Goal: Task Accomplishment & Management: Manage account settings

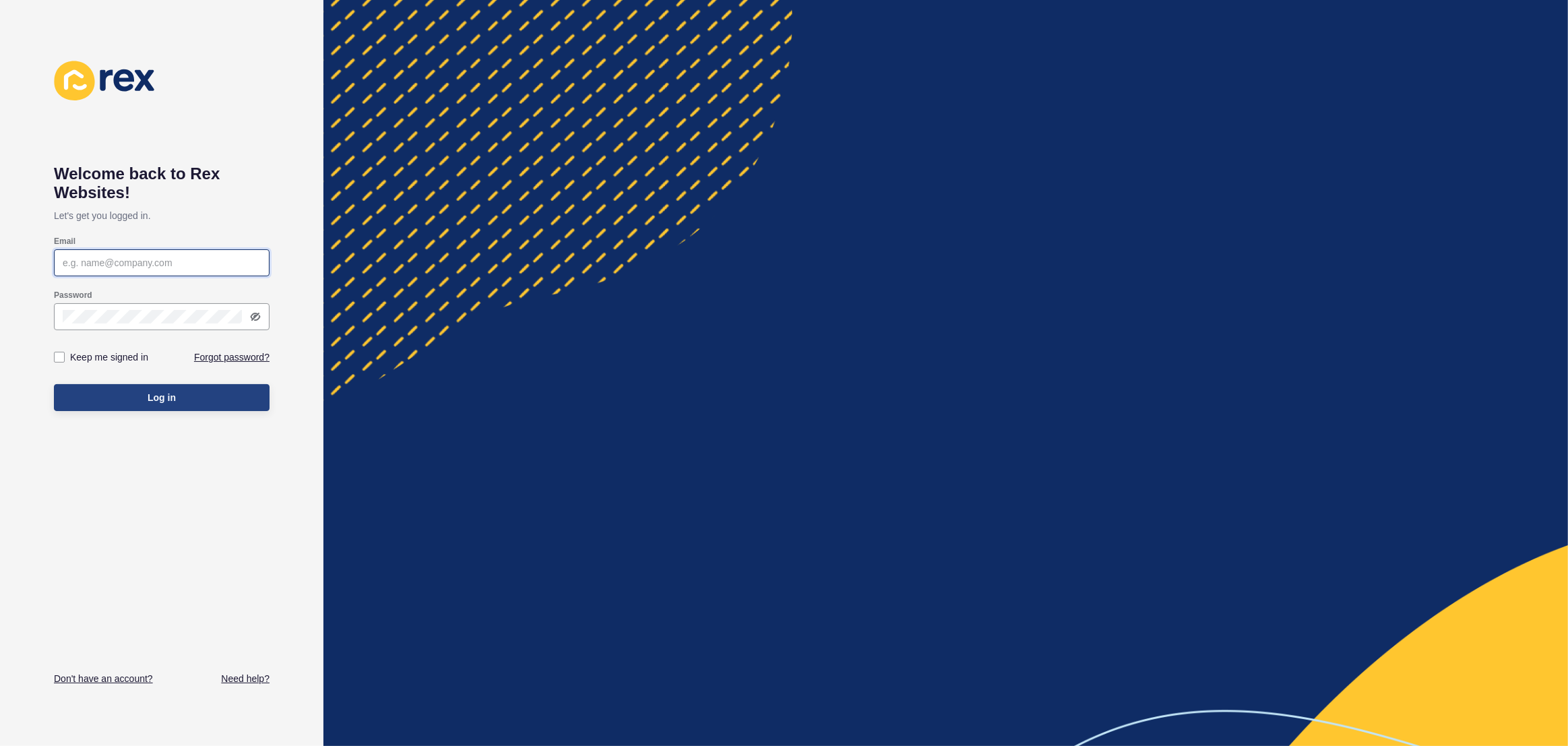
type input "[EMAIL_ADDRESS][PERSON_NAME][DOMAIN_NAME]"
click at [170, 401] on span "Log in" at bounding box center [161, 398] width 28 height 14
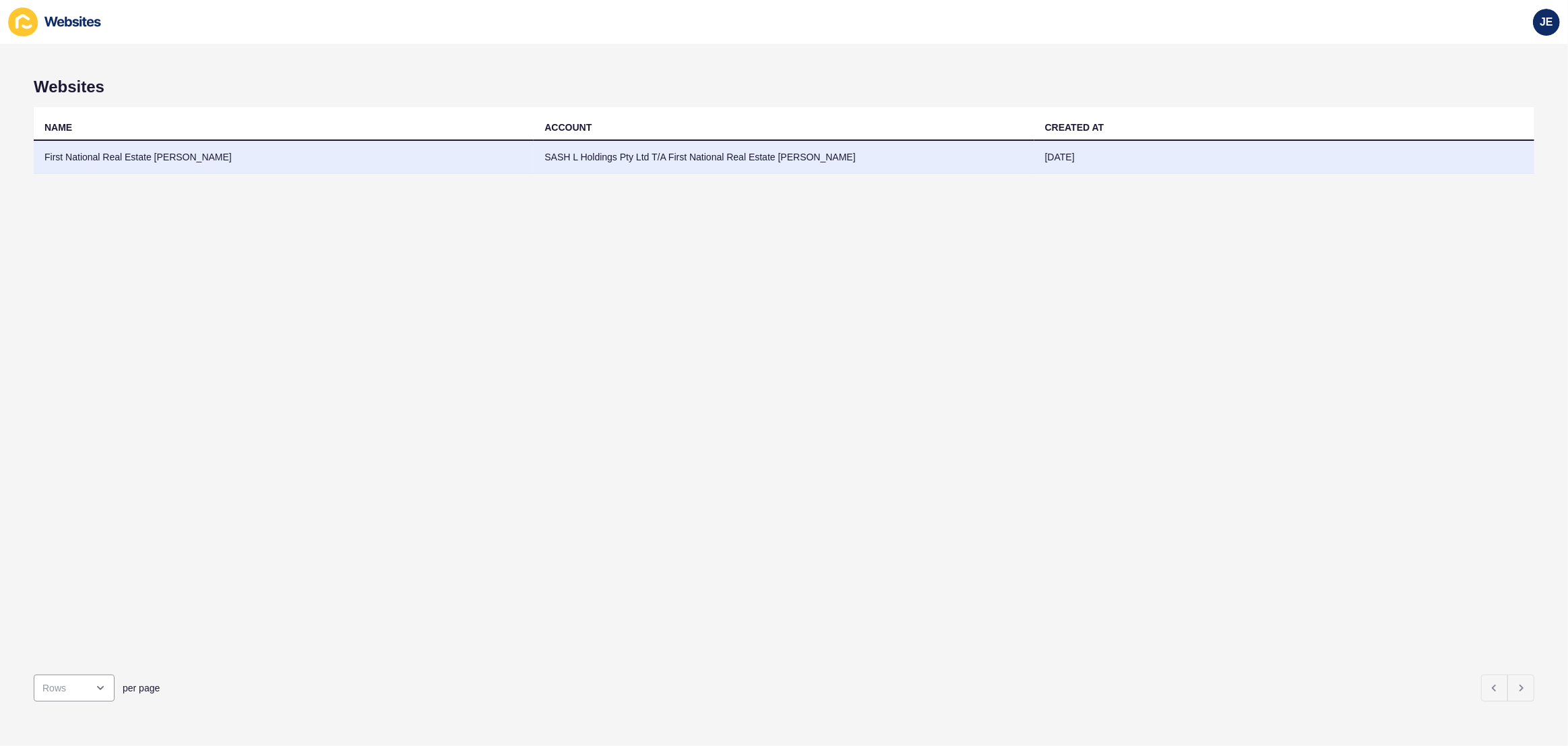
click at [176, 163] on td "First National Real Estate [PERSON_NAME]" at bounding box center [283, 157] width 500 height 33
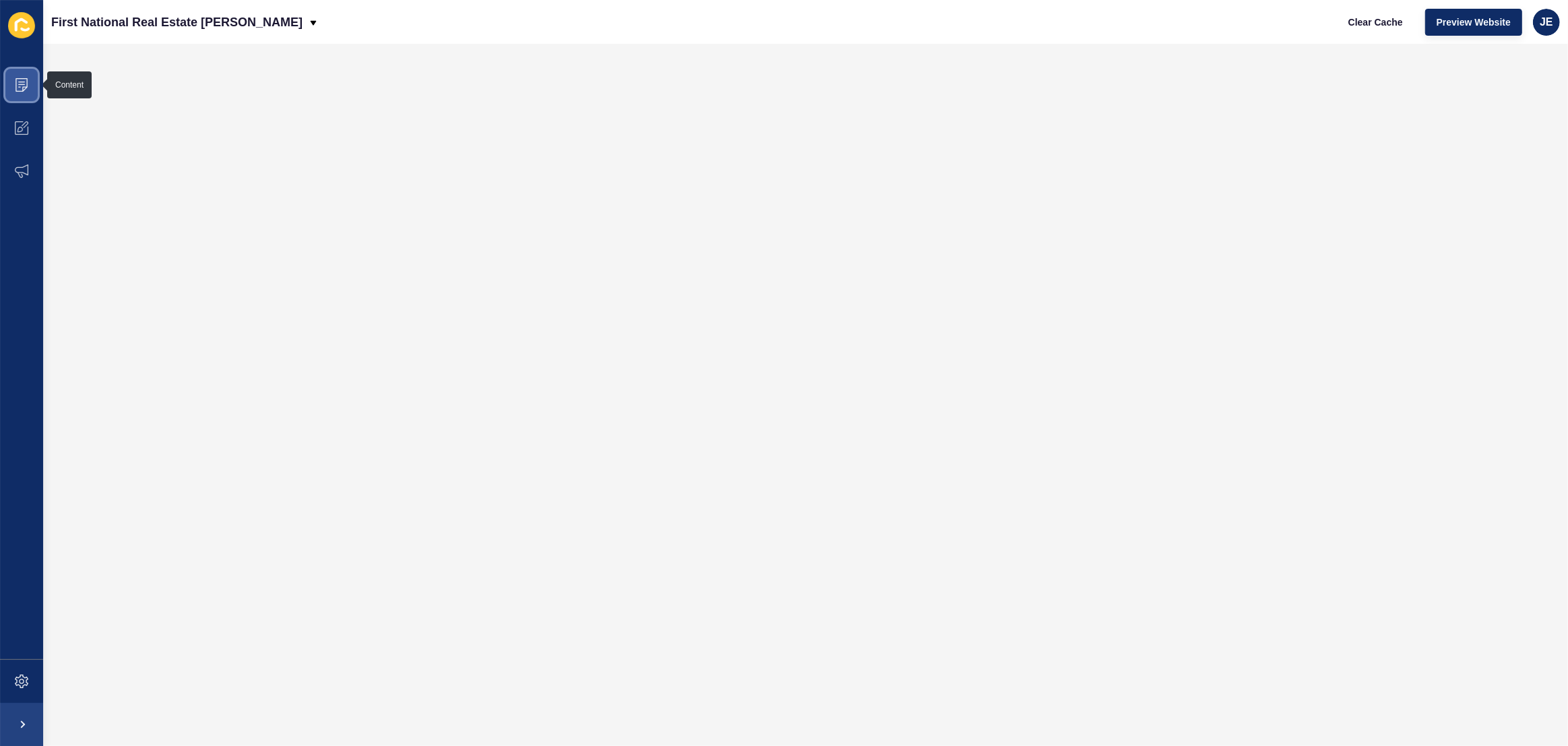
click at [16, 78] on icon at bounding box center [22, 85] width 14 height 14
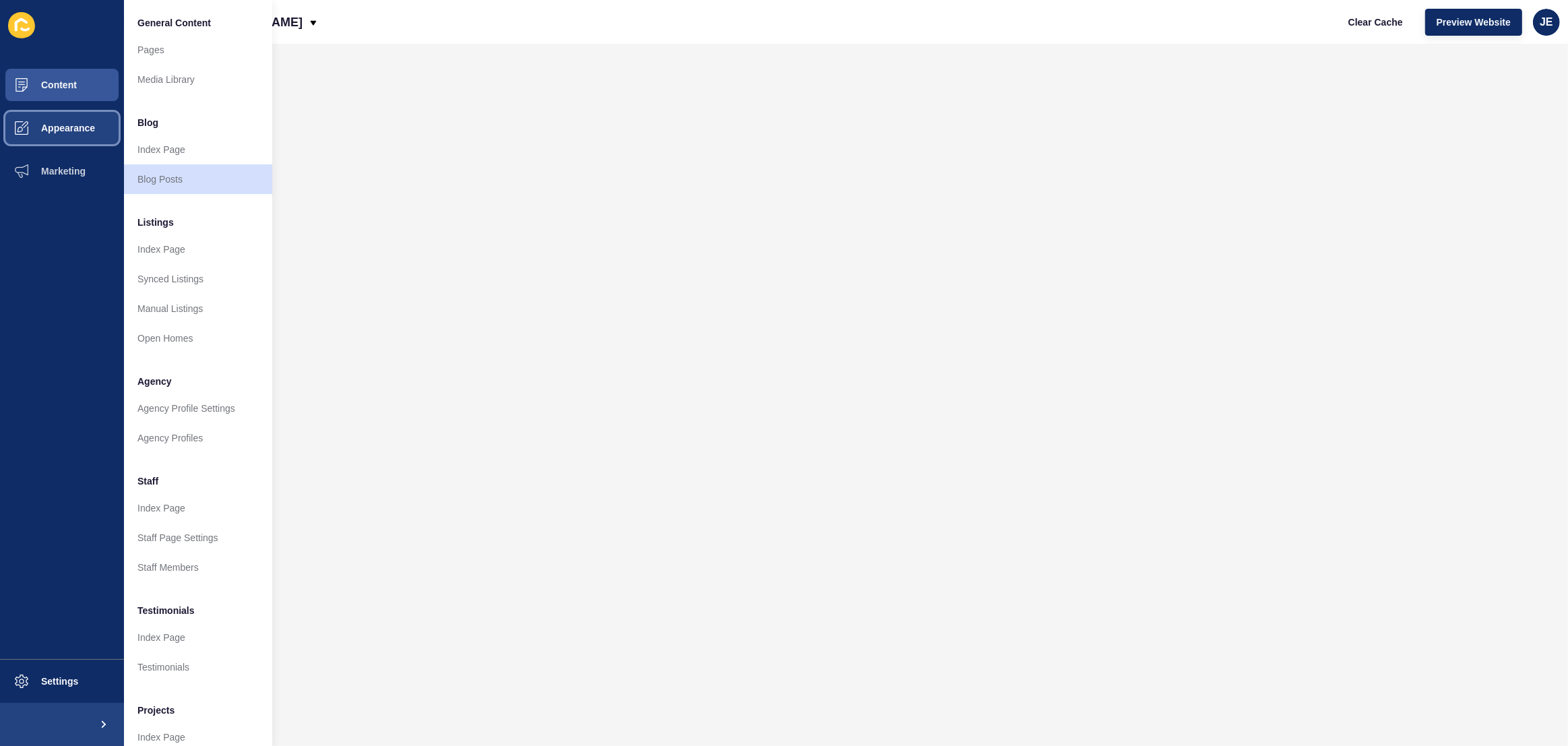
click at [69, 129] on span "Appearance" at bounding box center [46, 128] width 97 height 11
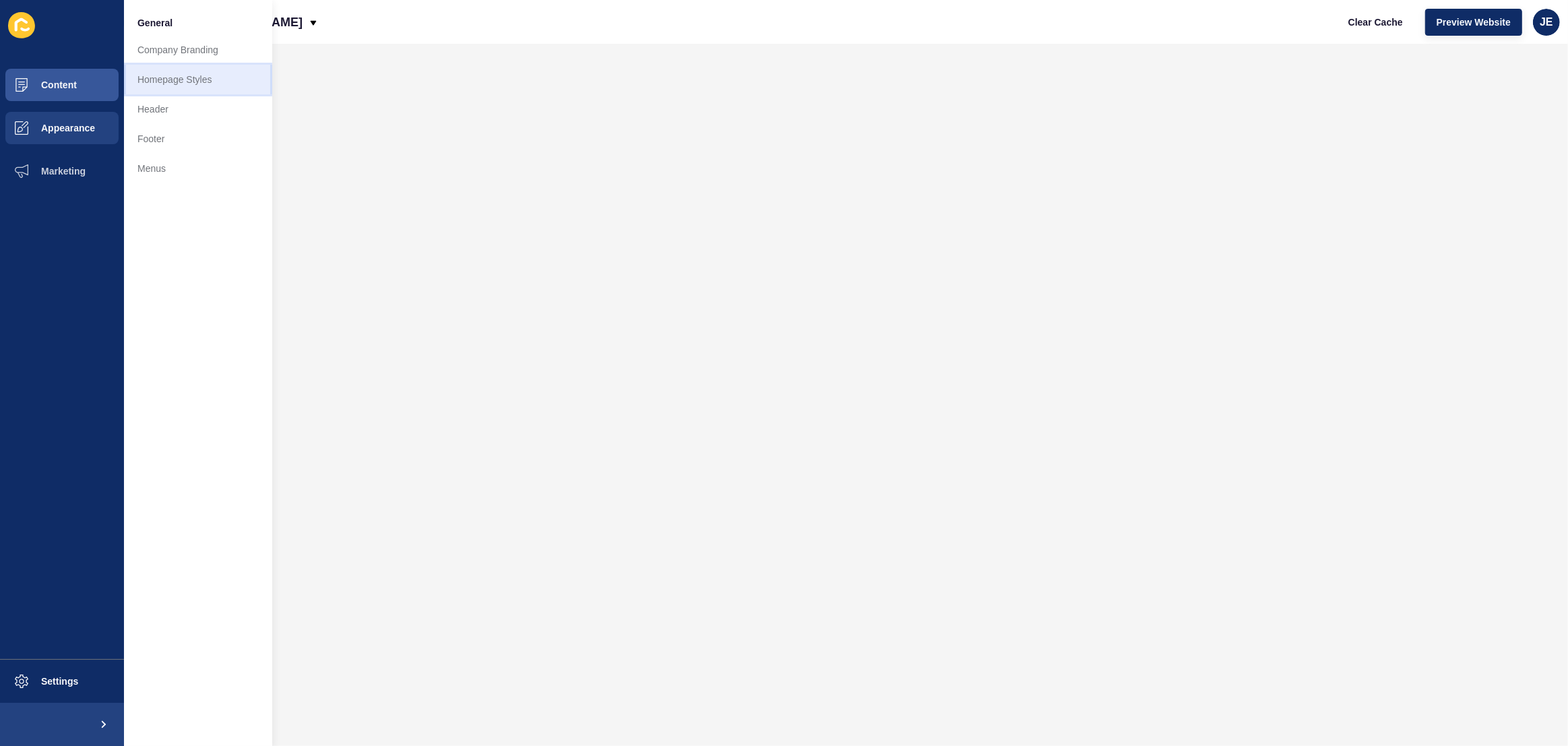
click at [178, 74] on link "Homepage Styles" at bounding box center [198, 79] width 148 height 30
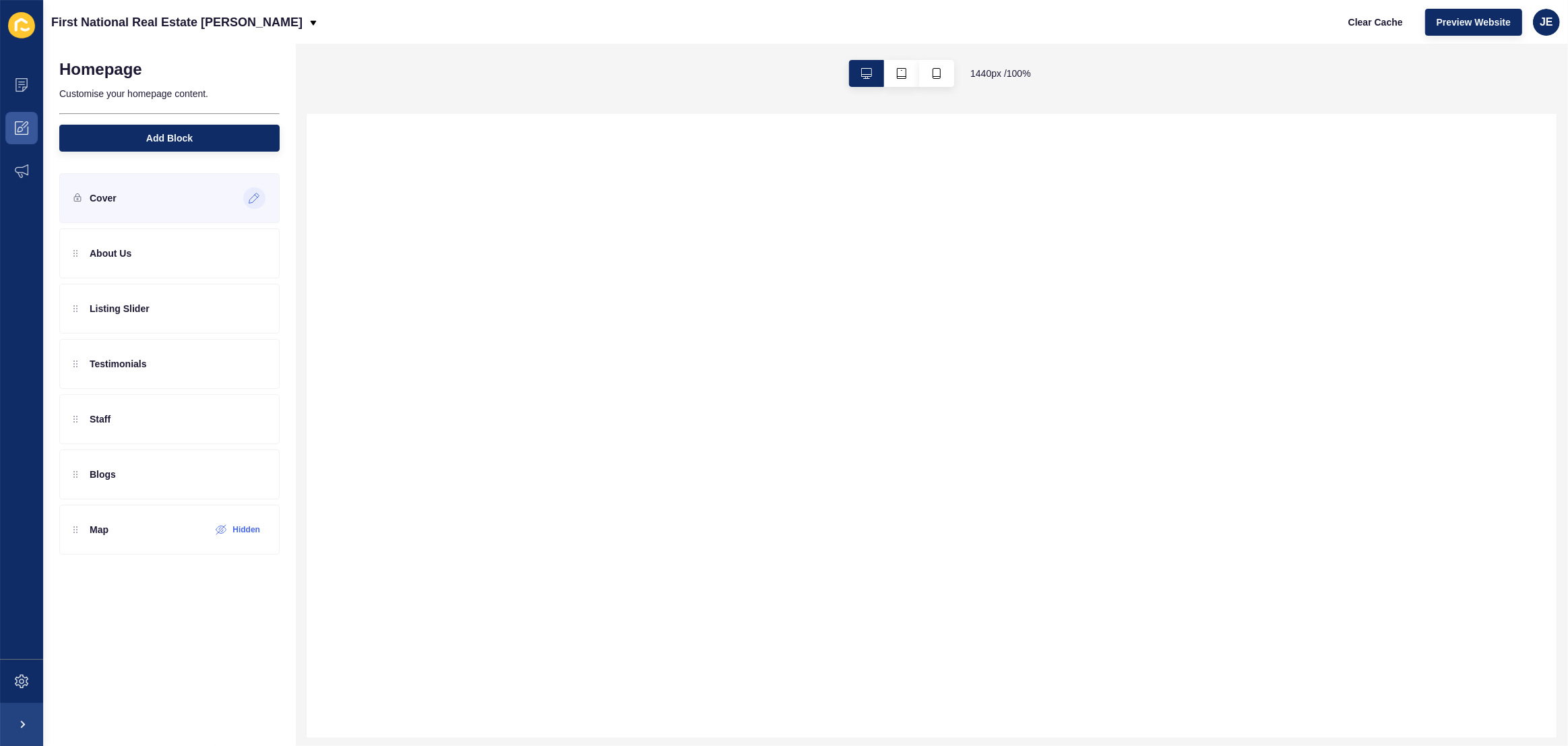
click at [253, 195] on icon at bounding box center [254, 199] width 12 height 11
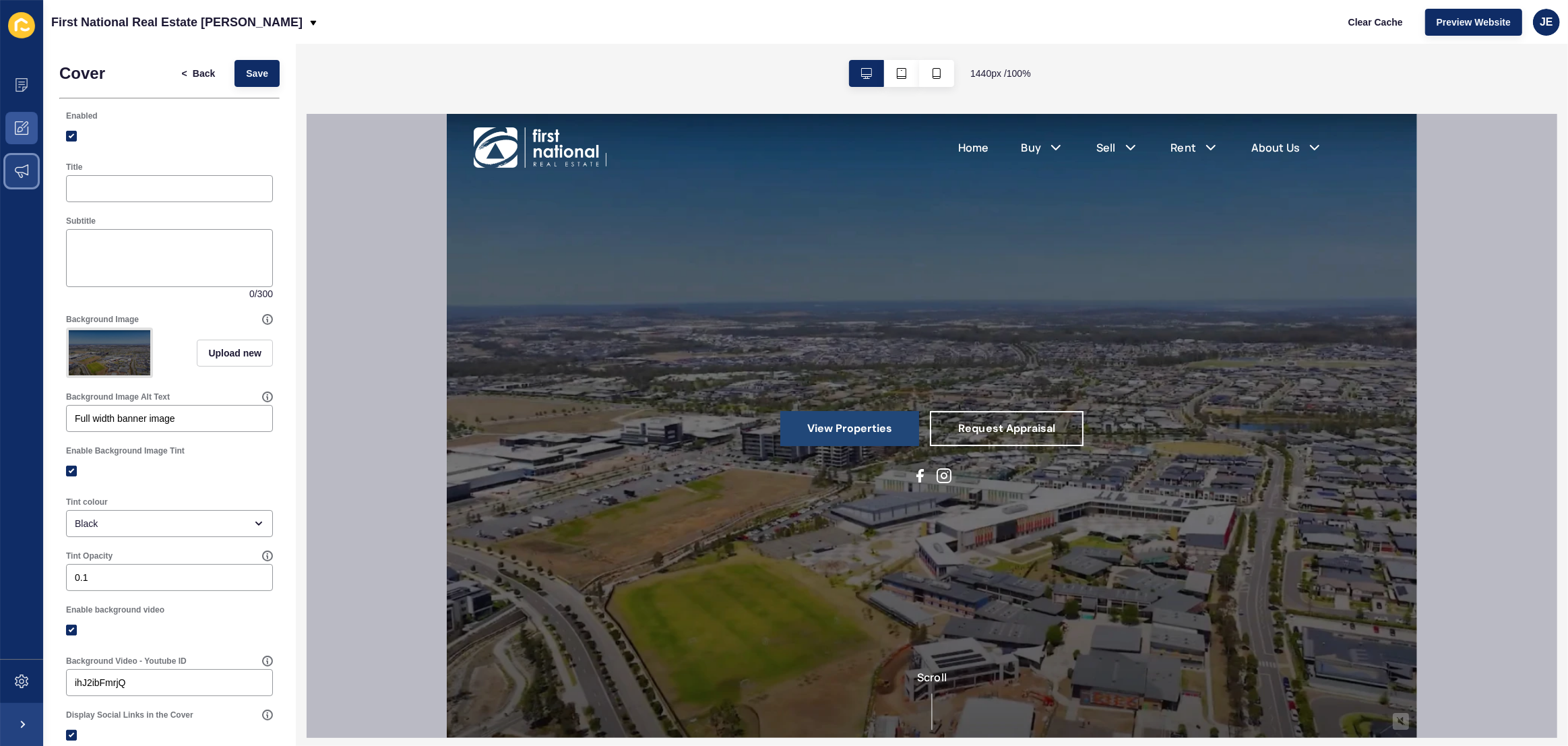
click at [18, 169] on icon at bounding box center [22, 171] width 14 height 14
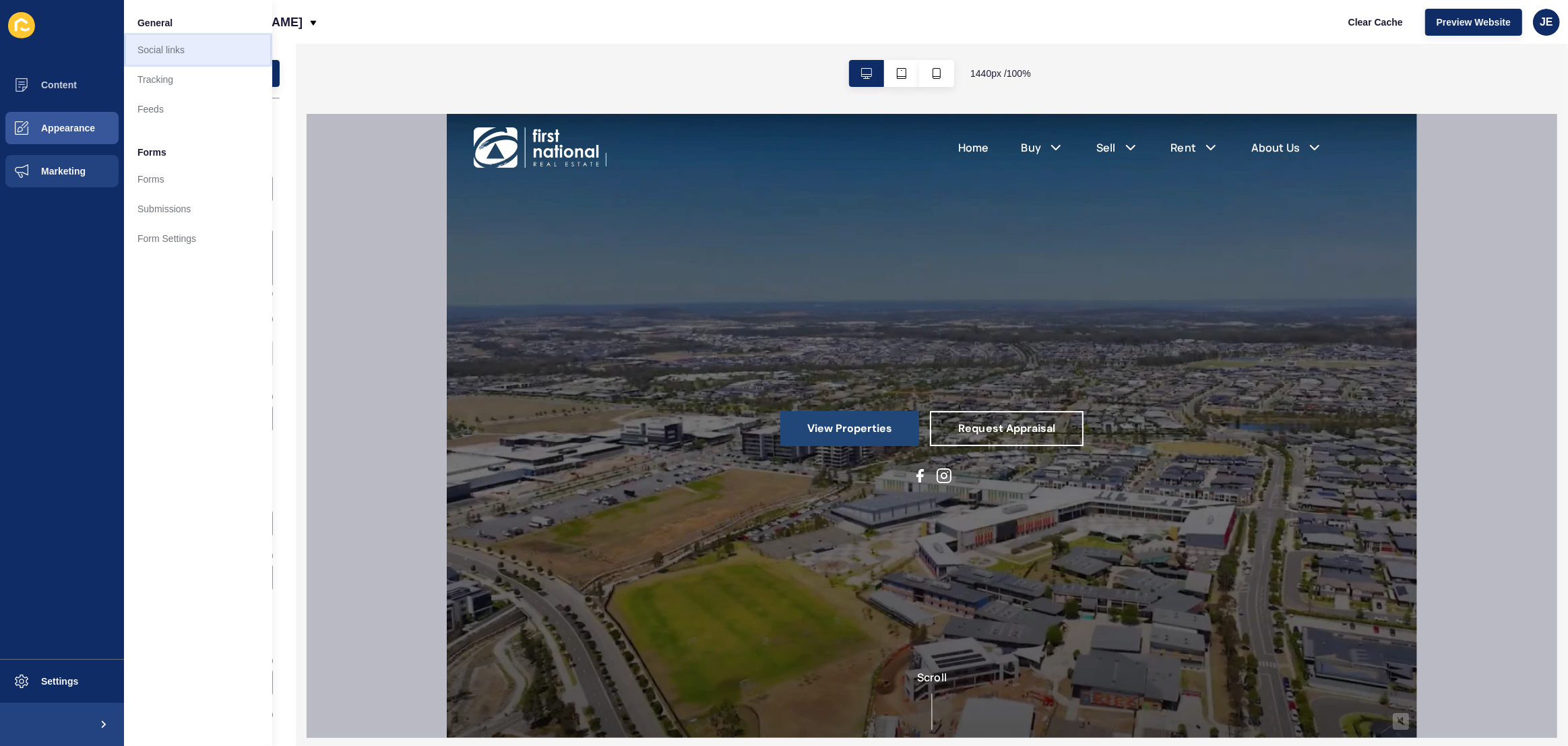
click at [170, 58] on link "Social links" at bounding box center [198, 50] width 148 height 30
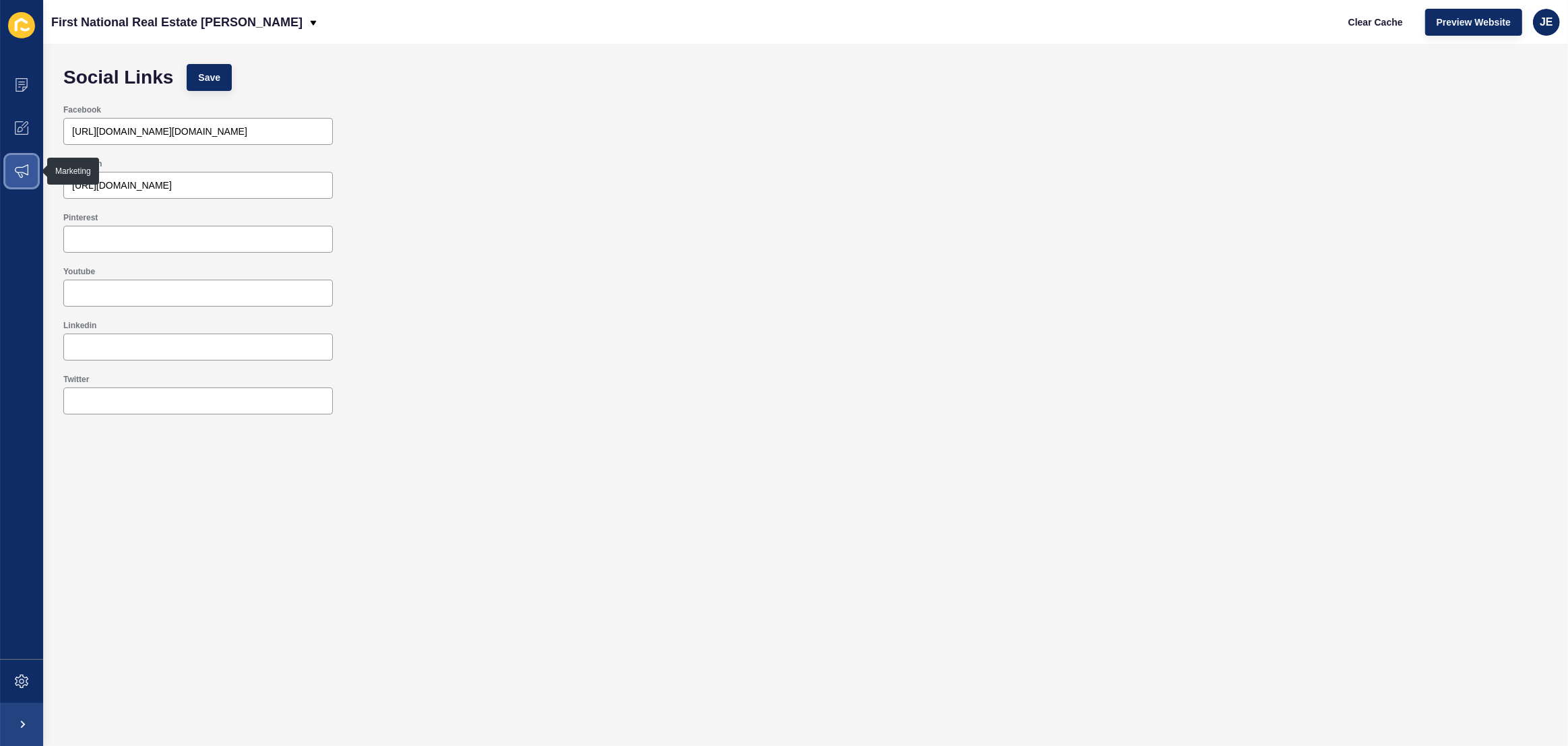
click at [20, 173] on icon at bounding box center [22, 171] width 14 height 14
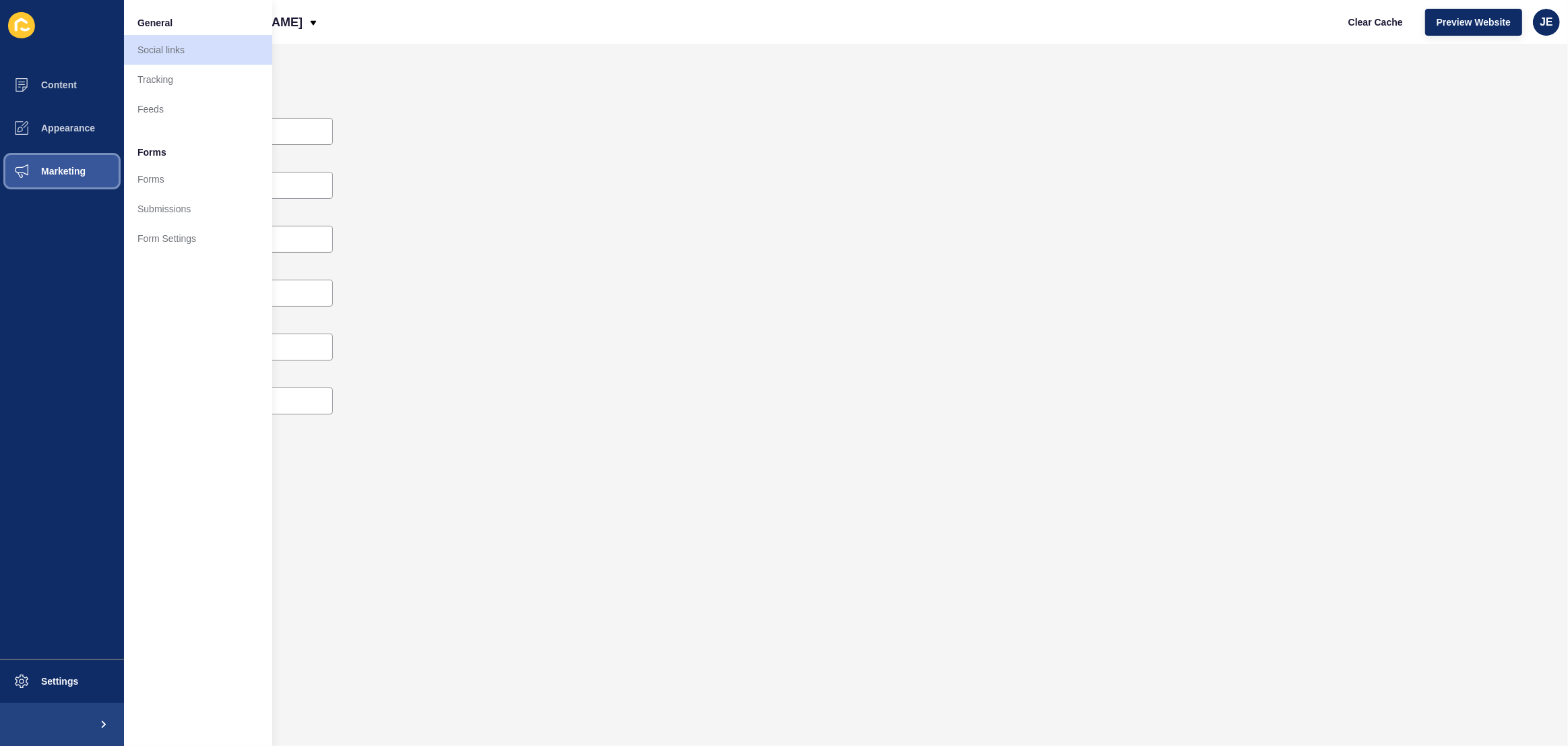
click at [76, 181] on button "Marketing" at bounding box center [62, 171] width 124 height 43
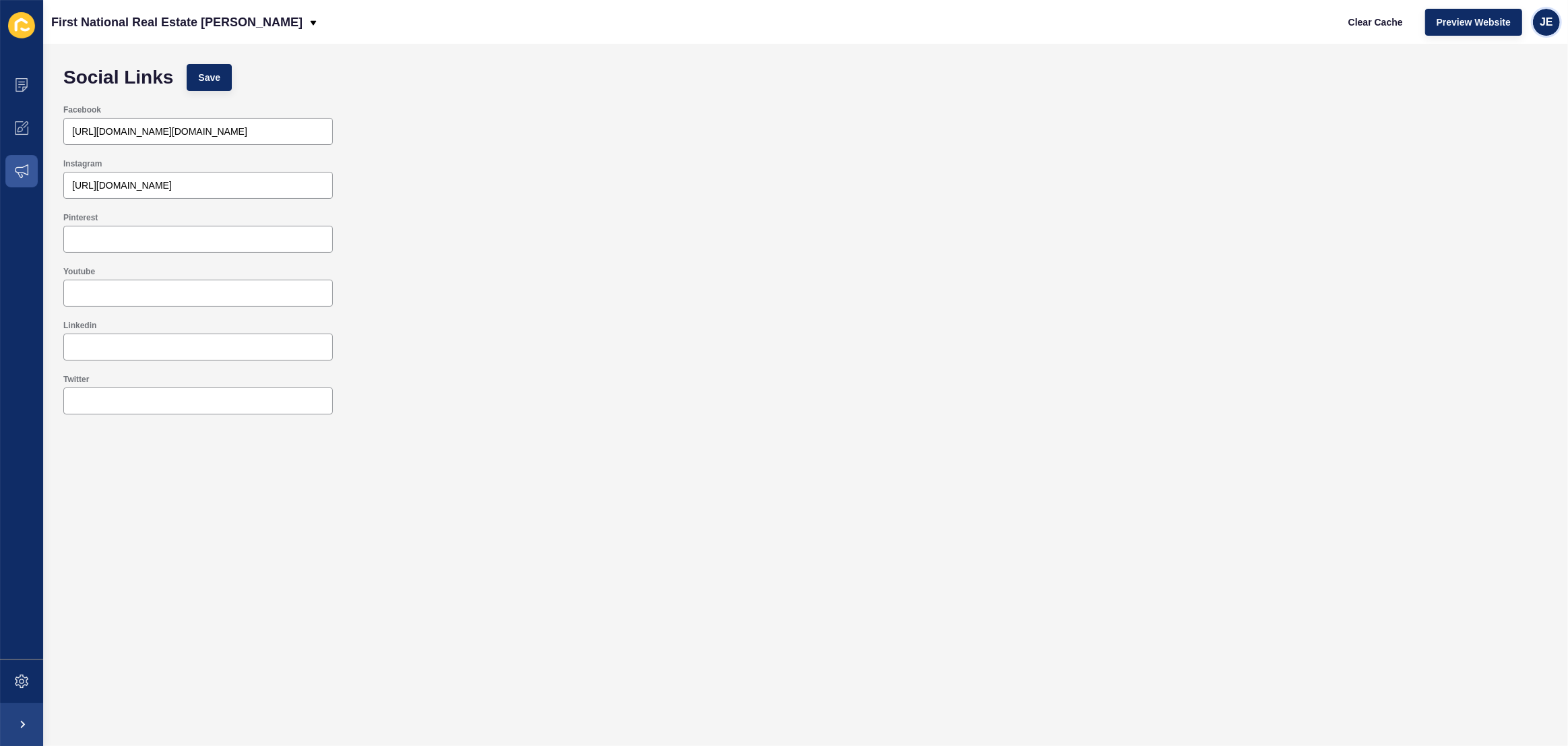
click at [1542, 25] on span "JE" at bounding box center [1547, 22] width 14 height 14
click at [1504, 110] on link "Logout" at bounding box center [1516, 112] width 99 height 30
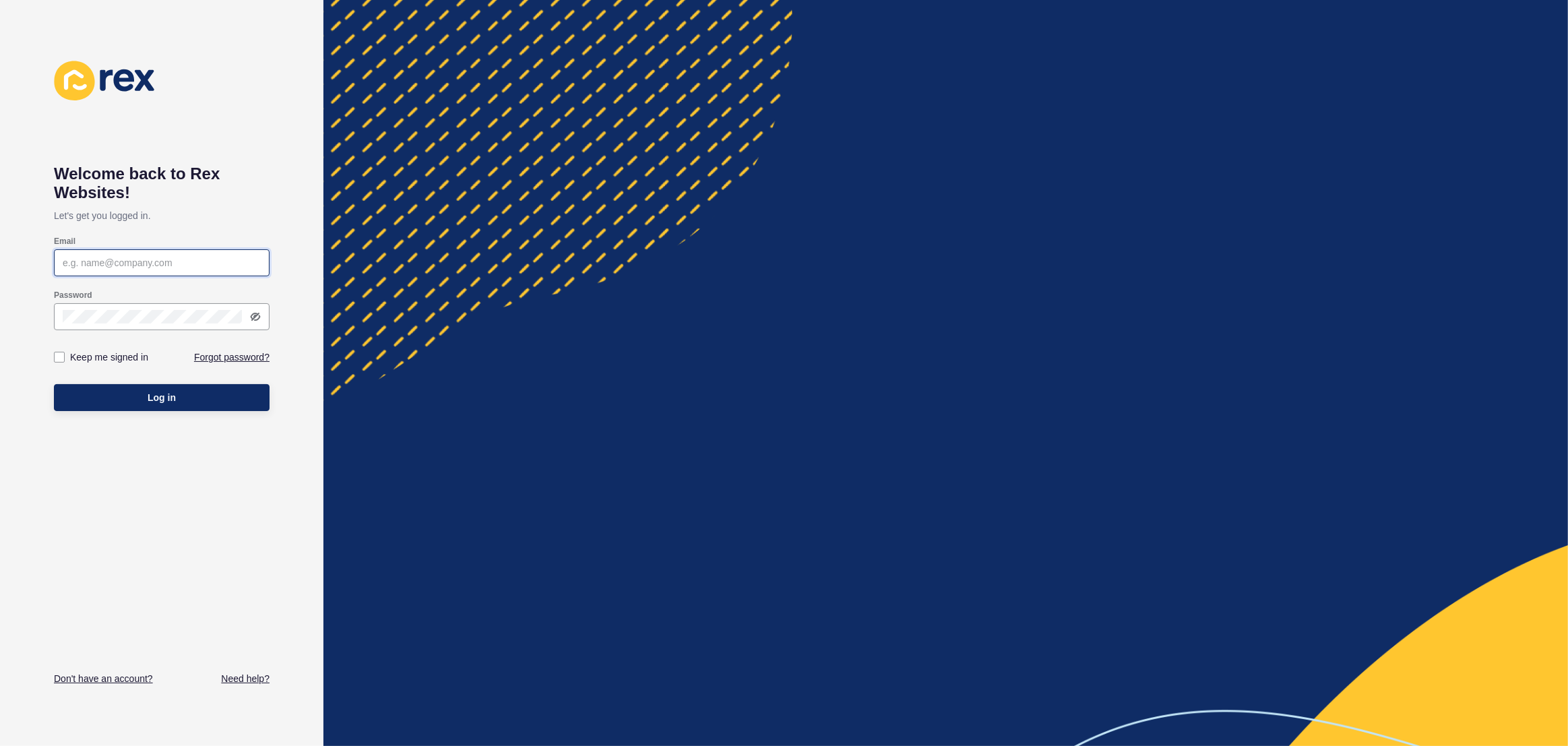
type input "[EMAIL_ADDRESS][PERSON_NAME][DOMAIN_NAME]"
click at [178, 390] on button "Log in" at bounding box center [161, 397] width 216 height 27
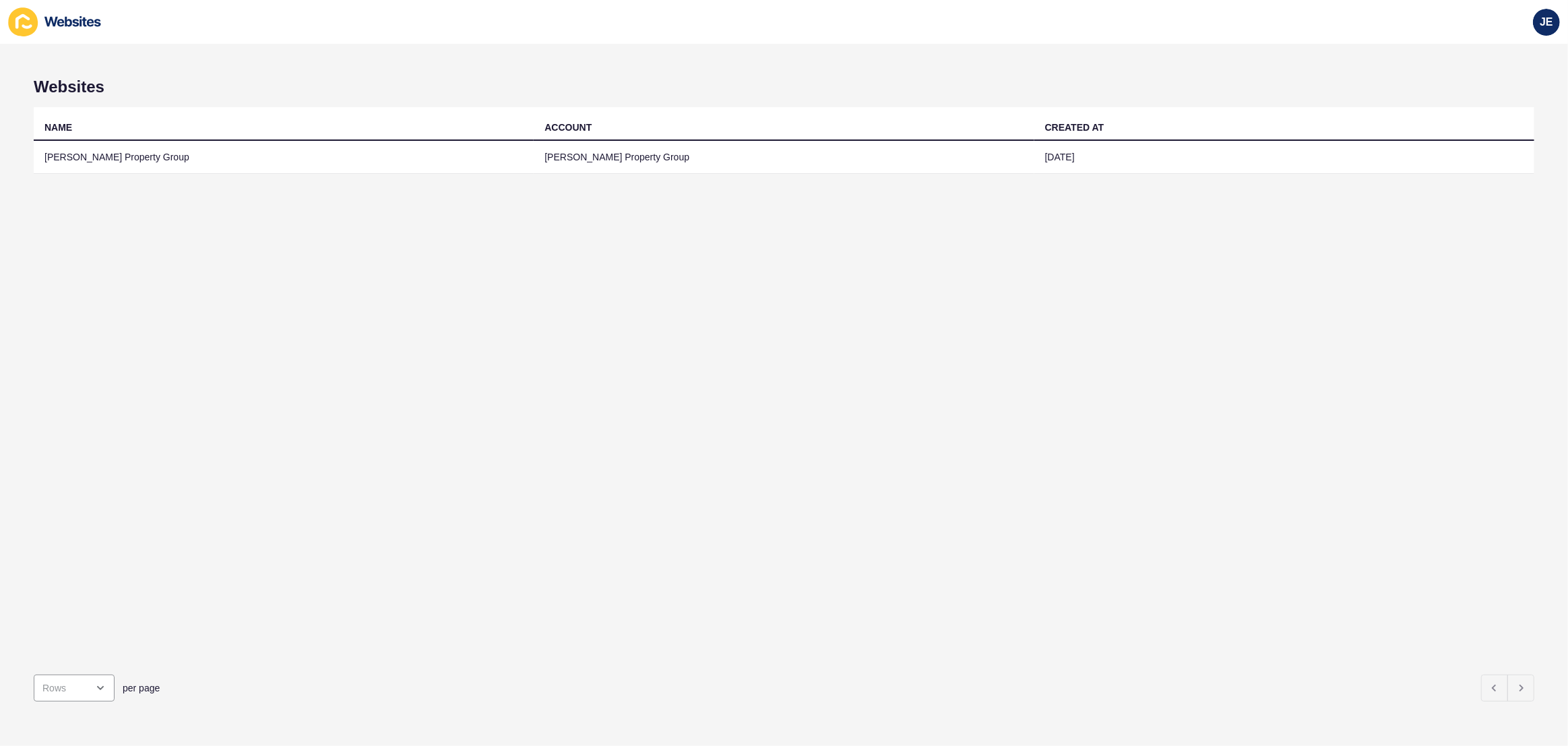
click at [396, 314] on div "NAME ACCOUNT CREATED AT Watts Property Group Watts Property Group 17 Feb 2025" at bounding box center [784, 385] width 1501 height 556
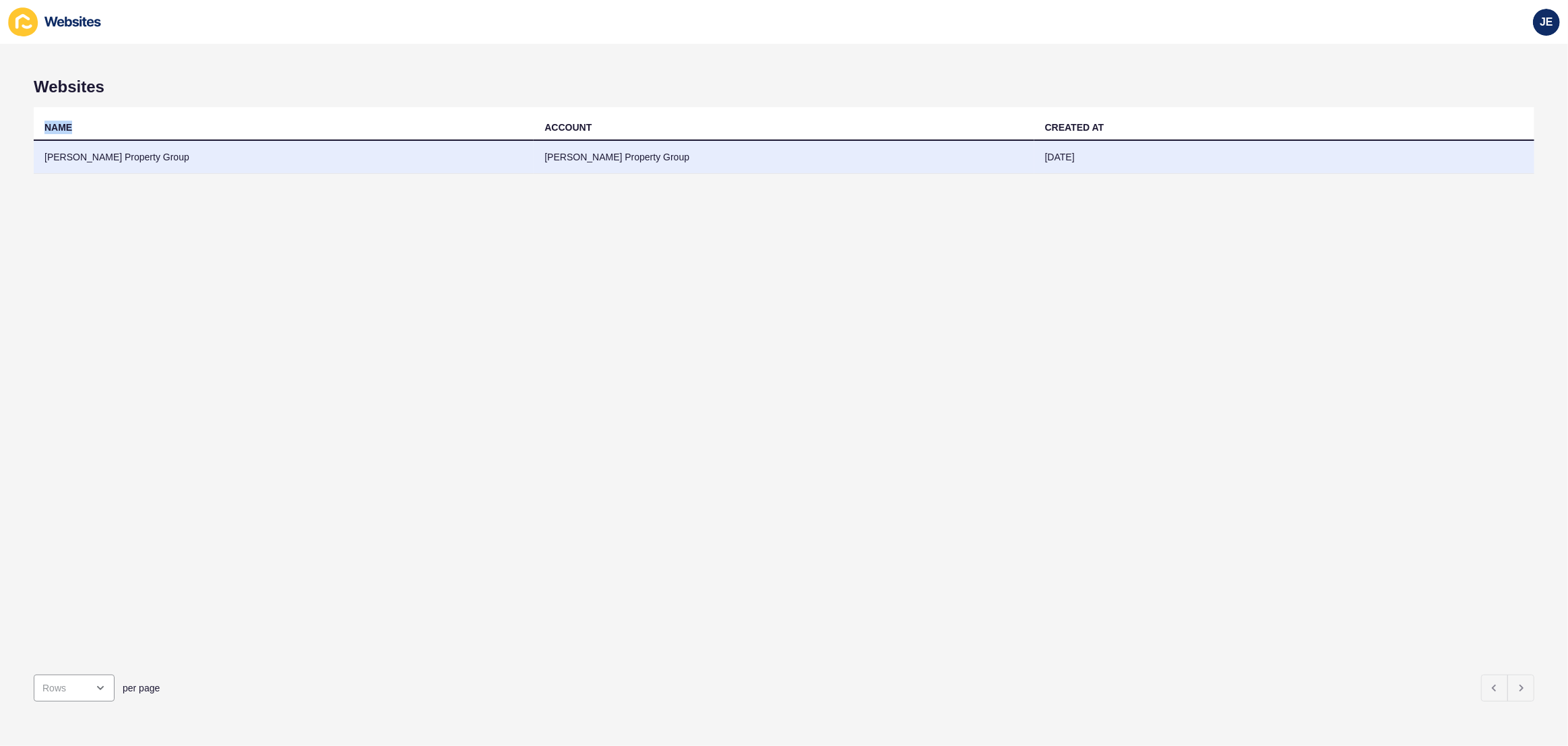
click at [365, 159] on td "Watts Property Group" at bounding box center [283, 157] width 500 height 33
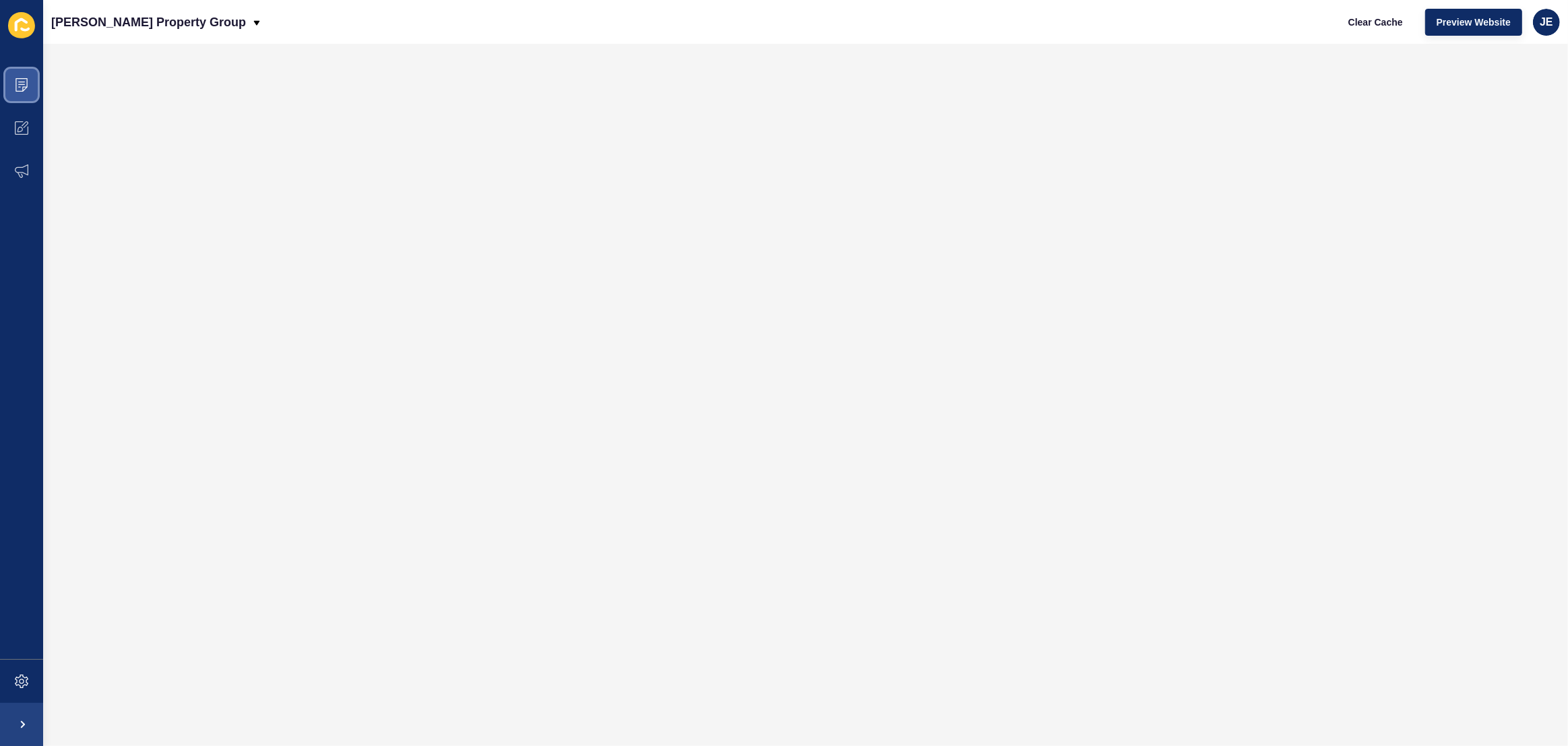
click at [32, 85] on span at bounding box center [21, 85] width 43 height 43
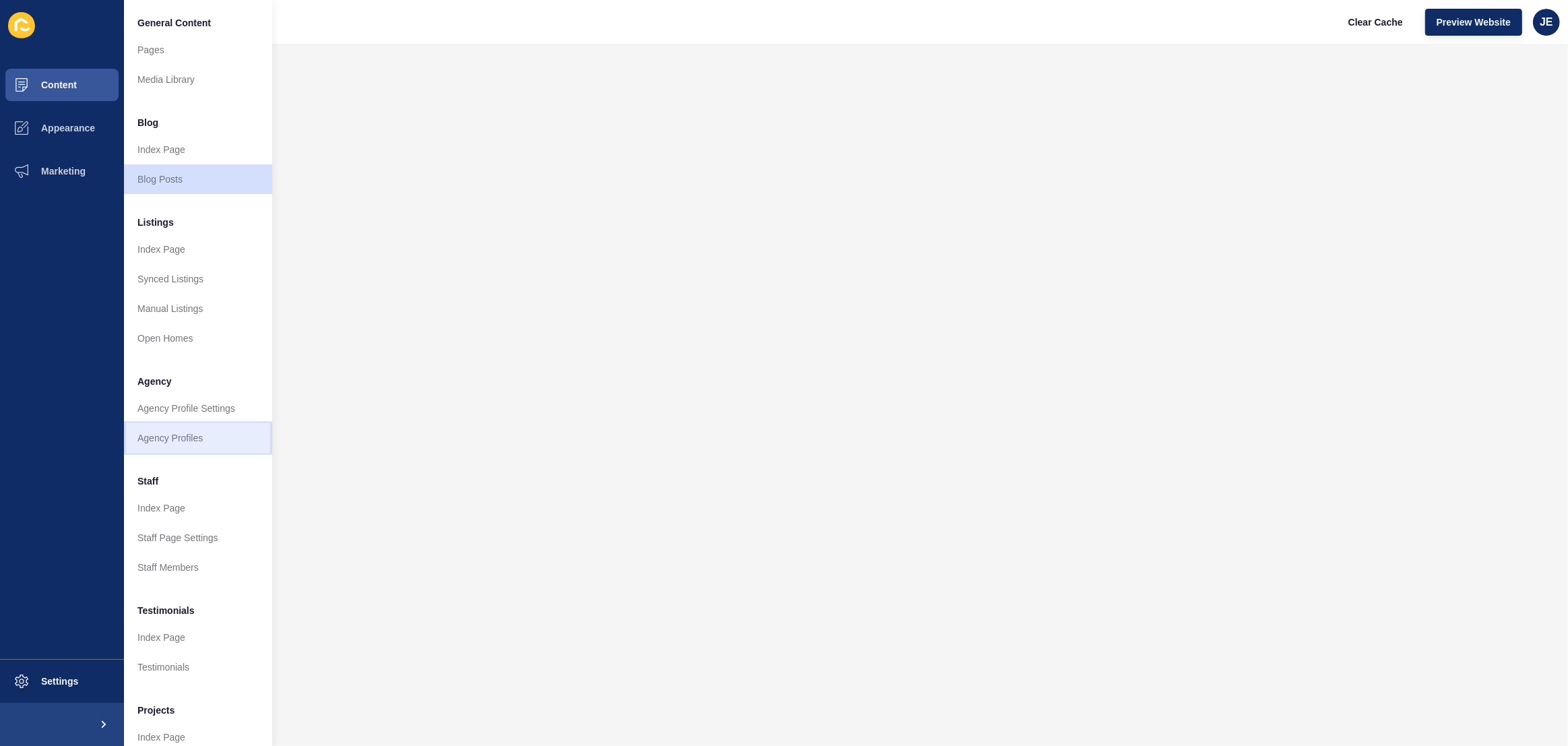
click at [188, 432] on link "Agency Profiles" at bounding box center [198, 438] width 148 height 30
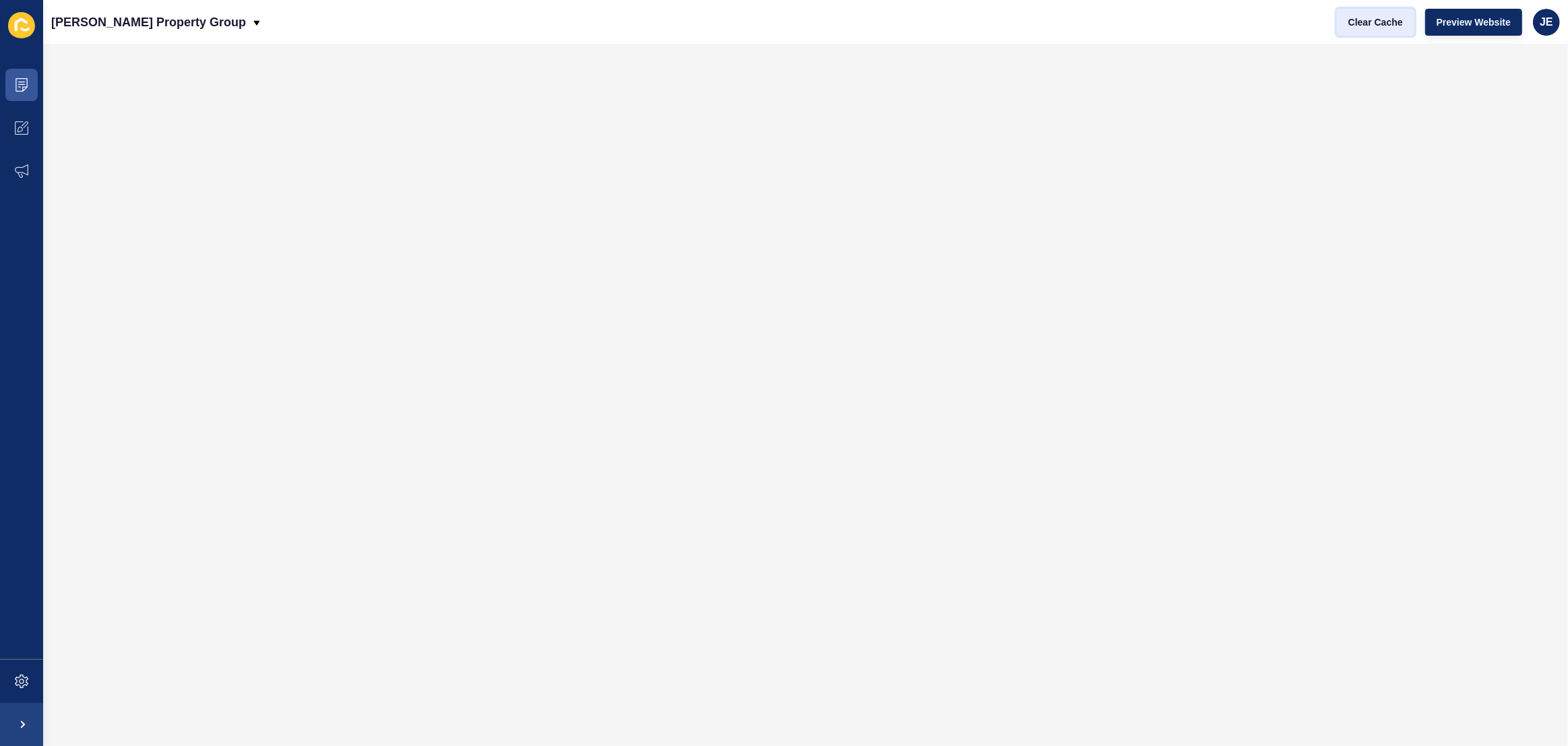
click at [1365, 24] on span "Clear Cache" at bounding box center [1376, 22] width 54 height 14
click at [1462, 25] on span "Preview Website" at bounding box center [1474, 22] width 74 height 14
click at [1363, 25] on span "Clear Cache" at bounding box center [1376, 22] width 54 height 14
click at [19, 669] on span at bounding box center [21, 681] width 43 height 43
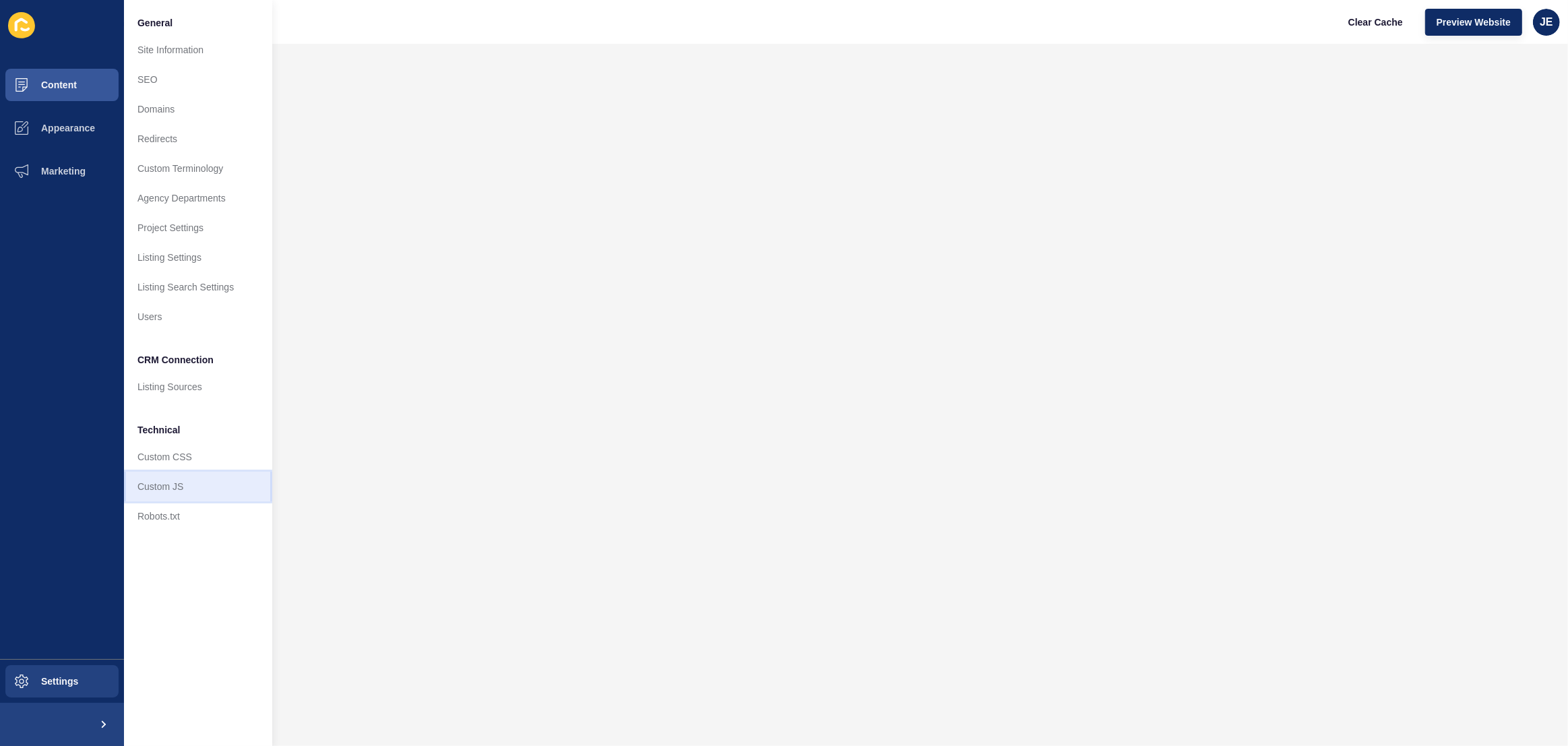
click at [144, 496] on link "Custom JS" at bounding box center [198, 486] width 148 height 30
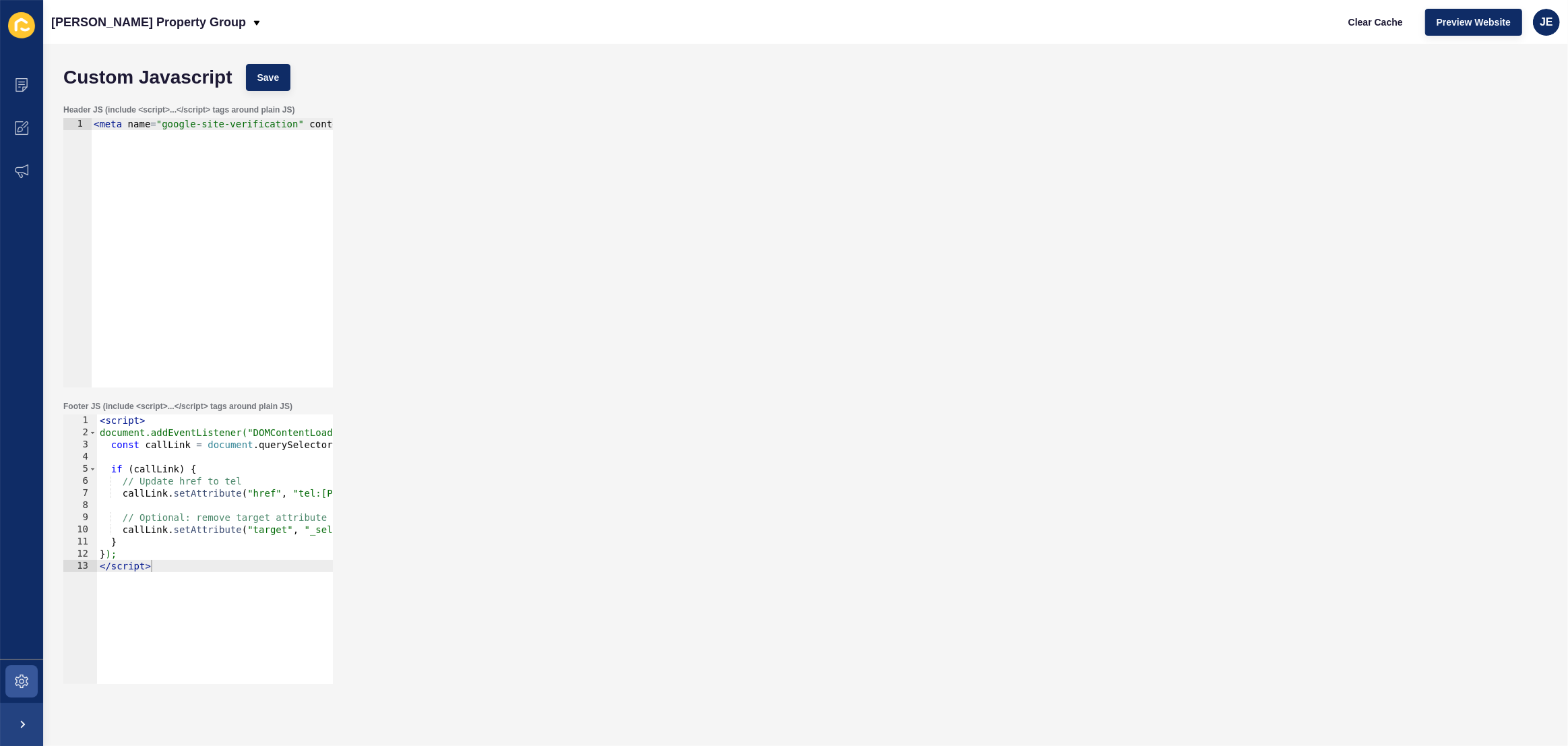
type textarea "</script>"
click at [261, 567] on div "< script > document.addEventListener("DOMContentLoaded", function () { const ca…" at bounding box center [383, 556] width 572 height 284
paste textarea "</script>"
type textarea "</script>"
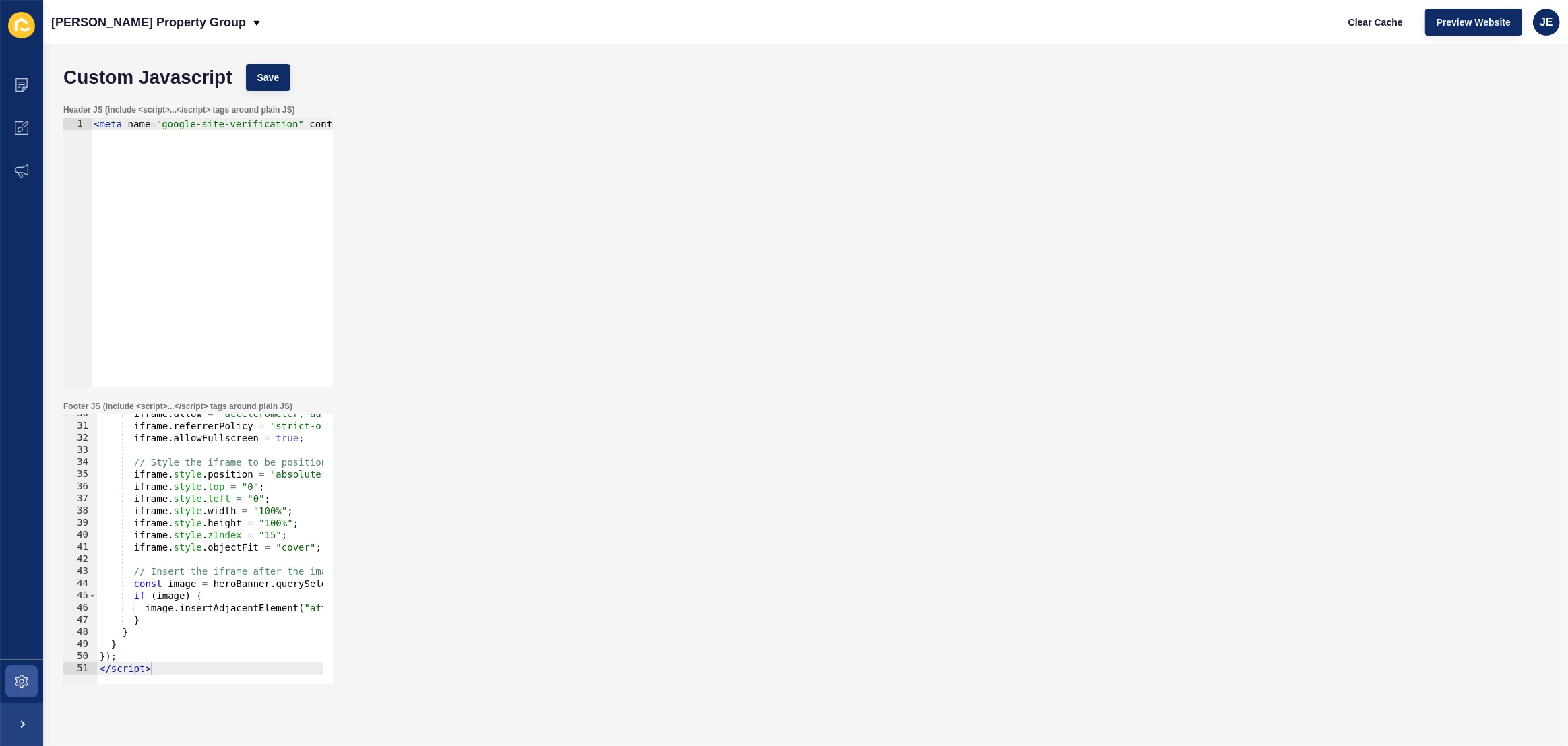
click at [262, 59] on div "Custom Javascript Save" at bounding box center [805, 77] width 1498 height 41
click at [265, 70] on button "Save" at bounding box center [268, 77] width 45 height 27
click at [1366, 28] on span "Clear Cache" at bounding box center [1376, 22] width 54 height 14
click at [1463, 25] on span "Preview Website" at bounding box center [1474, 22] width 74 height 14
click at [192, 564] on div "iframe . allow = "accelerometer; autoplay; clipboard-write; encrypted-media; gy…" at bounding box center [448, 550] width 701 height 284
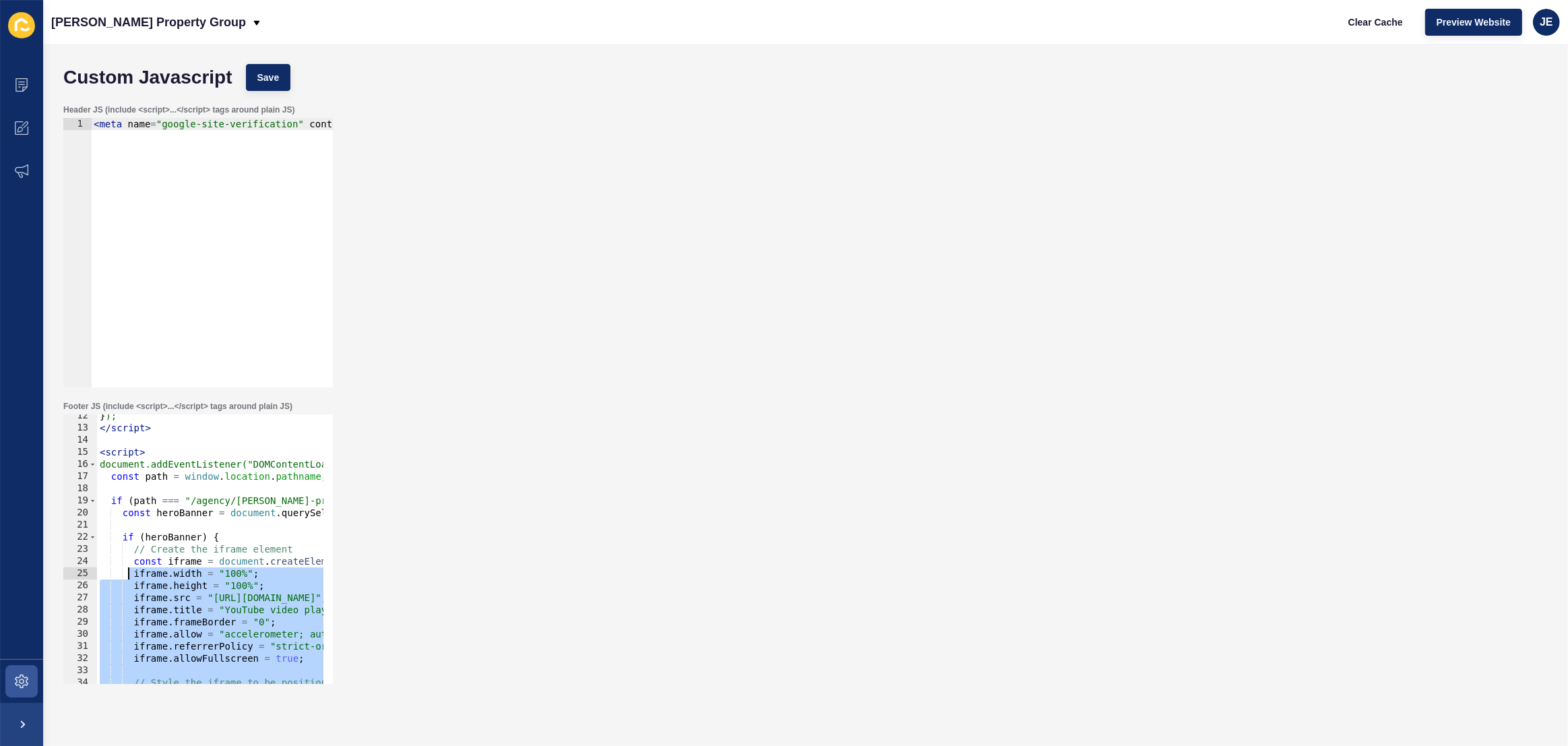
scroll to position [65, 0]
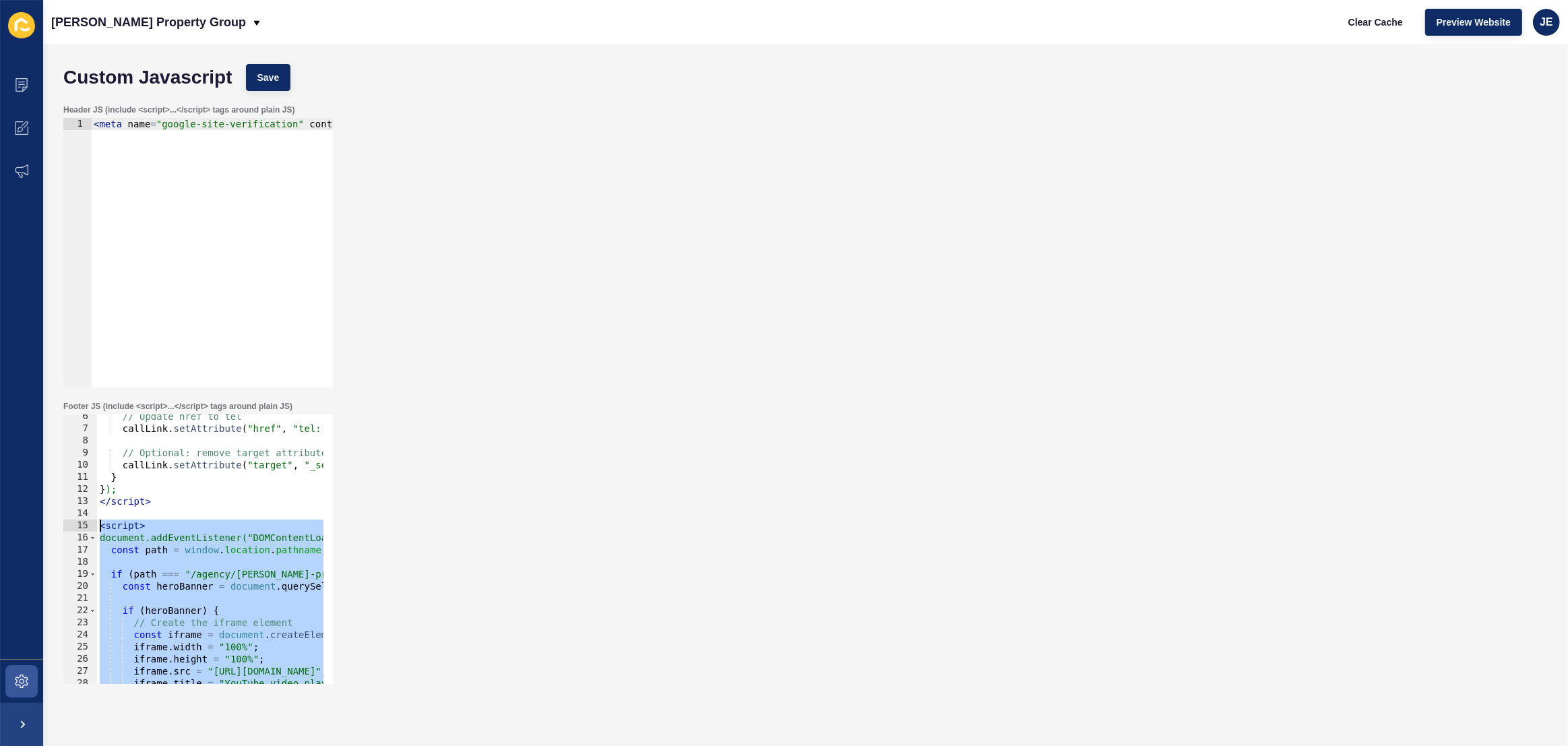
drag, startPoint x: 174, startPoint y: 664, endPoint x: 89, endPoint y: 525, distance: 162.9
click at [89, 525] on div "6 7 8 9 10 11 12 13 14 15 16 17 18 19 20 21 22 23 24 25 26 27 28 29 30 // Updat…" at bounding box center [198, 549] width 270 height 270
paste textarea "/script>"
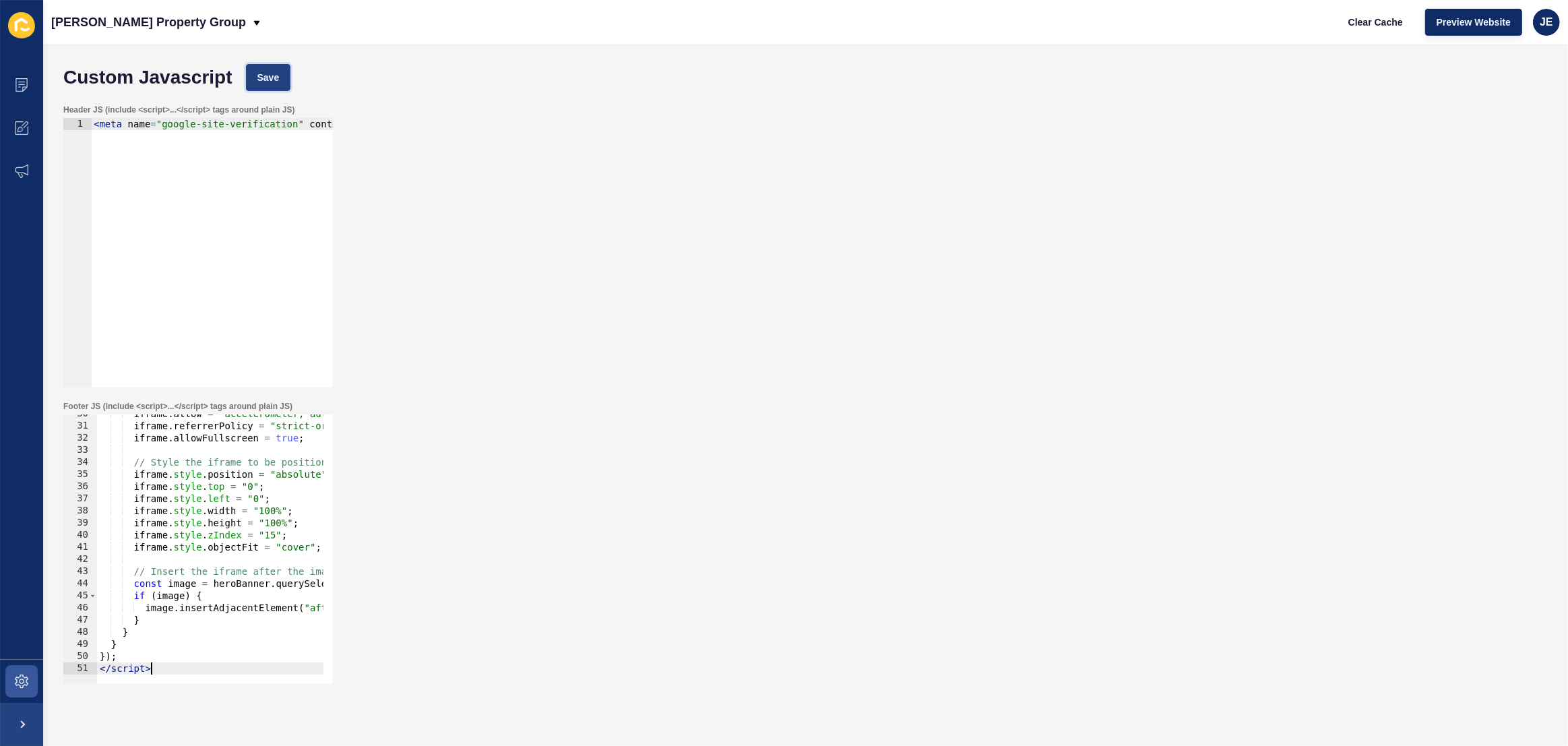
click at [263, 85] on button "Save" at bounding box center [268, 77] width 45 height 27
click at [1360, 23] on span "Clear Cache" at bounding box center [1376, 22] width 54 height 14
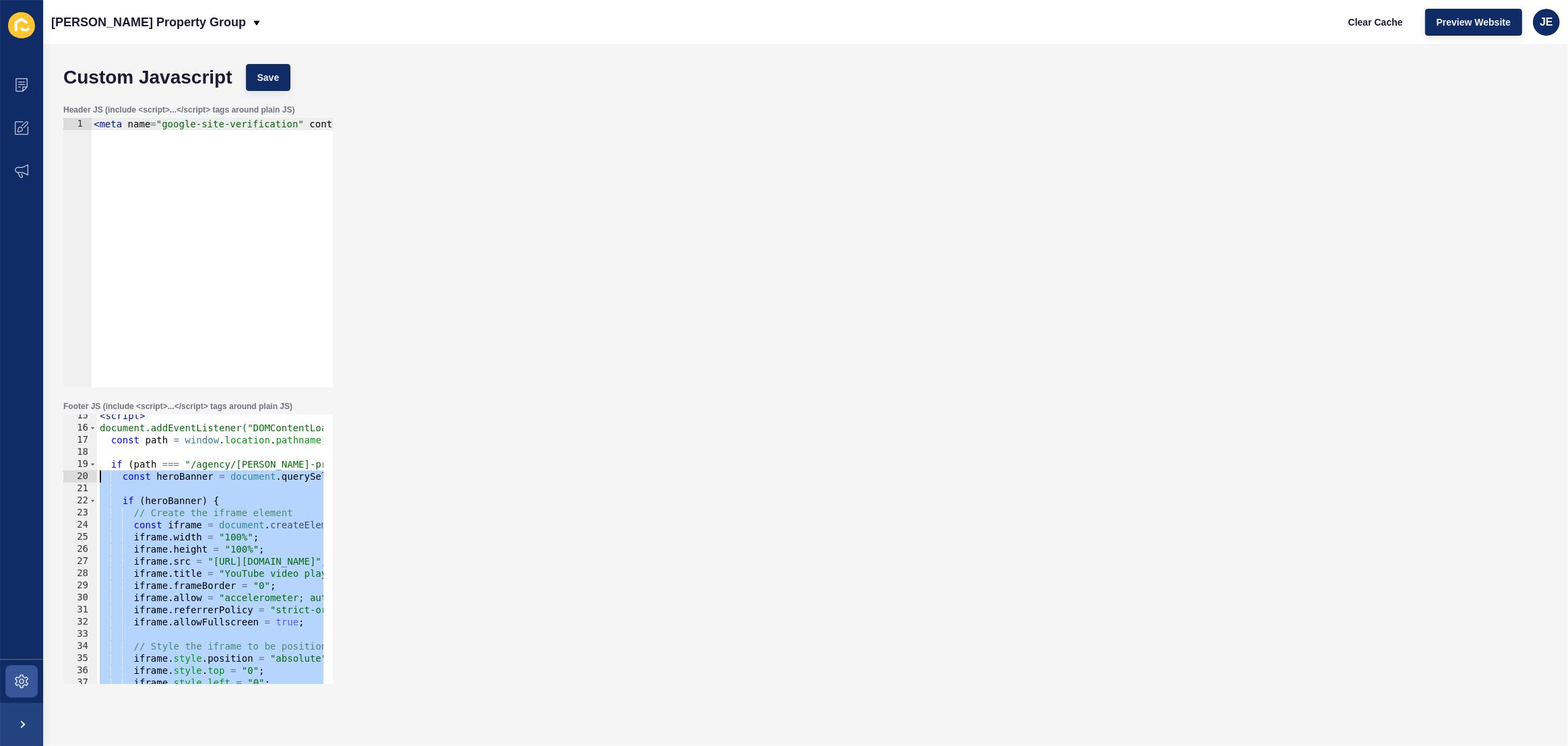
scroll to position [101, 0]
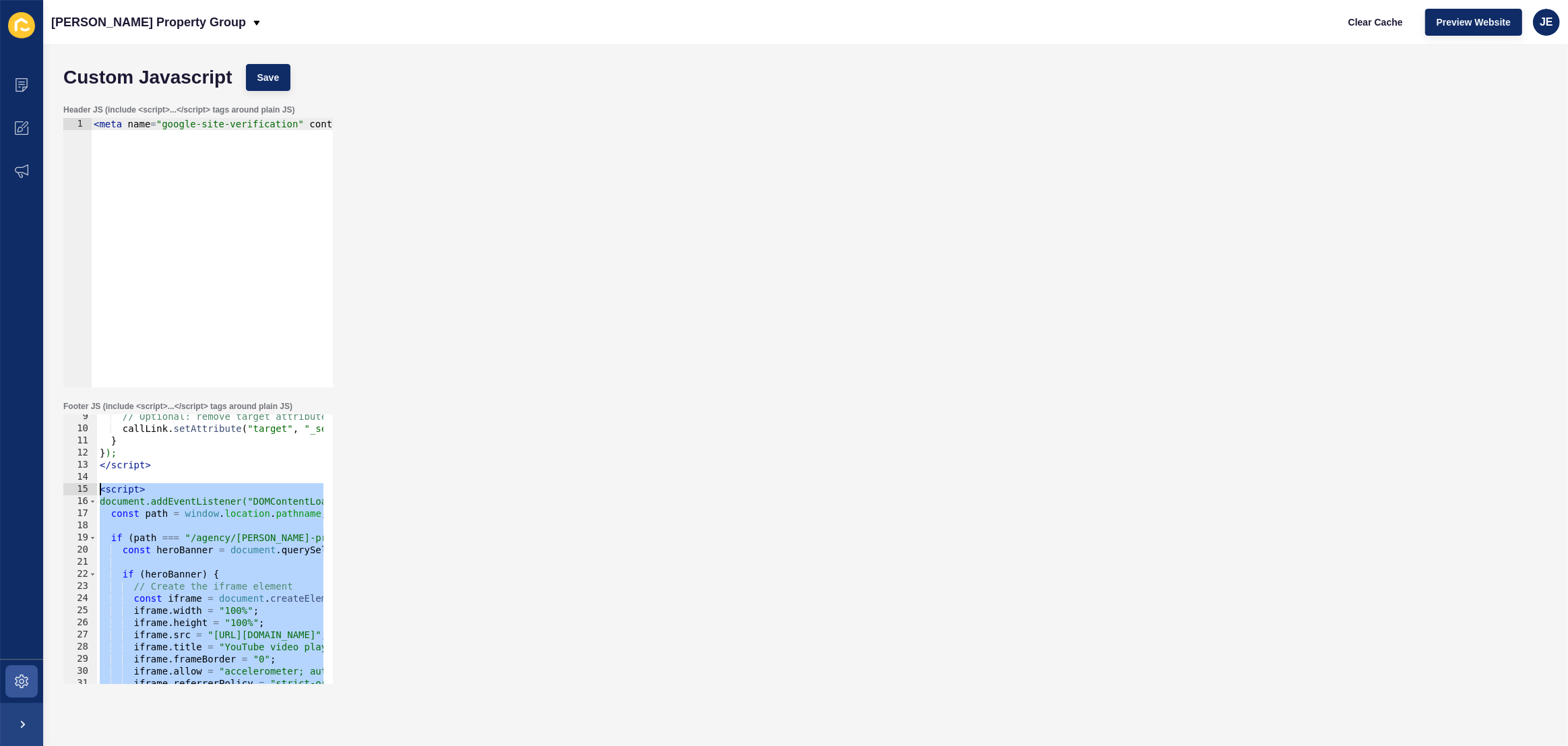
drag, startPoint x: 160, startPoint y: 663, endPoint x: 74, endPoint y: 486, distance: 196.8
click at [74, 486] on div "</script> 9 10 11 12 13 14 15 16 17 18 19 20 21 22 23 24 25 26 27 28 29 30 31 3…" at bounding box center [198, 549] width 270 height 270
paste textarea "/script>"
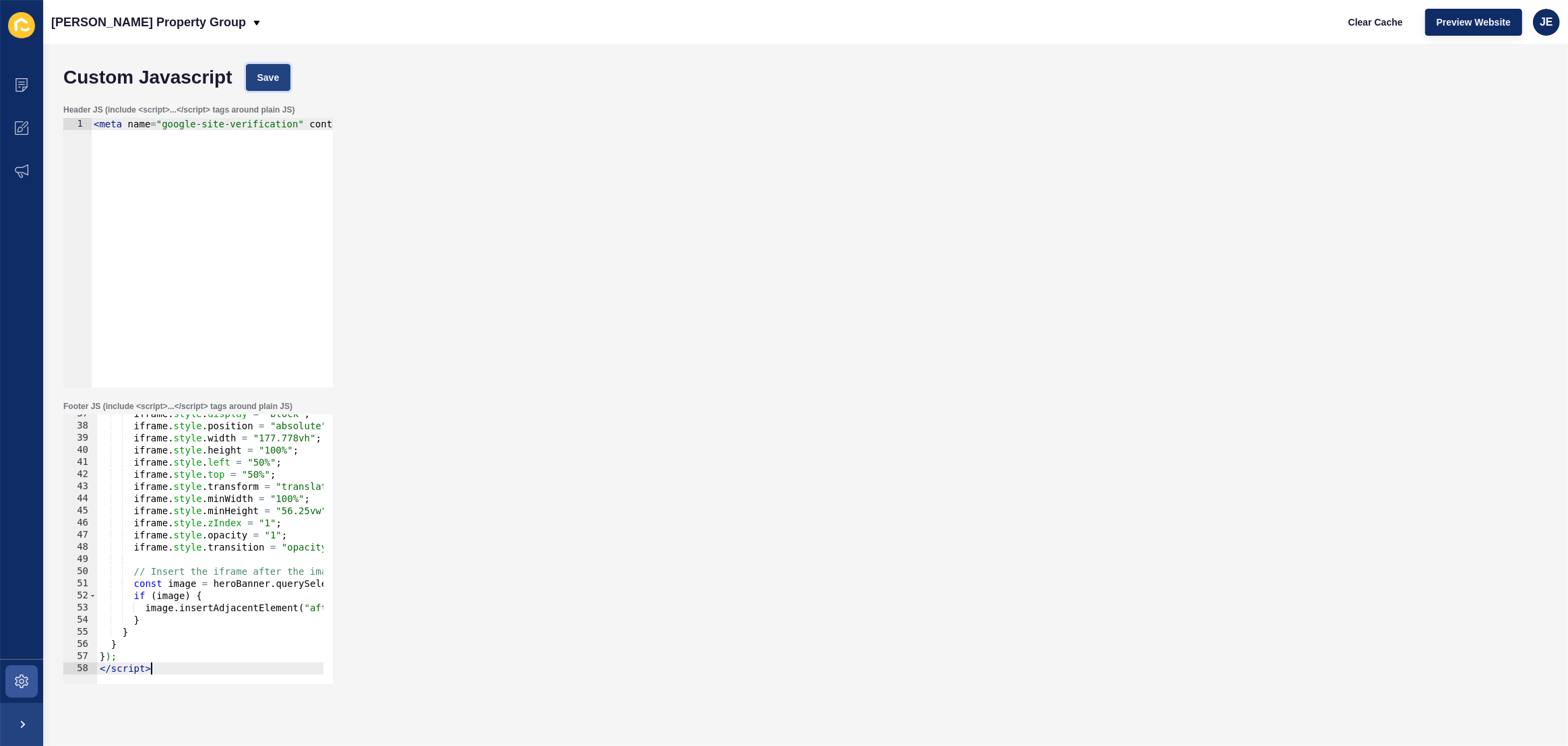
click at [272, 83] on span "Save" at bounding box center [268, 78] width 22 height 14
click at [1367, 26] on span "Clear Cache" at bounding box center [1376, 22] width 54 height 14
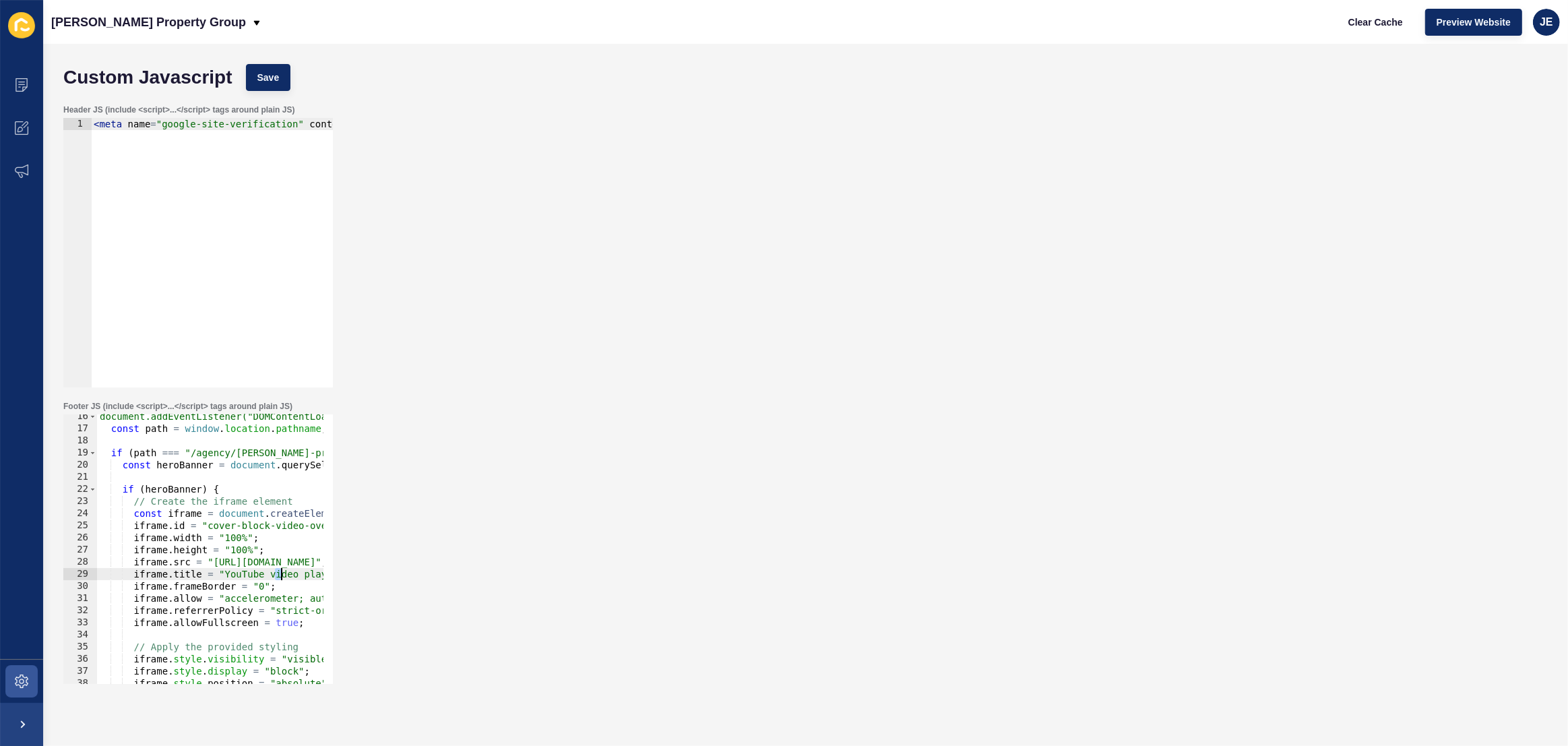
scroll to position [0, 31]
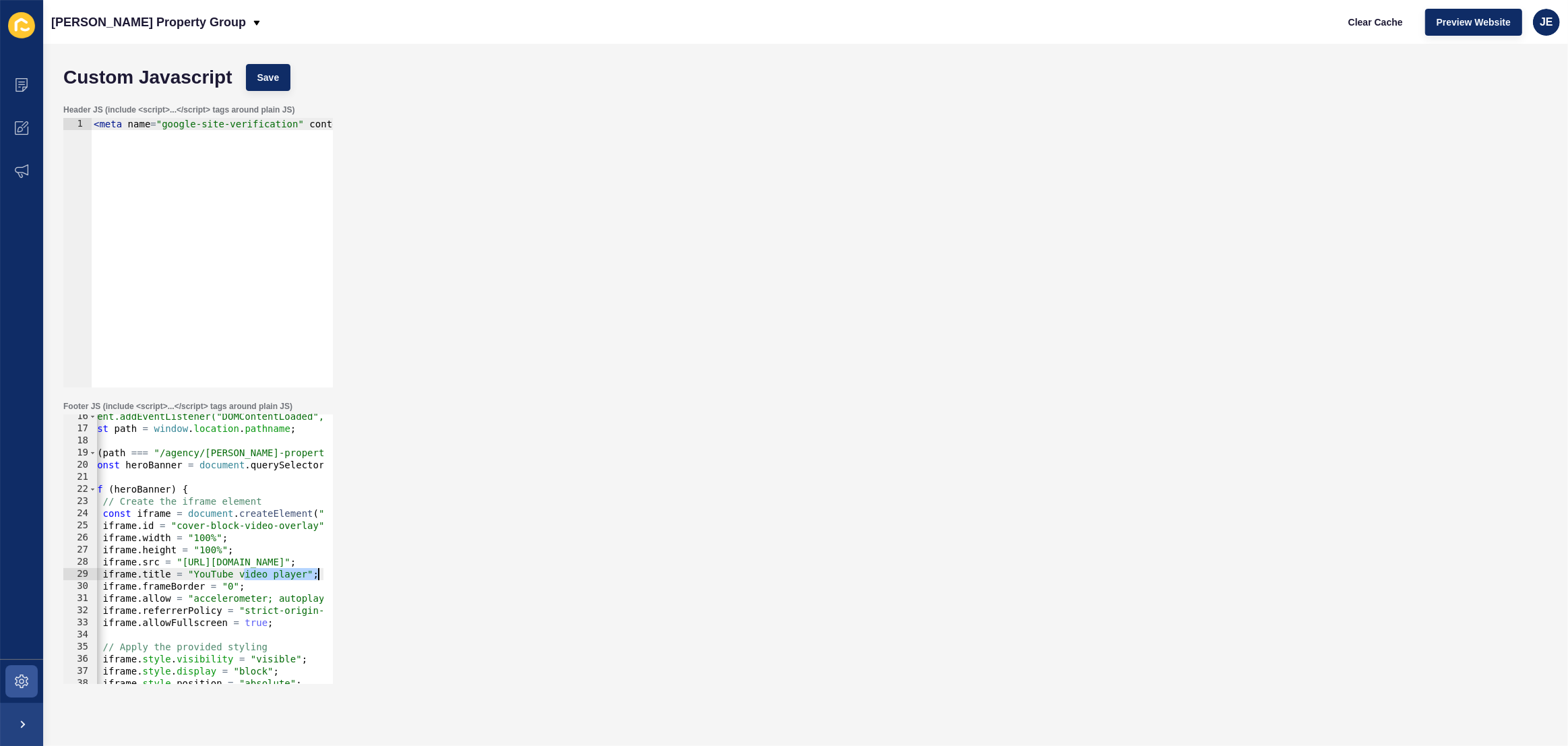
drag, startPoint x: 274, startPoint y: 572, endPoint x: 328, endPoint y: 576, distance: 54.1
click at [343, 576] on div "Footer JS (include <script>...</script> tags around plain JS) iframe.title = "Y…" at bounding box center [805, 543] width 1498 height 296
click at [224, 598] on div "document.addEventListener("DOMContentLoaded", function () { const path = window…" at bounding box center [416, 552] width 701 height 284
click at [204, 598] on div "document.addEventListener("DOMContentLoaded", function () { const path = window…" at bounding box center [383, 552] width 634 height 284
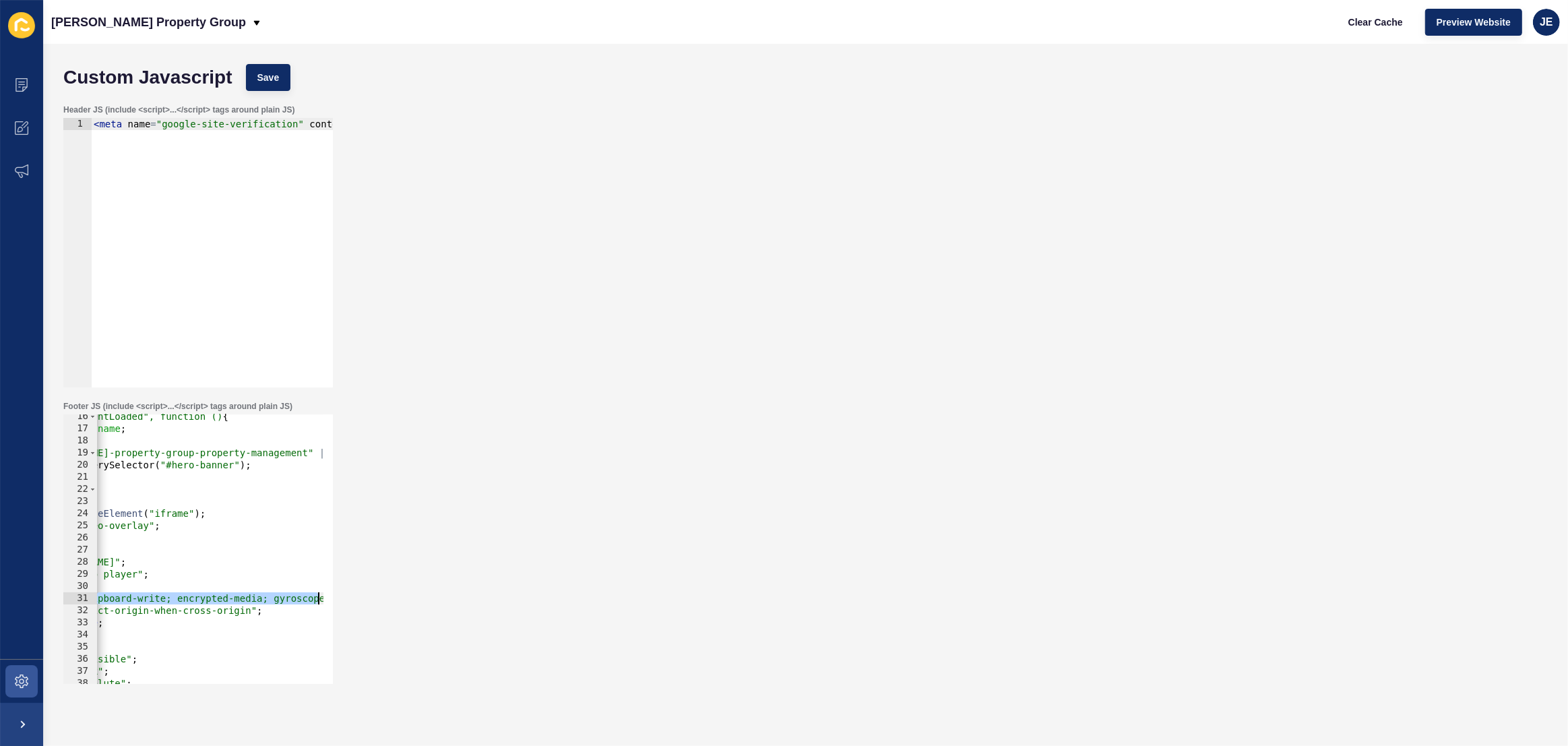
drag, startPoint x: 285, startPoint y: 596, endPoint x: 334, endPoint y: 600, distance: 49.2
click at [334, 600] on div "Footer JS (include <script>...</script> tags around plain JS) iframe.allow = "a…" at bounding box center [198, 543] width 272 height 285
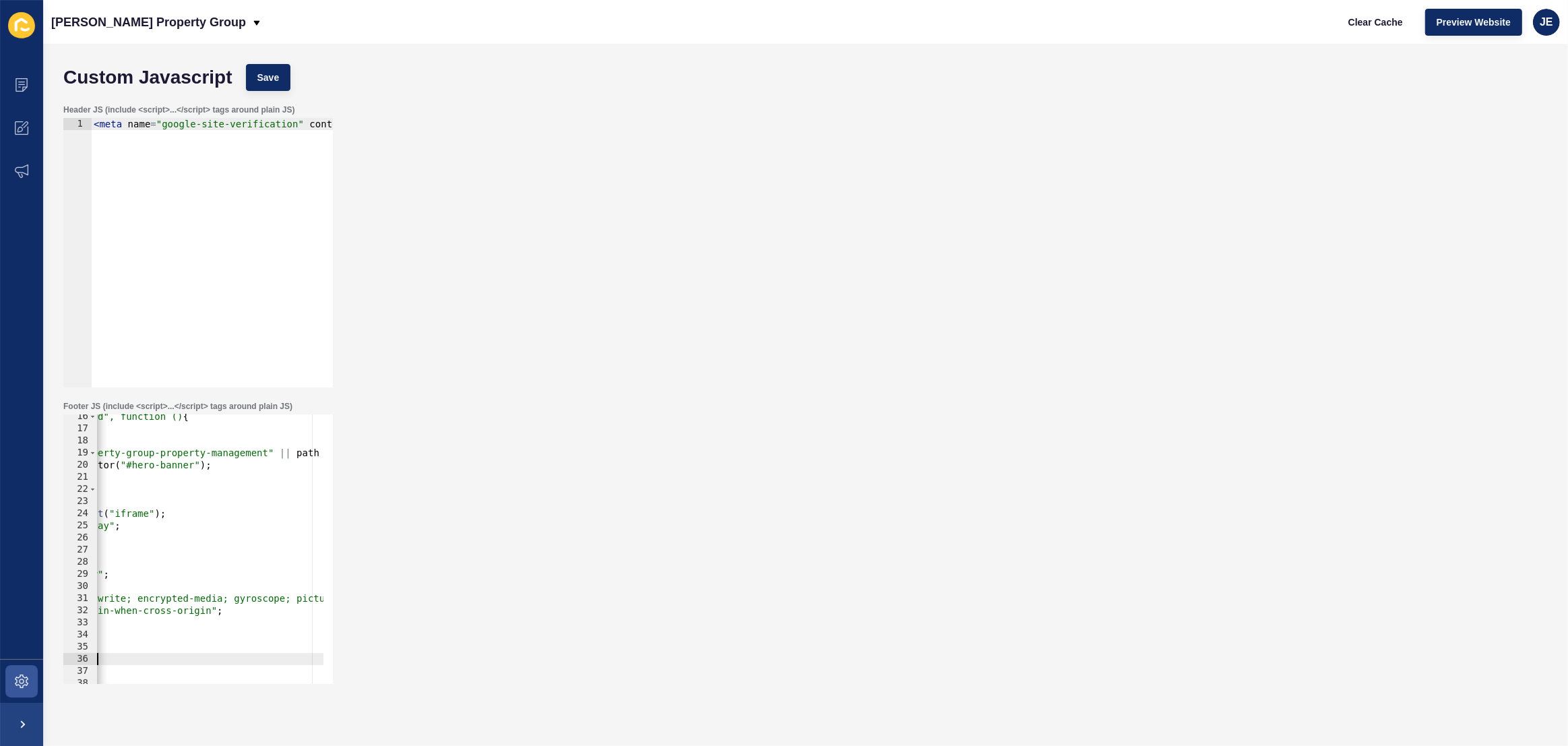
click at [154, 662] on div "document.addEventListener("DOMContentLoaded", function () { const path = window…" at bounding box center [174, 552] width 634 height 284
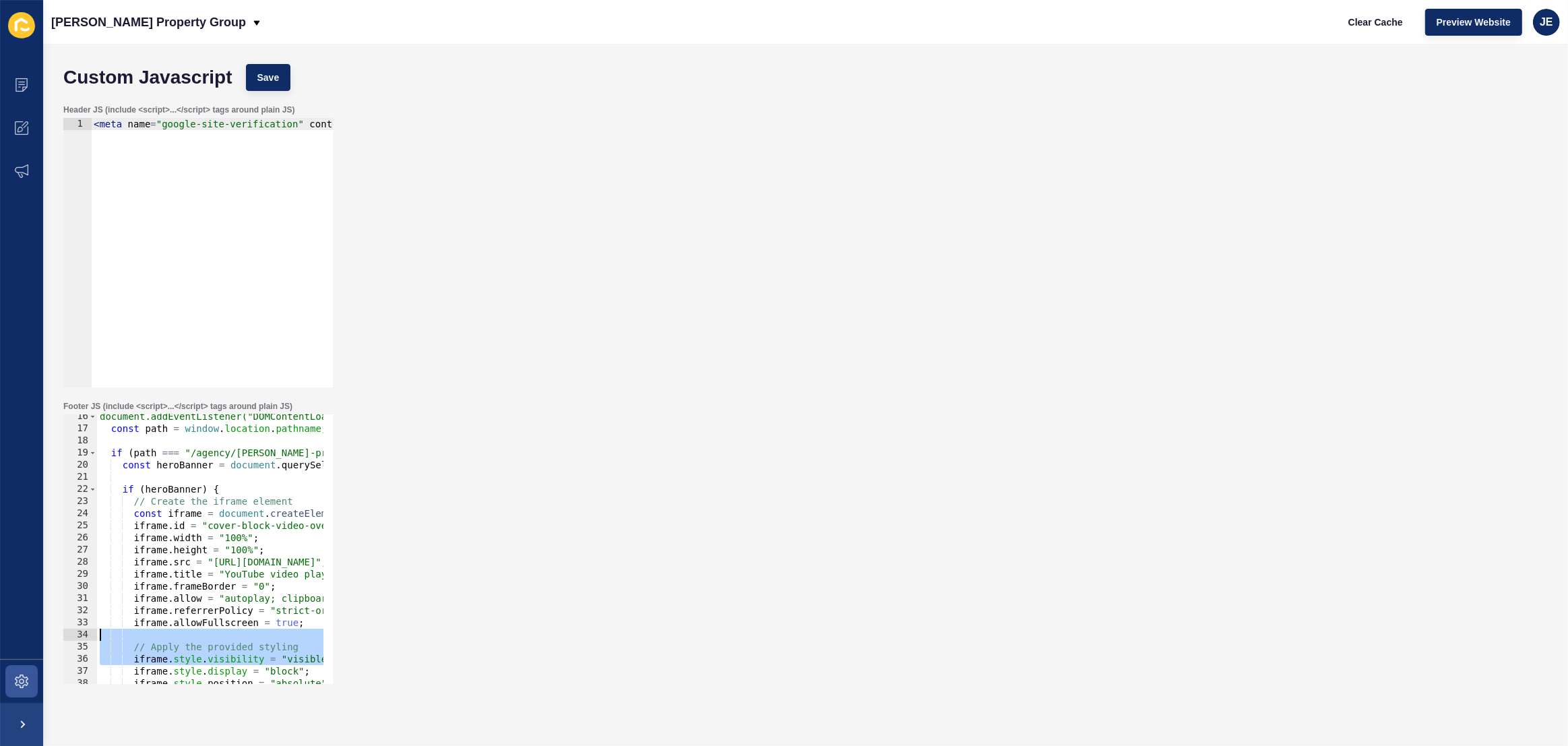
drag, startPoint x: 154, startPoint y: 656, endPoint x: 32, endPoint y: 640, distance: 123.0
click at [32, 640] on div "Content Appearance Marketing Settings Watts Property Group Clear Cache Preview …" at bounding box center [784, 373] width 1568 height 746
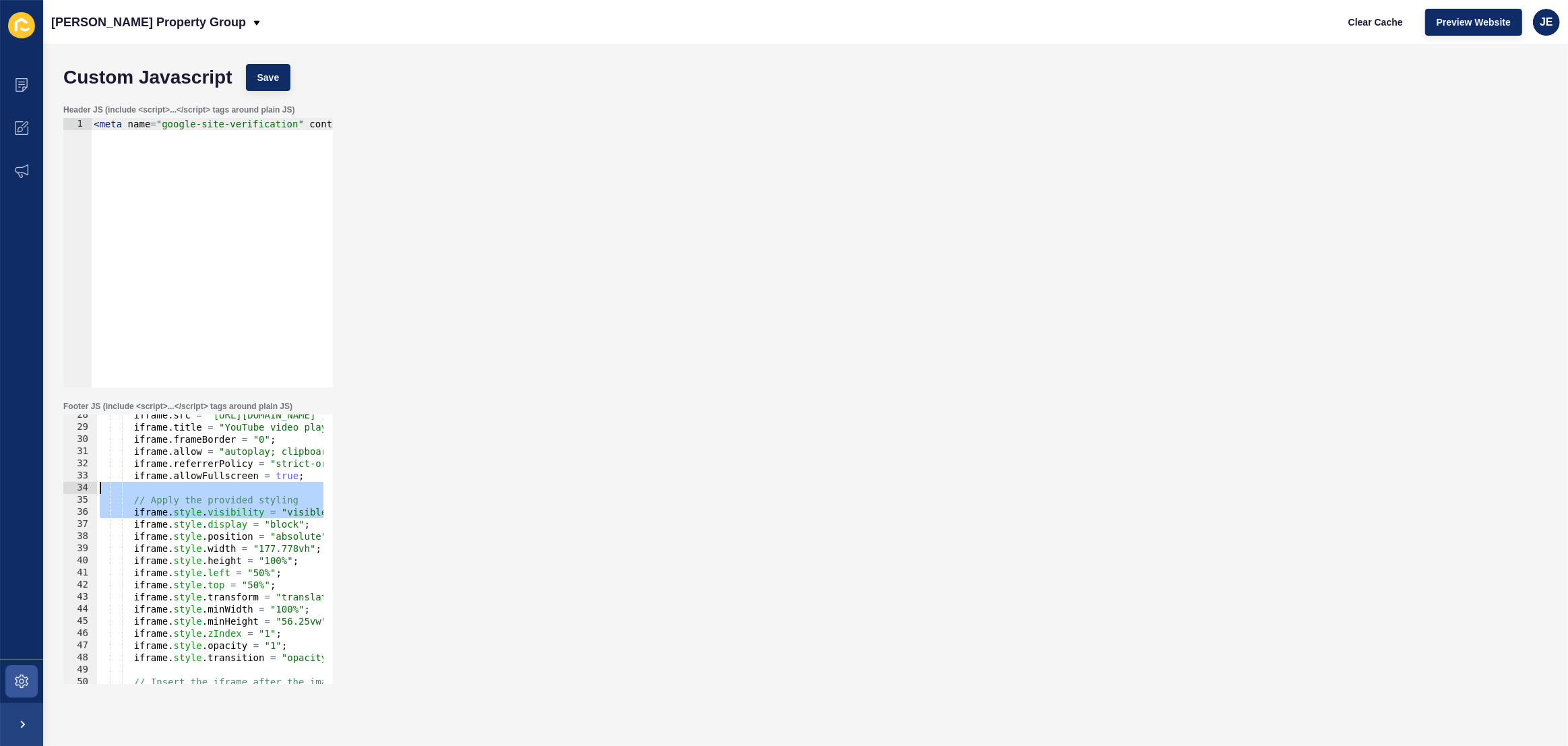
scroll to position [443, 0]
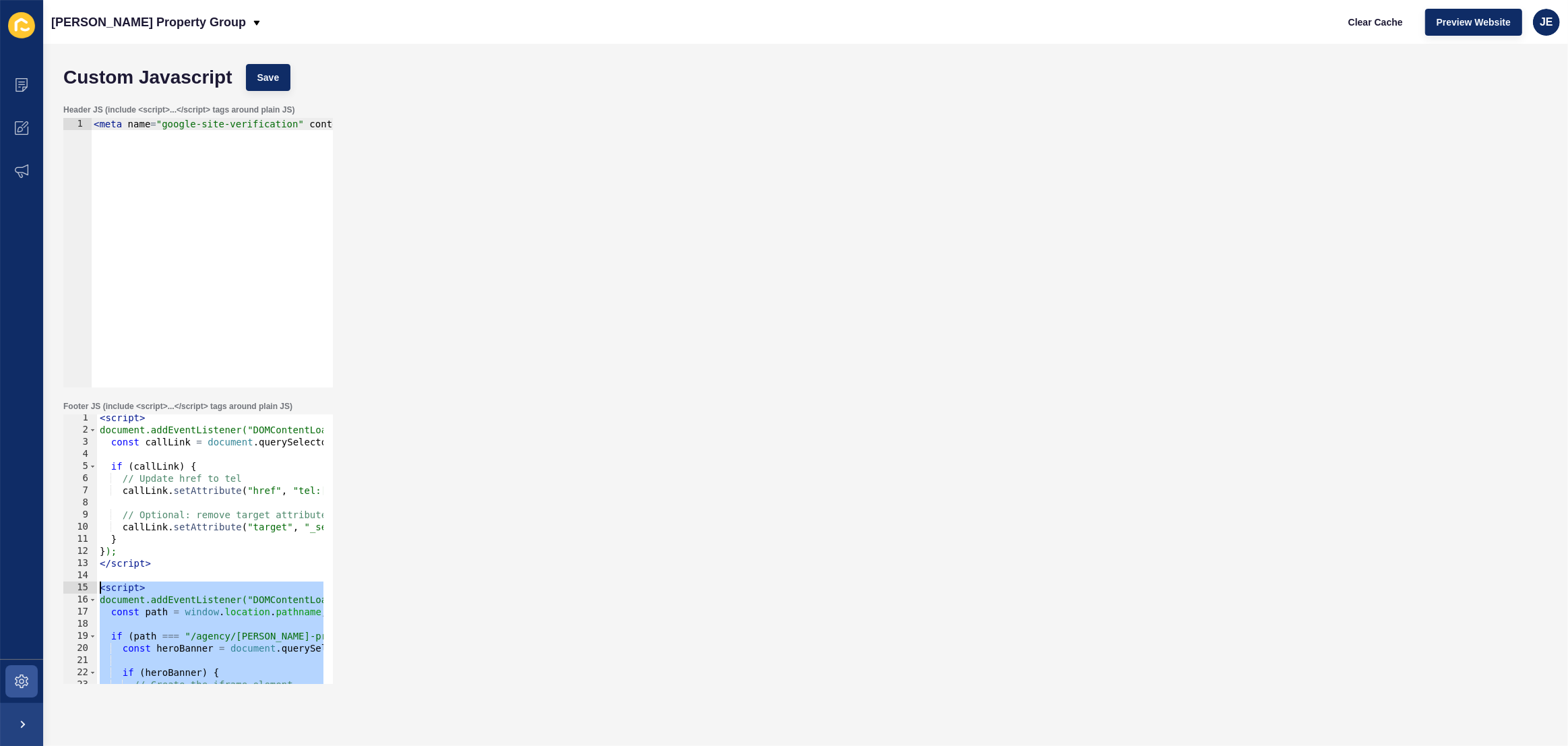
drag, startPoint x: 167, startPoint y: 665, endPoint x: 86, endPoint y: 589, distance: 111.1
click at [86, 589] on div "// Apply the provided styling 1 2 3 4 5 6 7 8 9 10 11 12 13 14 15 16 17 18 19 2…" at bounding box center [198, 549] width 270 height 270
paste textarea "/script>"
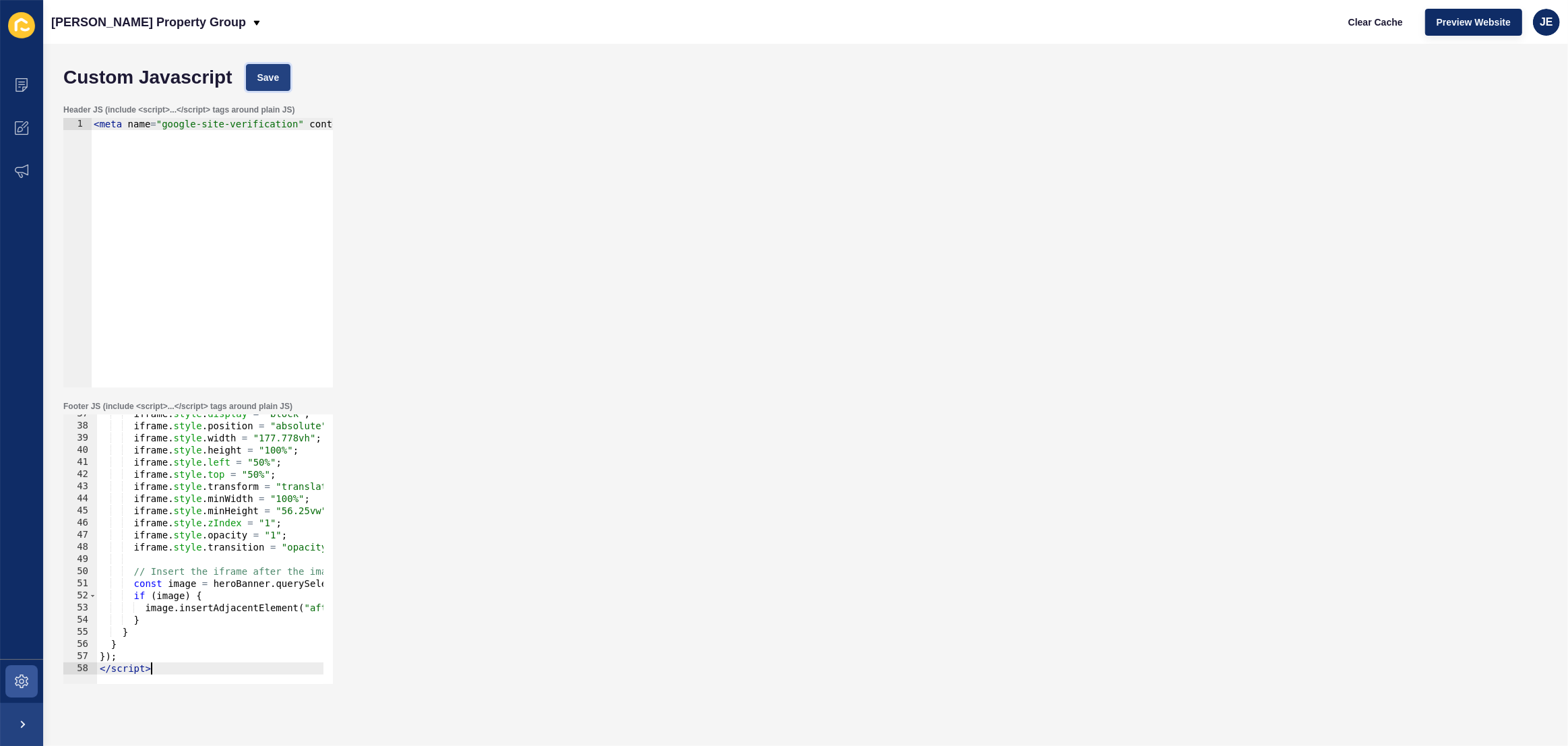
click at [275, 77] on span "Save" at bounding box center [268, 78] width 22 height 14
click at [1353, 22] on span "Clear Cache" at bounding box center [1376, 22] width 54 height 14
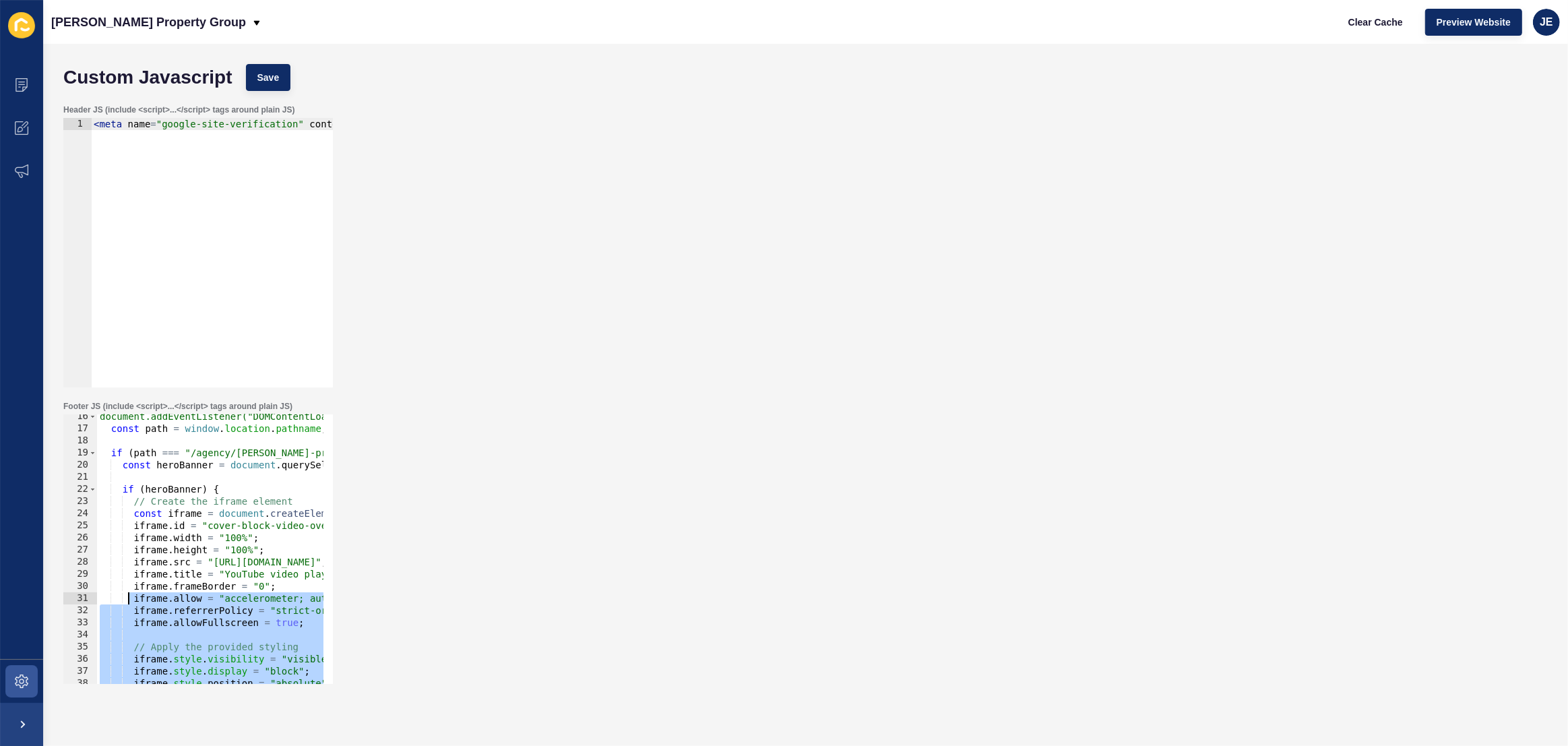
scroll to position [0, 0]
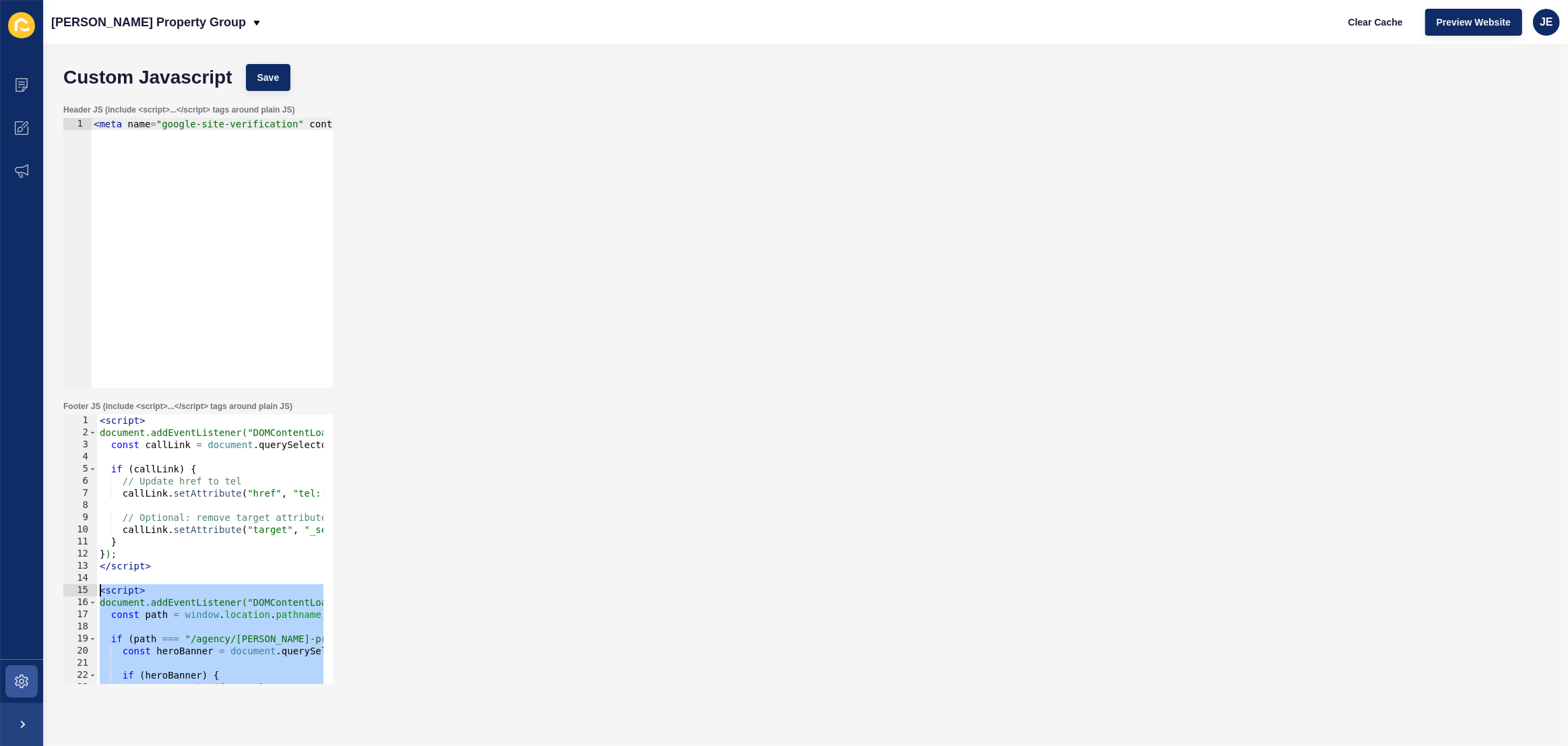
drag, startPoint x: 161, startPoint y: 669, endPoint x: 92, endPoint y: 595, distance: 101.2
click at [92, 595] on div "</script> 1 2 3 4 5 6 7 8 9 10 11 12 13 14 15 16 17 18 19 20 21 22 23 24 < scri…" at bounding box center [198, 549] width 270 height 270
paste textarea "/script>"
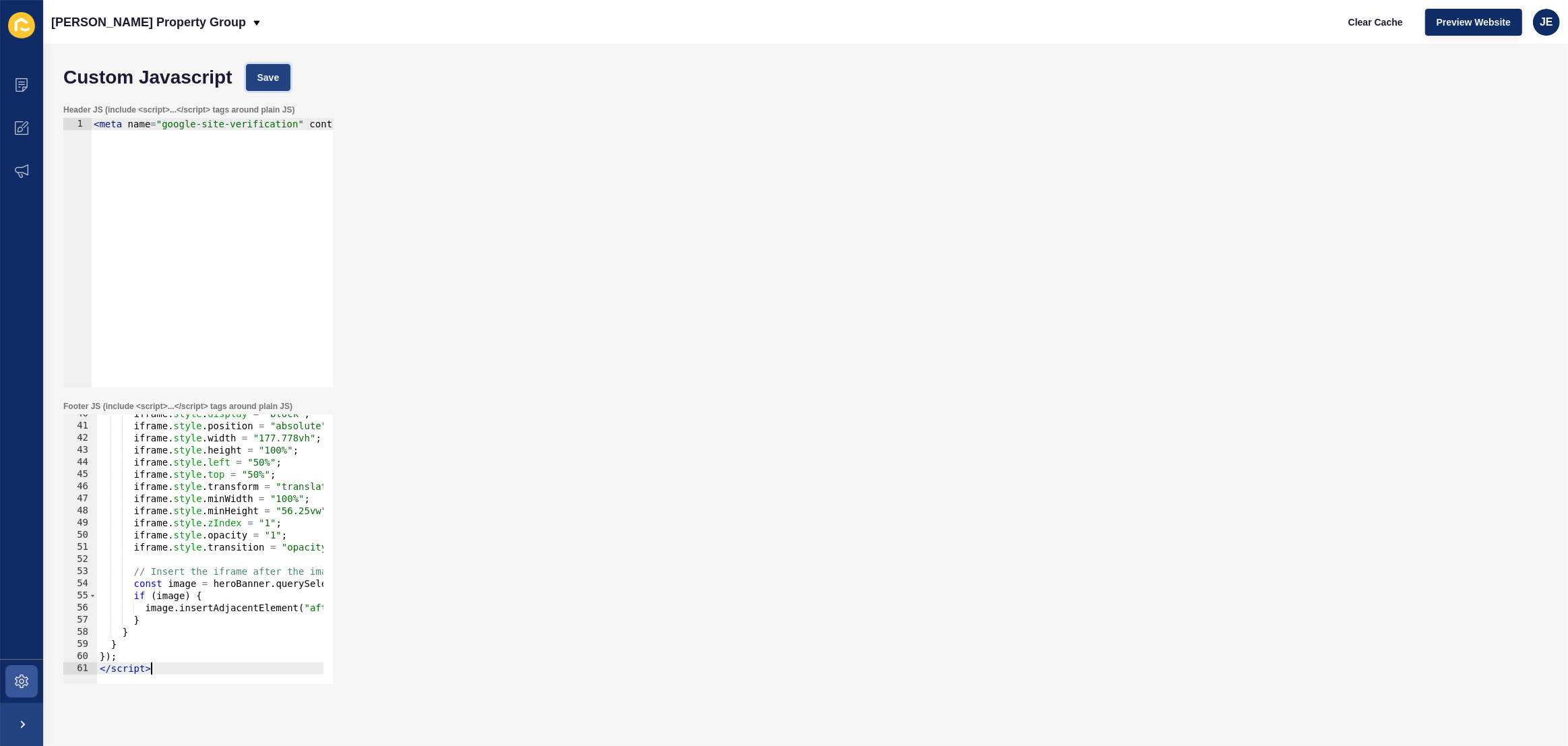
click at [252, 83] on button "Save" at bounding box center [268, 77] width 45 height 27
click at [1378, 26] on span "Clear Cache" at bounding box center [1376, 22] width 54 height 14
click at [1378, 25] on span "Clear Cache" at bounding box center [1376, 22] width 54 height 14
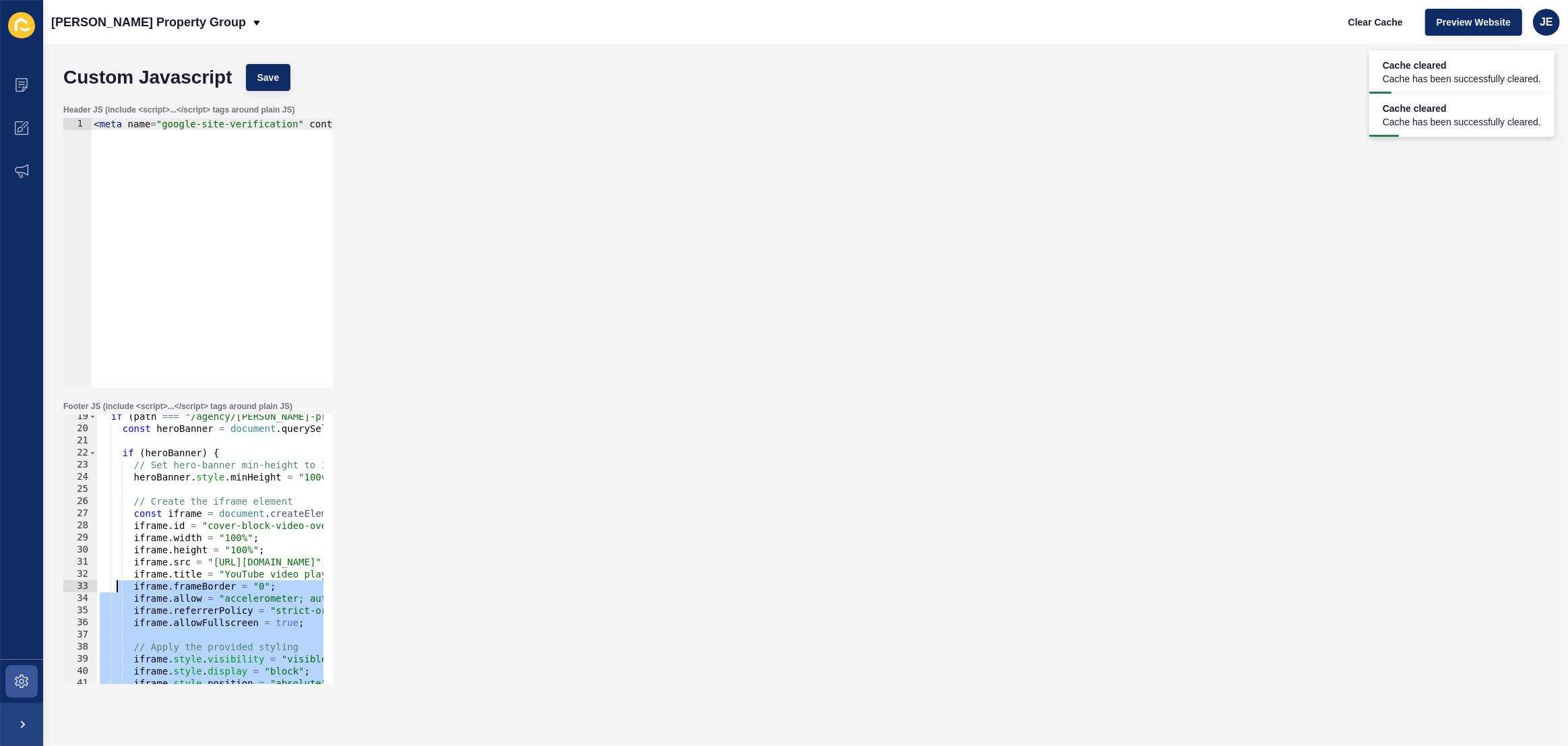
scroll to position [149, 0]
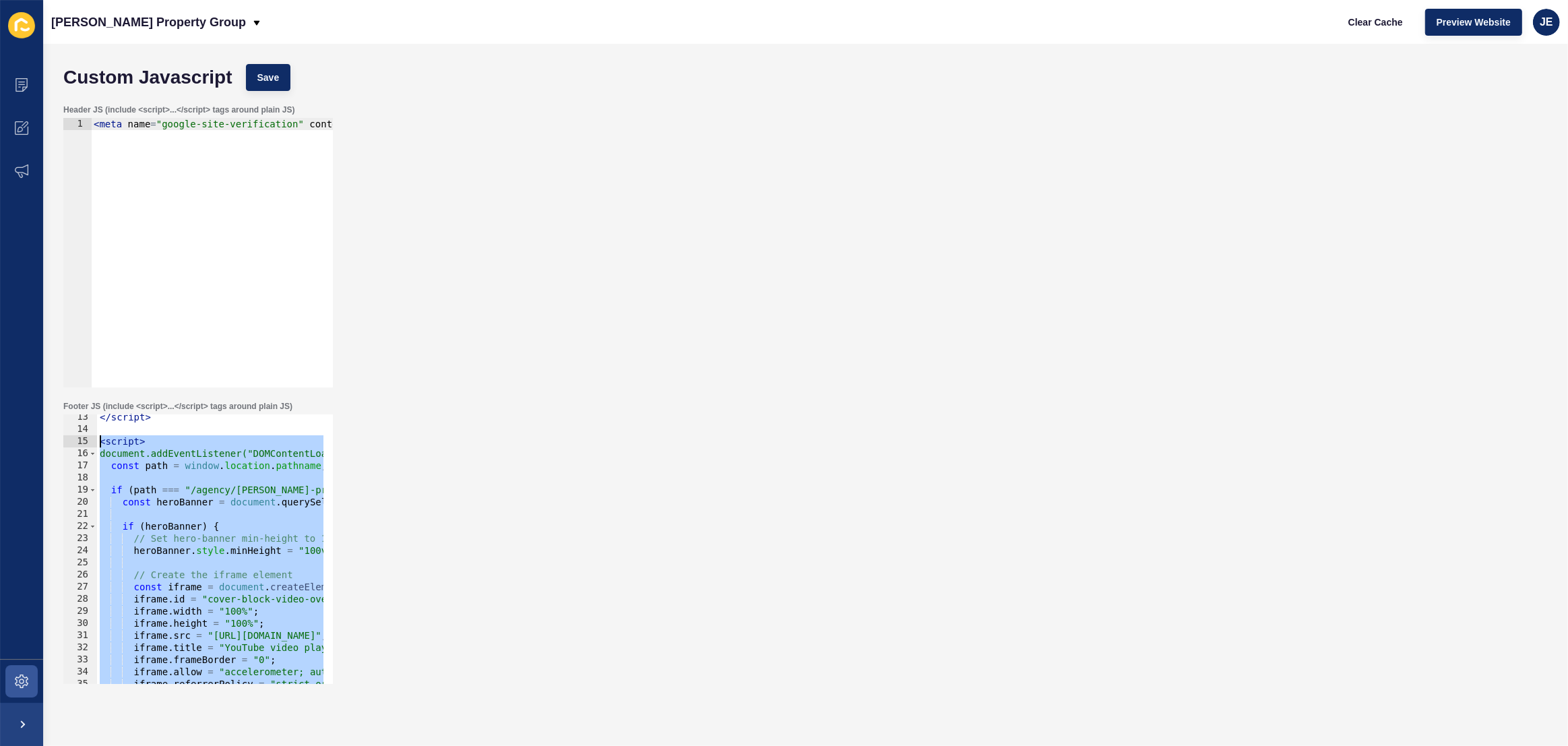
drag, startPoint x: 157, startPoint y: 667, endPoint x: 81, endPoint y: 442, distance: 237.5
click at [81, 442] on div "</script> 13 14 15 16 17 18 19 20 21 22 23 24 25 26 27 28 29 30 31 32 33 34 35 …" at bounding box center [198, 549] width 270 height 270
paste textarea "/script>"
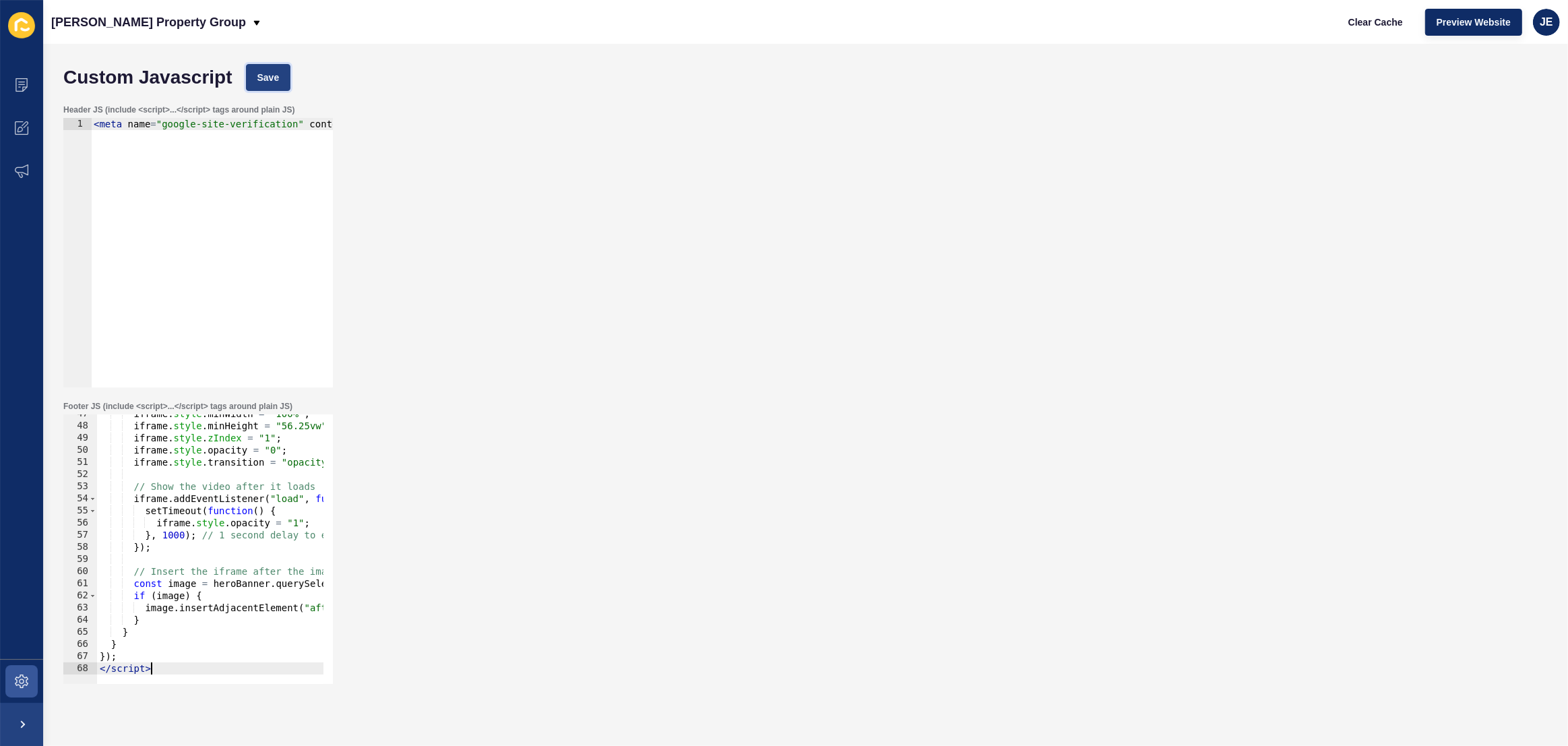
click at [274, 81] on span "Save" at bounding box center [268, 78] width 22 height 14
click at [1365, 26] on span "Clear Cache" at bounding box center [1376, 22] width 54 height 14
click at [165, 535] on div "iframe . style . minWidth = "100%" ; iframe . style . minHeight = "56.25vw" ; i…" at bounding box center [592, 550] width 991 height 284
click at [283, 79] on button "Save" at bounding box center [268, 77] width 45 height 27
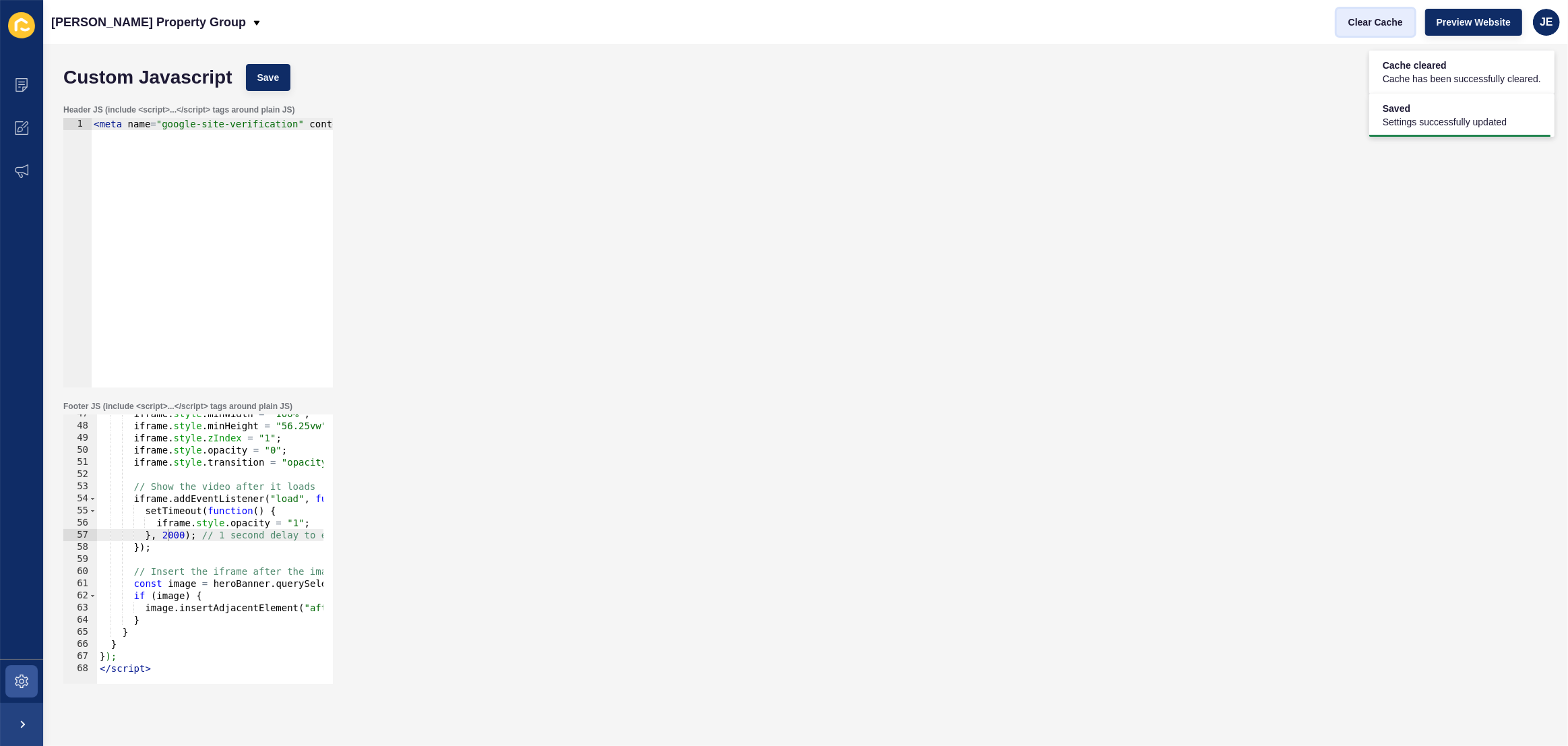
click at [1385, 18] on span "Clear Cache" at bounding box center [1376, 22] width 54 height 14
click at [174, 536] on div "iframe . style . minWidth = "100%" ; iframe . style . minHeight = "56.25vw" ; i…" at bounding box center [592, 550] width 991 height 284
click at [285, 68] on button "Save" at bounding box center [268, 77] width 45 height 27
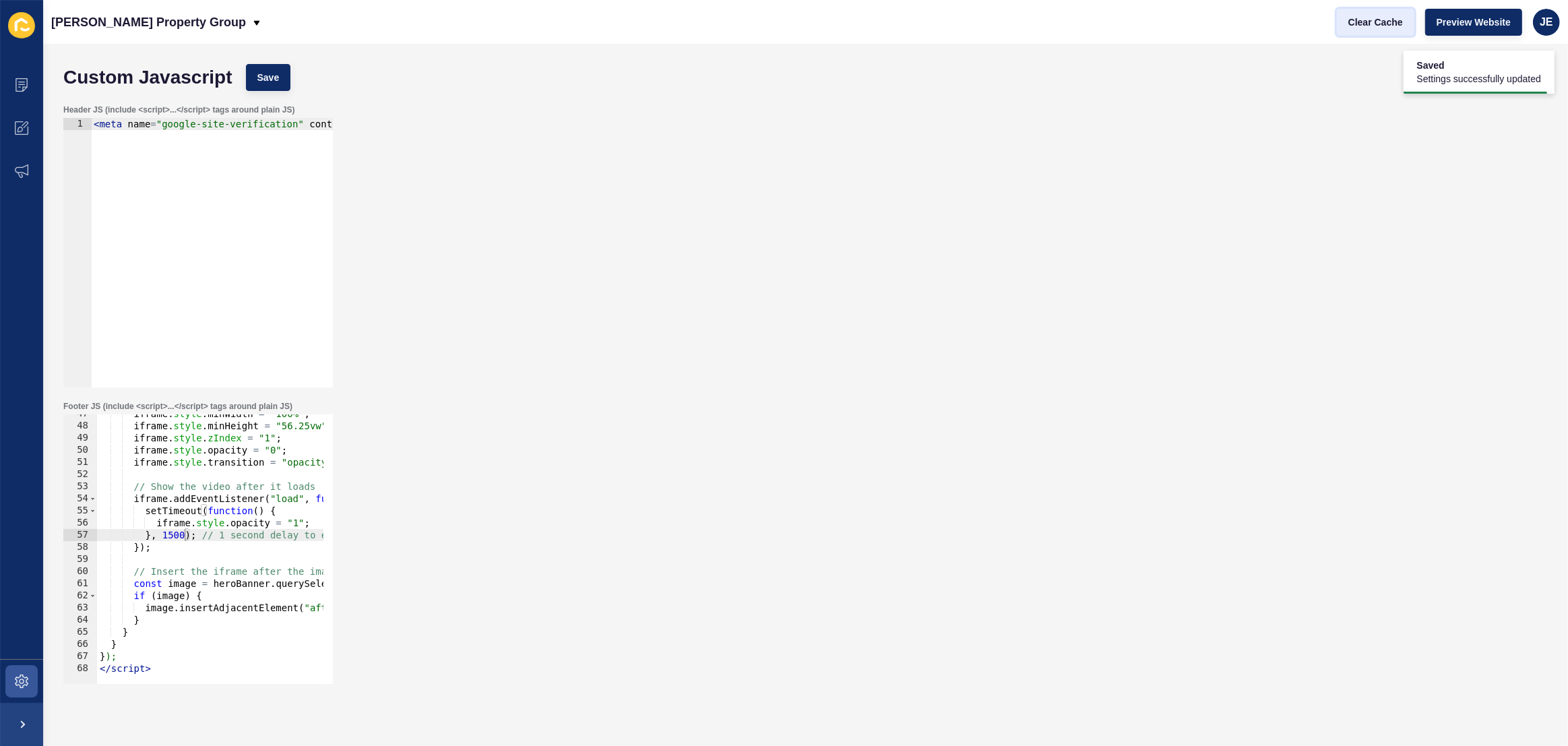
click at [1383, 19] on span "Clear Cache" at bounding box center [1376, 22] width 54 height 14
drag, startPoint x: 170, startPoint y: 538, endPoint x: 163, endPoint y: 537, distance: 7.1
click at [163, 537] on div "iframe . style . minWidth = "100%" ; iframe . style . minHeight = "56.25vw" ; i…" at bounding box center [592, 550] width 991 height 284
click at [258, 74] on span "Save" at bounding box center [268, 78] width 22 height 14
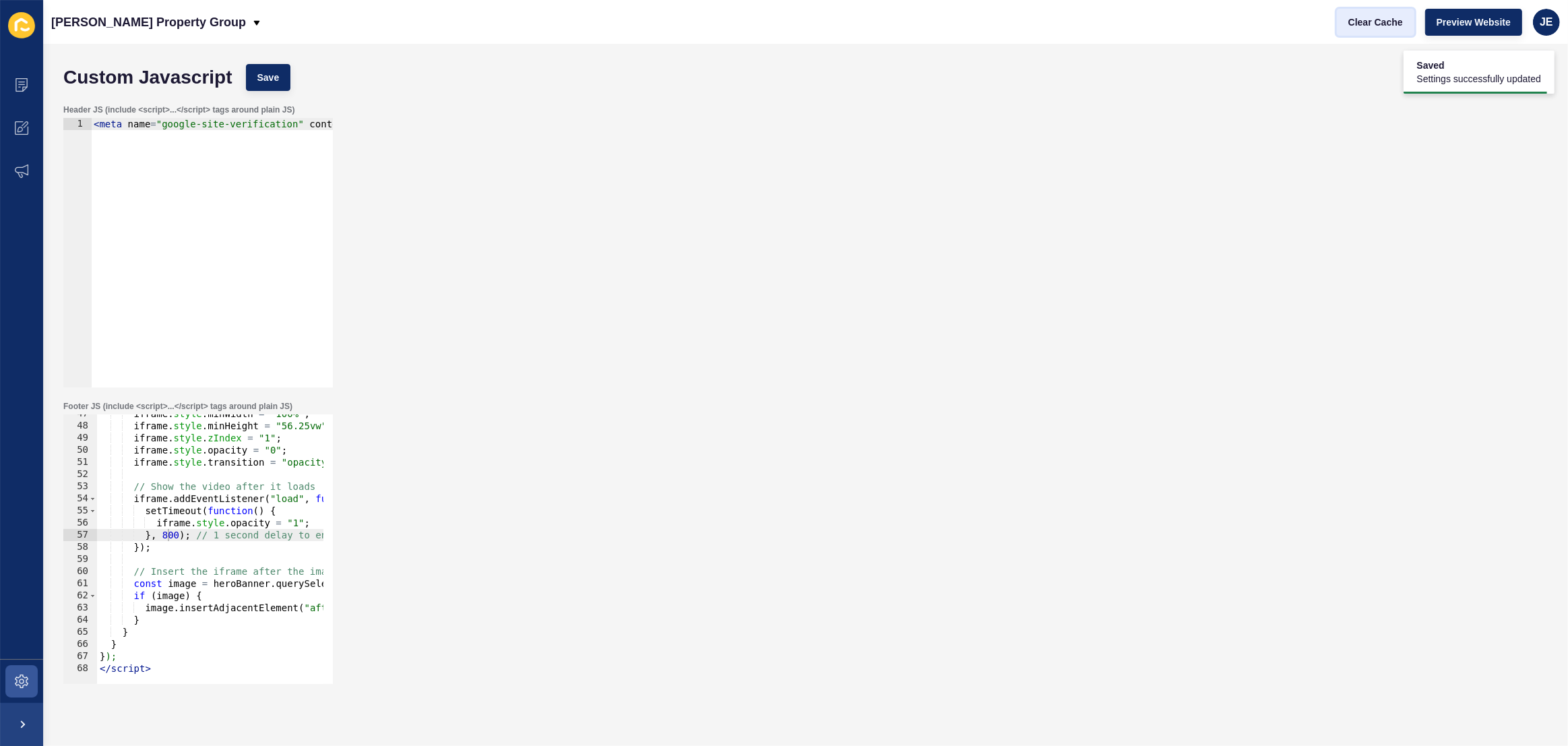
click at [1365, 23] on span "Clear Cache" at bounding box center [1376, 22] width 54 height 14
click at [163, 534] on div "iframe . style . minWidth = "100%" ; iframe . style . minHeight = "56.25vw" ; i…" at bounding box center [592, 550] width 991 height 284
click at [275, 72] on span "Save" at bounding box center [268, 78] width 22 height 14
click at [1354, 24] on span "Clear Cache" at bounding box center [1376, 22] width 54 height 14
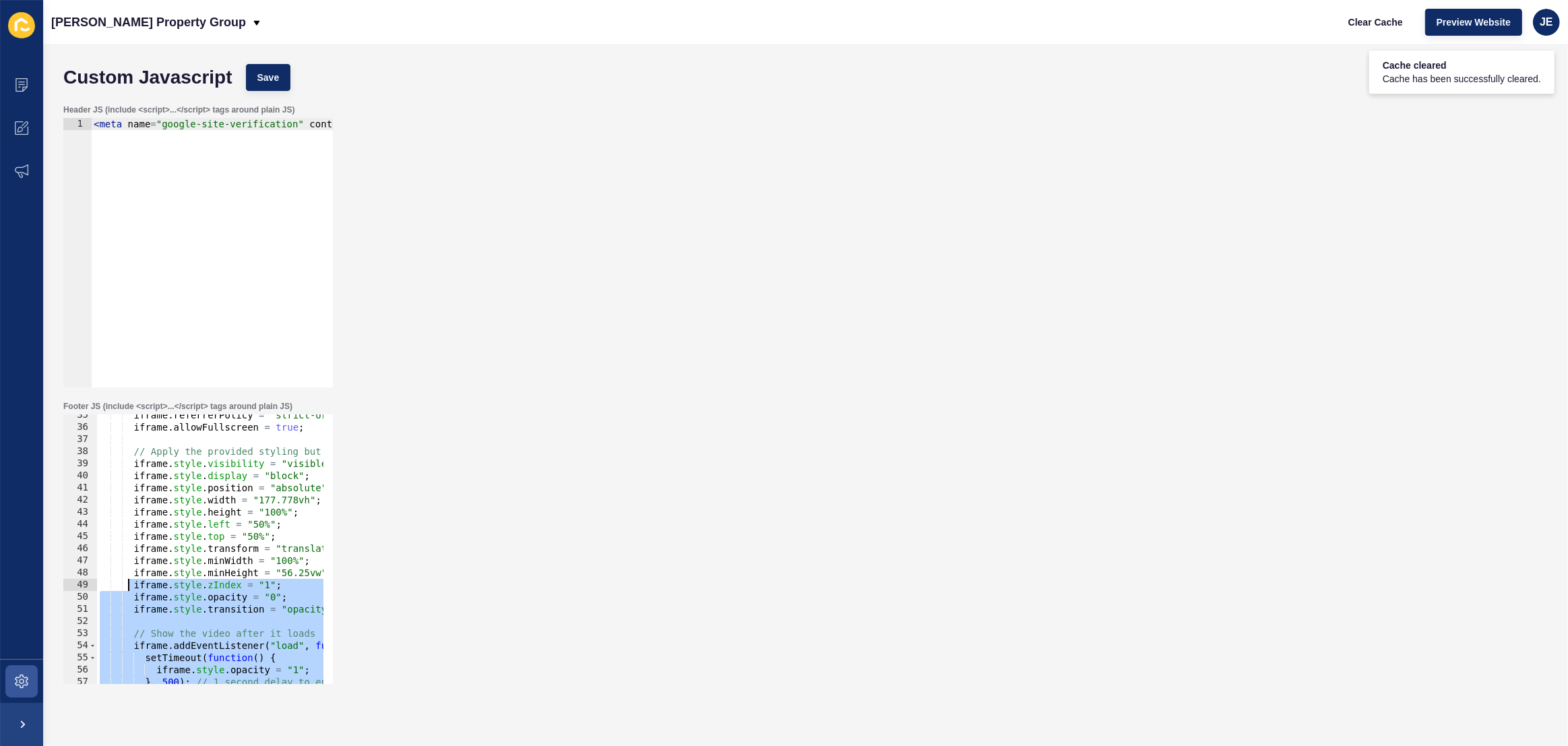
scroll to position [161, 0]
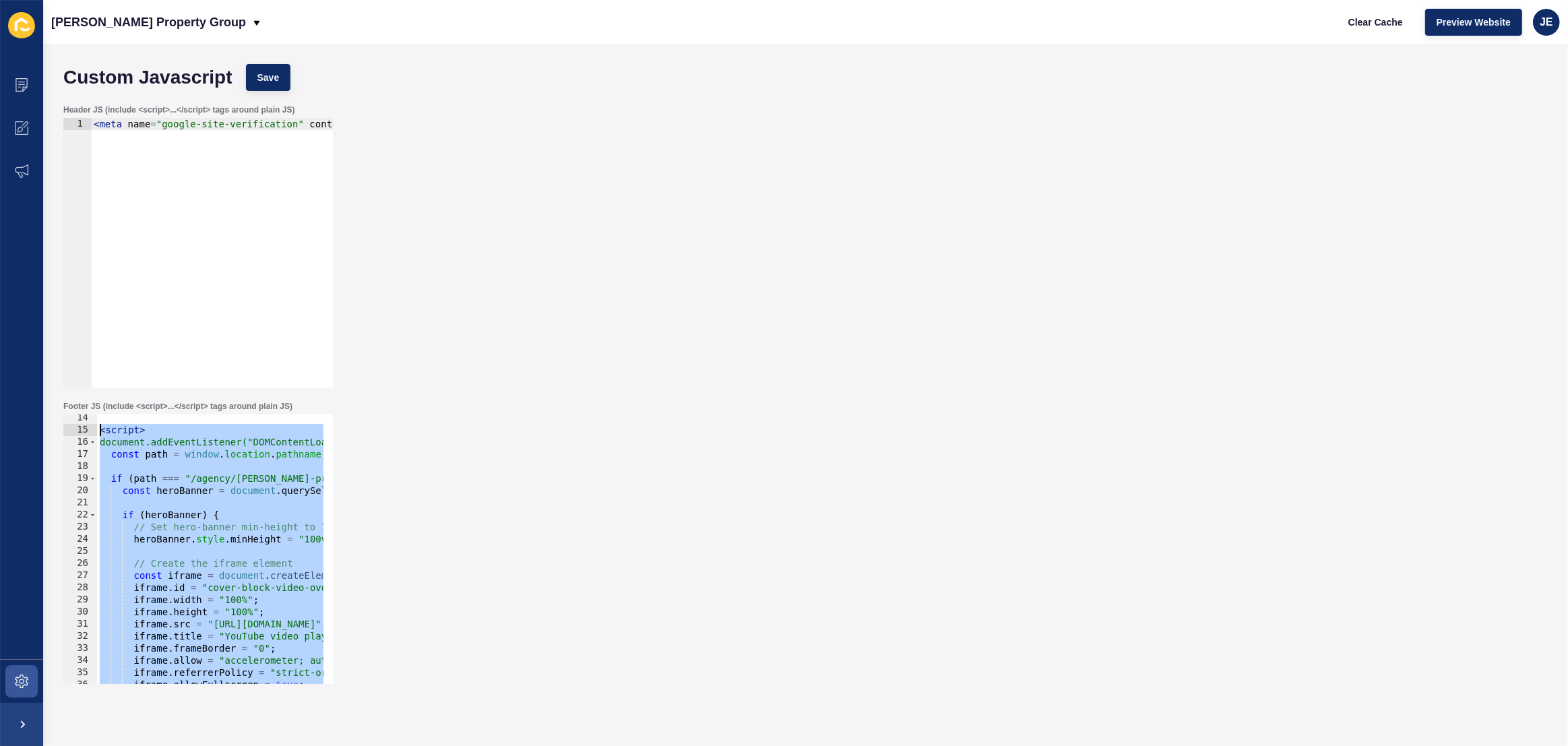
drag, startPoint x: 154, startPoint y: 637, endPoint x: 58, endPoint y: 433, distance: 225.5
click at [58, 433] on div "Footer JS (include <script>...</script> tags around plain JS) </script> 14 15 1…" at bounding box center [805, 543] width 1498 height 296
paste textarea "/script>"
type textarea "</script>"
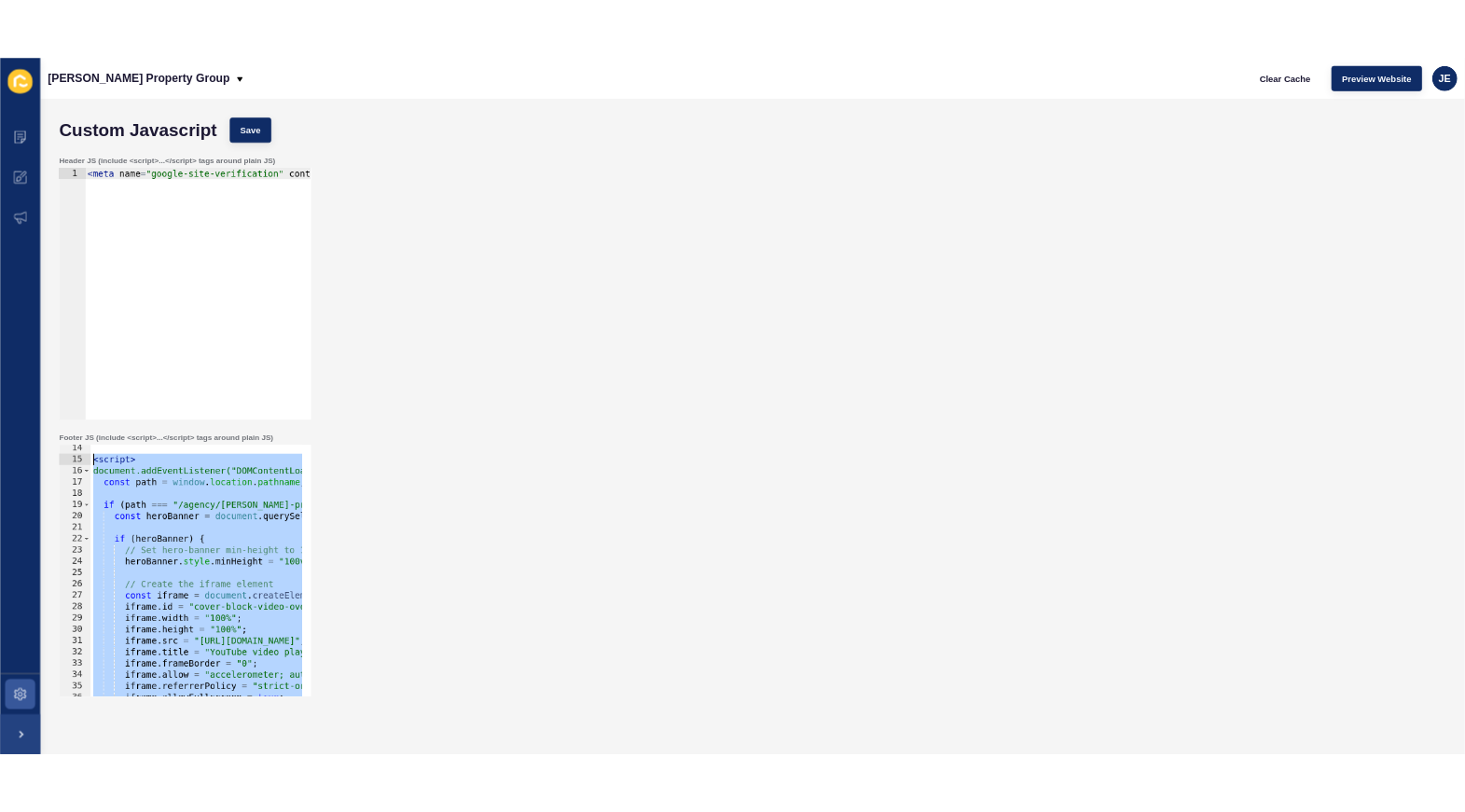
scroll to position [781, 0]
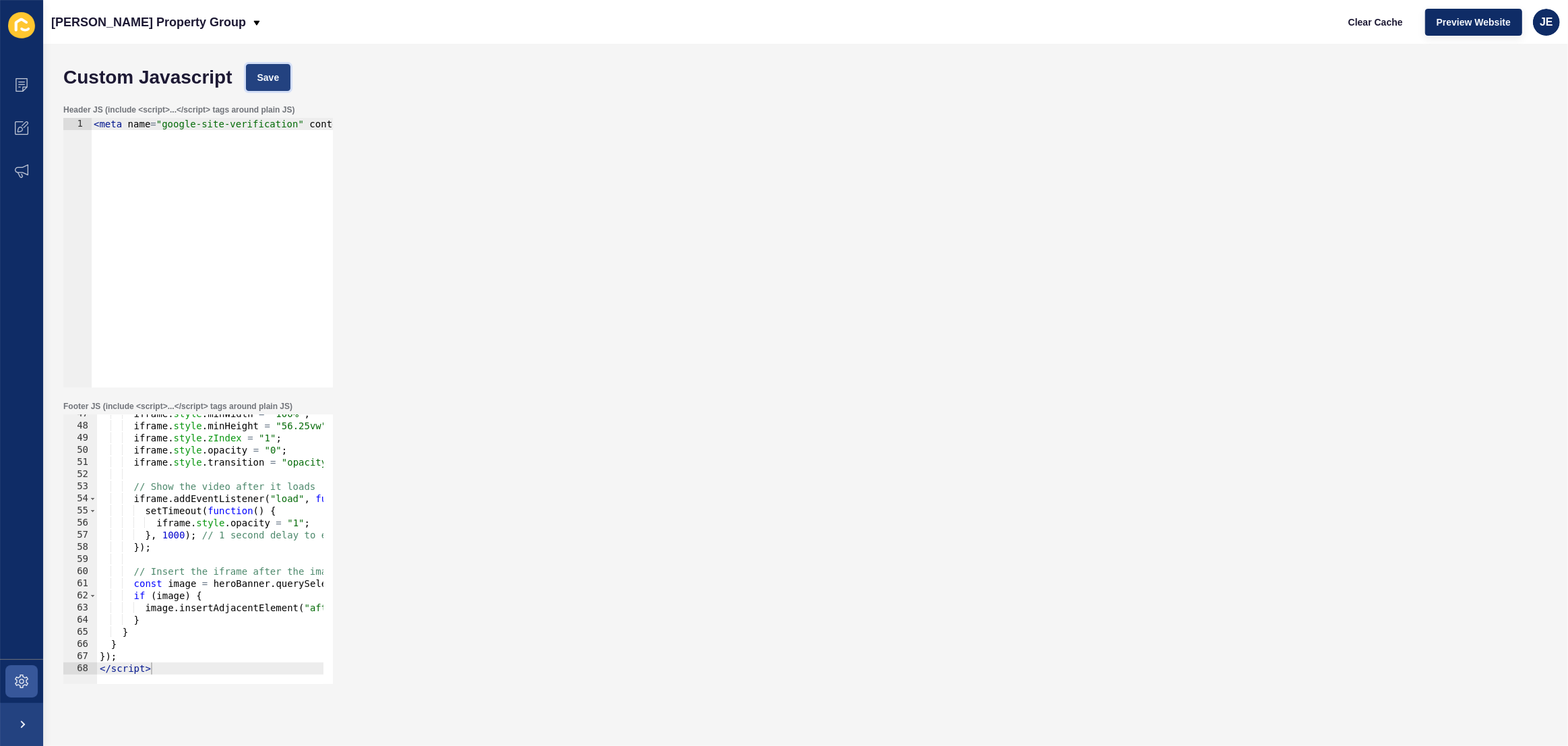
click at [253, 70] on button "Save" at bounding box center [268, 77] width 45 height 27
click at [1380, 26] on span "Clear Cache" at bounding box center [1376, 22] width 54 height 14
click at [28, 678] on span at bounding box center [21, 681] width 43 height 43
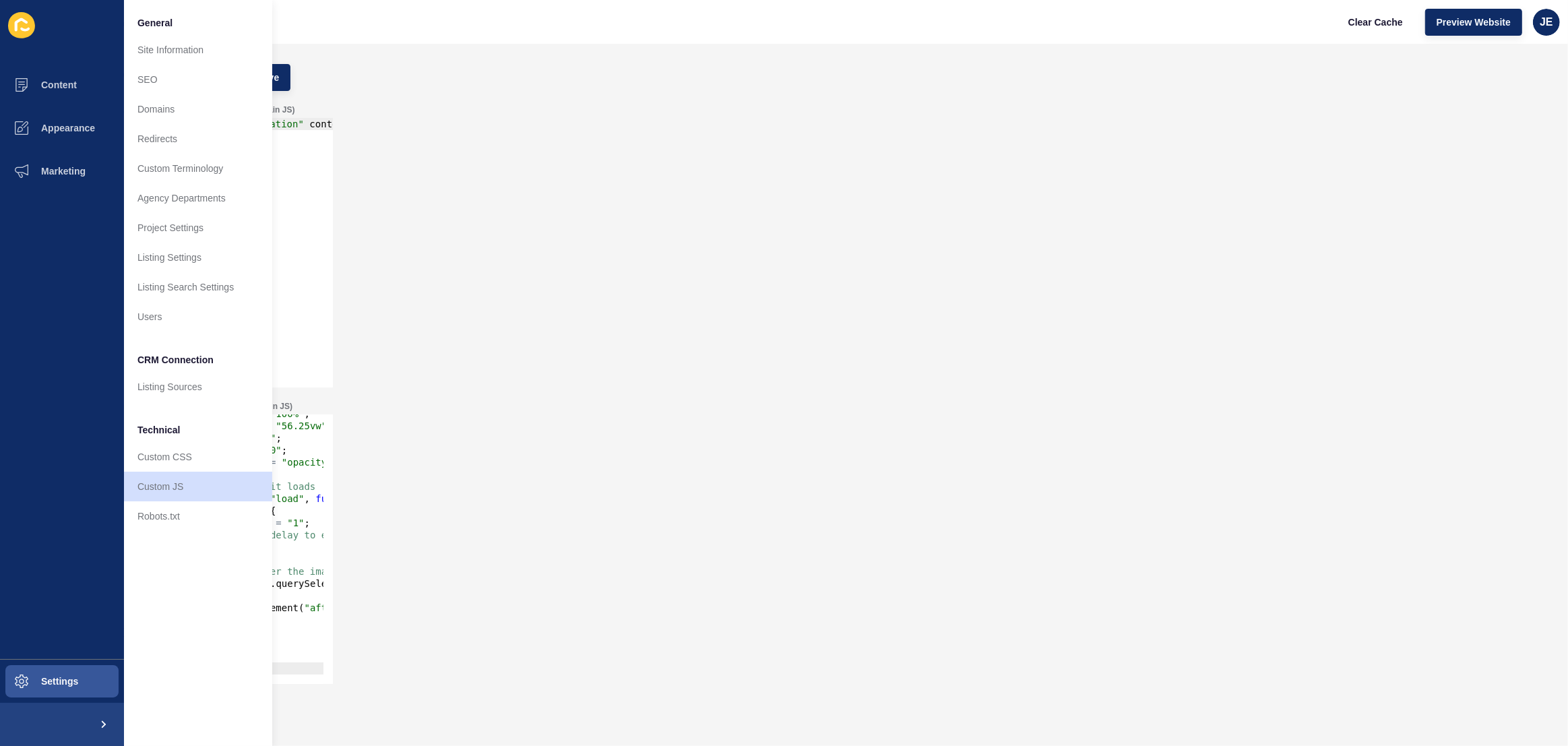
click at [595, 490] on div "Footer JS (include <script>...</script> tags around plain JS) </script> 47 48 4…" at bounding box center [805, 543] width 1498 height 296
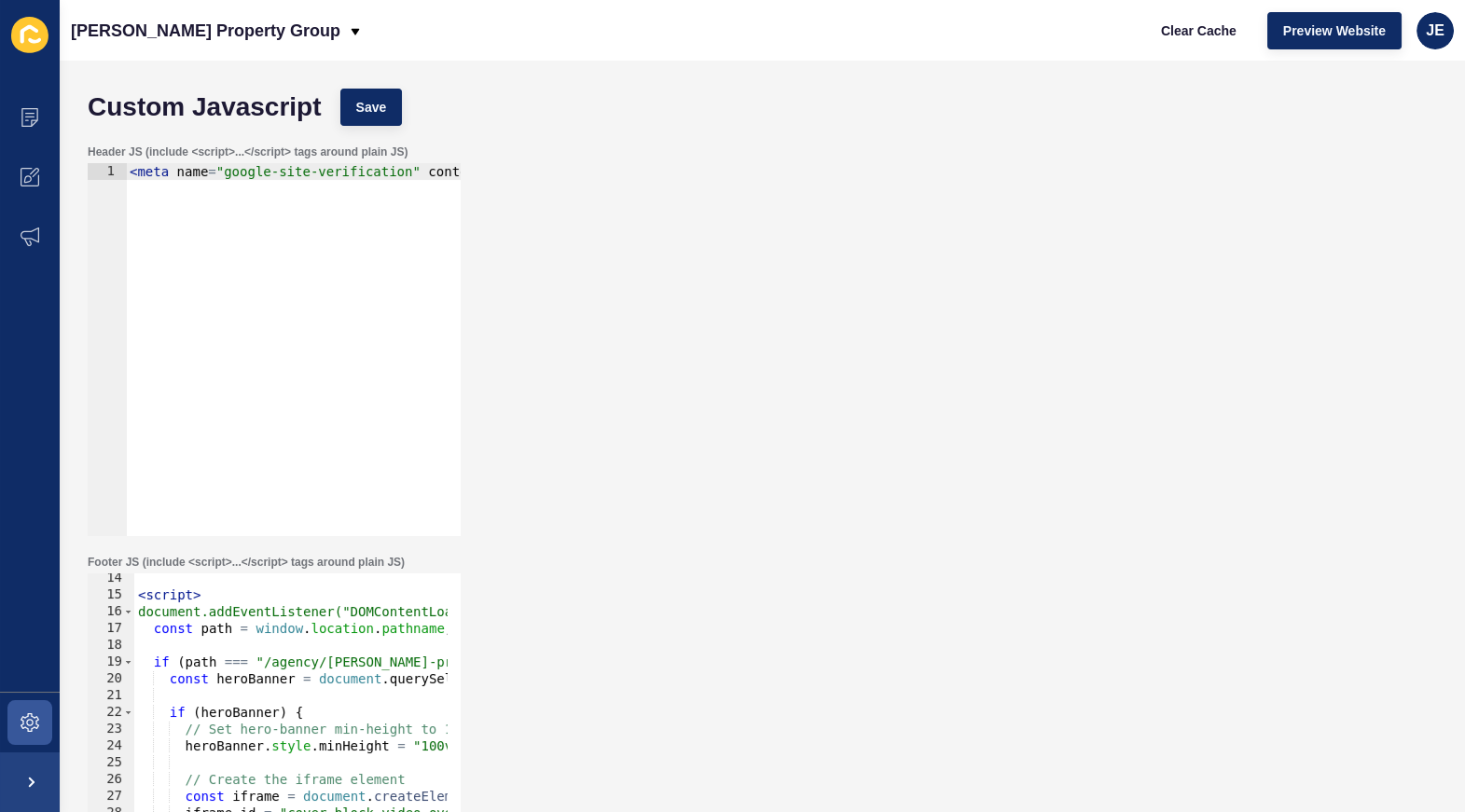
scroll to position [272, 0]
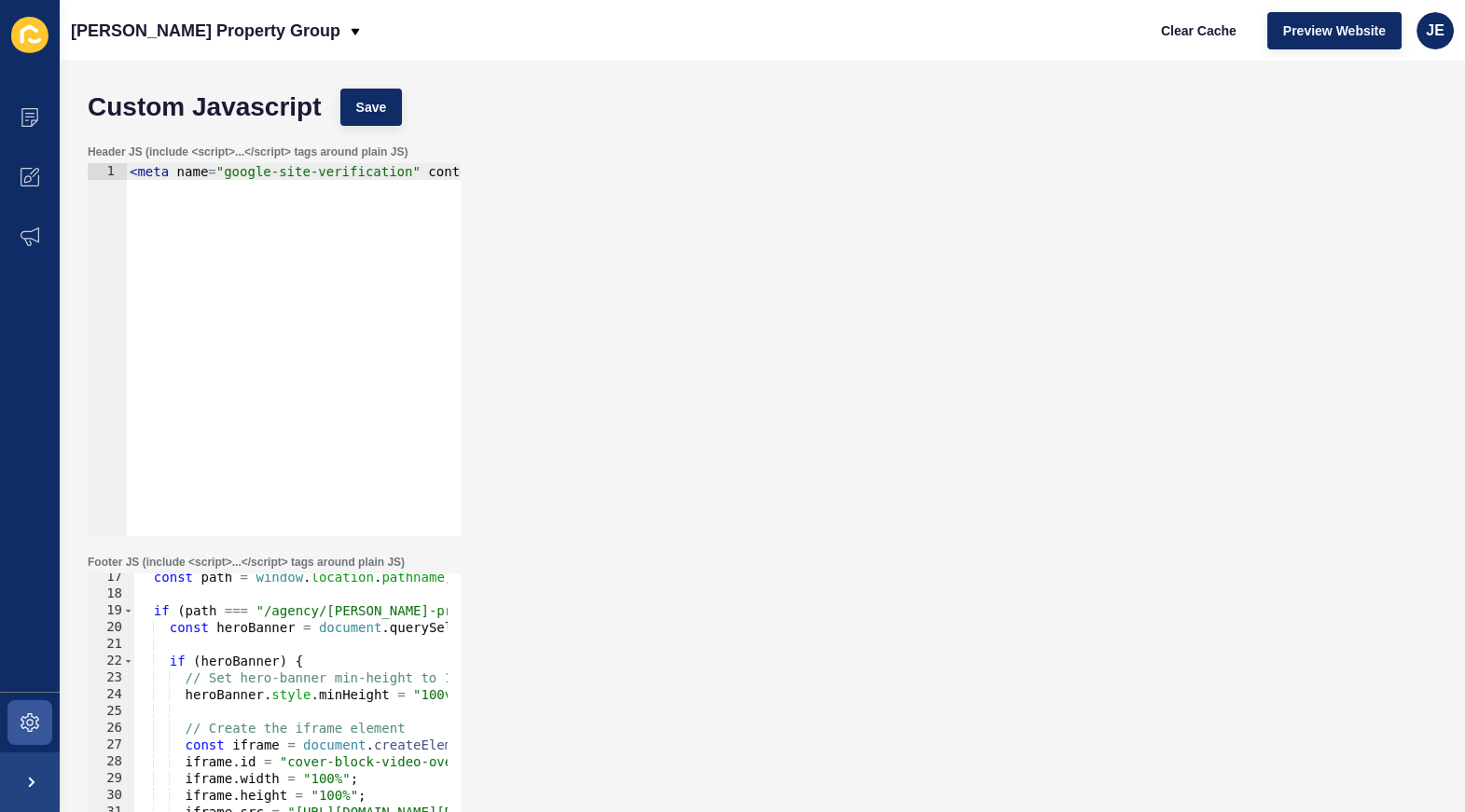
paste textarea
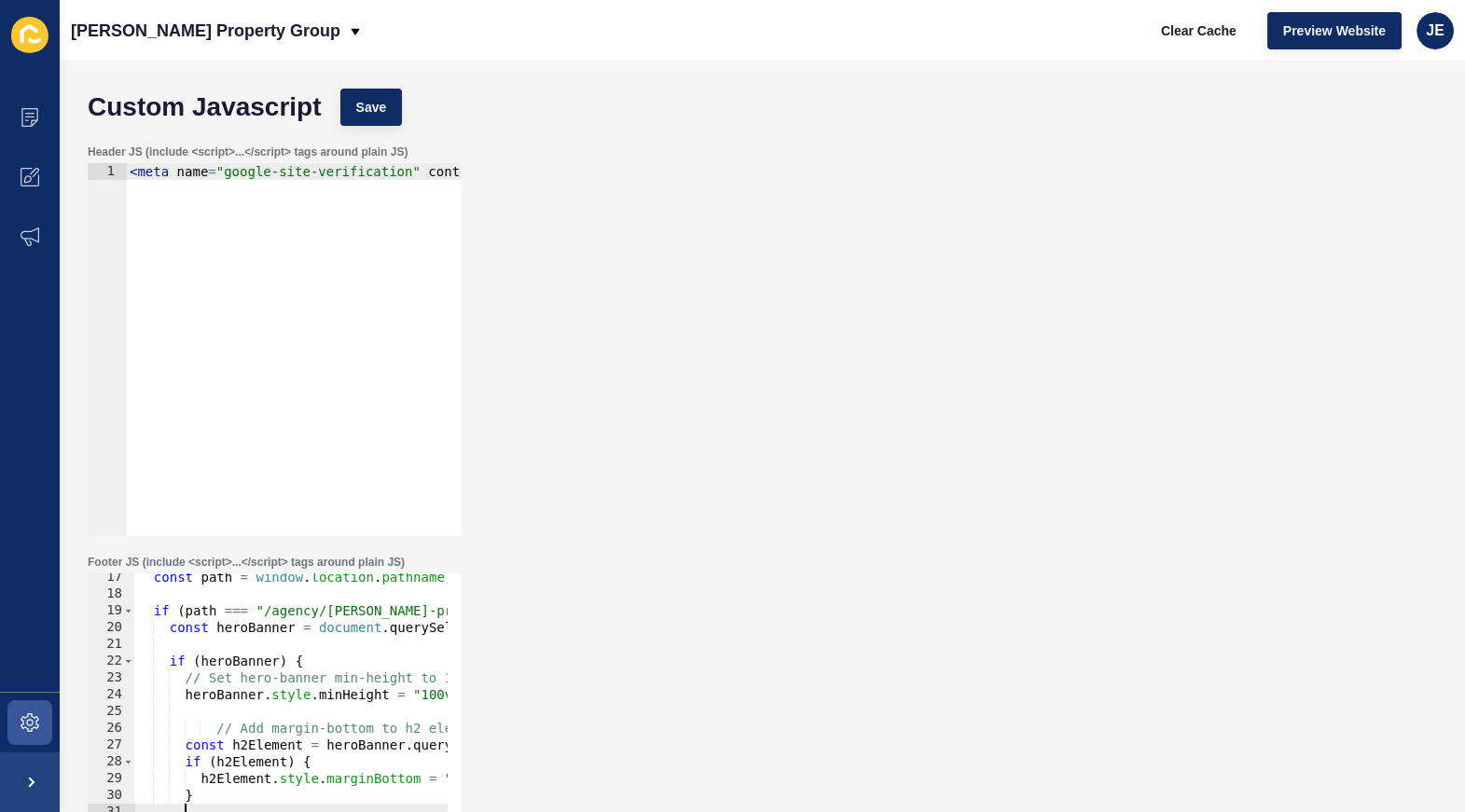
scroll to position [10, 0]
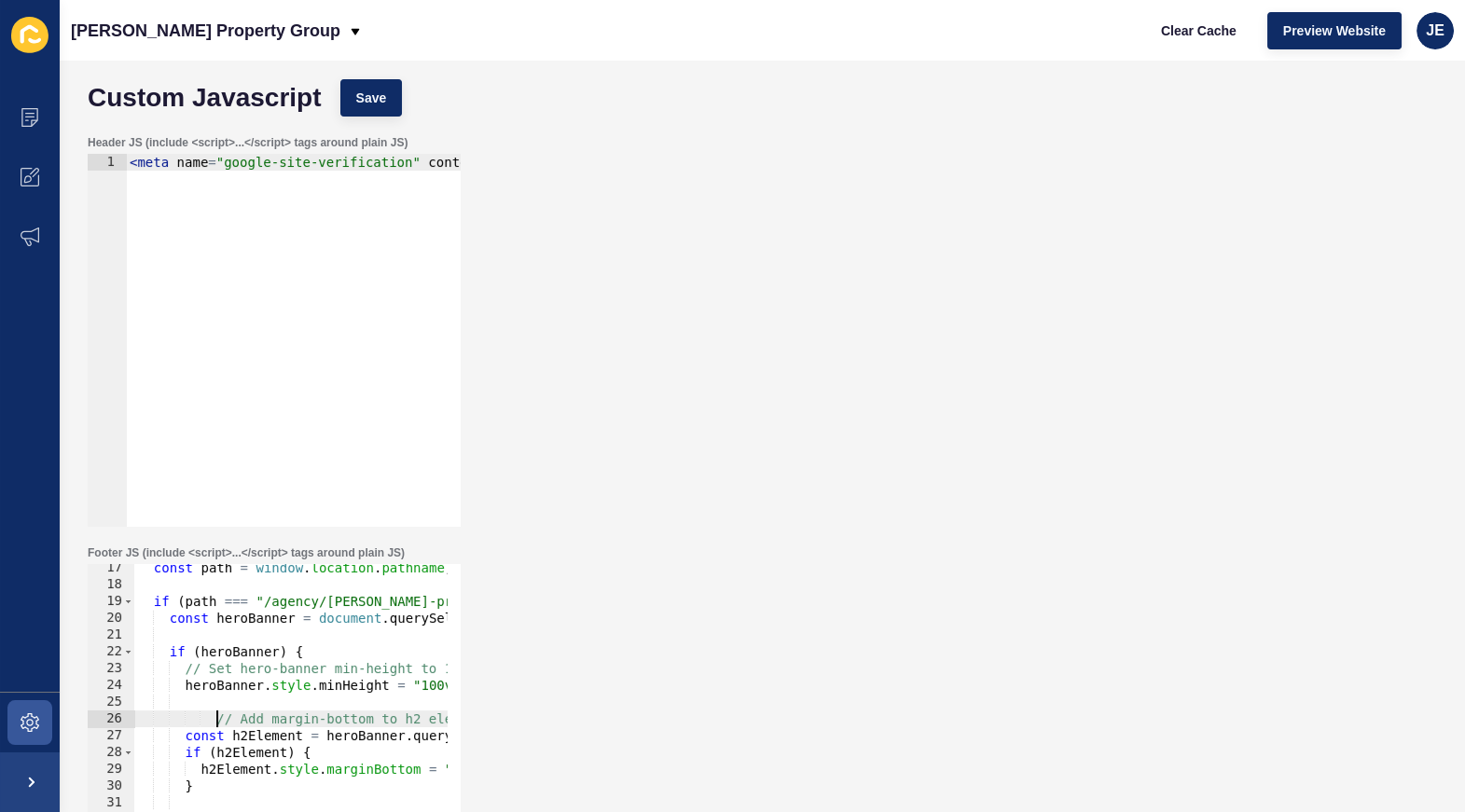
click at [348, 89] on button "Save" at bounding box center [371, 97] width 62 height 37
click at [1201, 39] on button "Clear Cache" at bounding box center [1199, 31] width 107 height 37
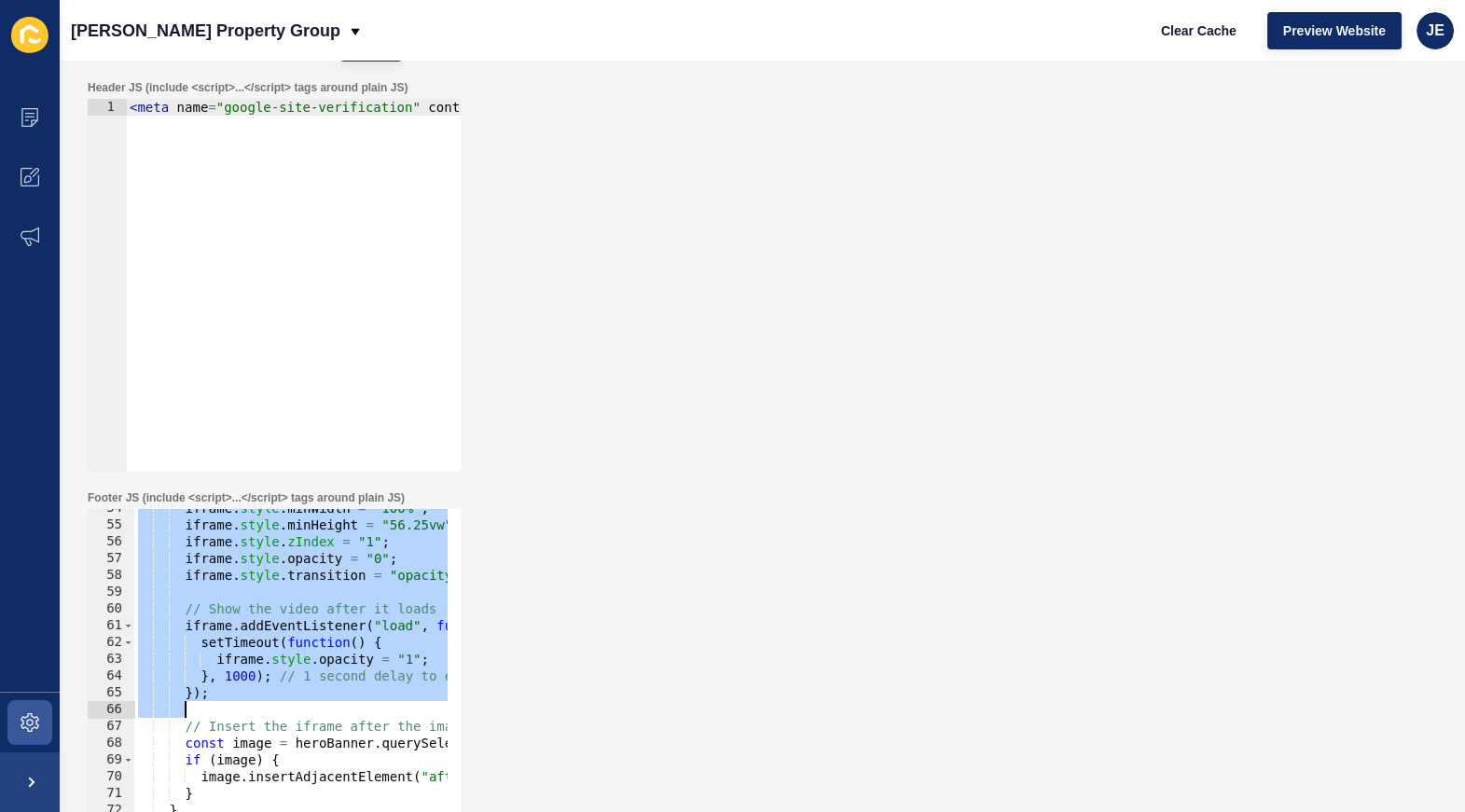
scroll to position [143, 0]
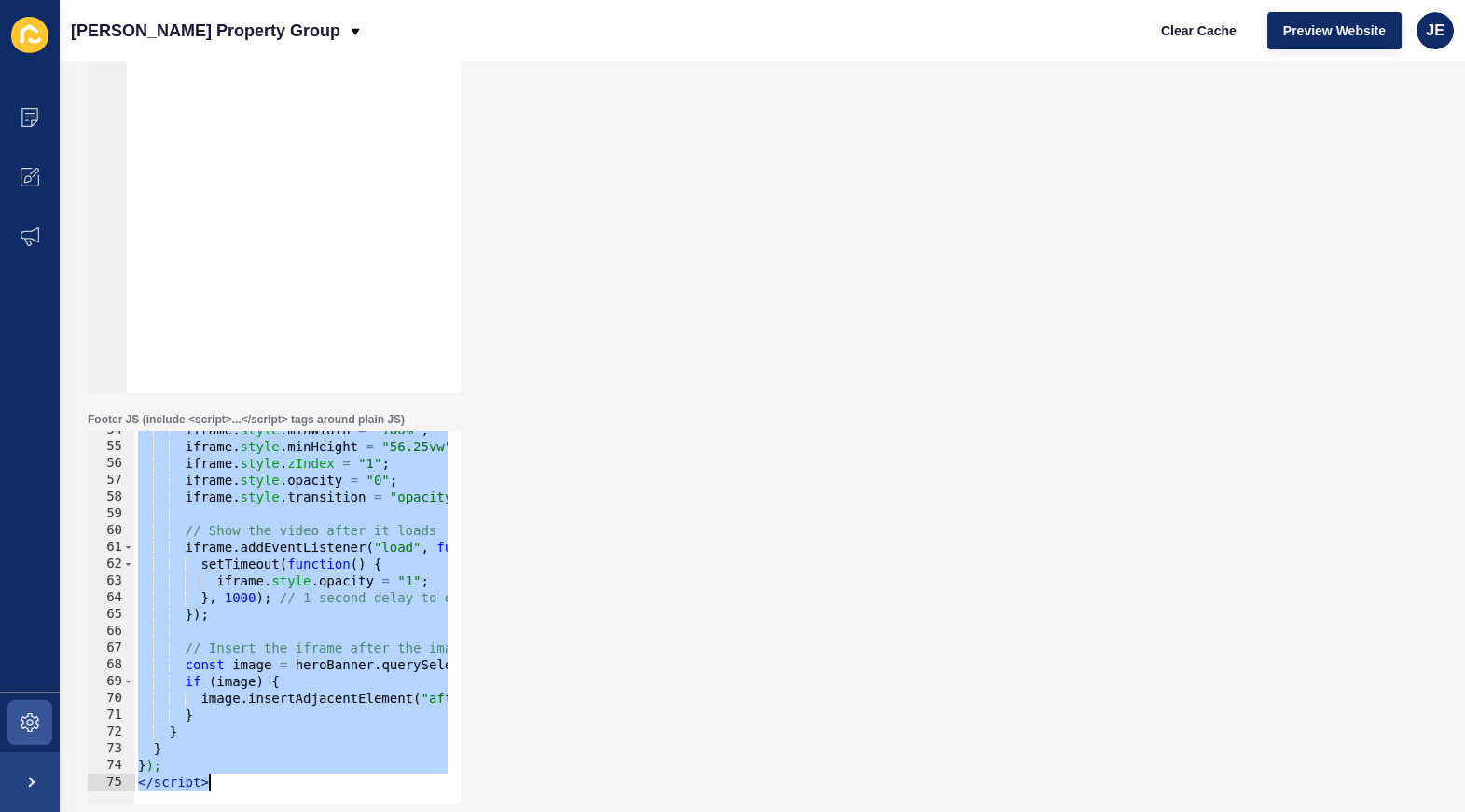
drag, startPoint x: 140, startPoint y: 689, endPoint x: 278, endPoint y: 799, distance: 176.5
click at [278, 799] on div "<script> 54 55 56 57 58 59 60 61 62 63 64 65 66 67 68 69 70 71 72 73 74 75 ifra…" at bounding box center [274, 617] width 373 height 373
paste textarea
type textarea "</script>"
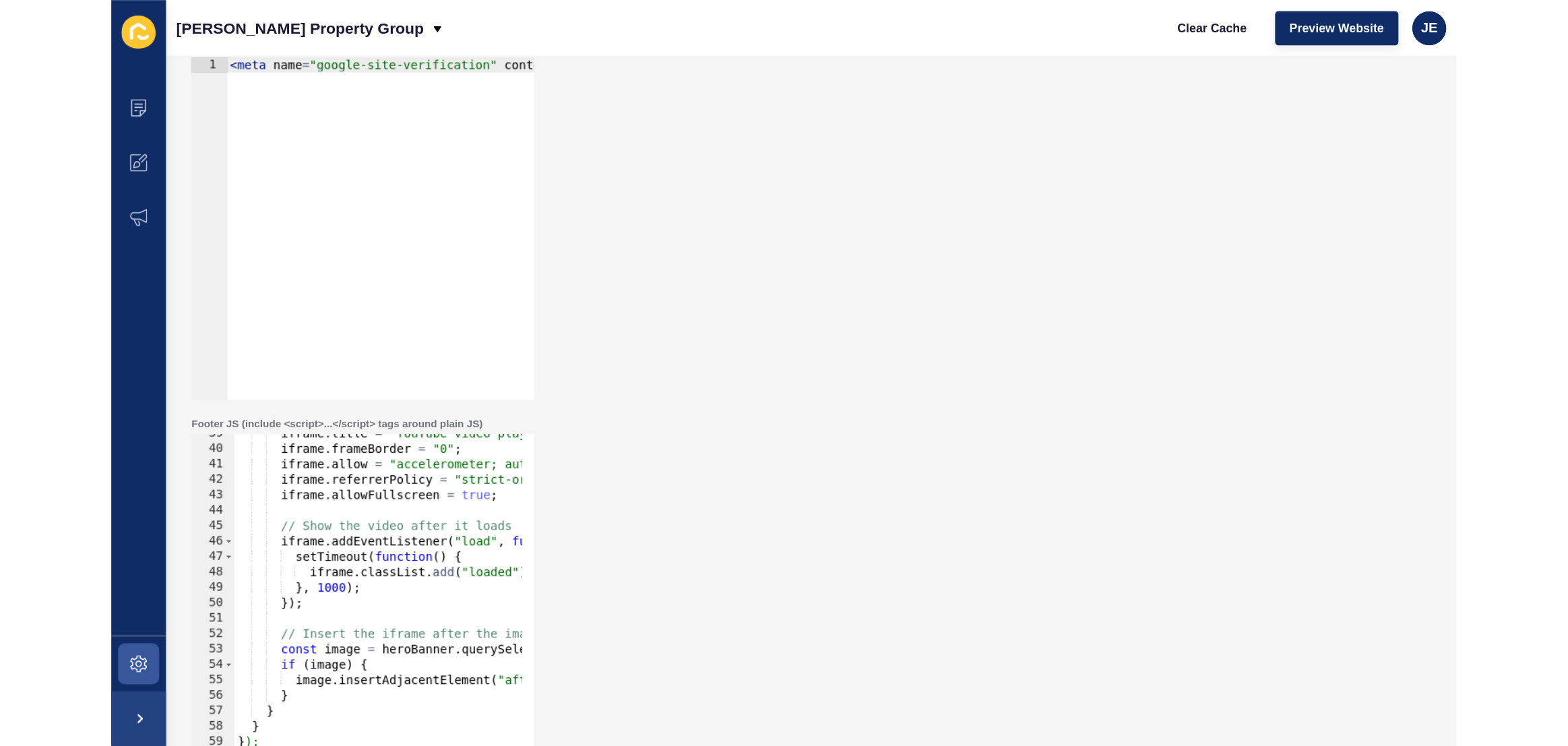
scroll to position [0, 0]
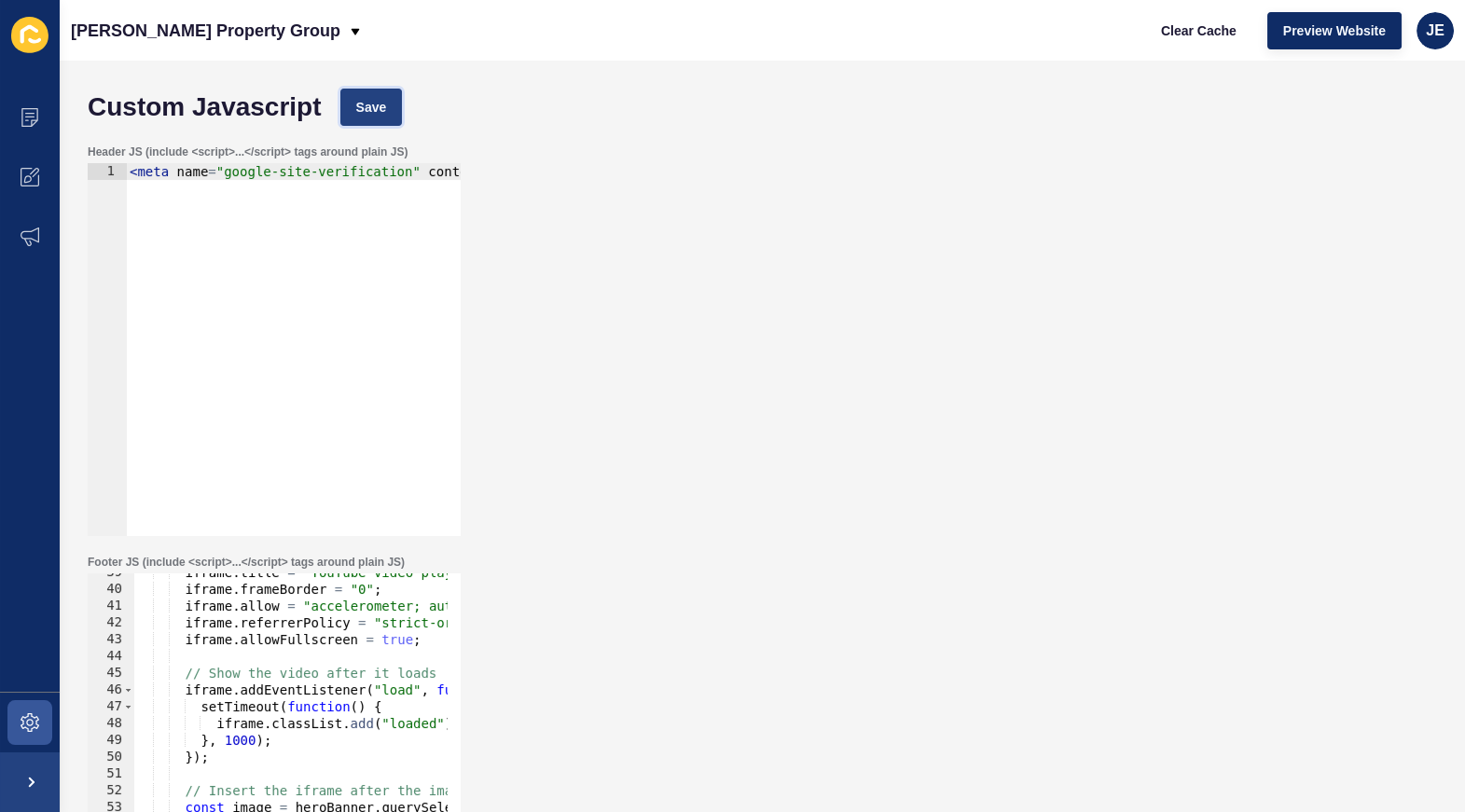
click at [363, 107] on span "Save" at bounding box center [371, 108] width 31 height 19
click at [27, 721] on icon at bounding box center [30, 723] width 8 height 8
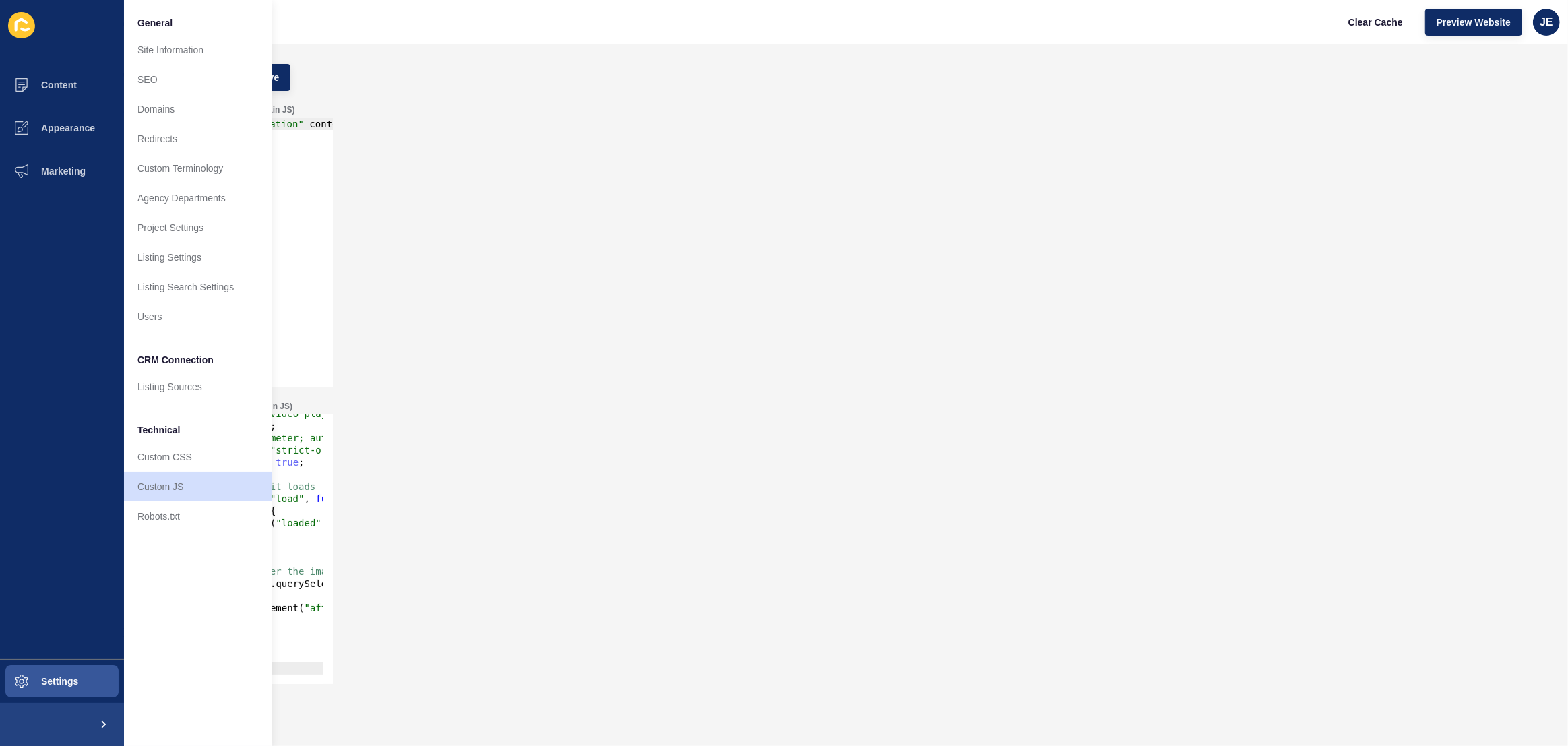
click at [669, 67] on div "Custom Javascript Save" at bounding box center [805, 77] width 1498 height 41
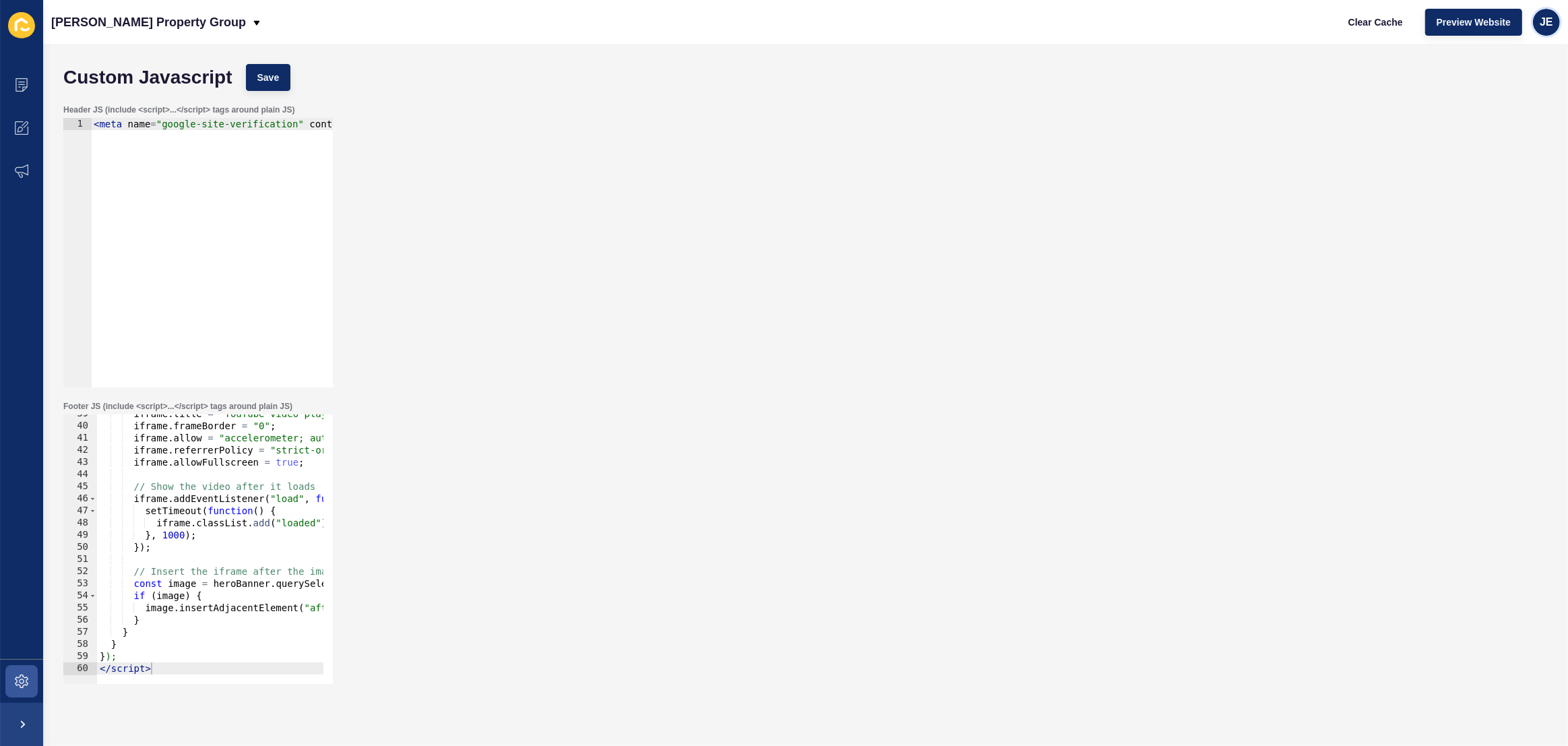
click at [1551, 23] on span "JE" at bounding box center [1547, 22] width 14 height 14
click at [1494, 114] on link "Logout" at bounding box center [1516, 112] width 99 height 30
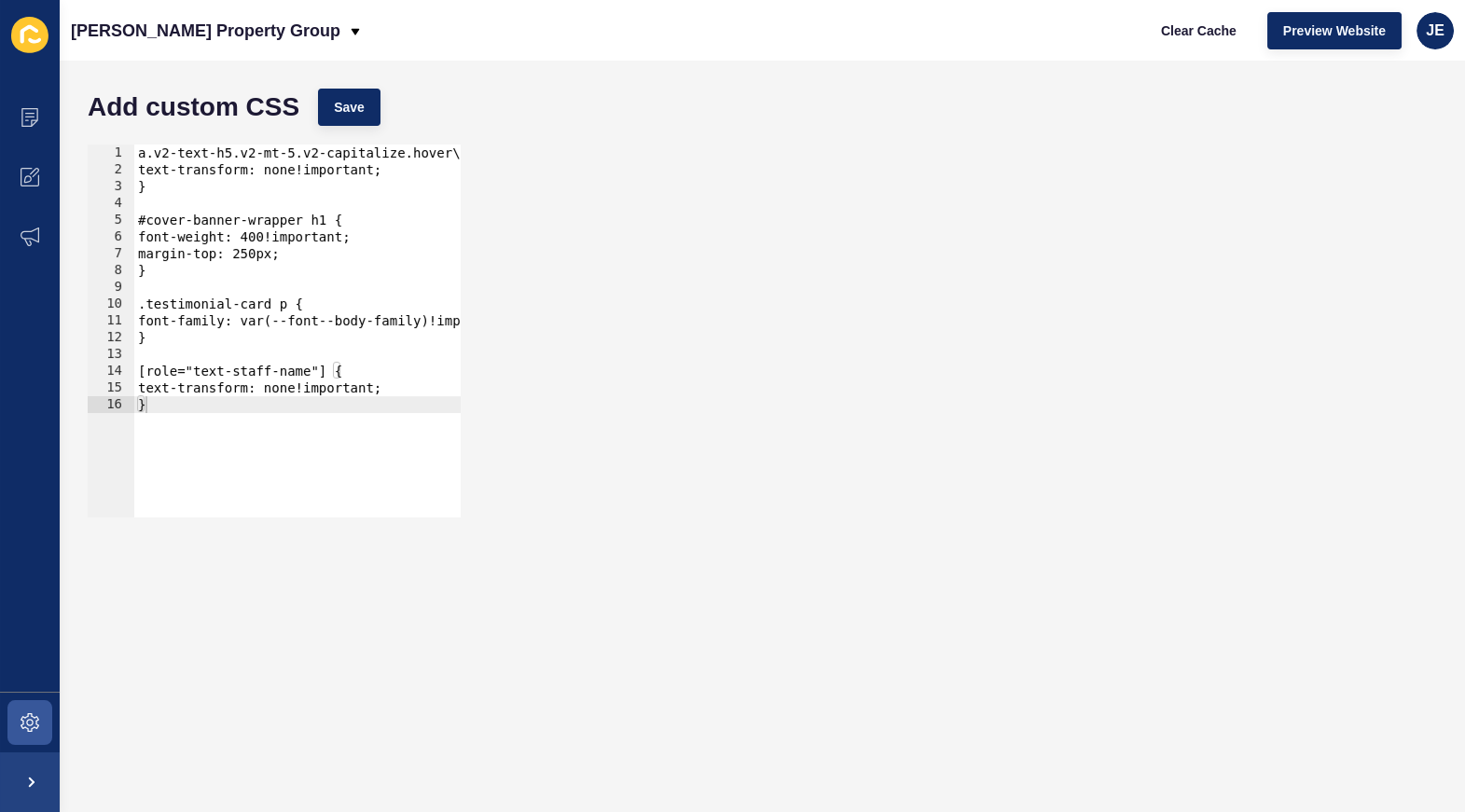
type textarea "}"
click at [211, 445] on div "a.v2-text-h5.v2-mt-5.v2-capitalize.hover\:v2-underline, a.v2-text-body-bold.v2-…" at bounding box center [624, 341] width 979 height 393
paste textarea "}"
type textarea "}"
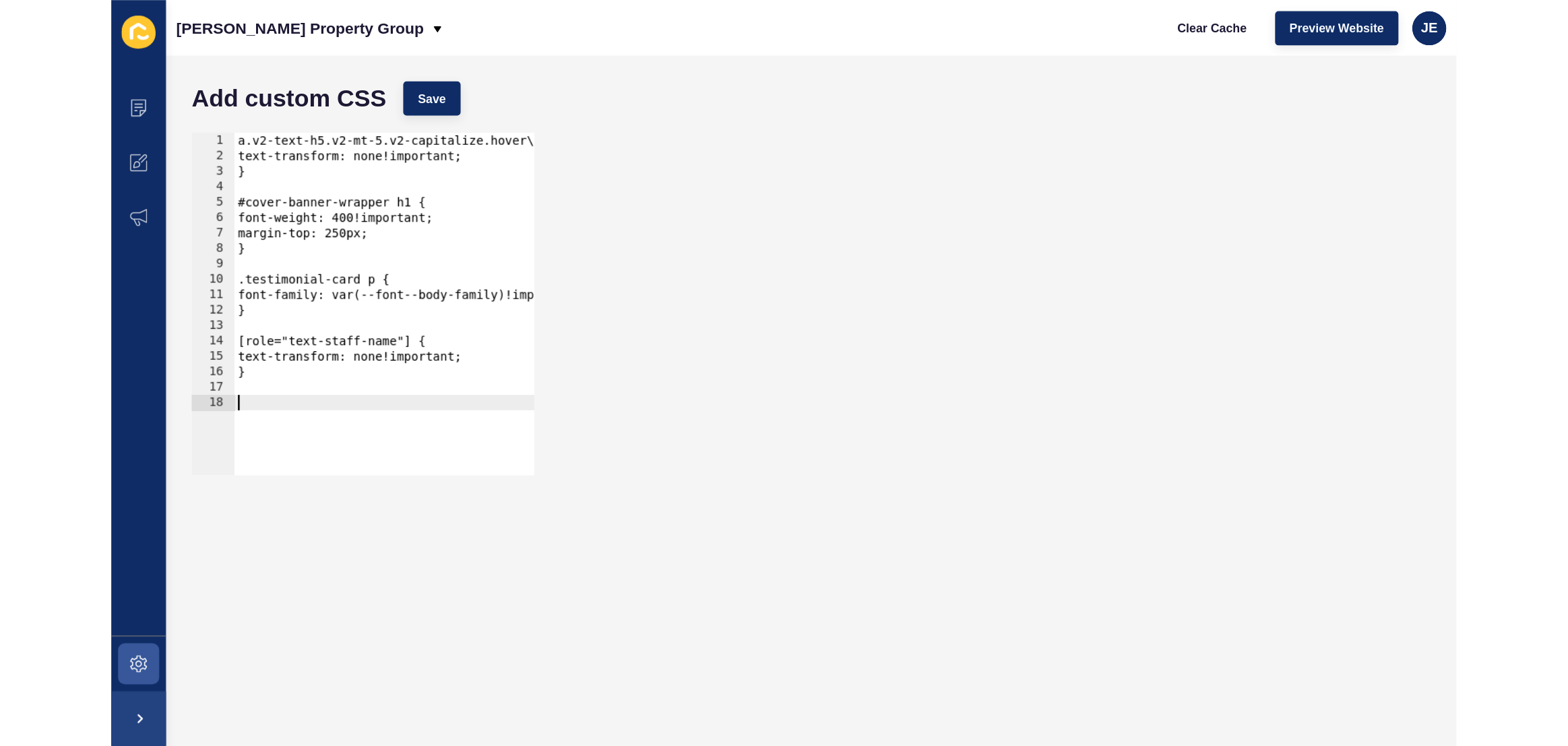
scroll to position [273, 0]
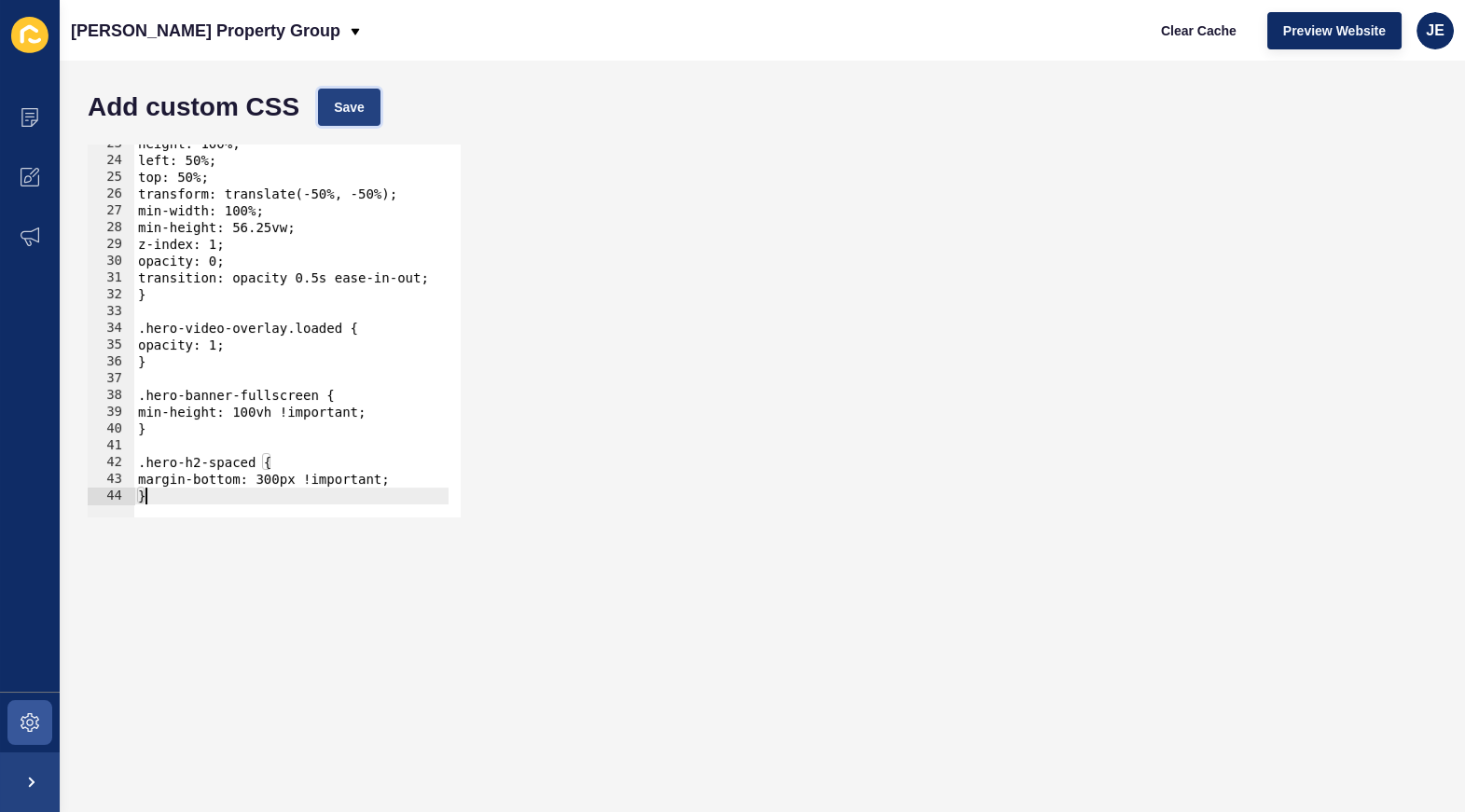
click at [355, 110] on span "Save" at bounding box center [349, 108] width 31 height 19
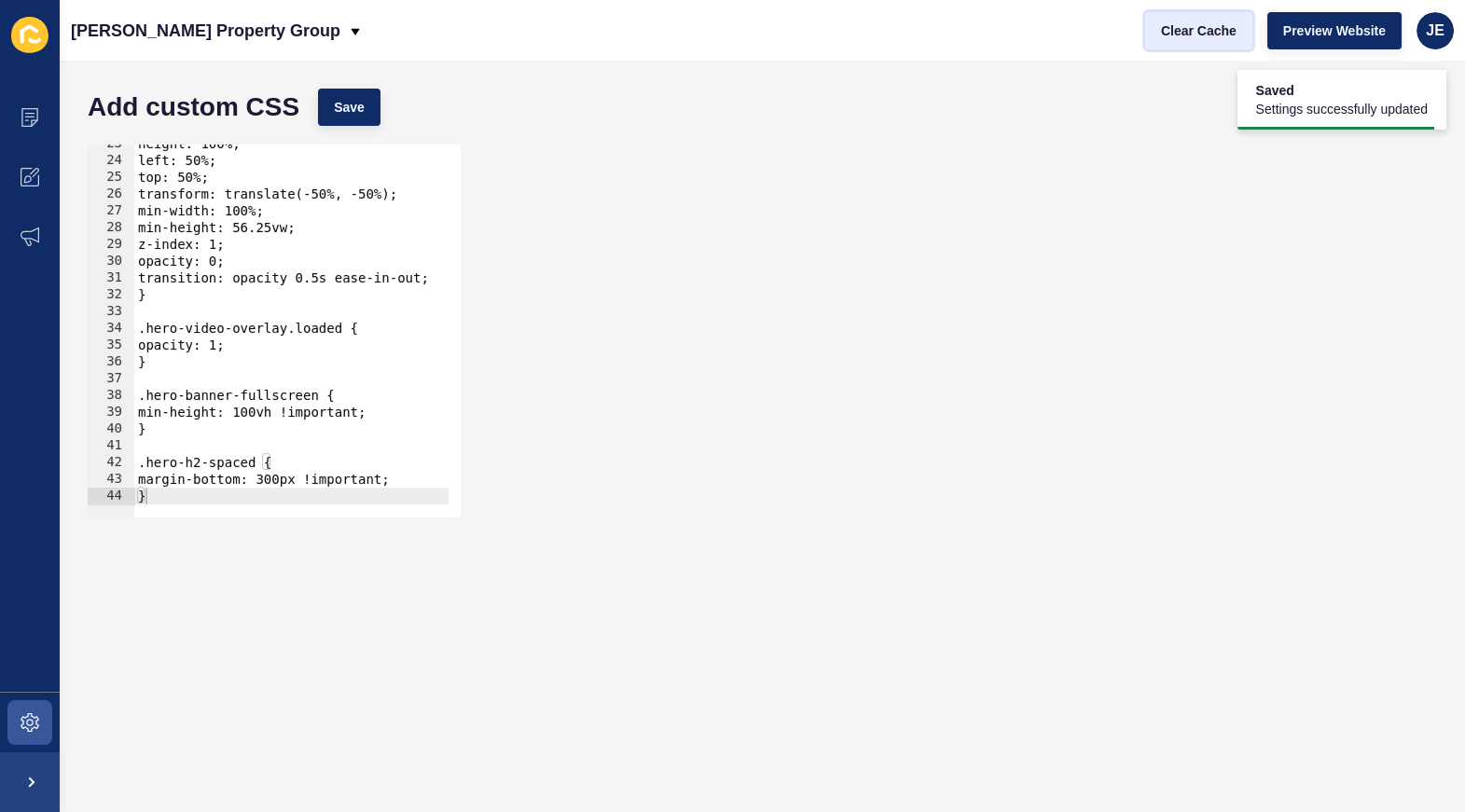
click at [1188, 33] on span "Clear Cache" at bounding box center [1199, 31] width 75 height 19
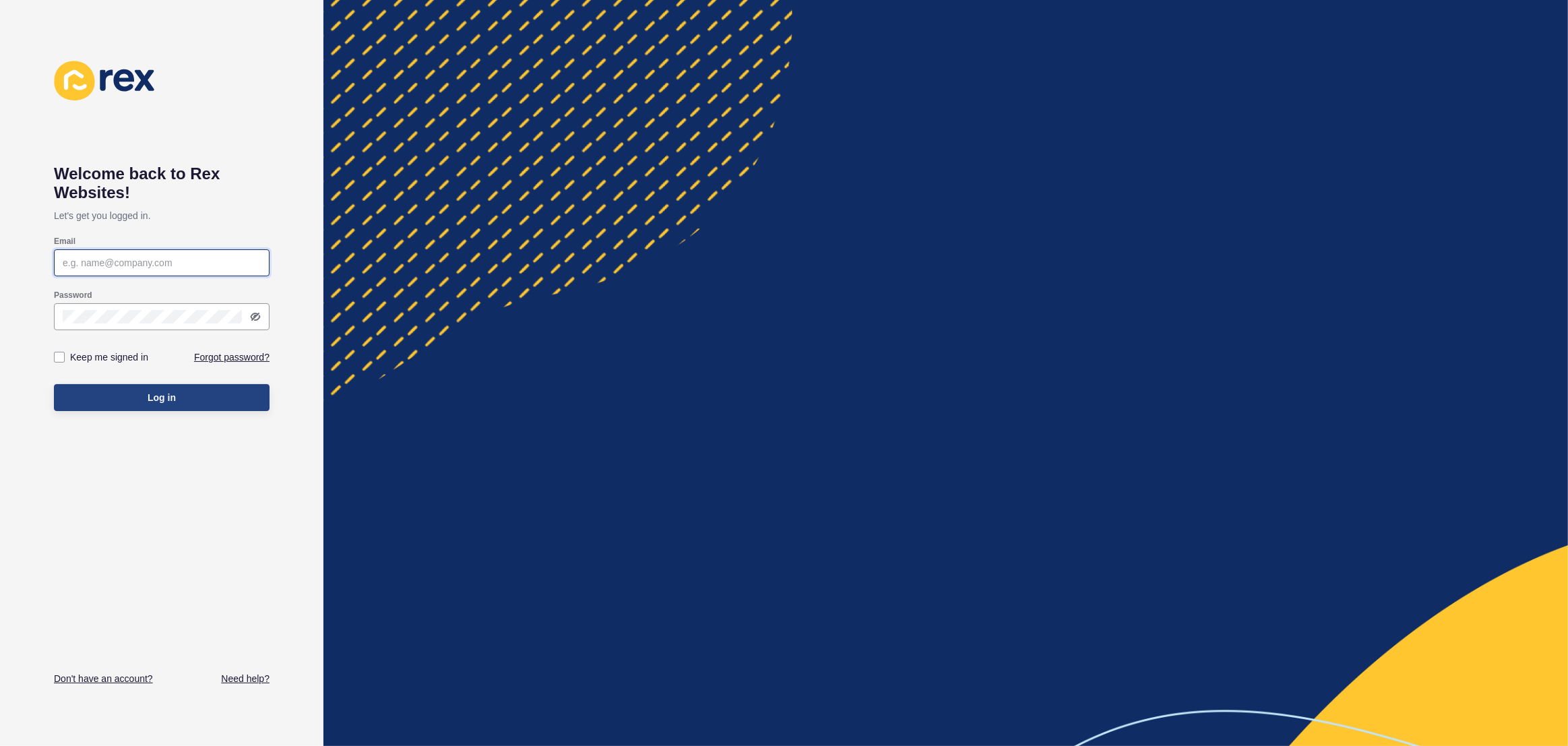
type input "[EMAIL_ADDRESS][PERSON_NAME][DOMAIN_NAME]"
click at [201, 411] on button "Log in" at bounding box center [161, 397] width 216 height 27
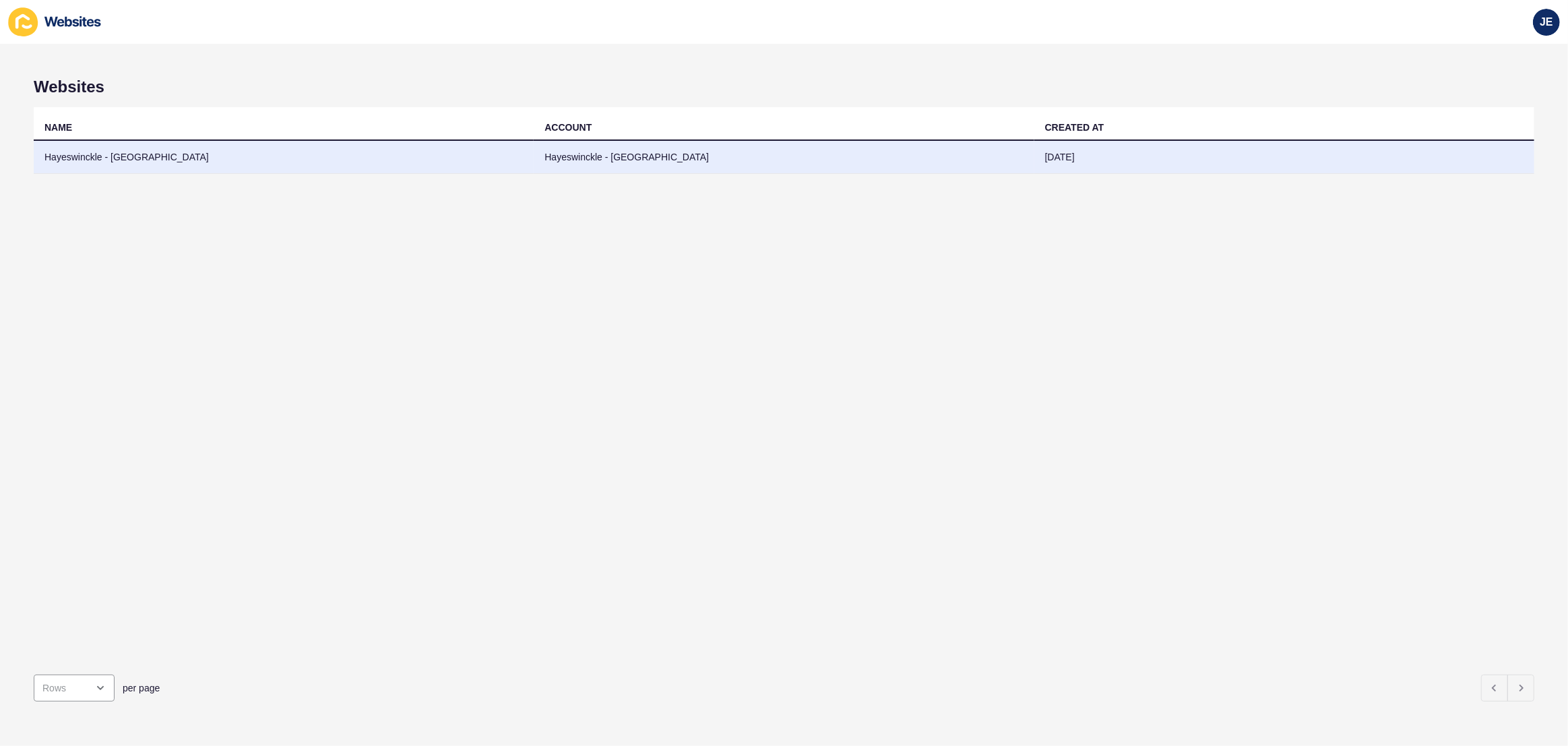
click at [764, 168] on td "Hayeswinckle - Newtown" at bounding box center [783, 157] width 500 height 33
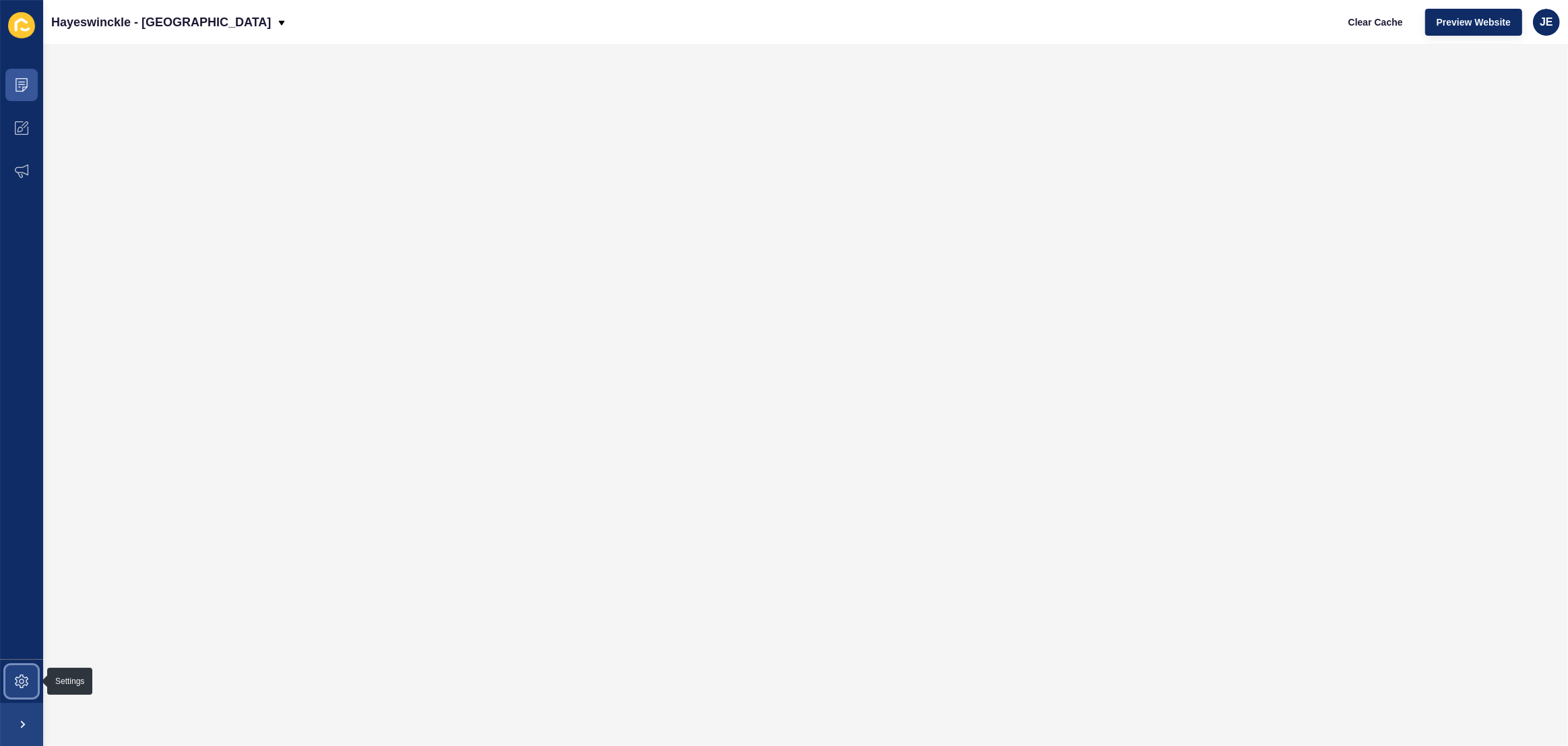
click at [23, 679] on icon at bounding box center [21, 681] width 6 height 6
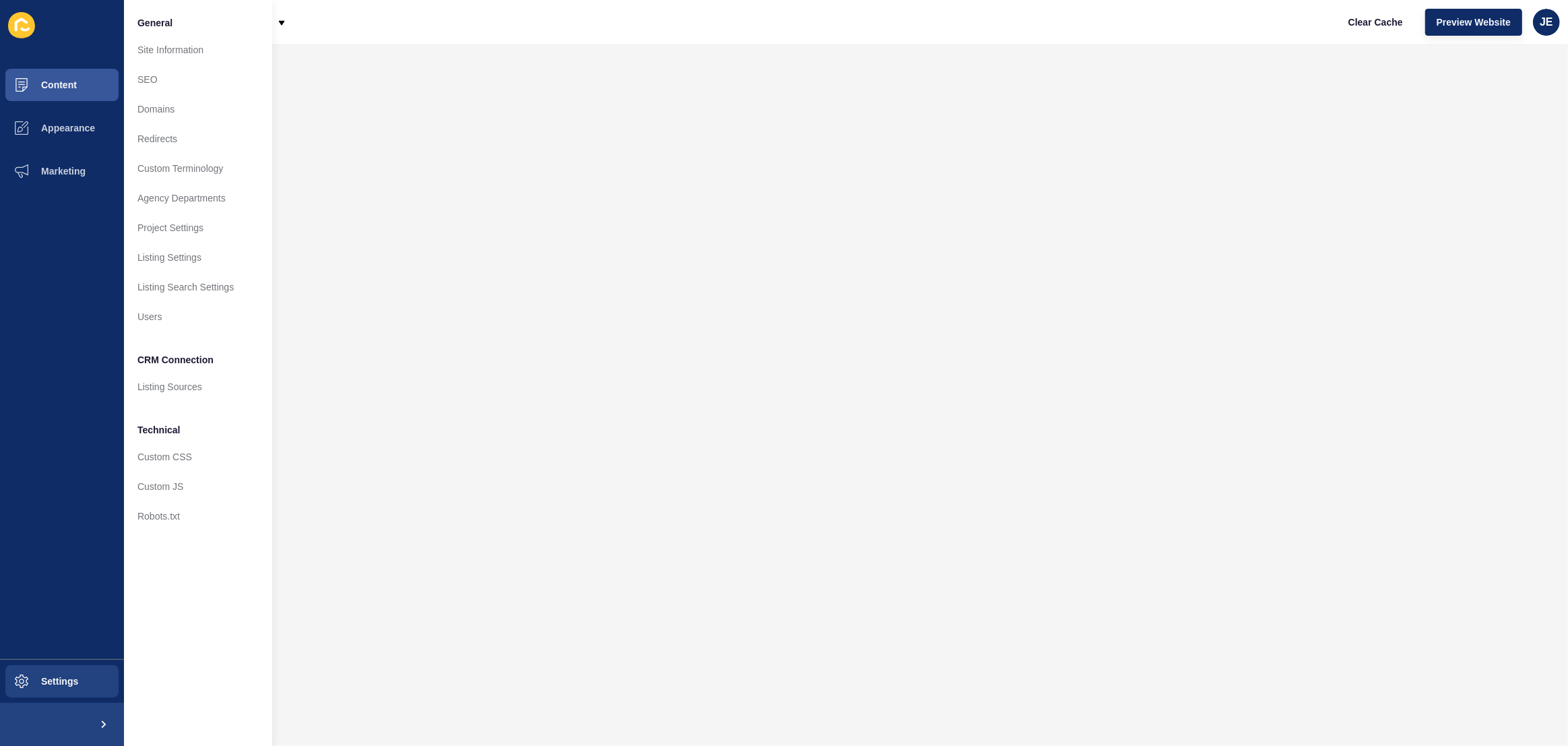
drag, startPoint x: 1125, startPoint y: 34, endPoint x: 1115, endPoint y: 43, distance: 13.5
click at [1125, 35] on div "Hayeswinckle - Newtown Clear Cache Preview Website JE" at bounding box center [806, 22] width 1525 height 44
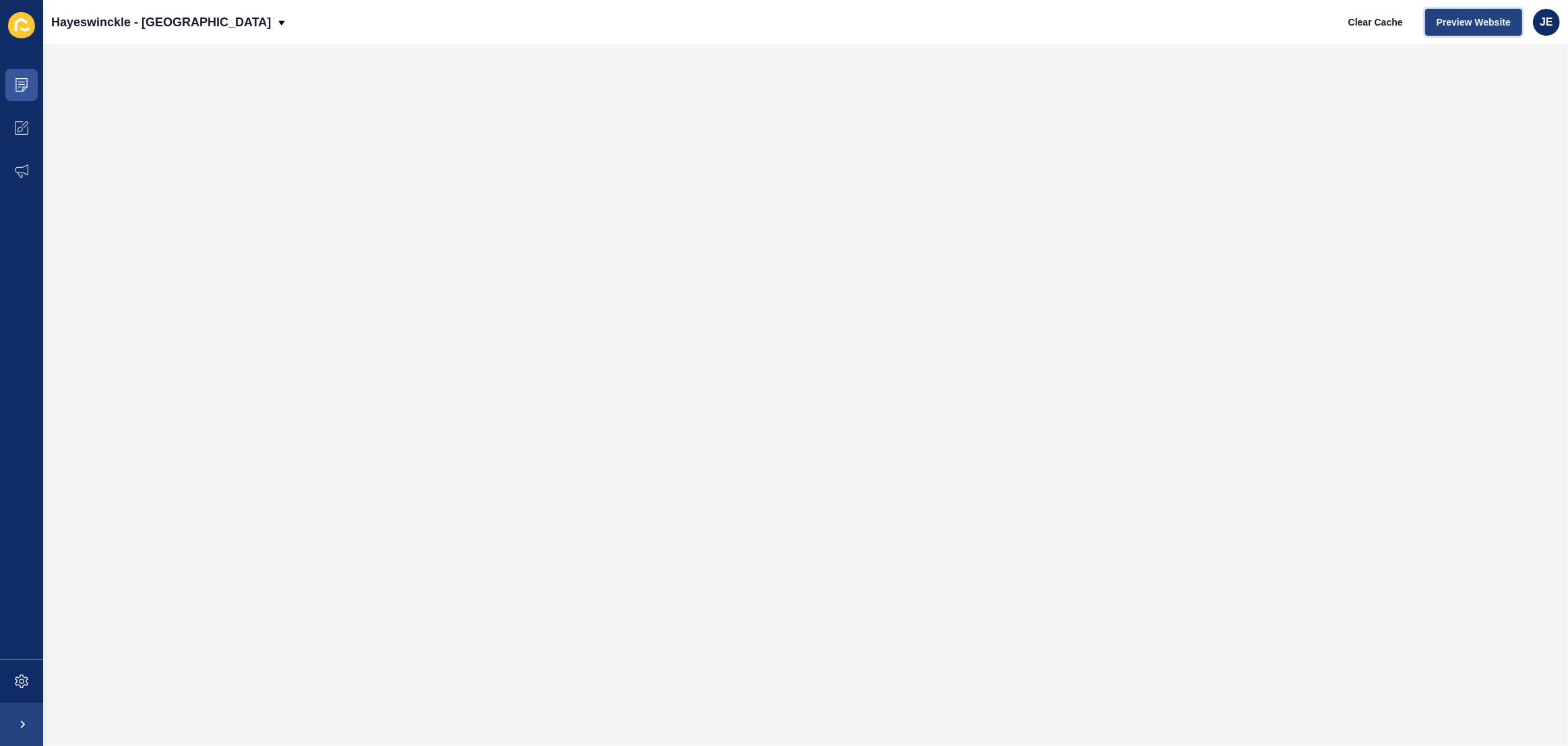
click at [1442, 17] on span "Preview Website" at bounding box center [1474, 22] width 74 height 14
click at [26, 678] on icon at bounding box center [22, 681] width 14 height 14
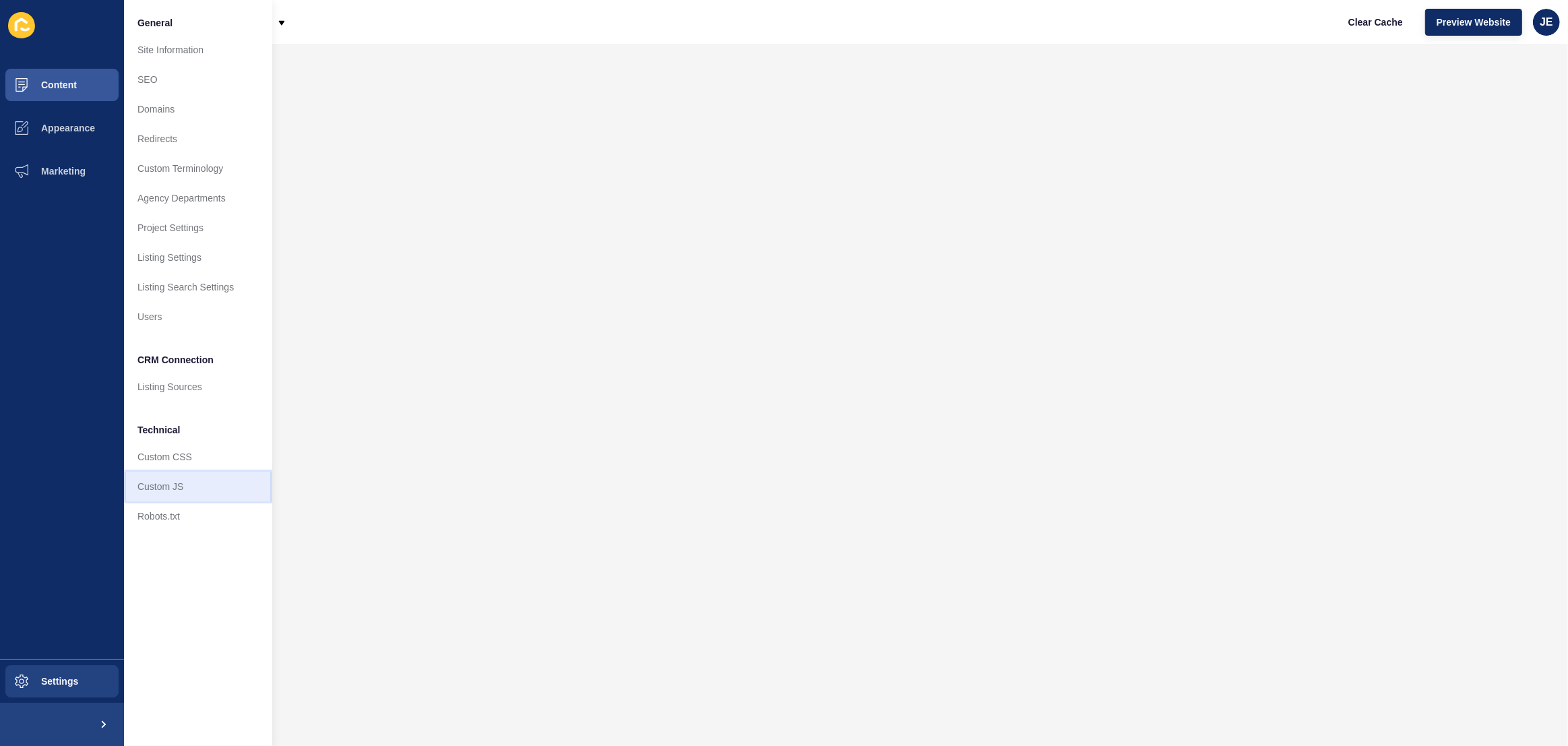
click at [159, 496] on link "Custom JS" at bounding box center [198, 486] width 148 height 30
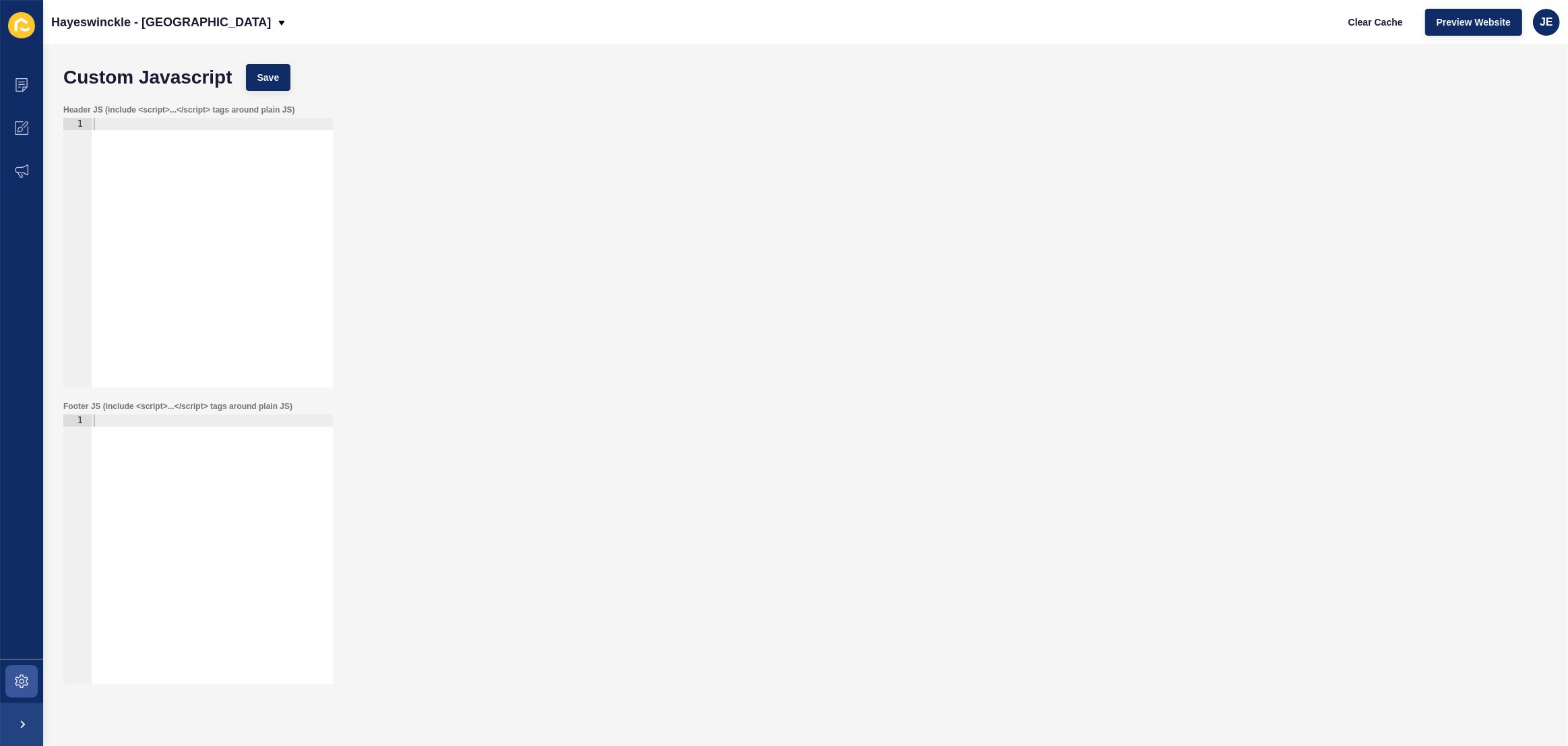
click at [199, 224] on div at bounding box center [212, 265] width 242 height 294
paste textarea "</script>"
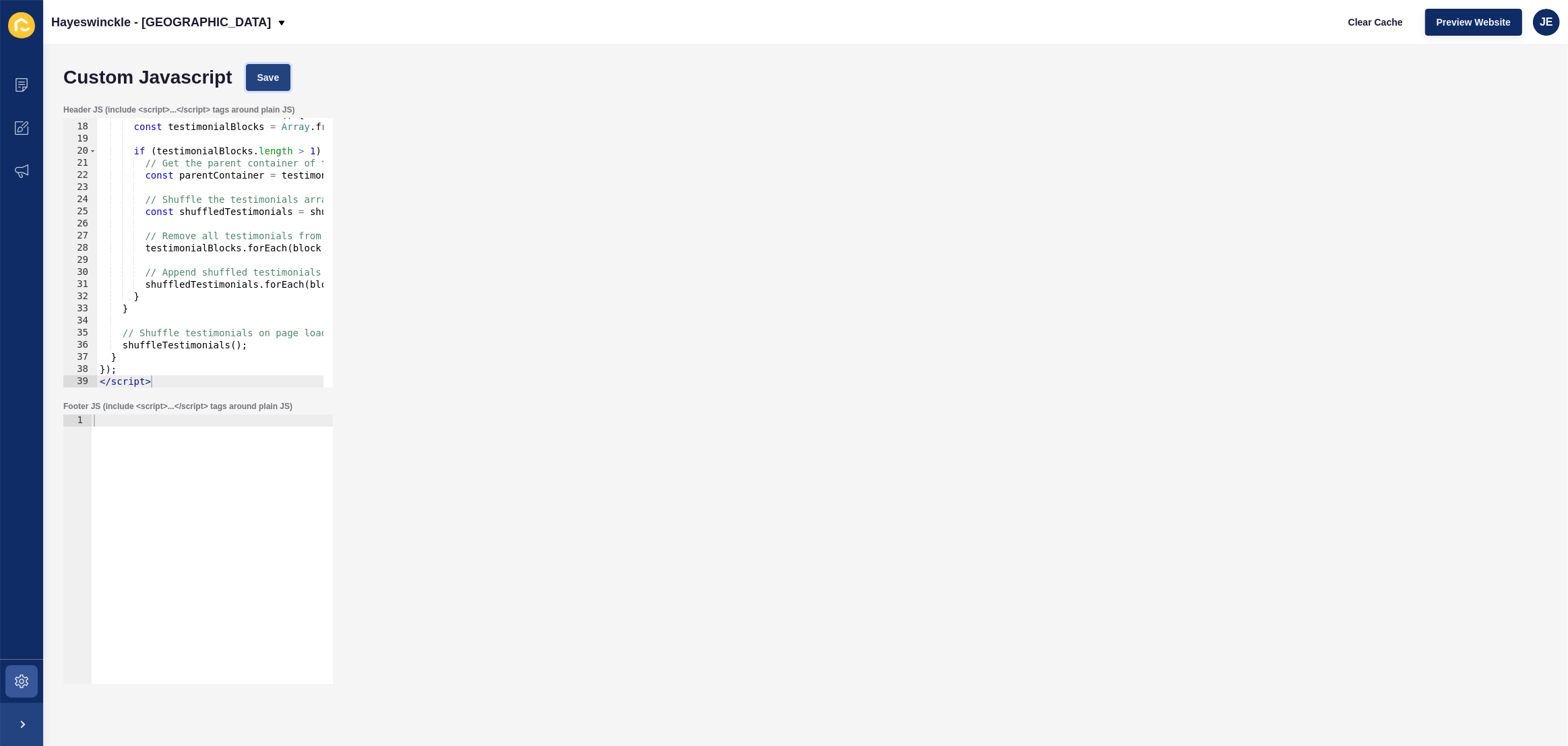
click at [281, 77] on button "Save" at bounding box center [268, 77] width 45 height 27
click at [1347, 30] on button "Clear Cache" at bounding box center [1376, 22] width 77 height 27
click at [1100, 394] on div "Footer JS (include <script>...</script> tags around plain JS) 1 ההההההההההההההה…" at bounding box center [805, 543] width 1498 height 296
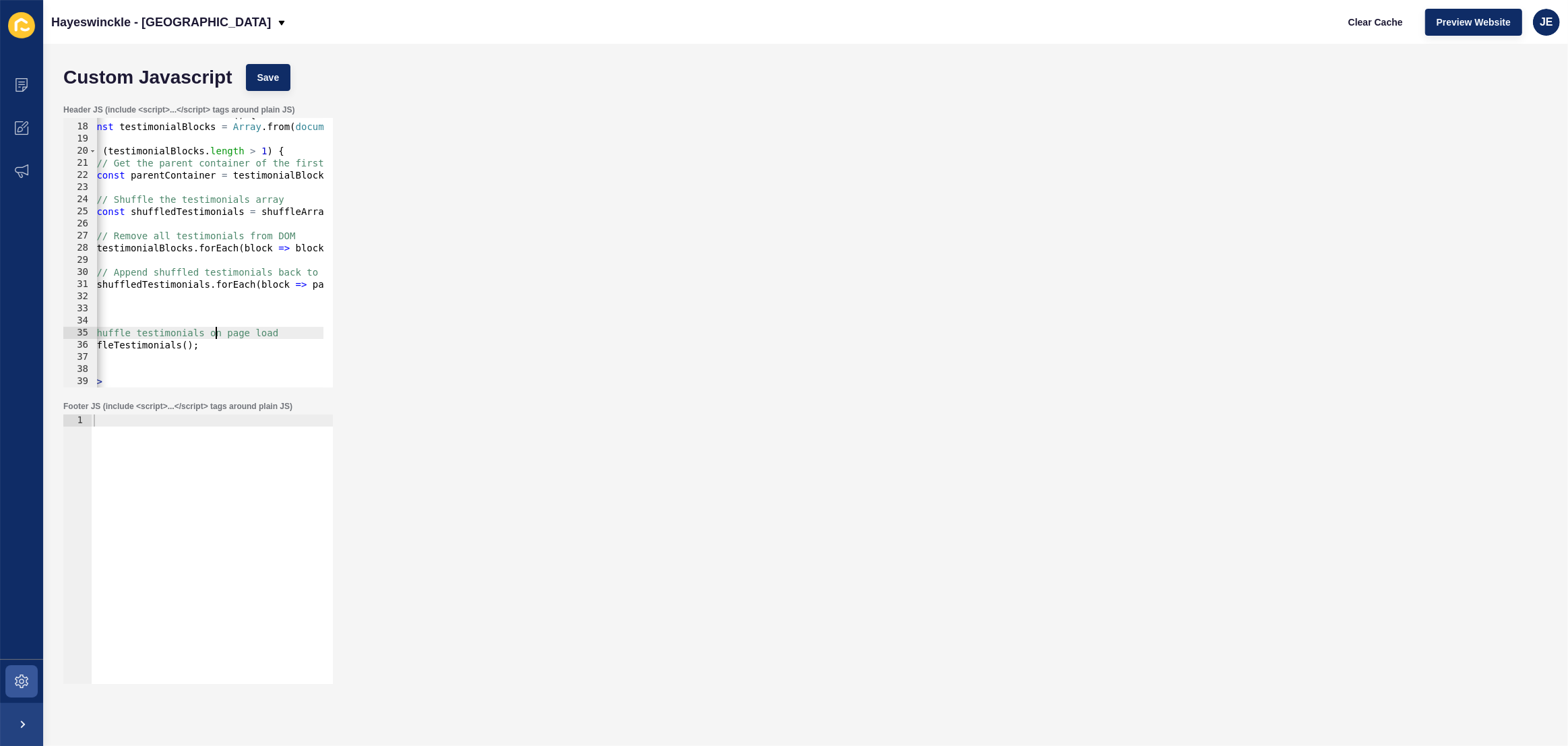
click at [214, 334] on div "function shuffleTestimonials ( ) { const testimonialBlocks = Array . from ( doc…" at bounding box center [354, 250] width 611 height 284
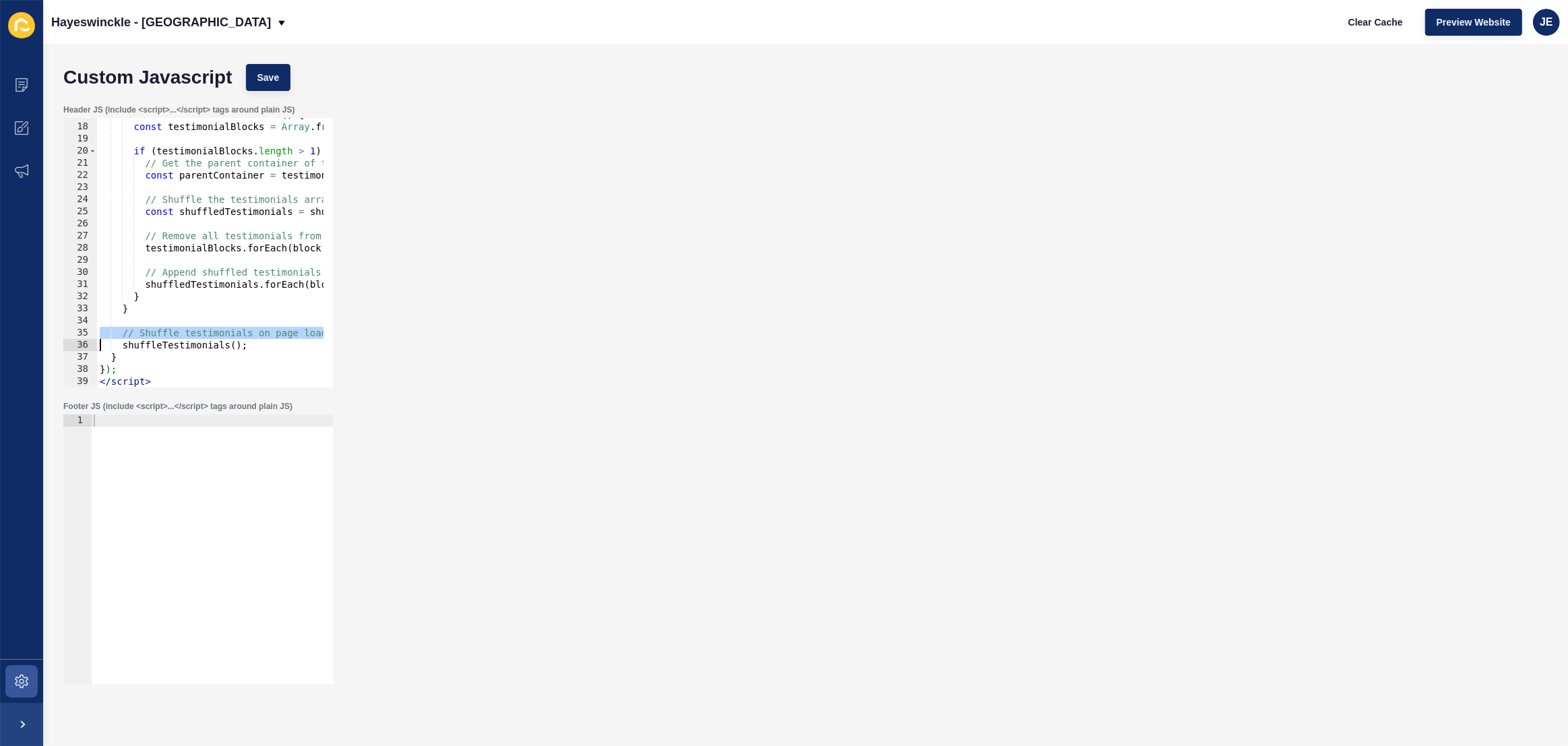
scroll to position [0, 0]
click at [214, 334] on div "function shuffleTestimonials ( ) { const testimonialBlocks = Array . from ( doc…" at bounding box center [403, 250] width 611 height 284
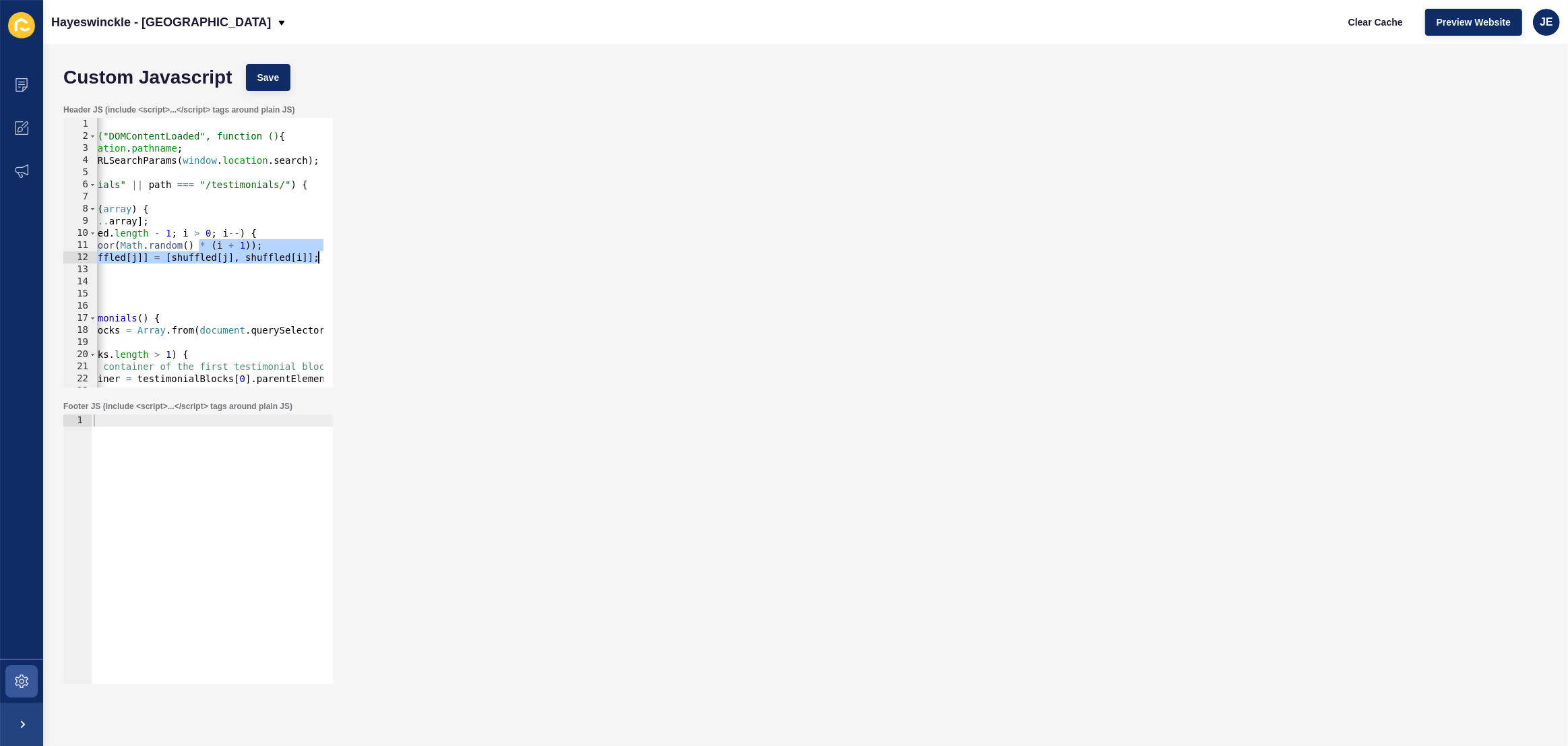
drag, startPoint x: 255, startPoint y: 240, endPoint x: 423, endPoint y: 254, distance: 168.6
click at [429, 252] on div "Header JS (include <script>...</script> tags around plain JS) shuffleTestimonia…" at bounding box center [805, 246] width 1498 height 296
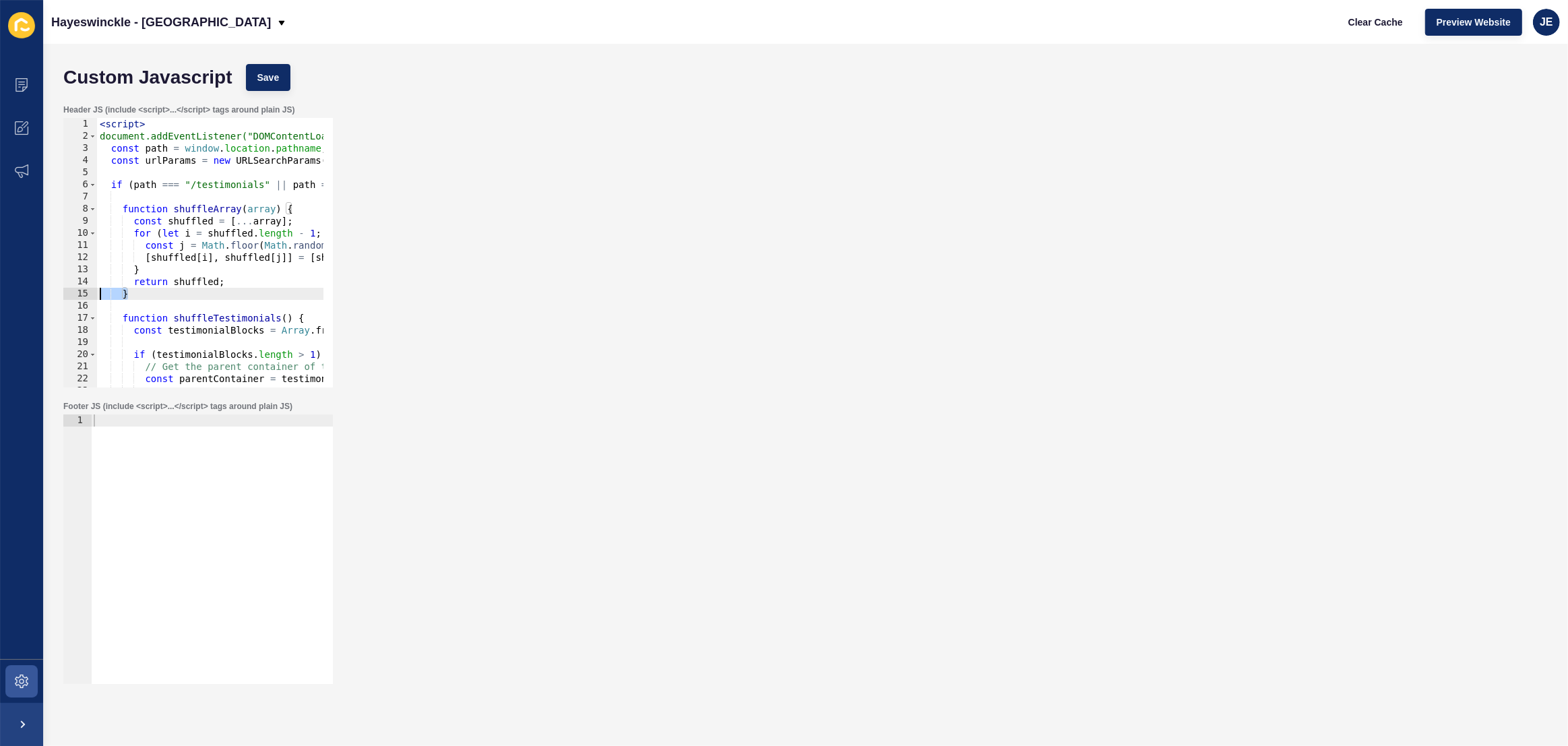
drag, startPoint x: 230, startPoint y: 288, endPoint x: 63, endPoint y: 292, distance: 167.0
click at [62, 292] on div "Header JS (include <script>...</script> tags around plain JS) const j = Math.fl…" at bounding box center [198, 246] width 272 height 285
click at [99, 127] on div "< script > document.addEventListener("DOMContentLoaded", function () { const pa…" at bounding box center [403, 260] width 611 height 284
type textarea "<script>"
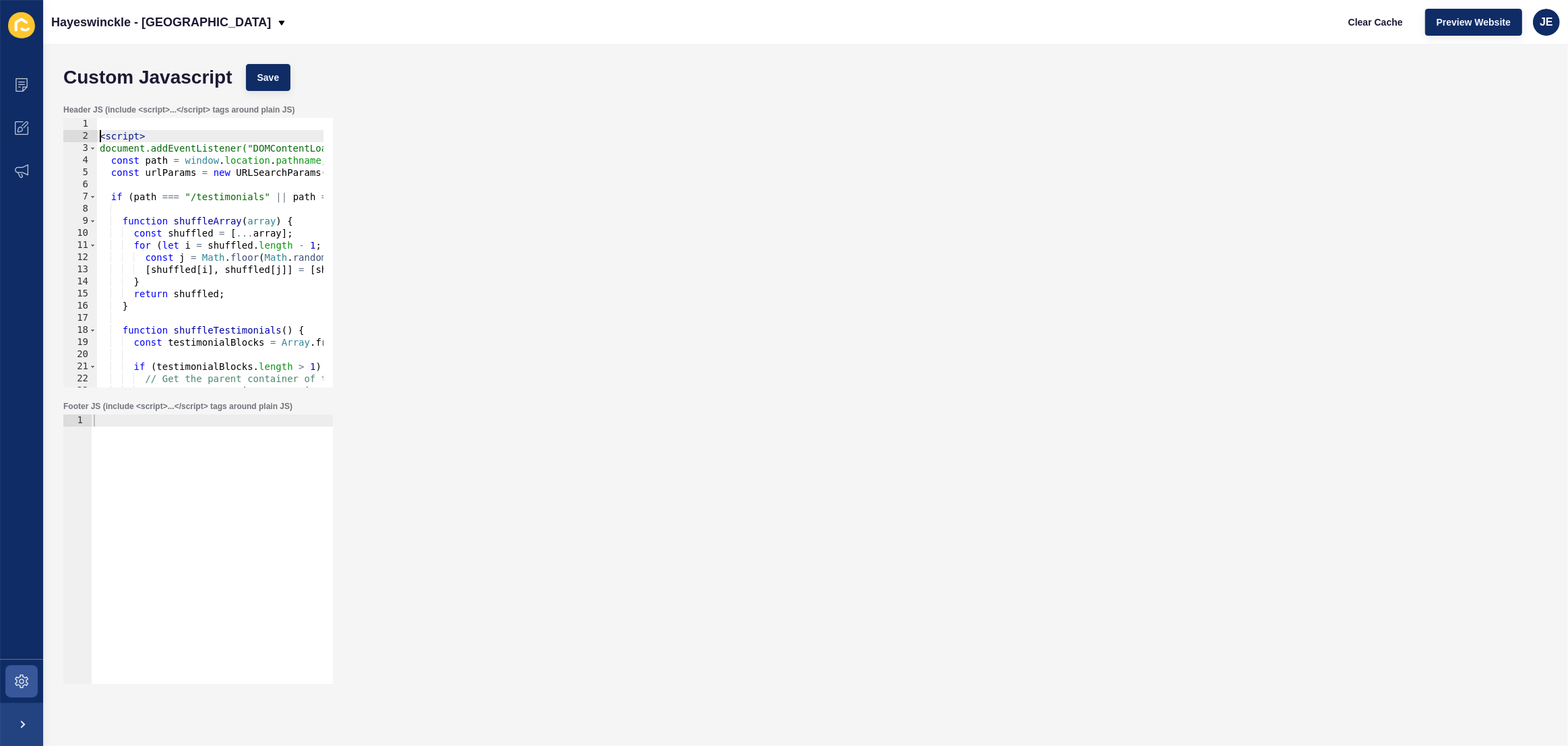
click at [105, 121] on div "< script > document.addEventListener("DOMContentLoaded", function () { const pa…" at bounding box center [403, 260] width 611 height 284
click at [222, 221] on div "<!-- Shuffle Testimonials --> < script > document.addEventListener("DOMContentL…" at bounding box center [403, 260] width 611 height 284
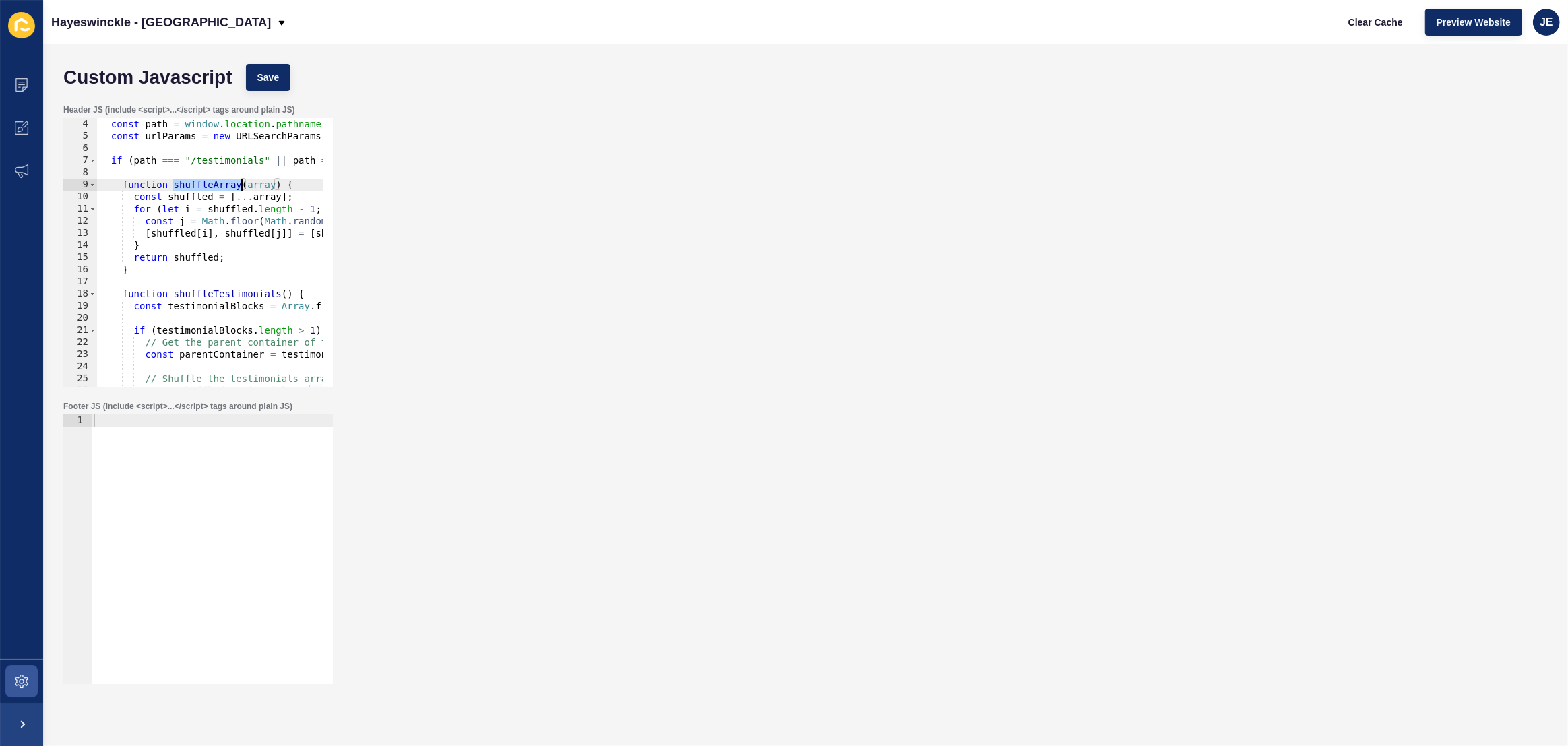
scroll to position [110, 0]
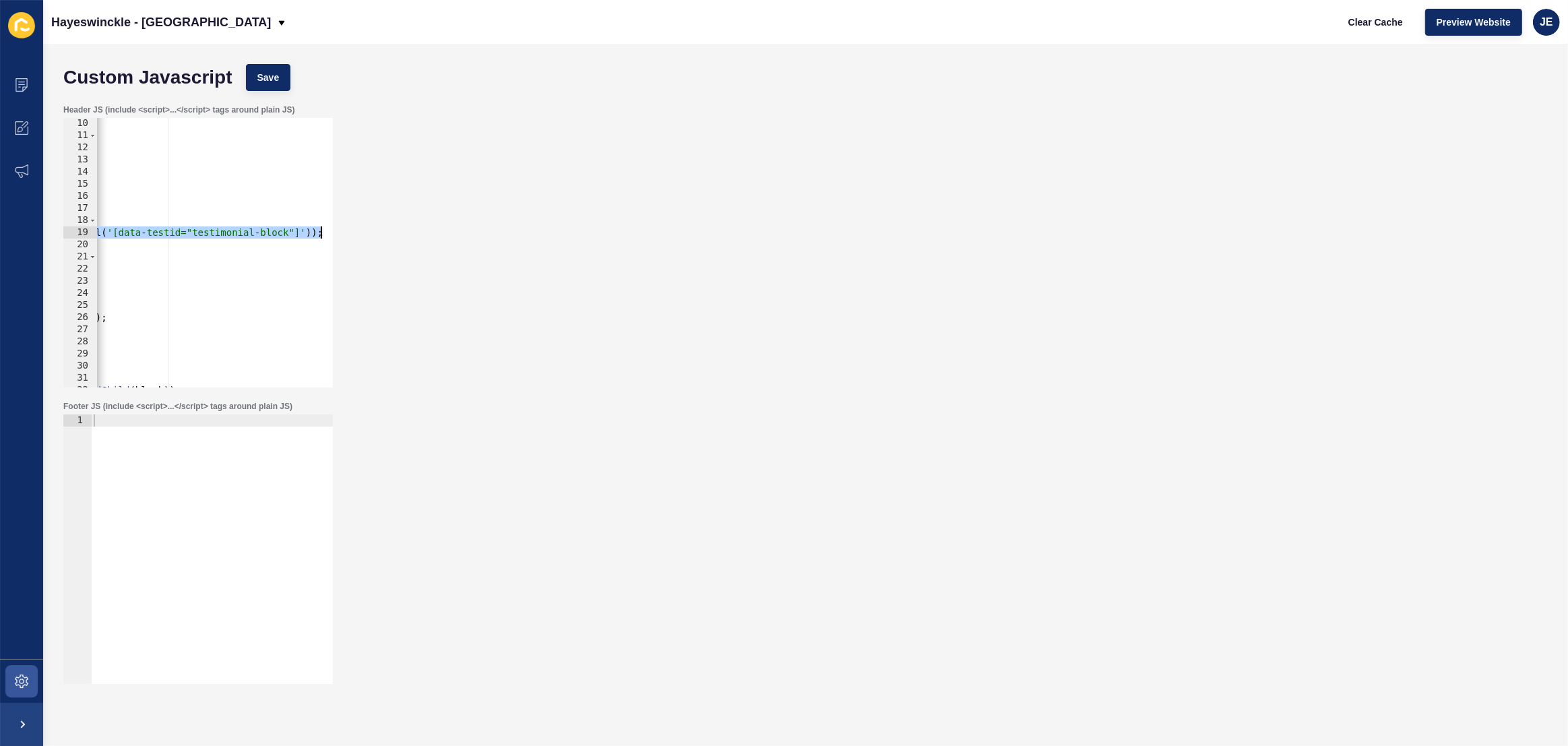
drag, startPoint x: 282, startPoint y: 234, endPoint x: 362, endPoint y: 234, distance: 80.0
click at [362, 234] on div "Header JS (include <script>...</script> tags around plain JS) function shuffleA…" at bounding box center [805, 246] width 1498 height 296
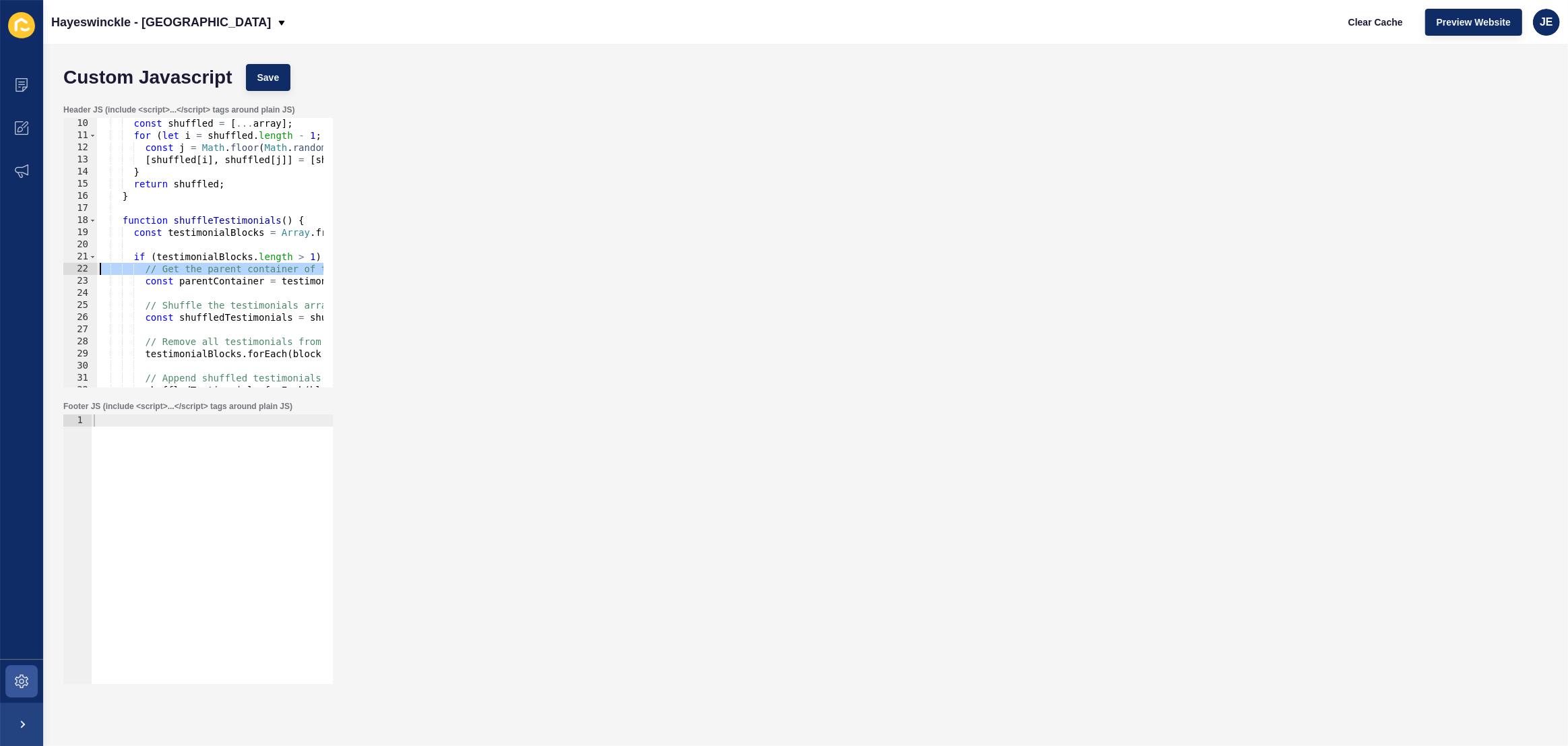
drag, startPoint x: 183, startPoint y: 273, endPoint x: 6, endPoint y: 272, distance: 177.0
click at [6, 272] on div "Content Appearance Marketing Settings Hayeswinckle - Newtown Clear Cache Previe…" at bounding box center [784, 373] width 1568 height 746
click at [285, 256] on div "const shuffled = [ ... array ] ; for ( let i = shuffled . length - 1 ; i > 0 ; …" at bounding box center [403, 259] width 611 height 284
type textarea "if (testimonialBlocks.length > 1) {"
click at [274, 74] on span "Save" at bounding box center [268, 78] width 22 height 14
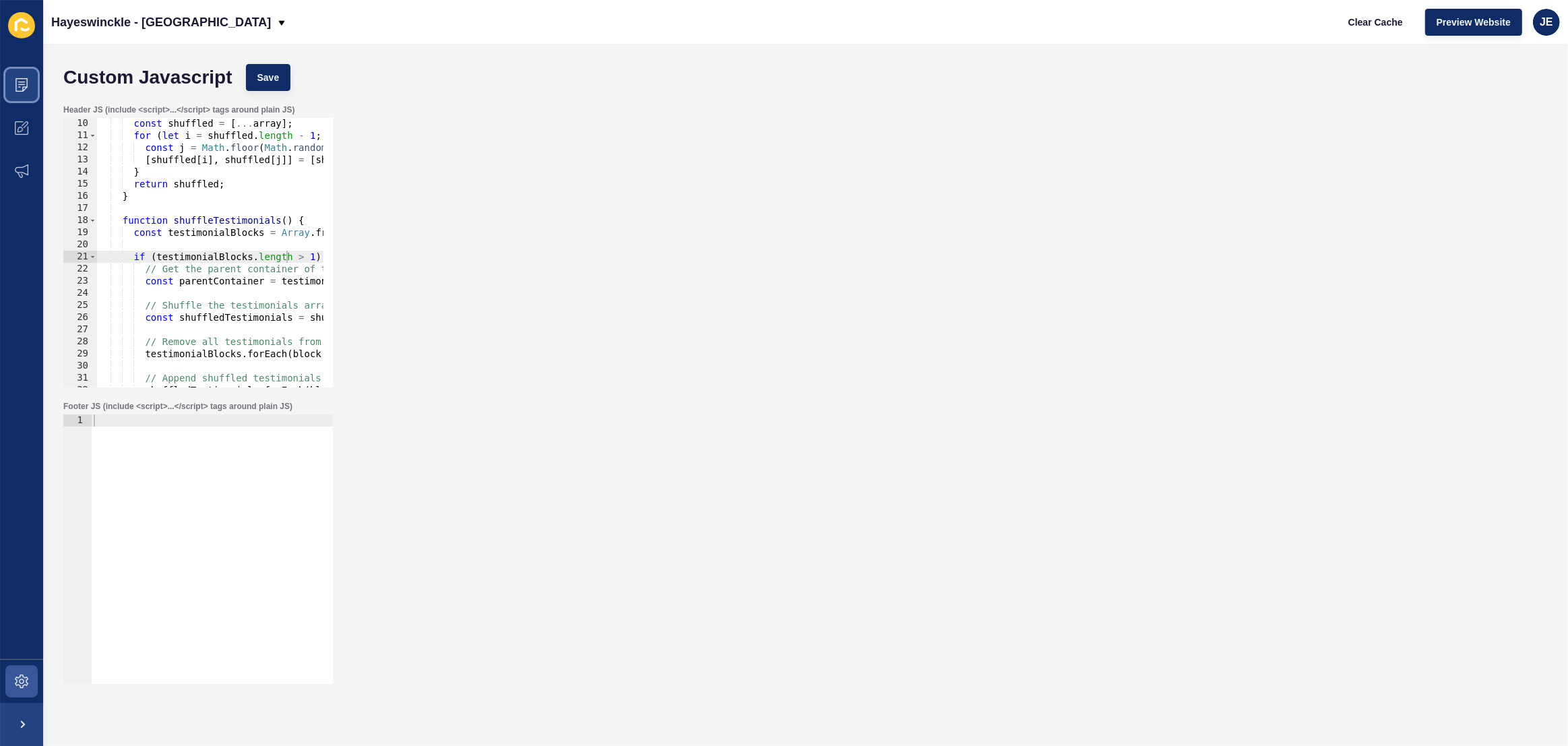
click at [8, 83] on span at bounding box center [21, 85] width 43 height 43
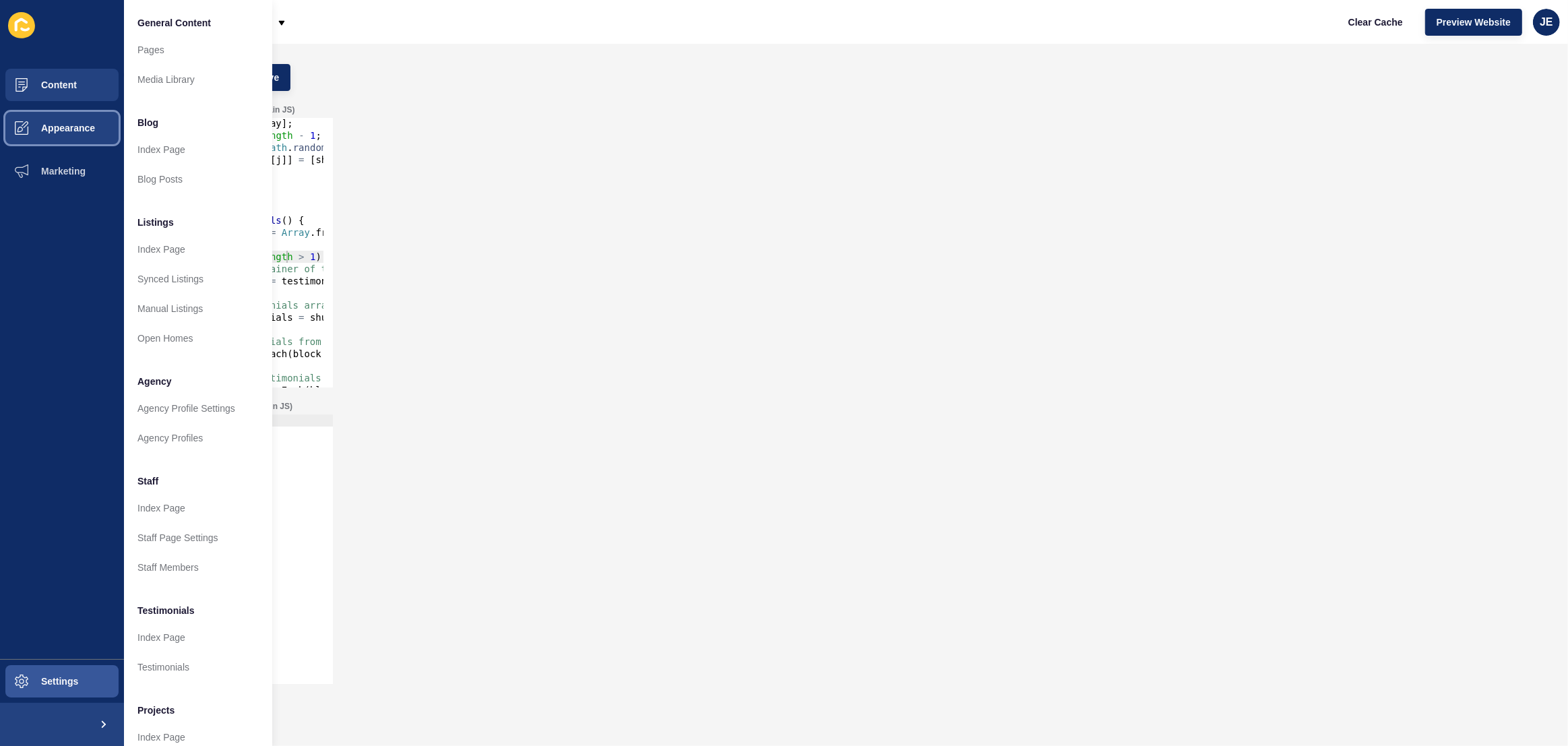
click at [102, 135] on button "Appearance" at bounding box center [62, 128] width 124 height 43
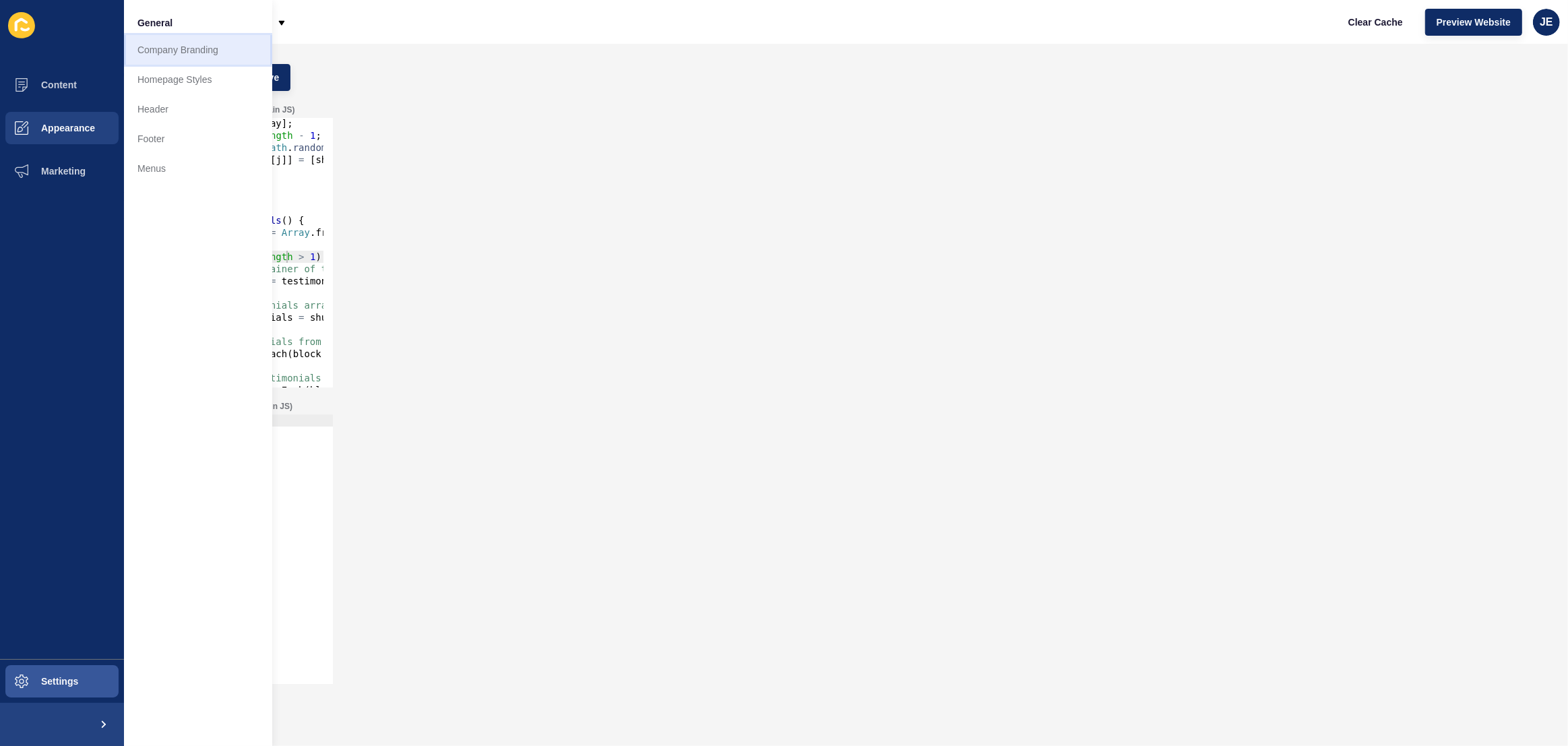
click at [181, 51] on link "Company Branding" at bounding box center [198, 50] width 148 height 30
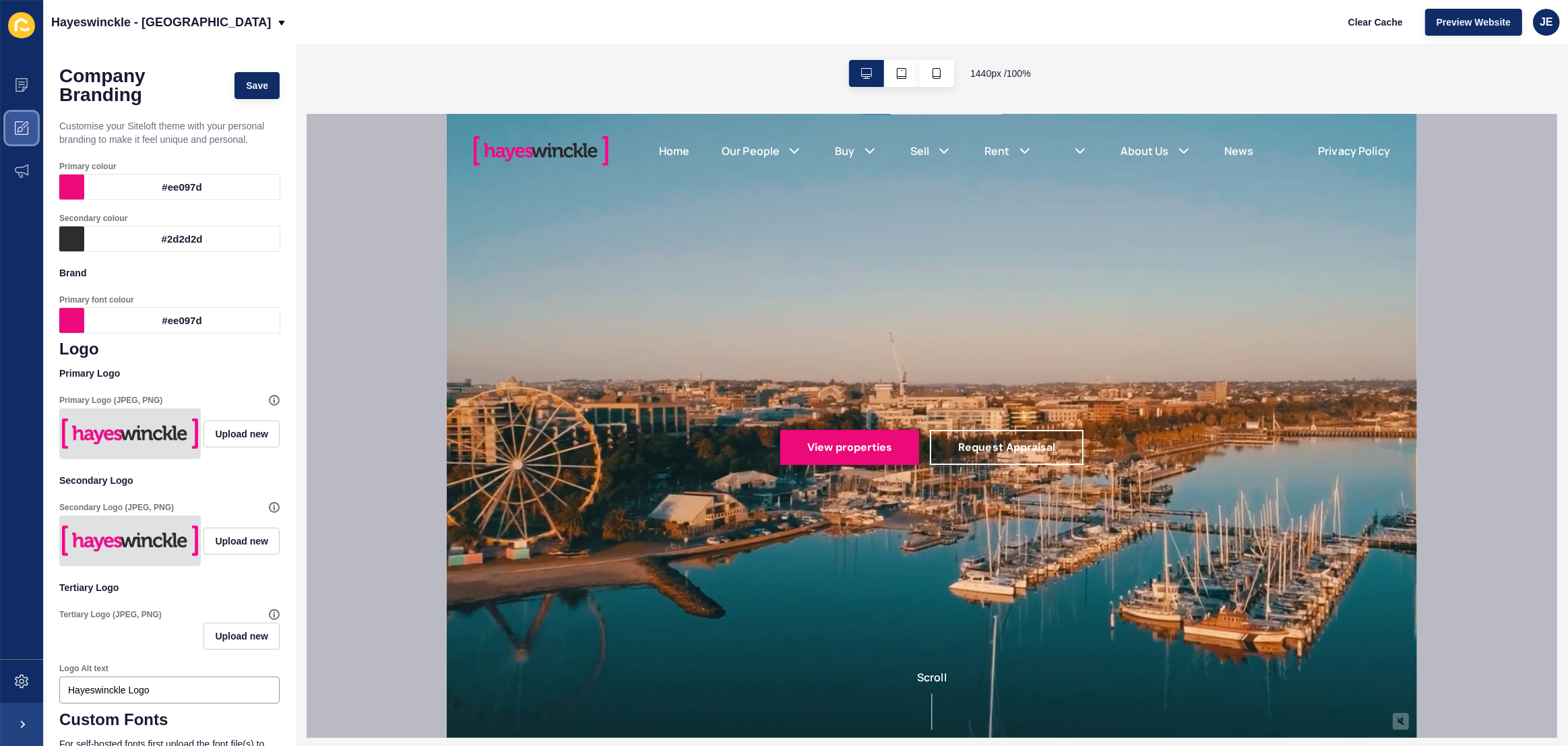
click at [29, 119] on span at bounding box center [21, 128] width 43 height 43
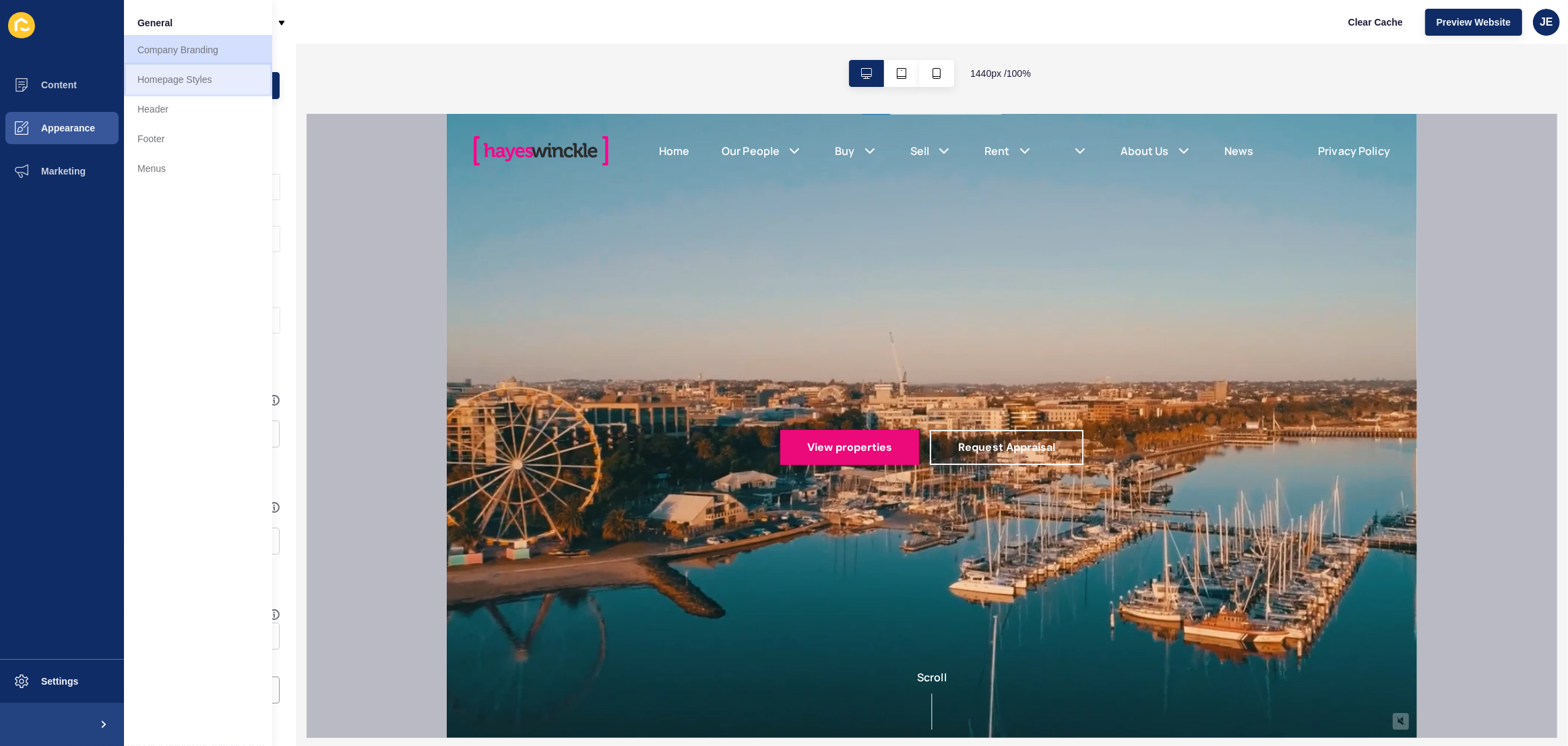
click at [159, 83] on link "Homepage Styles" at bounding box center [198, 79] width 148 height 30
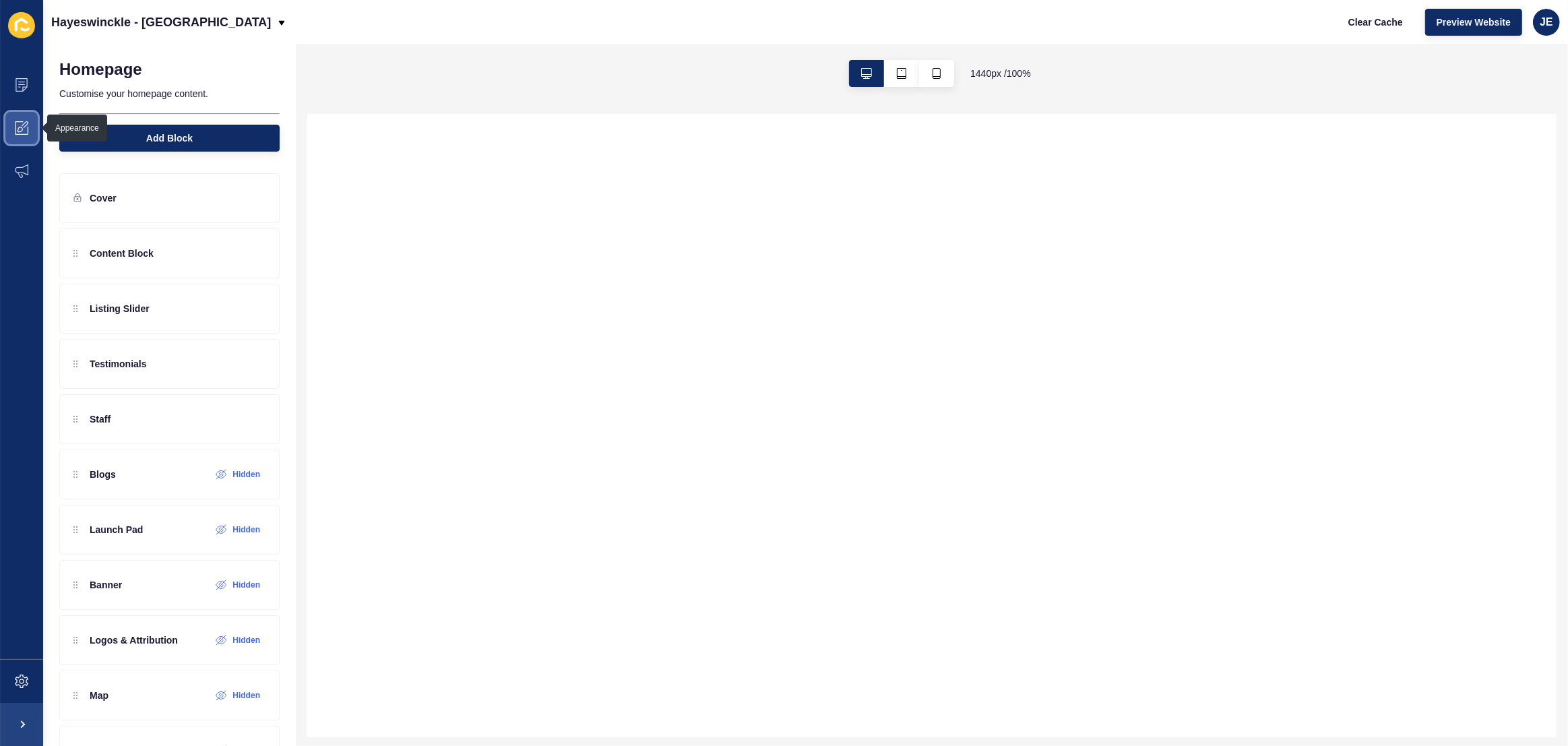
click at [17, 134] on span at bounding box center [21, 128] width 43 height 43
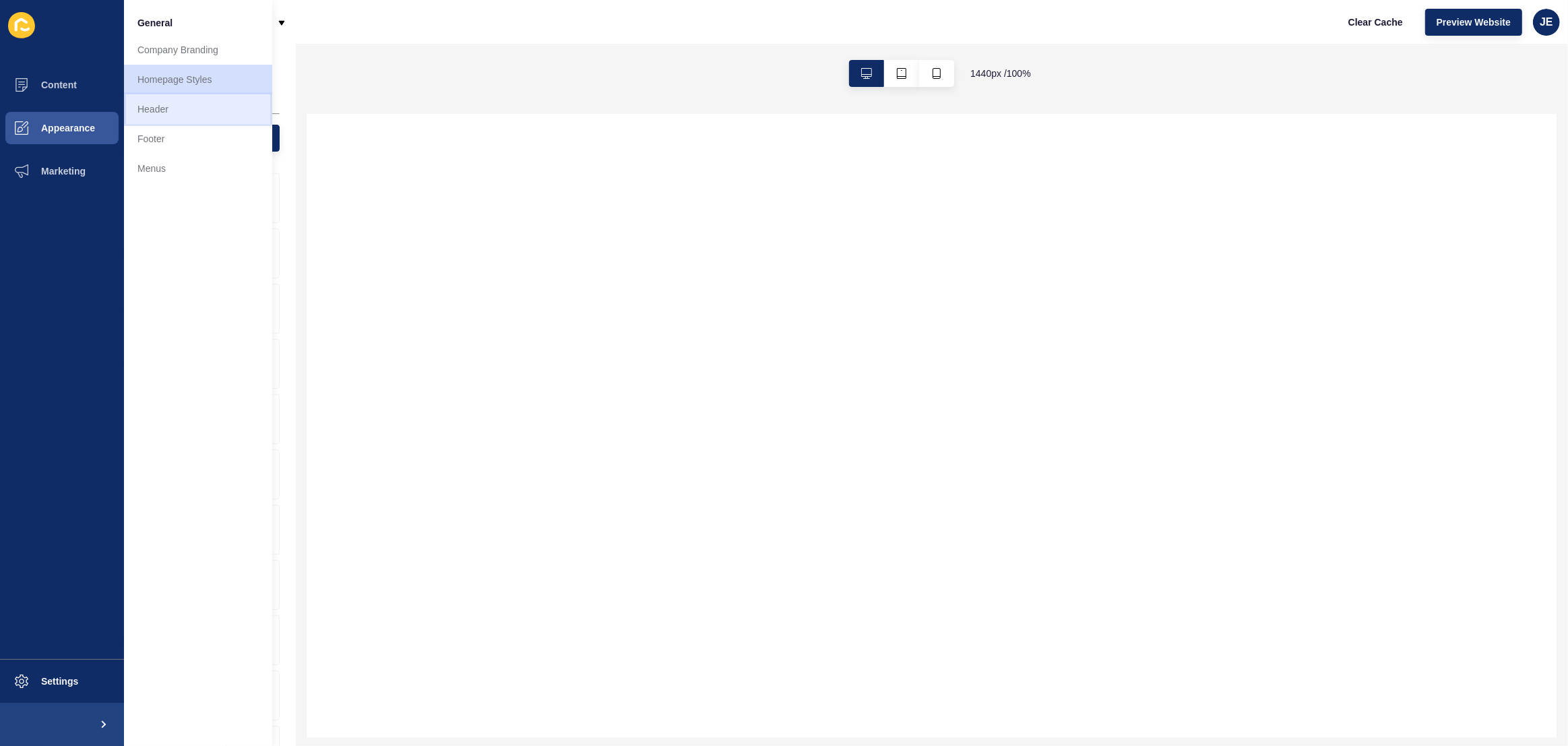
click at [160, 109] on link "Header" at bounding box center [198, 109] width 148 height 30
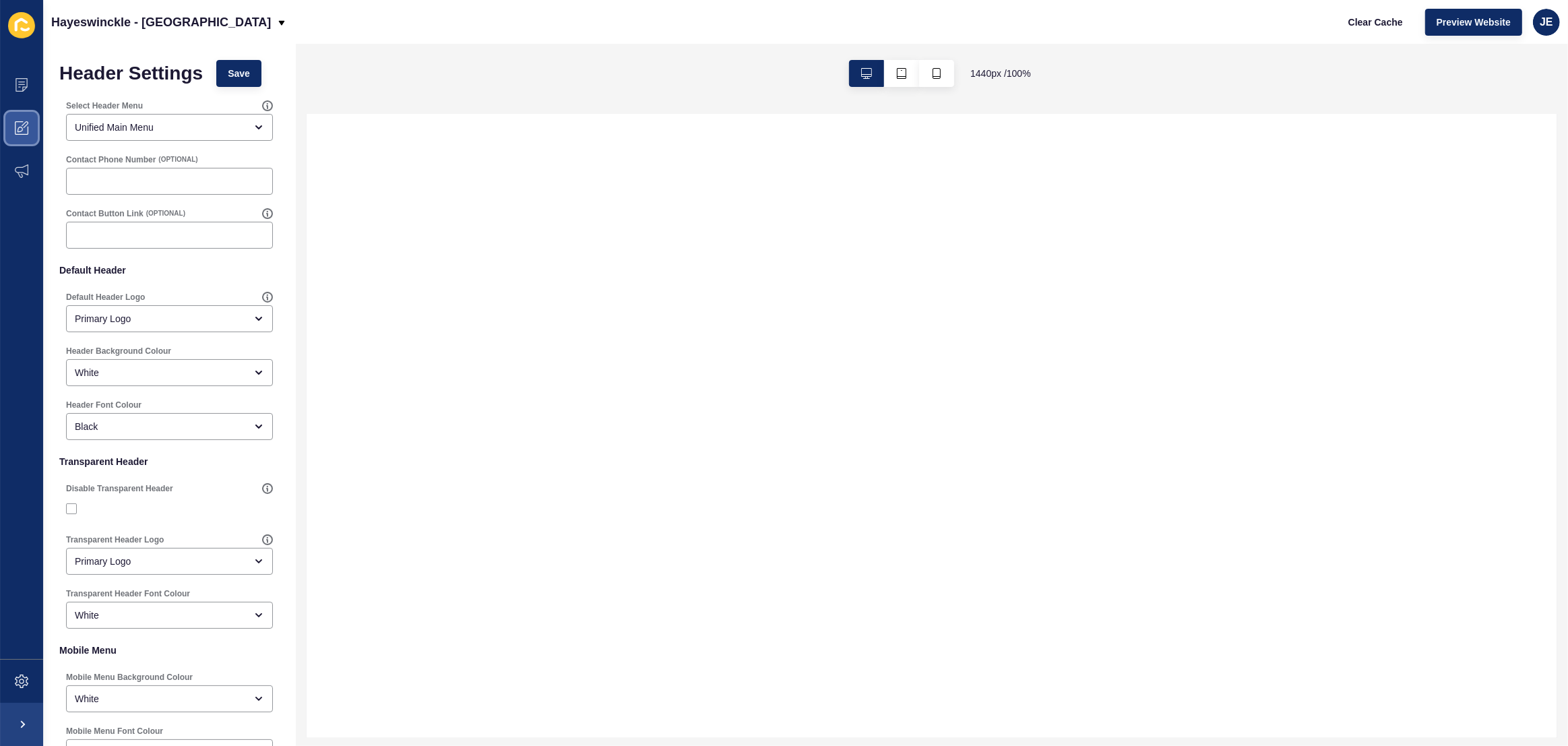
click at [26, 139] on span at bounding box center [21, 128] width 43 height 43
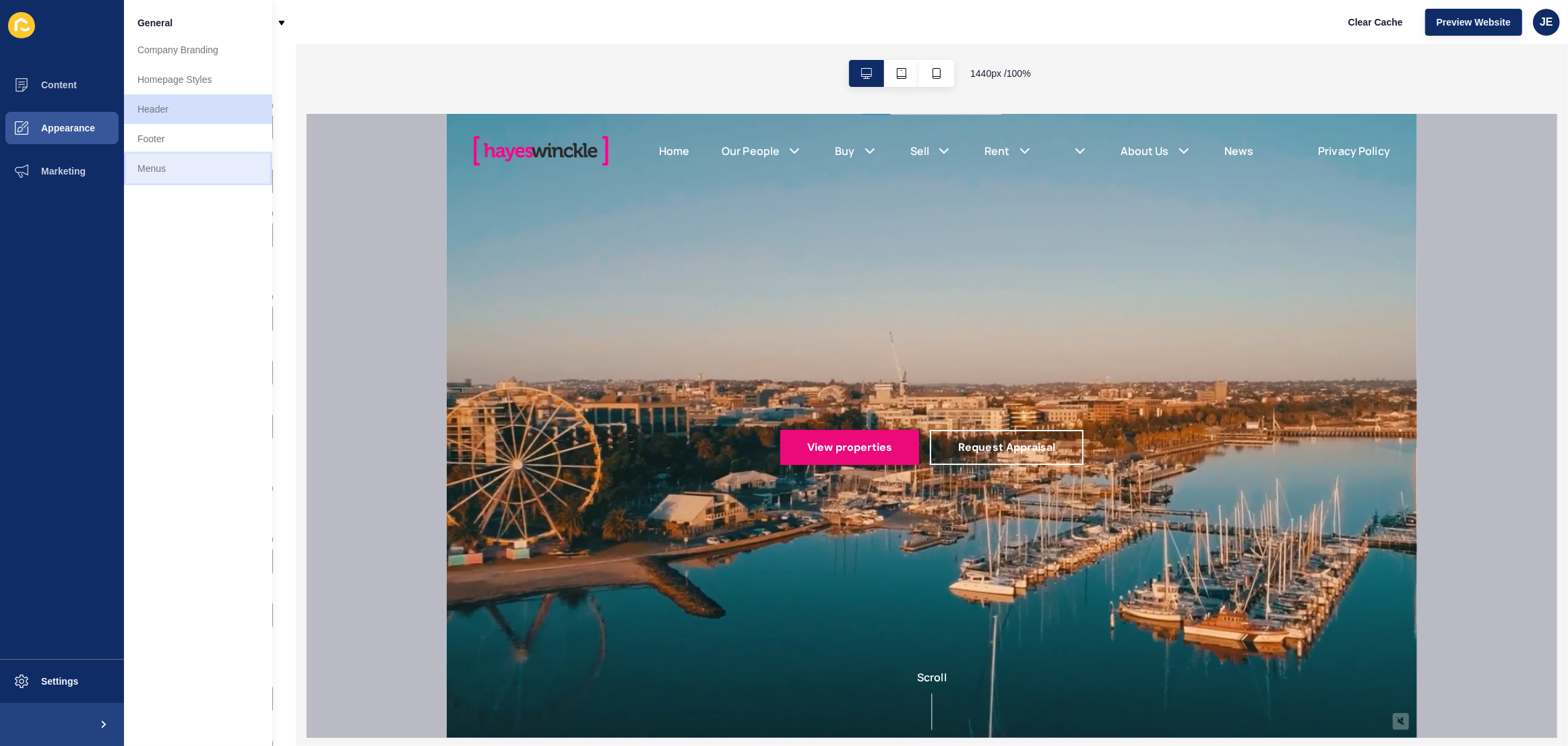
click at [152, 174] on link "Menus" at bounding box center [198, 168] width 148 height 30
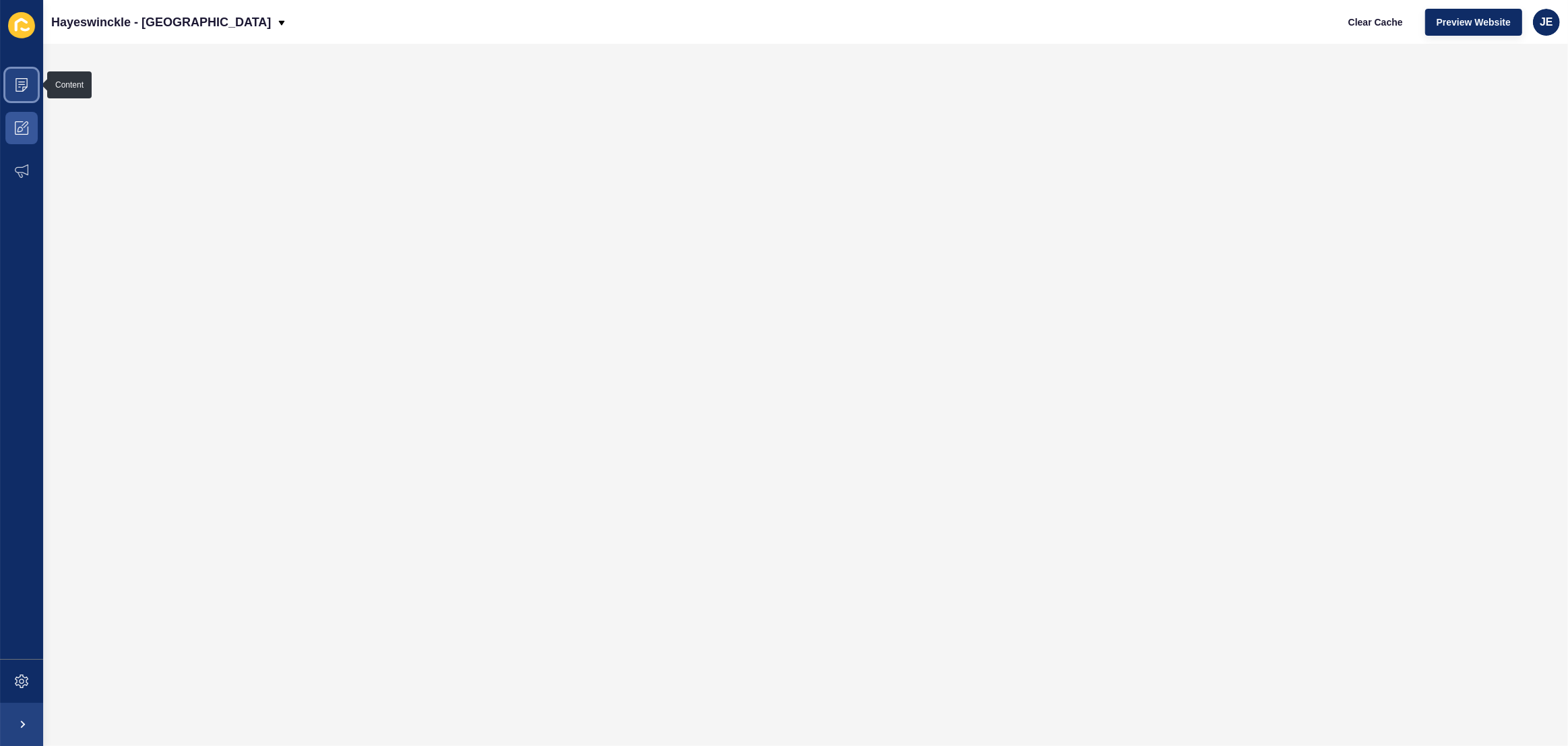
click at [25, 92] on span at bounding box center [21, 85] width 43 height 43
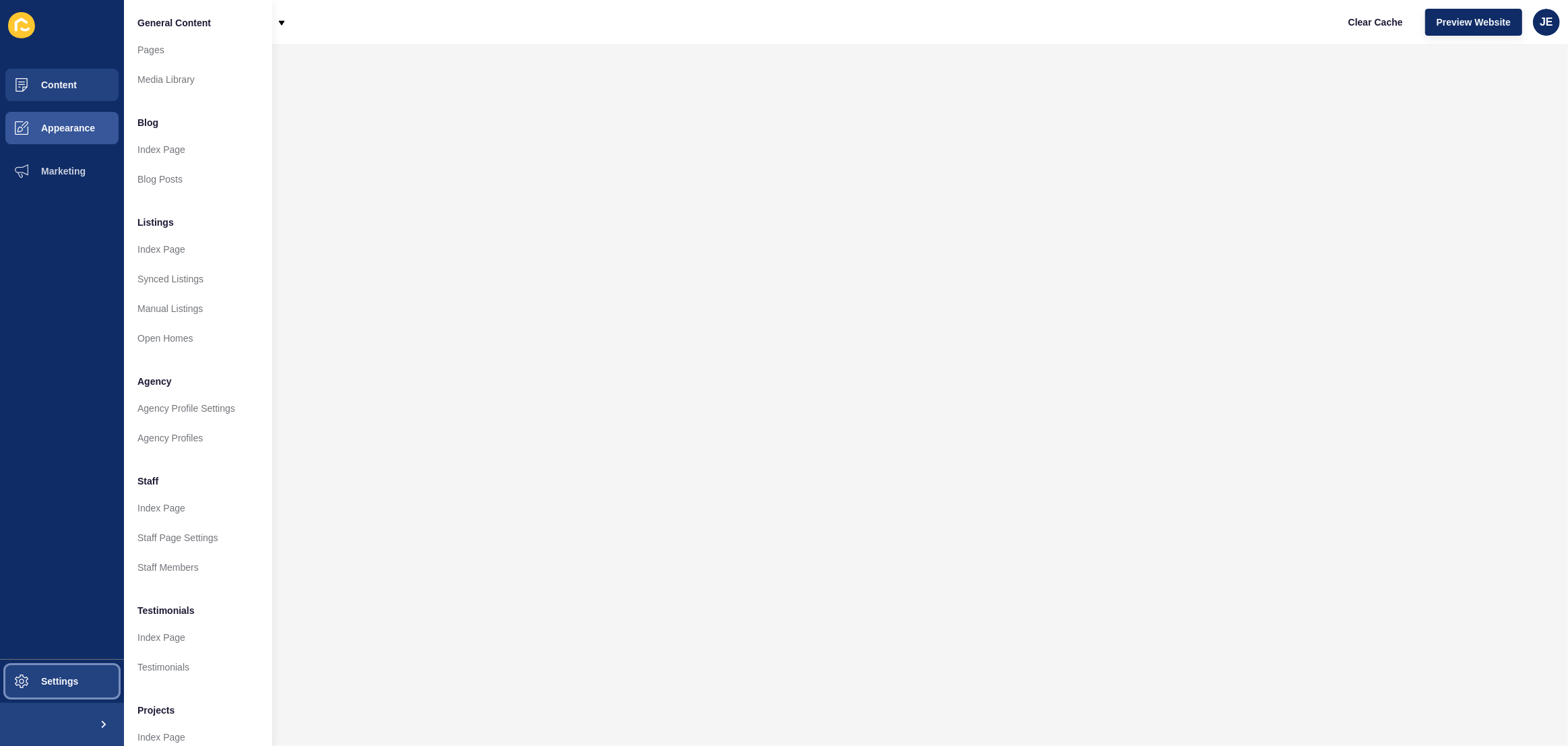
click at [52, 682] on span "Settings" at bounding box center [38, 681] width 80 height 11
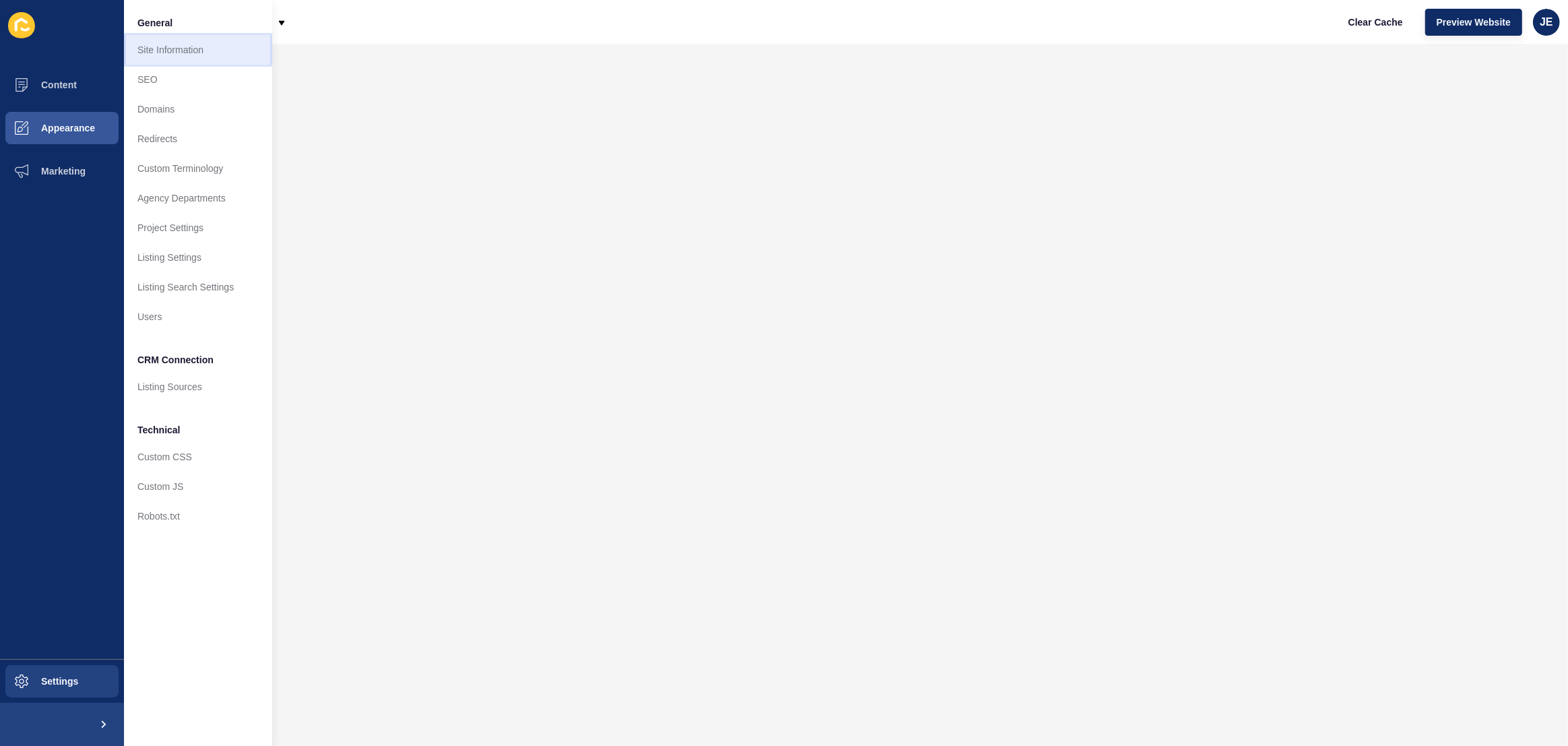
click at [179, 52] on link "Site Information" at bounding box center [198, 50] width 148 height 30
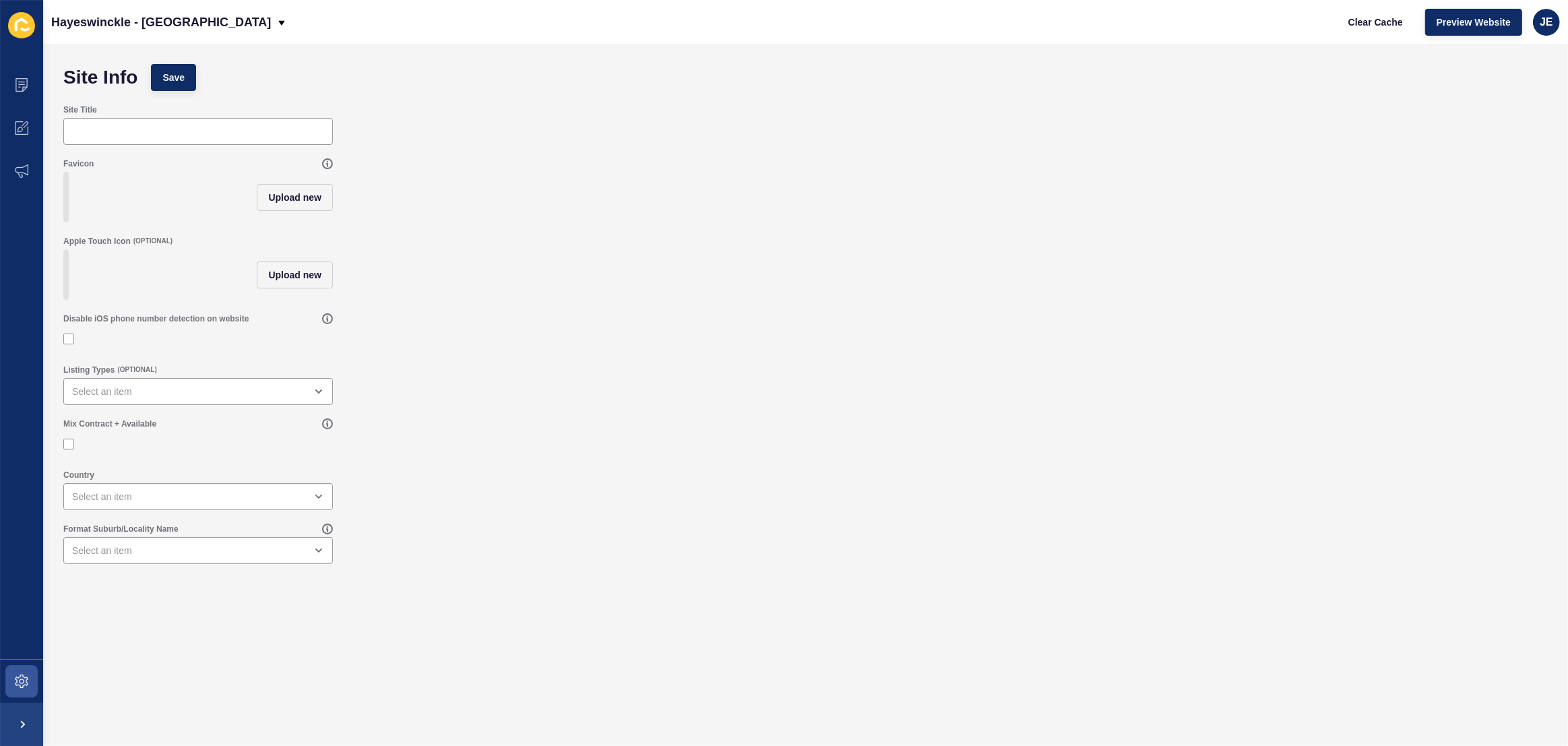
click at [89, 164] on label "Favicon" at bounding box center [79, 164] width 30 height 11
click at [276, 199] on span "Upload new" at bounding box center [294, 198] width 53 height 14
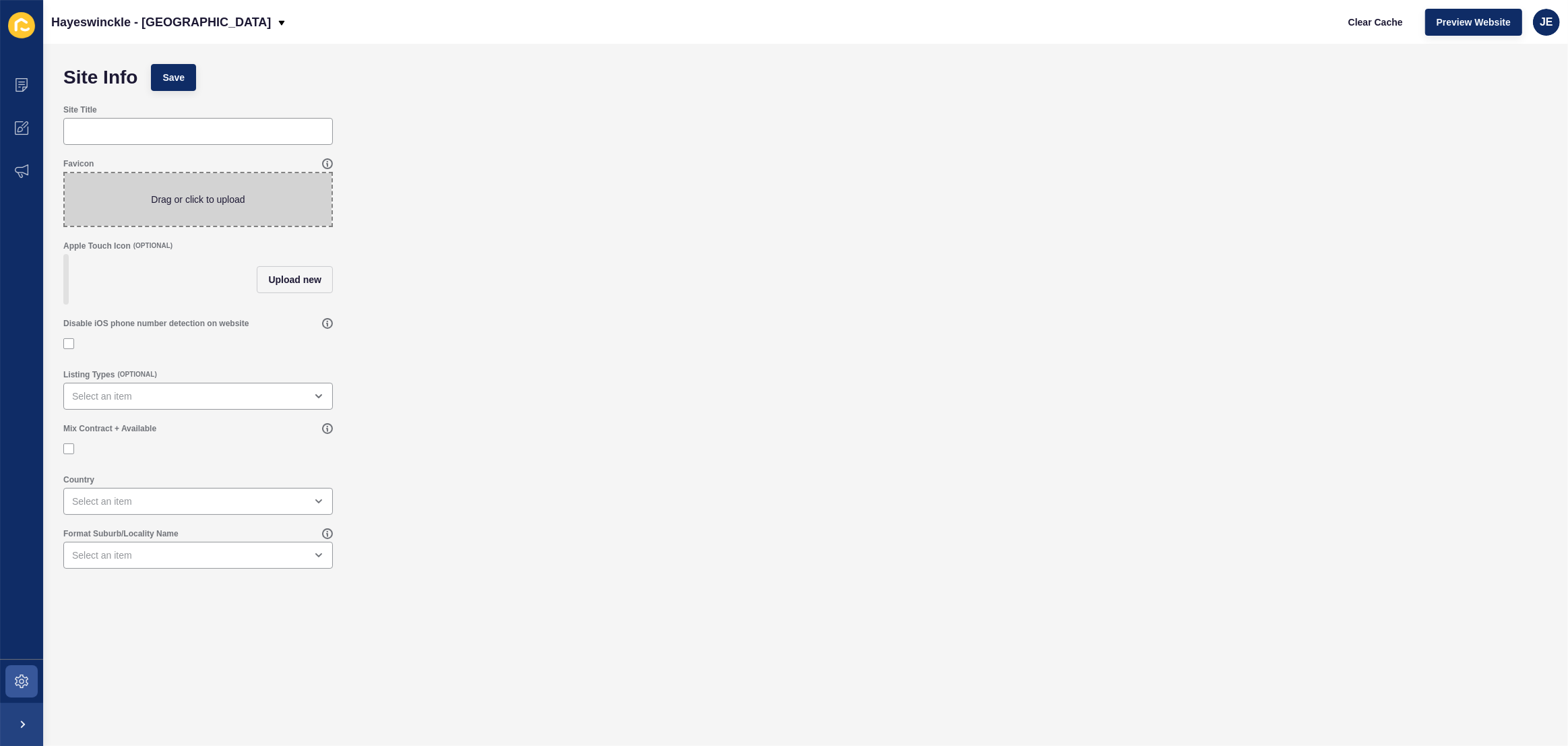
click at [490, 229] on div "Favicon Drag or click to upload" at bounding box center [805, 192] width 1498 height 82
click at [328, 163] on icon at bounding box center [328, 164] width 11 height 11
click at [402, 225] on div "Favicon Drag or click to upload" at bounding box center [805, 192] width 1498 height 82
click at [1536, 20] on div "JE" at bounding box center [1546, 22] width 27 height 27
click at [1493, 103] on link "Logout" at bounding box center [1516, 112] width 99 height 30
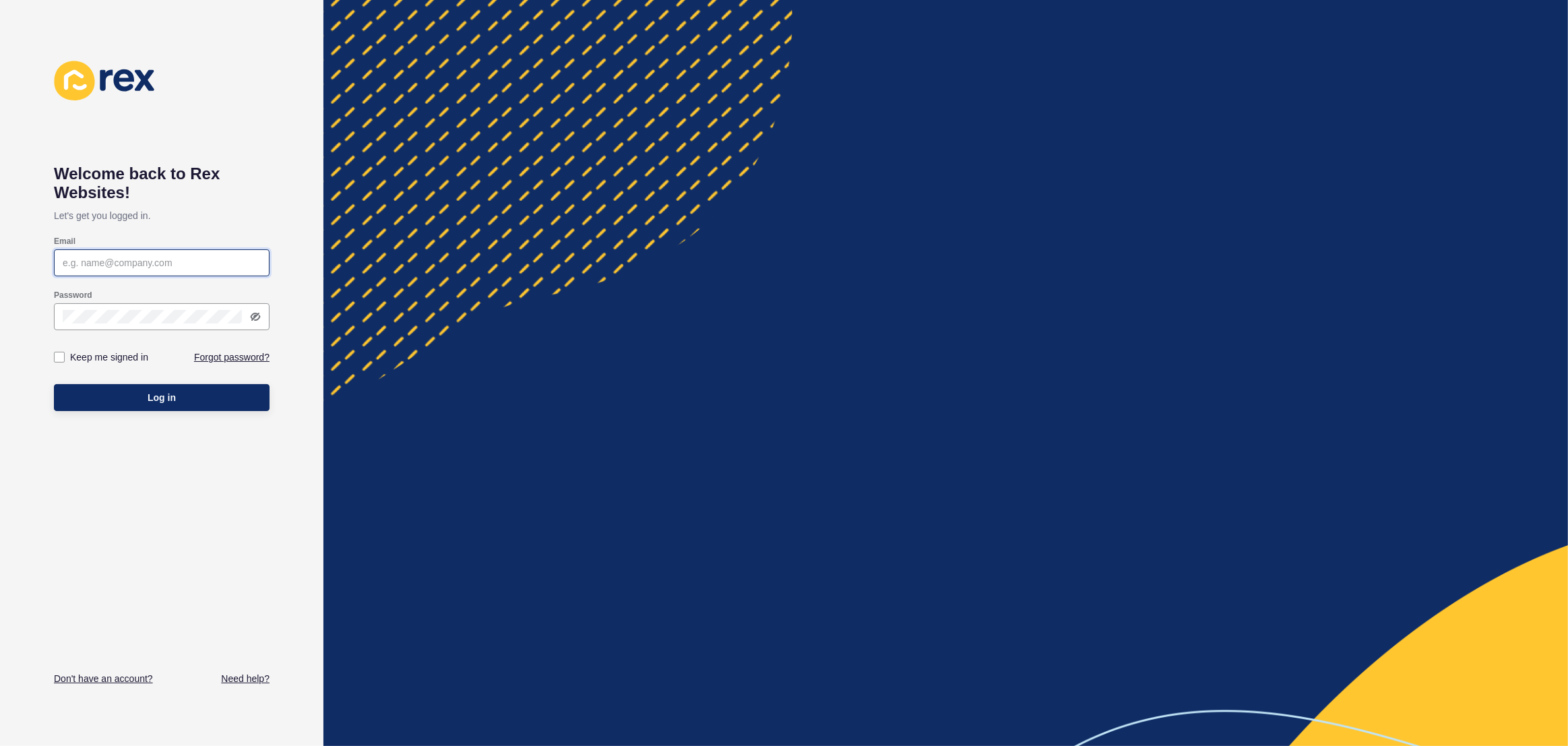
type input "[EMAIL_ADDRESS][PERSON_NAME][DOMAIN_NAME]"
click at [202, 393] on button "Log in" at bounding box center [161, 397] width 216 height 27
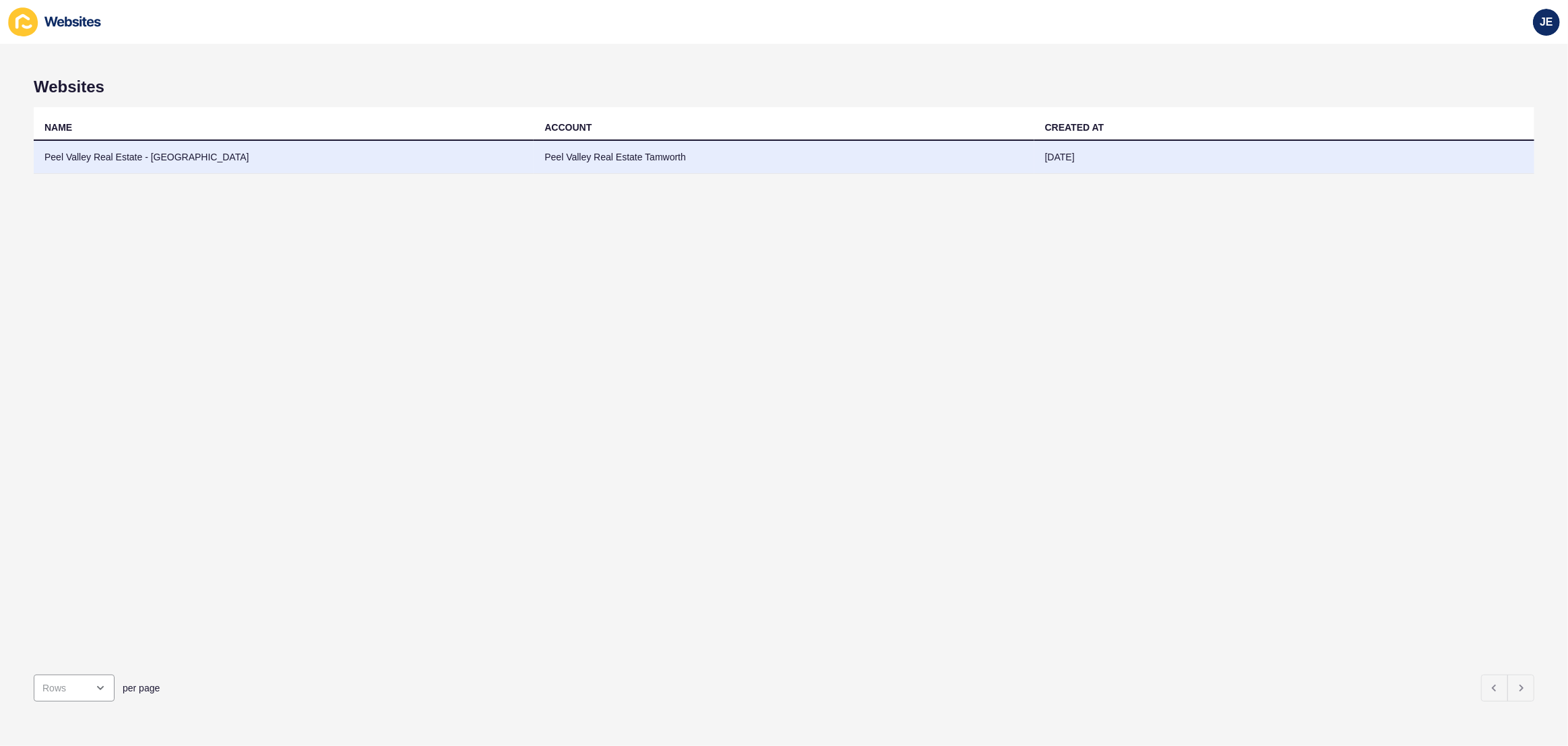
click at [461, 148] on td "Peel Valley Real Estate - [GEOGRAPHIC_DATA]" at bounding box center [283, 157] width 500 height 33
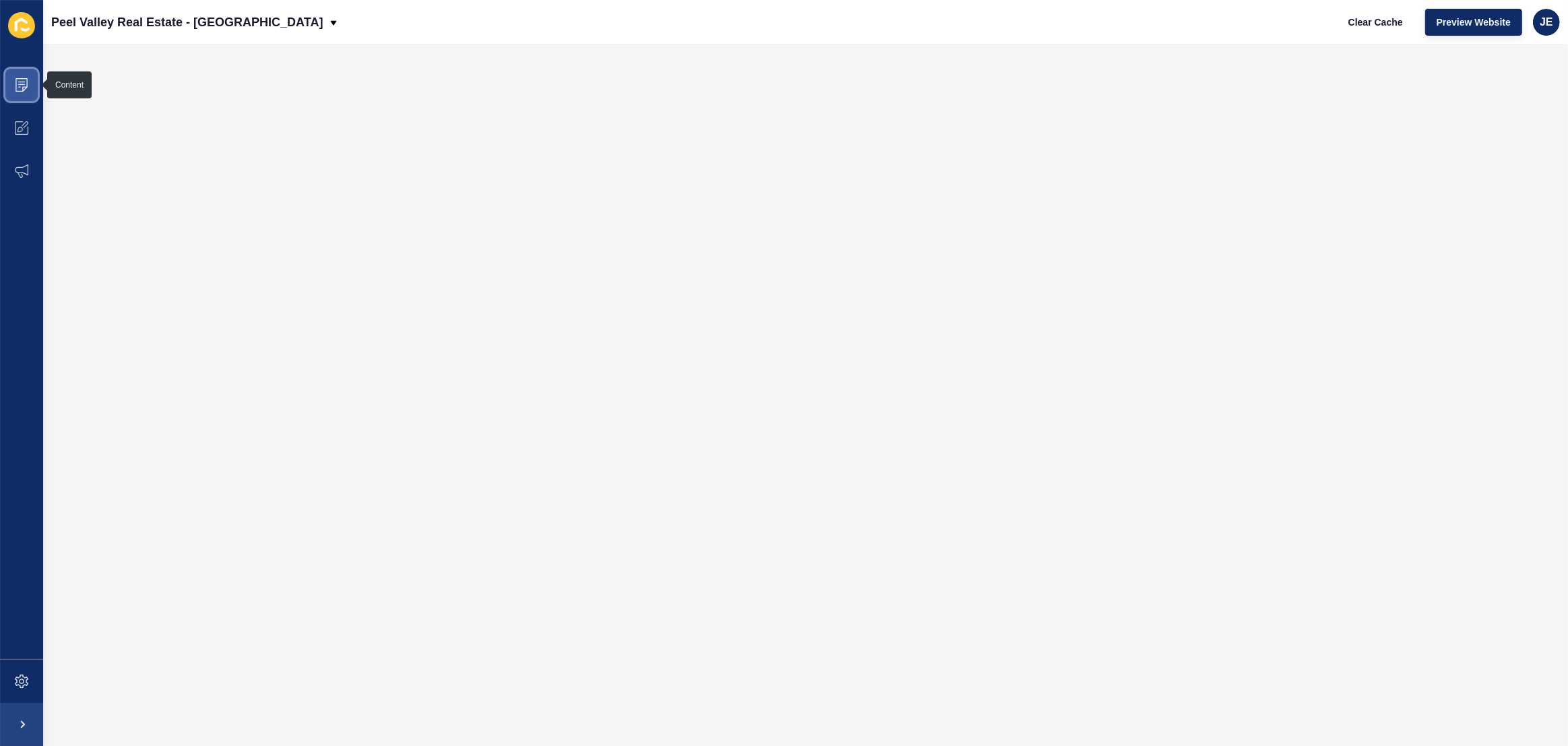
click at [14, 82] on span at bounding box center [21, 85] width 43 height 43
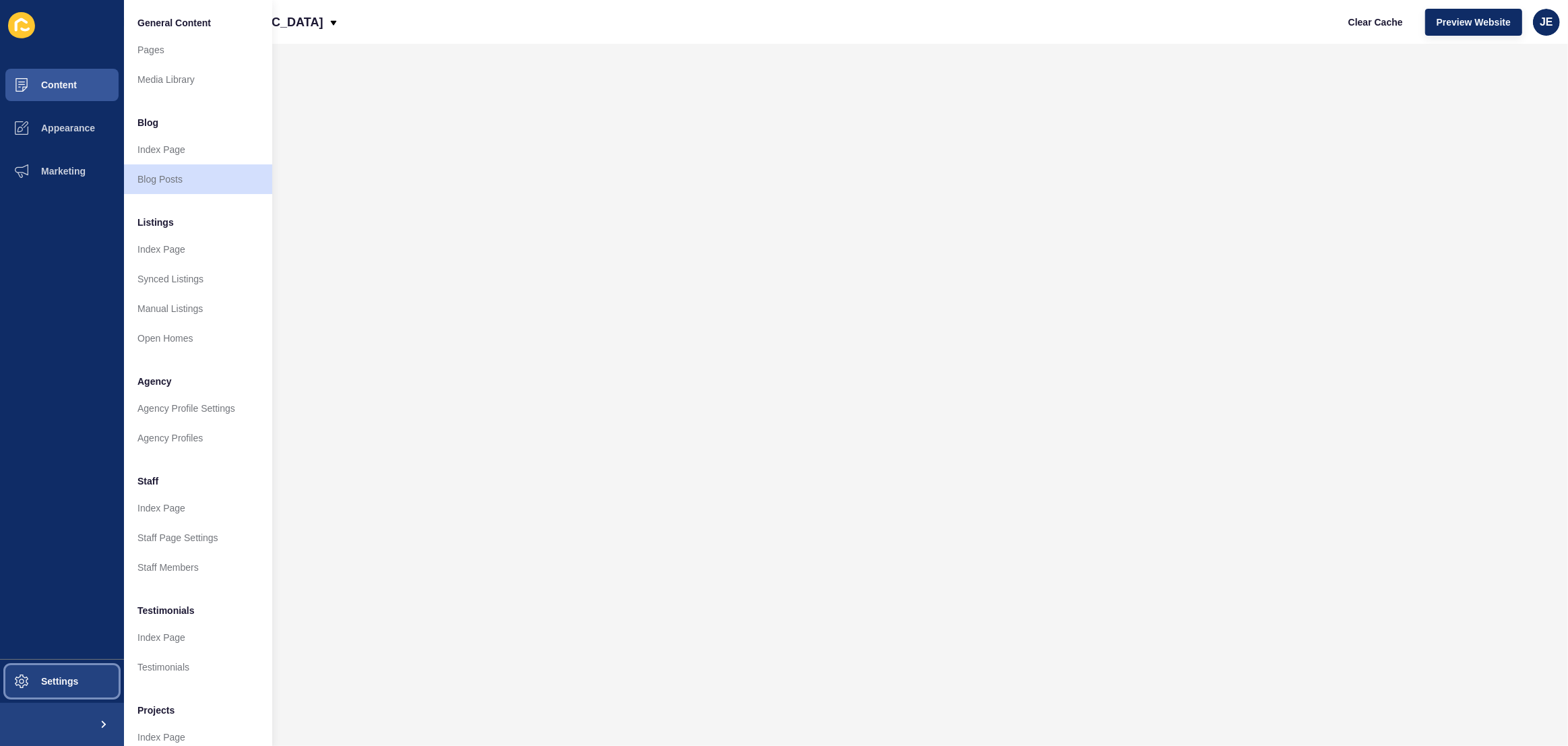
click at [77, 663] on button "Settings" at bounding box center [62, 681] width 124 height 43
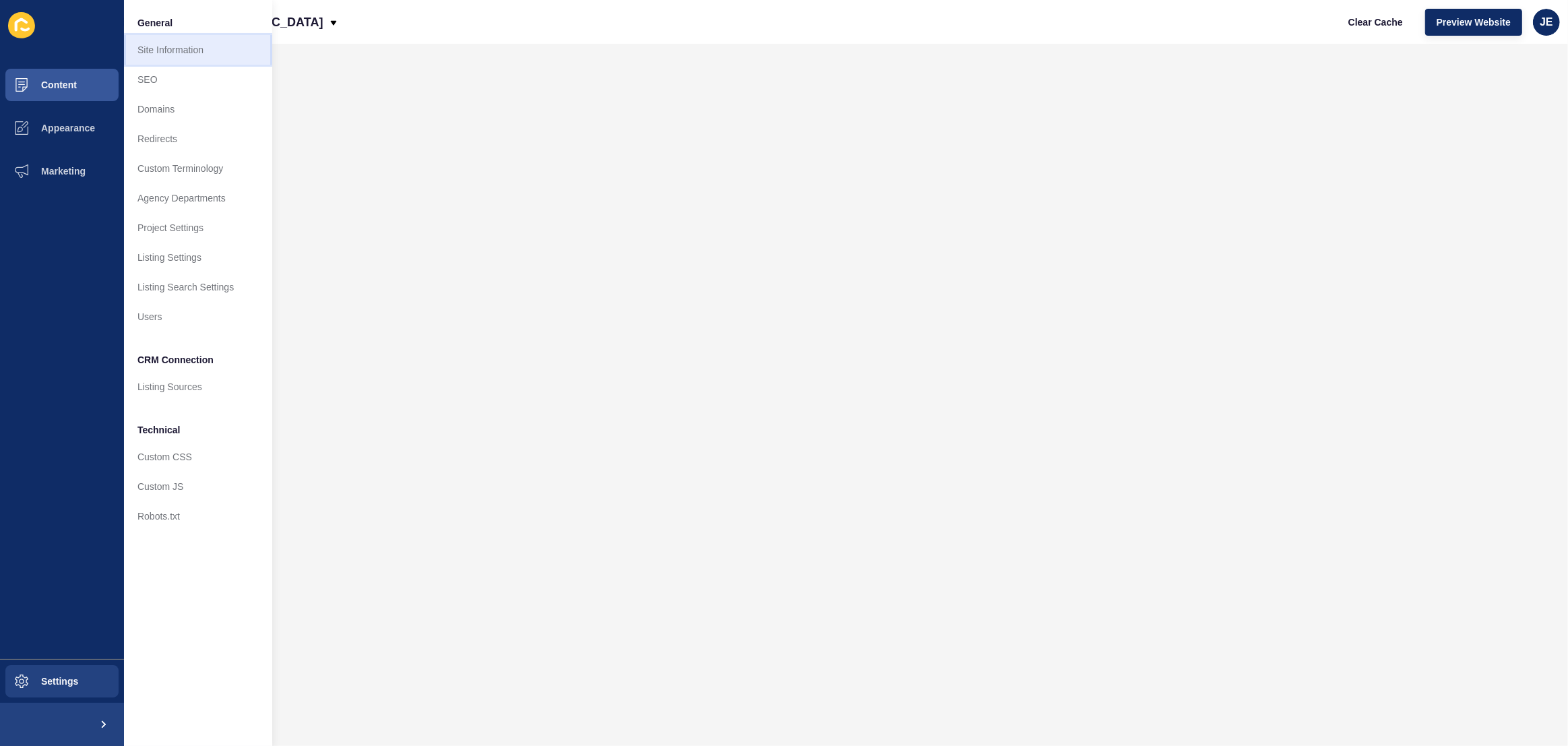
click at [179, 39] on link "Site Information" at bounding box center [198, 50] width 148 height 30
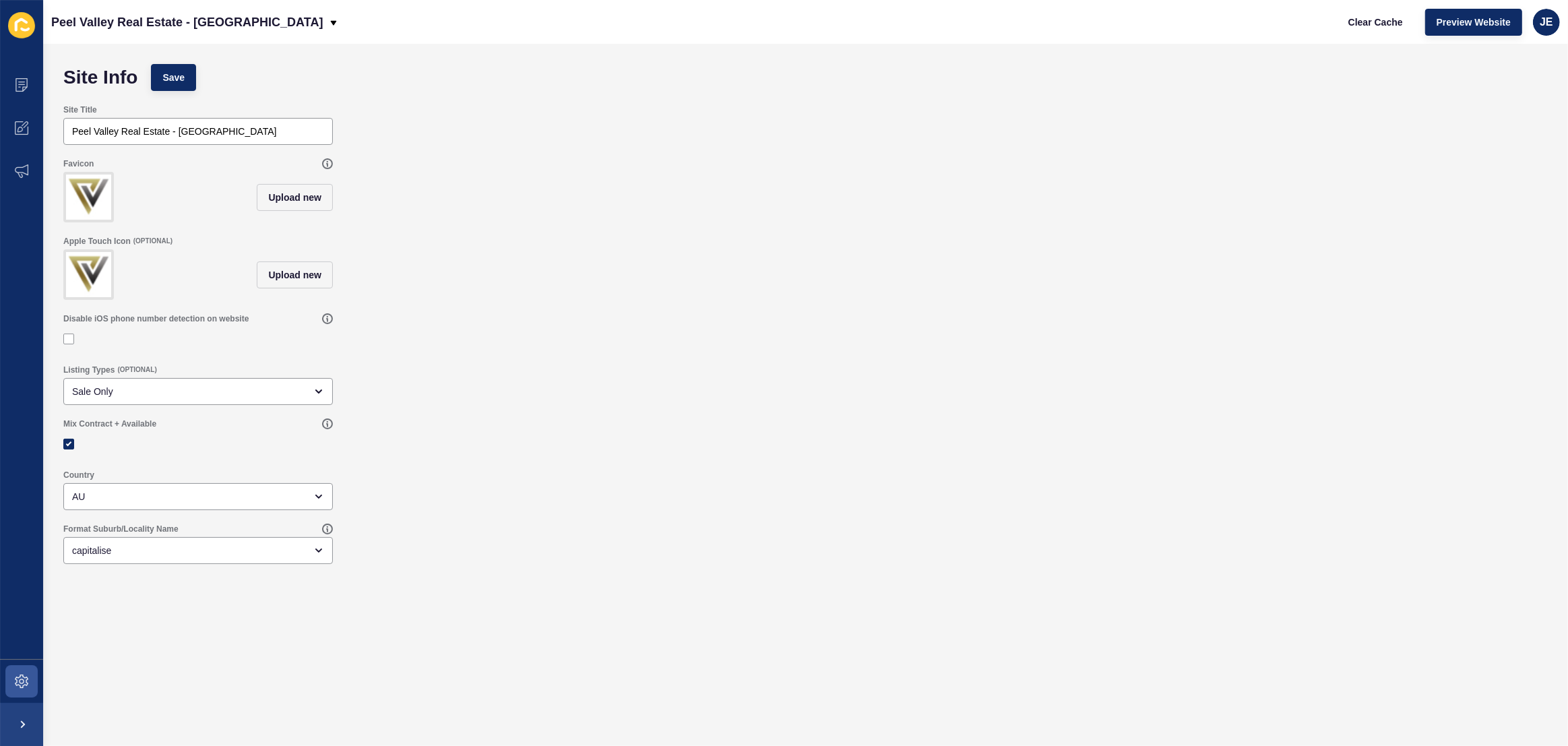
click at [94, 190] on img at bounding box center [88, 196] width 45 height 45
click at [328, 164] on icon at bounding box center [327, 164] width 1 height 5
click at [86, 194] on img at bounding box center [88, 196] width 45 height 45
click at [92, 207] on img at bounding box center [88, 196] width 45 height 45
click at [296, 199] on span "Upload new" at bounding box center [294, 198] width 53 height 14
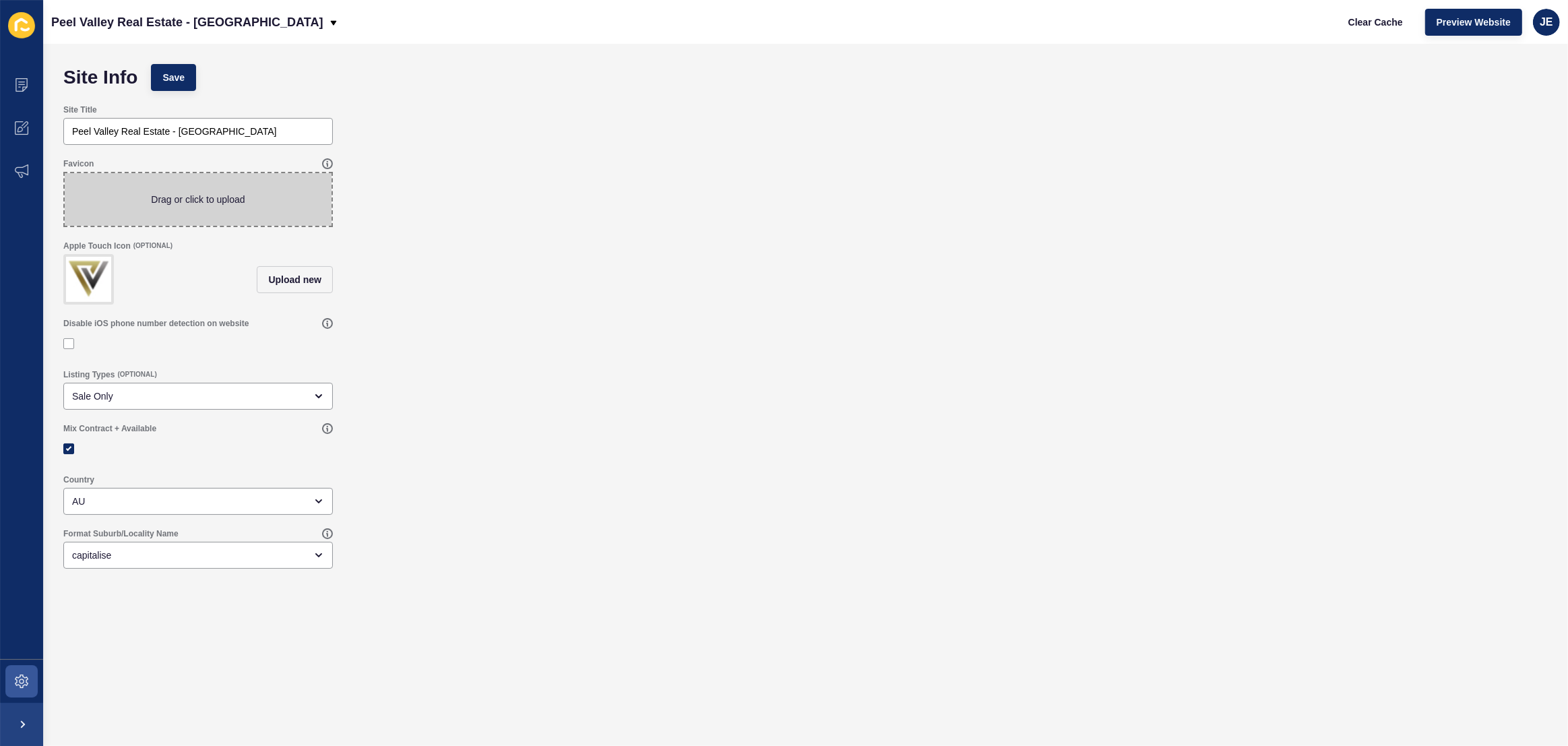
click at [260, 199] on span at bounding box center [198, 199] width 267 height 52
click at [65, 173] on input "Drag or click to upload" at bounding box center [65, 173] width 0 height 0
type input "C:\fakepath\9f43f8046faffa6b8308b924f6628451.ico"
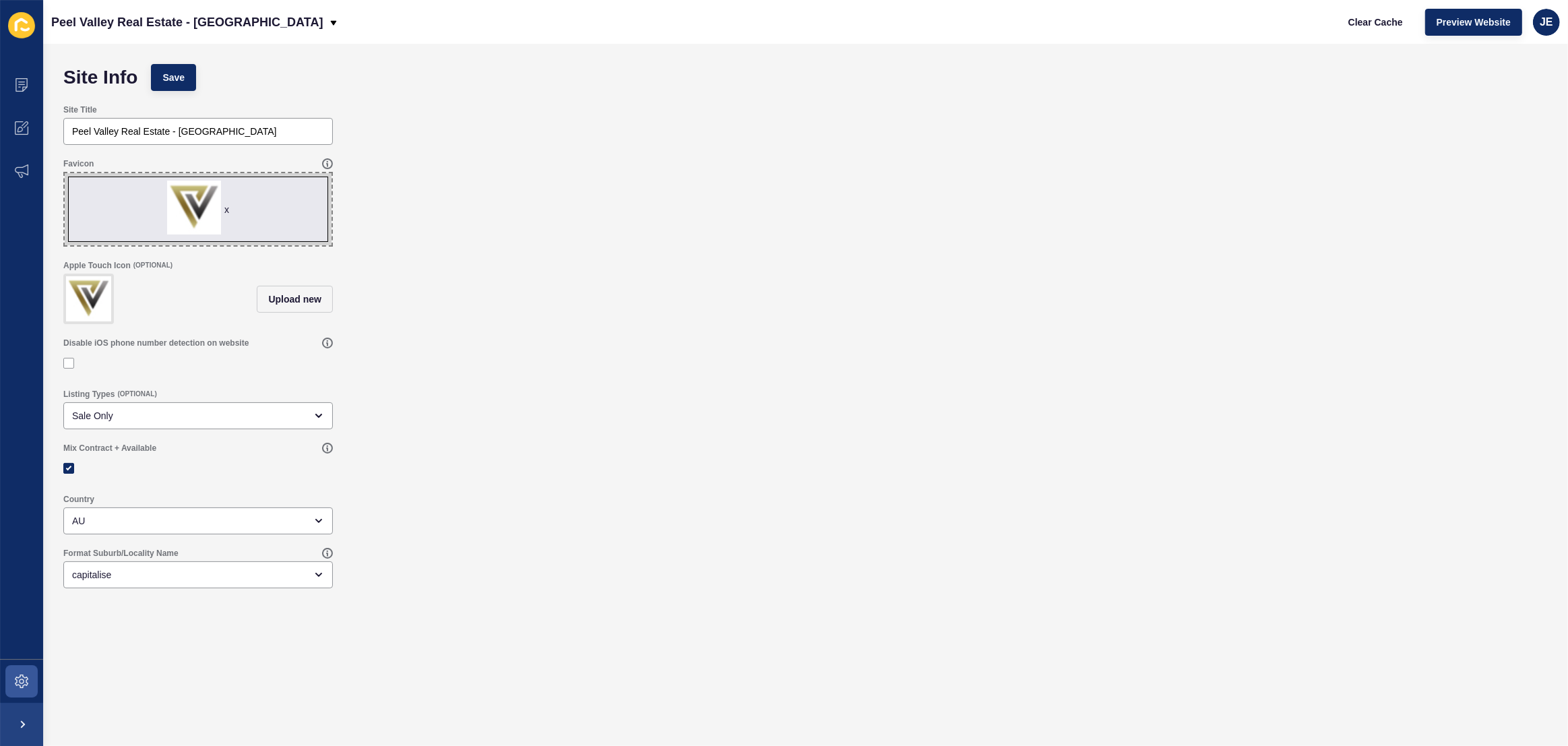
click at [521, 269] on div "Apple Touch Icon (OPTIONAL) Upload new" at bounding box center [805, 292] width 1498 height 77
click at [172, 81] on span "Save" at bounding box center [174, 78] width 22 height 14
click at [157, 73] on button "Save" at bounding box center [173, 77] width 45 height 27
click at [1383, 17] on span "Clear Cache" at bounding box center [1376, 22] width 54 height 14
click at [912, 131] on div "Site Title Peel Valley Real Estate - Tamworth" at bounding box center [805, 125] width 1498 height 54
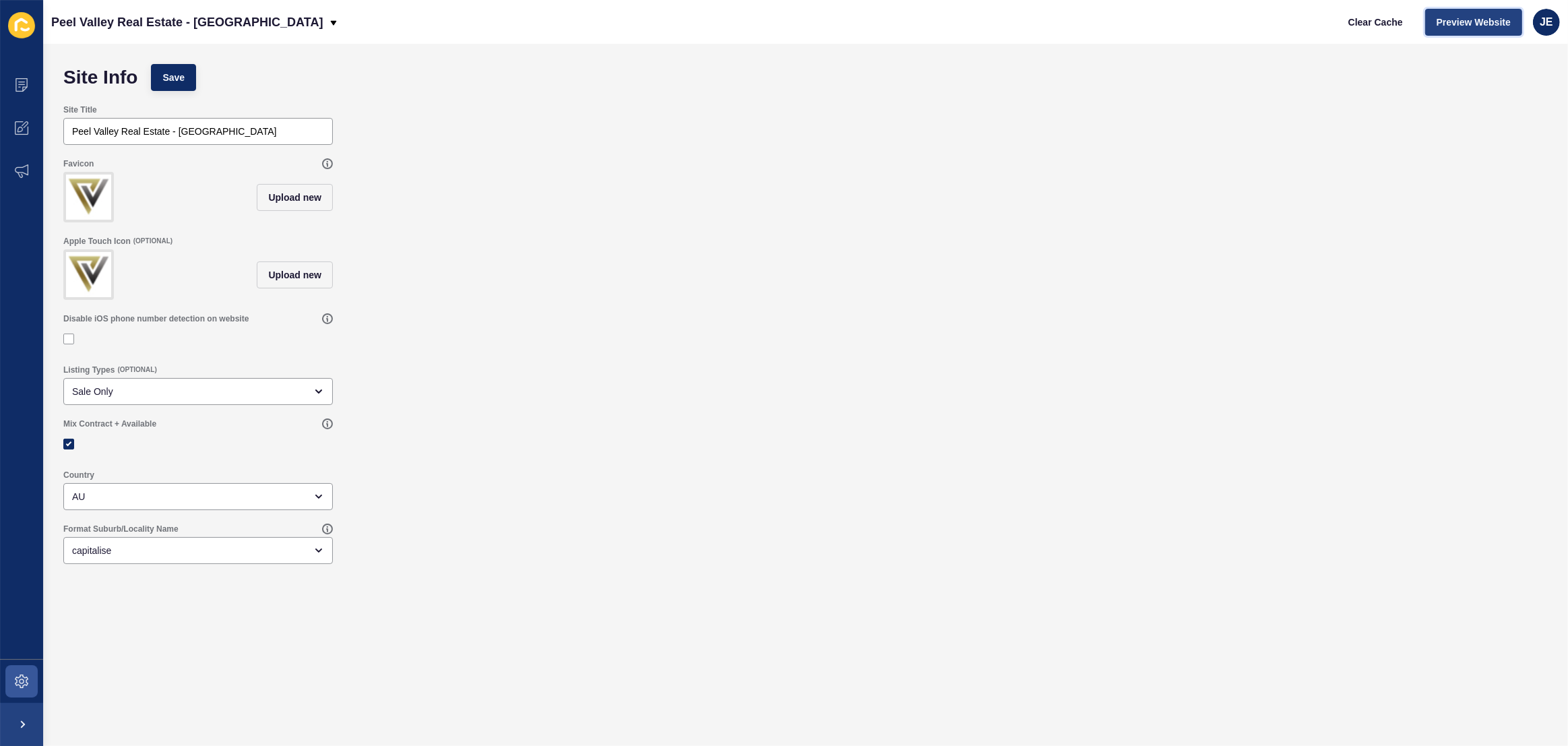
click at [1445, 20] on span "Preview Website" at bounding box center [1474, 22] width 74 height 14
click at [12, 673] on span at bounding box center [21, 681] width 43 height 43
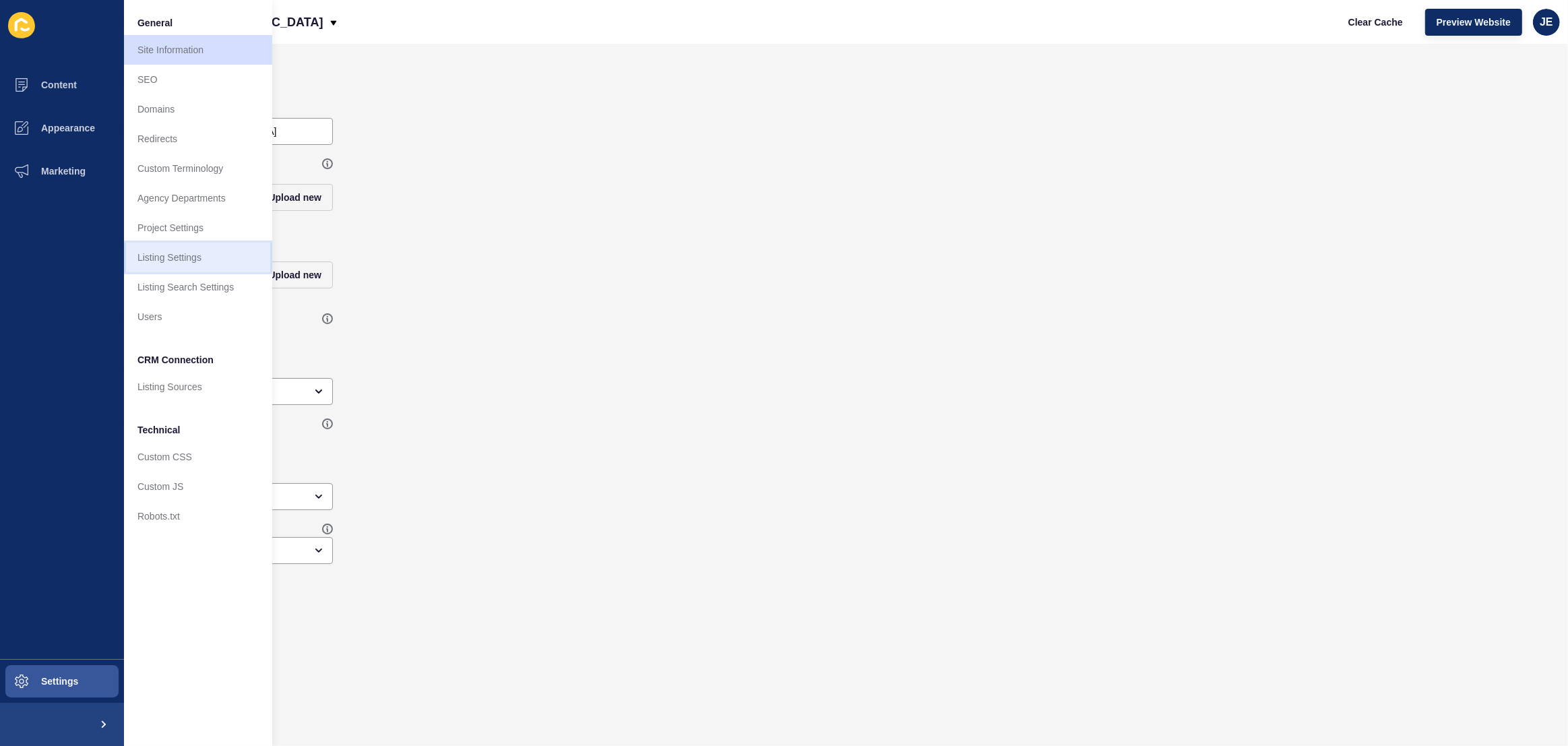
click at [186, 263] on link "Listing Settings" at bounding box center [198, 257] width 148 height 30
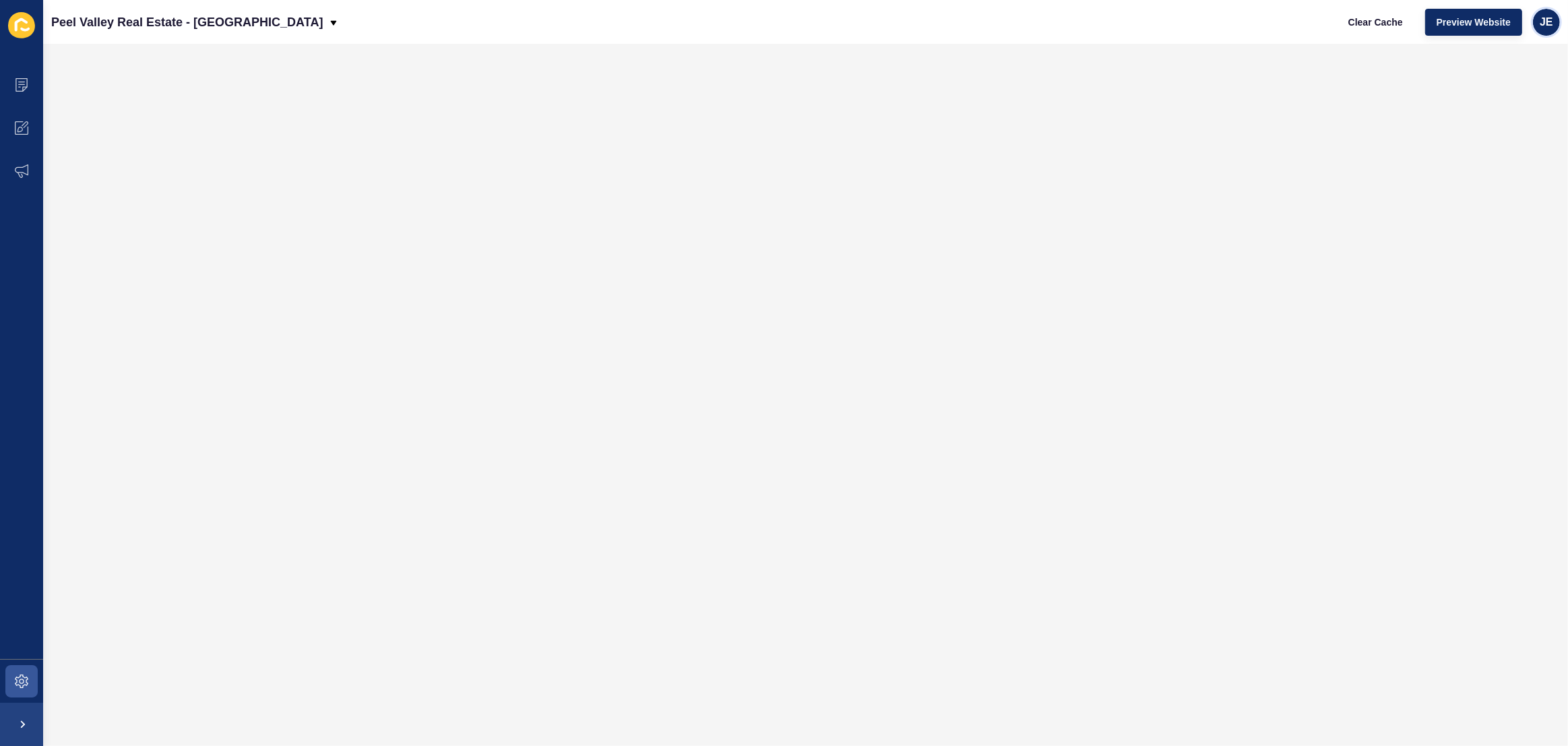
click at [1539, 21] on div "JE" at bounding box center [1546, 22] width 27 height 27
click at [1506, 101] on link "Logout" at bounding box center [1516, 112] width 99 height 30
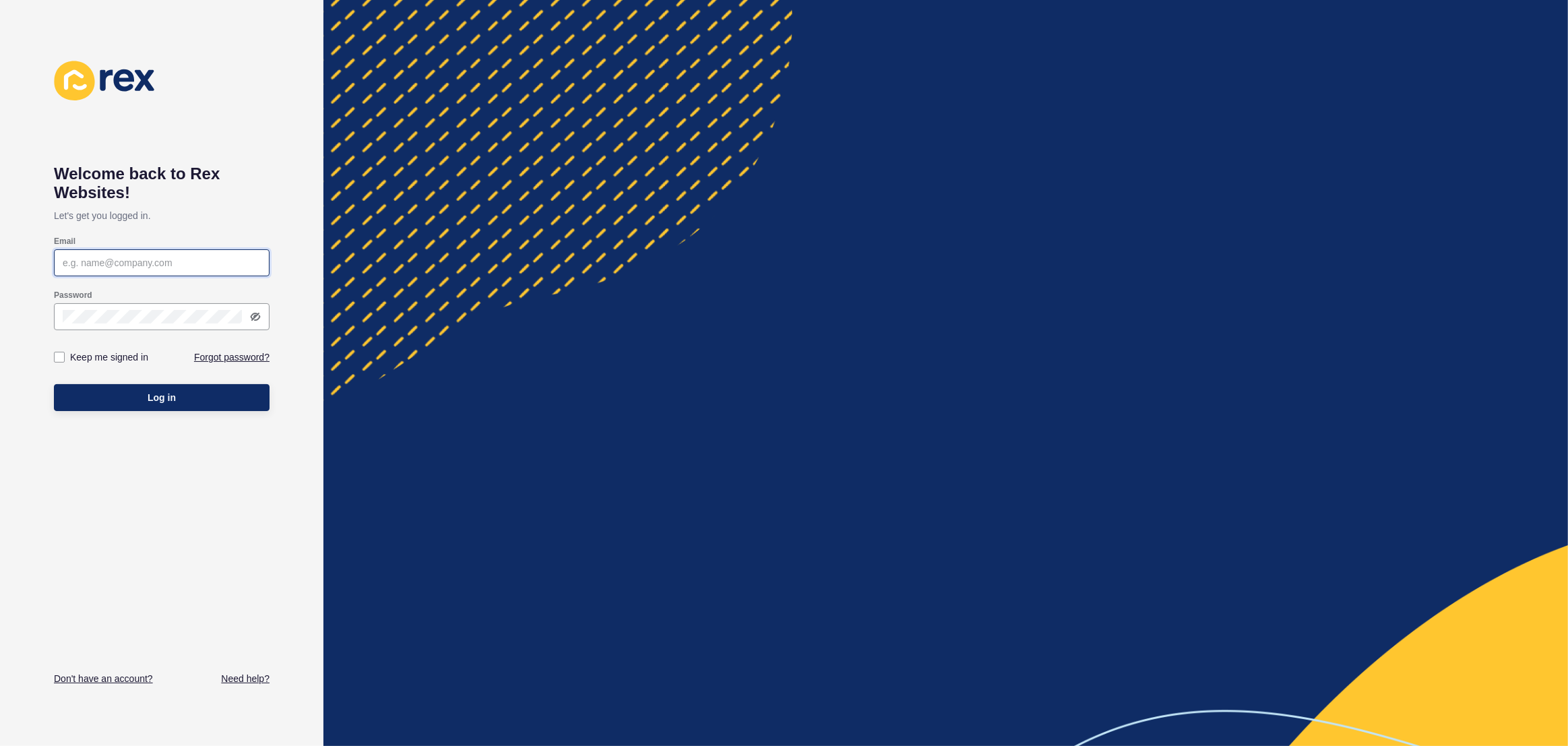
type input "[EMAIL_ADDRESS][PERSON_NAME][DOMAIN_NAME]"
click at [110, 396] on button "Log in" at bounding box center [161, 397] width 216 height 27
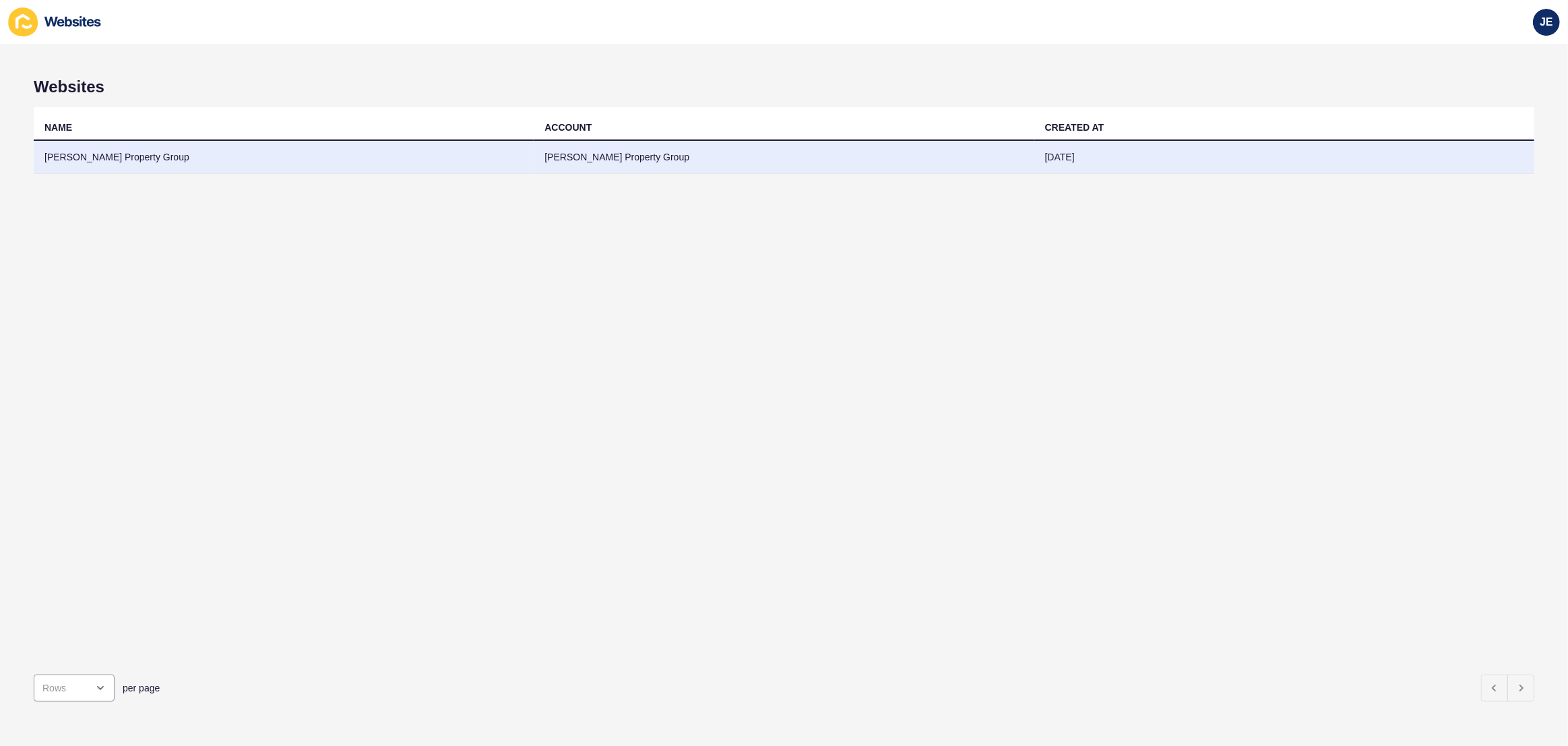
click at [282, 145] on td "[PERSON_NAME] Property Group" at bounding box center [283, 157] width 500 height 33
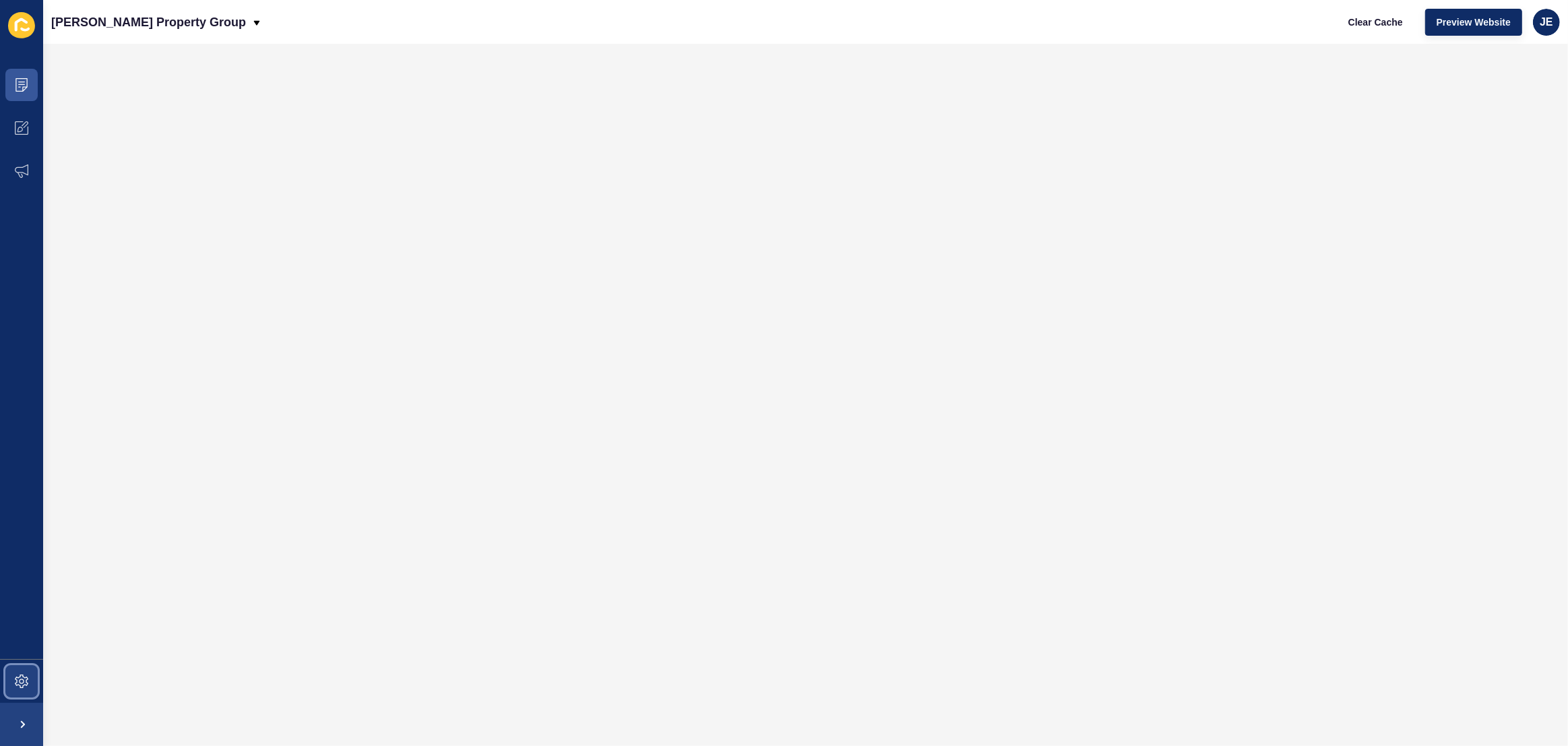
click at [20, 698] on span at bounding box center [21, 681] width 43 height 43
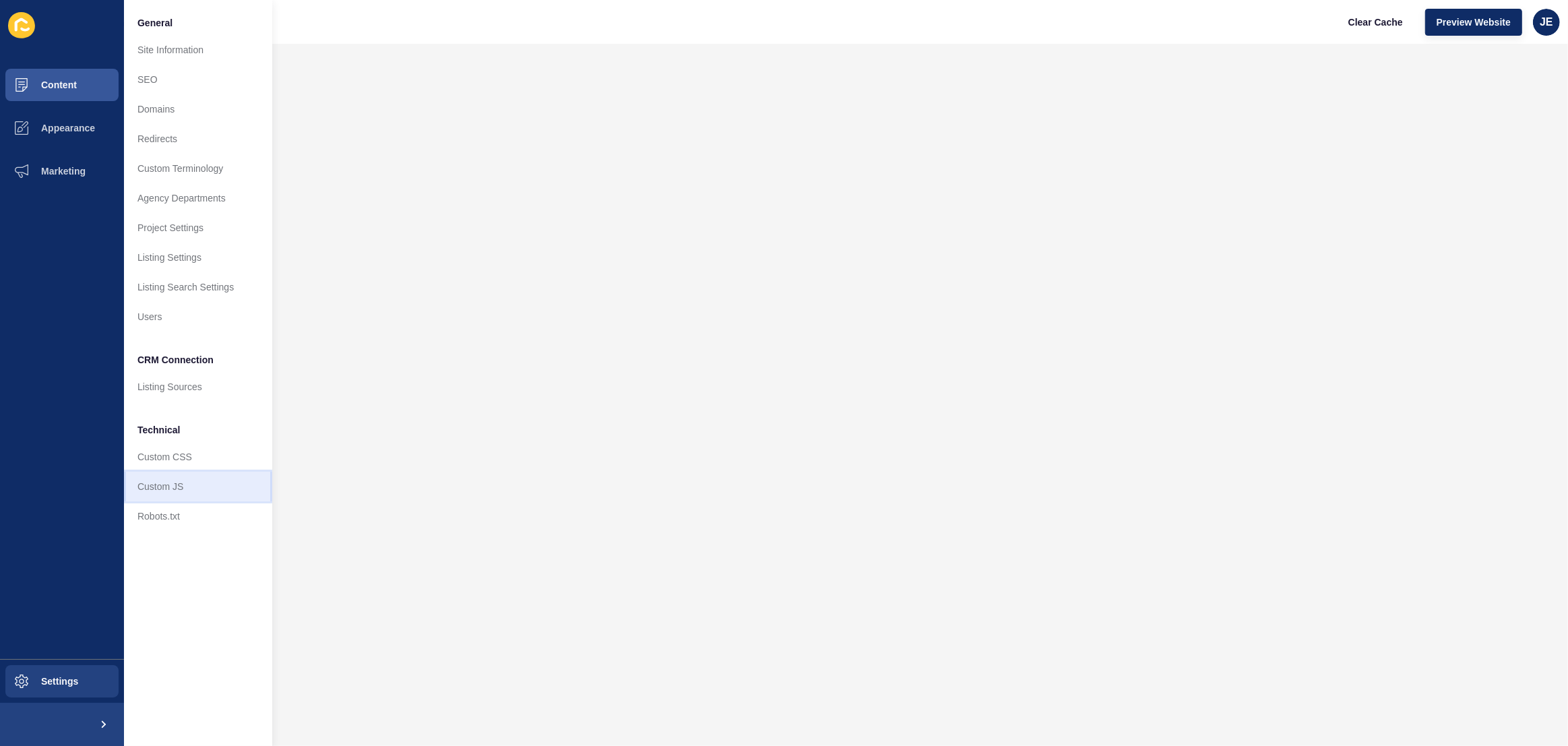
click at [179, 487] on link "Custom JS" at bounding box center [198, 486] width 148 height 30
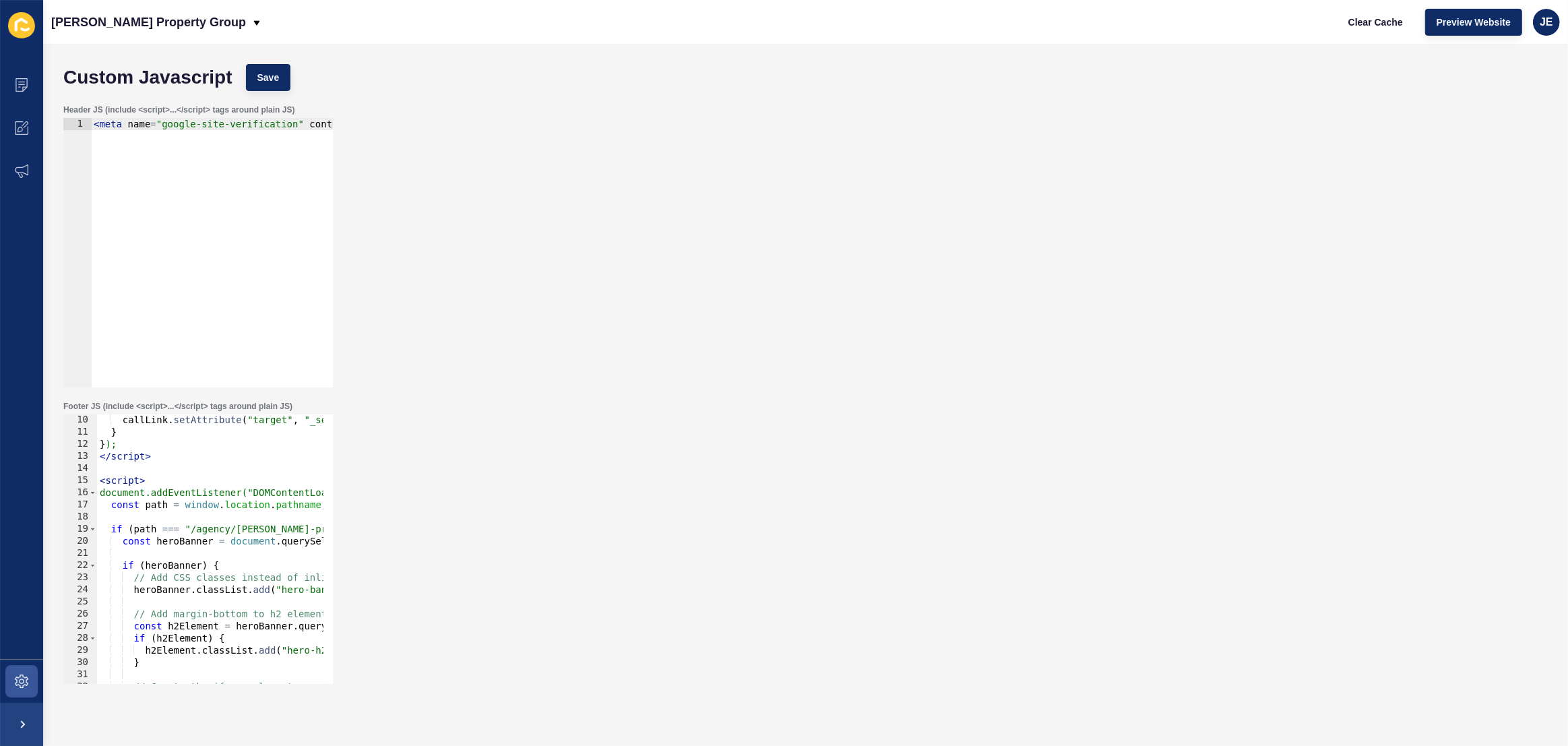
scroll to position [183, 0]
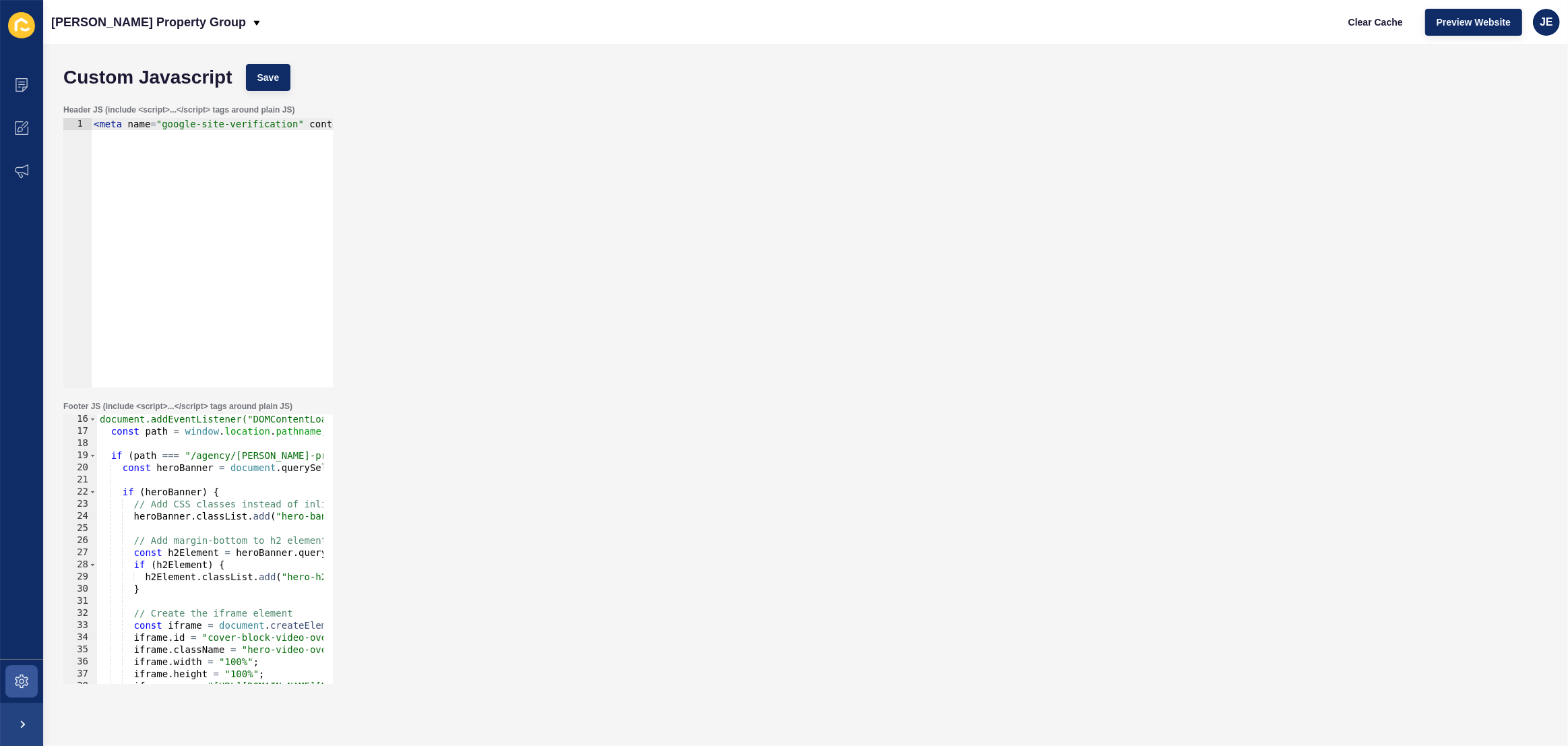
type textarea "heroBanner.classList.add("hero-banner-fullscreen");"
drag, startPoint x: 221, startPoint y: 516, endPoint x: 232, endPoint y: 515, distance: 11.0
click at [232, 515] on div "document.addEventListener("DOMContentLoaded", function () { const path = window…" at bounding box center [1139, 555] width 2084 height 284
click at [251, 516] on div "document.addEventListener("DOMContentLoaded", function () { const path = window…" at bounding box center [1139, 555] width 2084 height 284
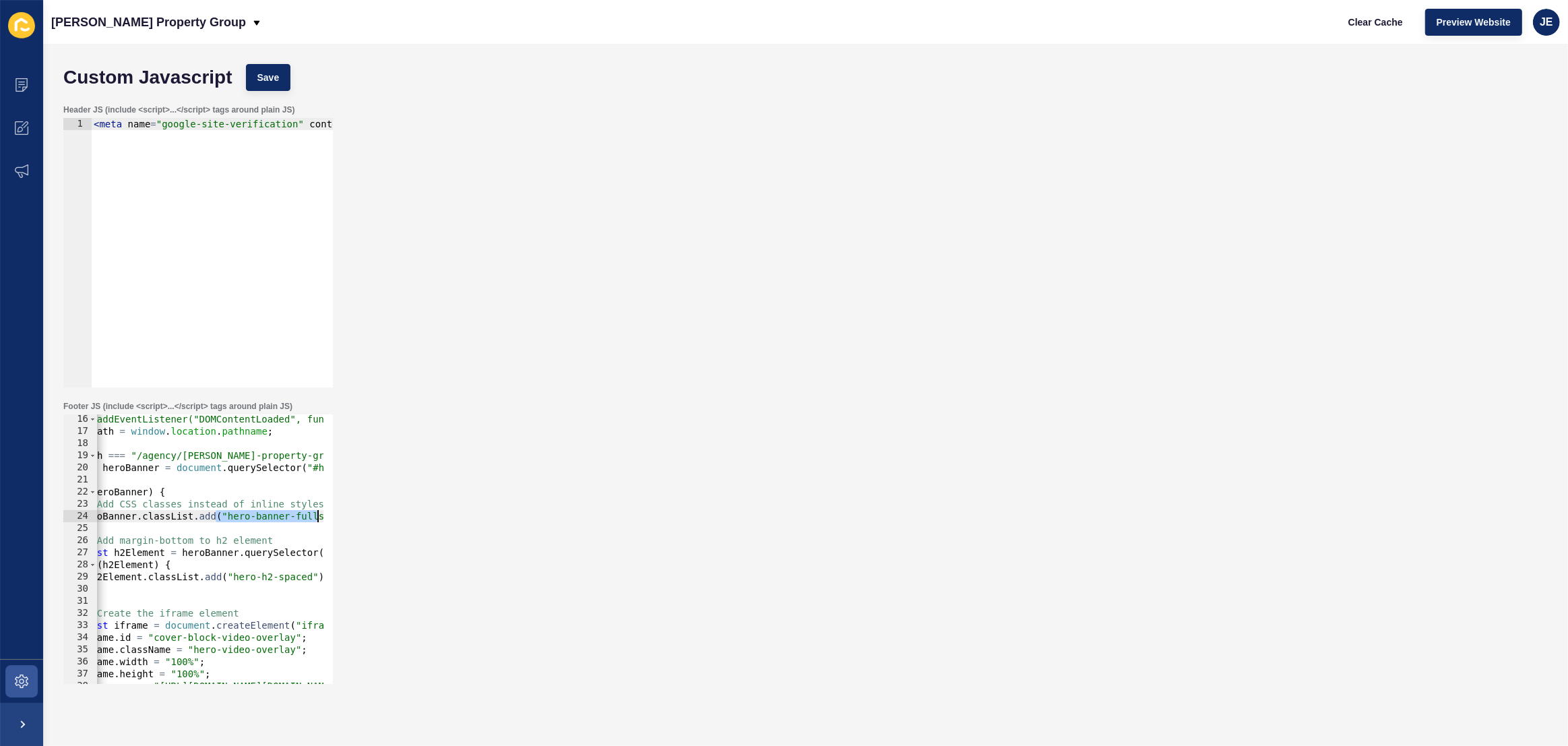
scroll to position [0, 104]
drag, startPoint x: 270, startPoint y: 514, endPoint x: 388, endPoint y: 517, distance: 118.0
click at [388, 517] on div "Footer JS (include <script>...</script> tags around plain JS) heroBanner.classL…" at bounding box center [805, 543] width 1498 height 296
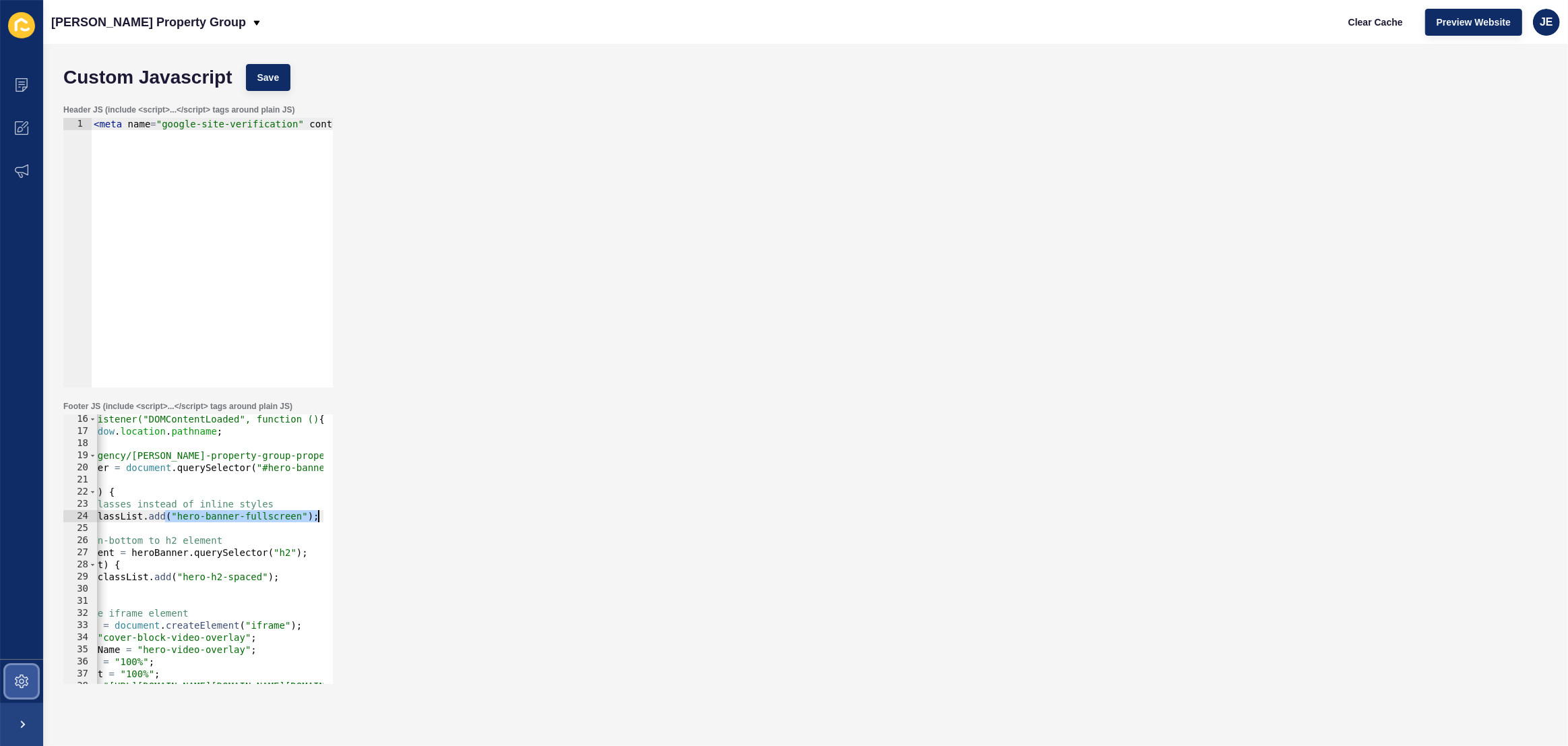
click at [26, 698] on span at bounding box center [21, 681] width 43 height 43
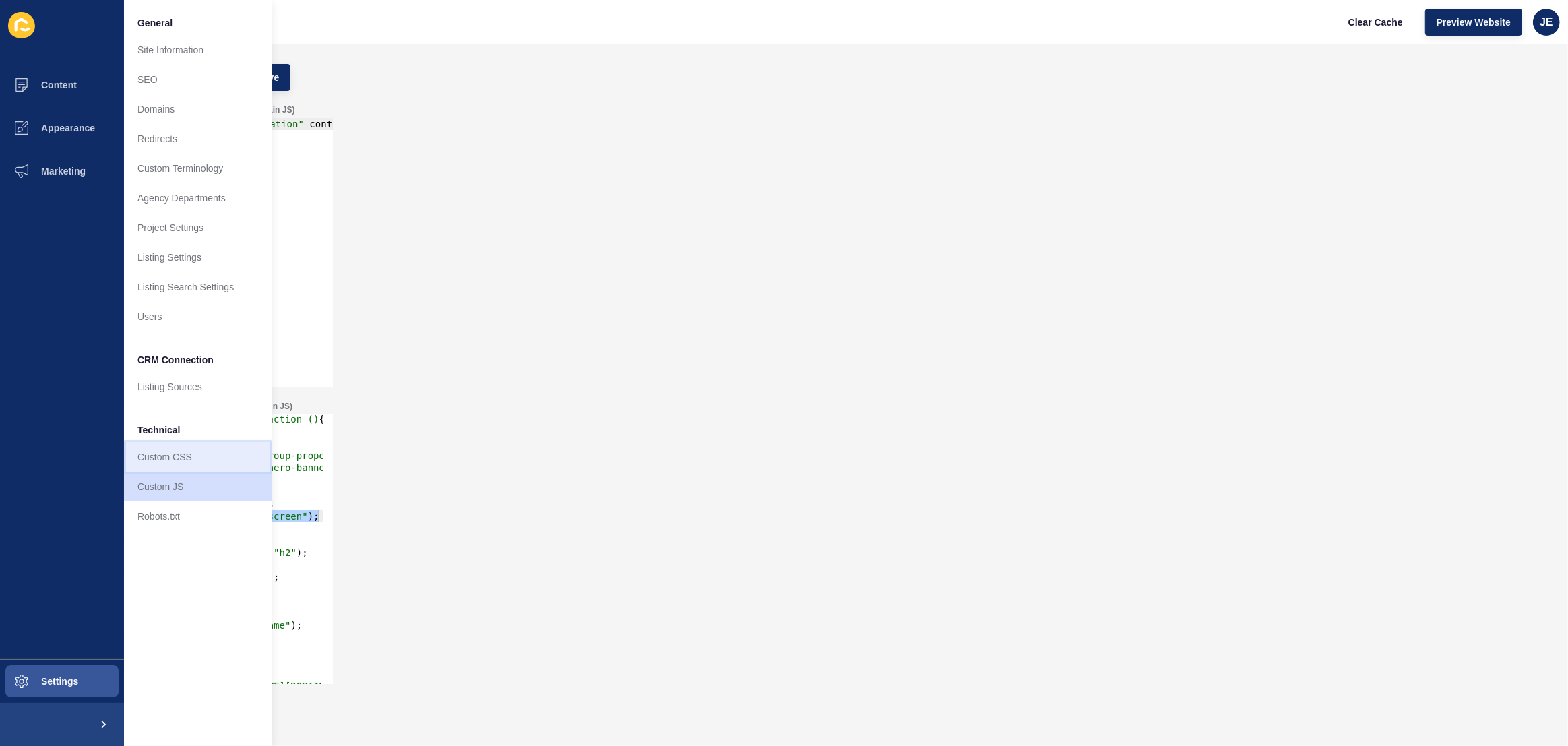
click at [175, 464] on link "Custom CSS" at bounding box center [198, 456] width 148 height 30
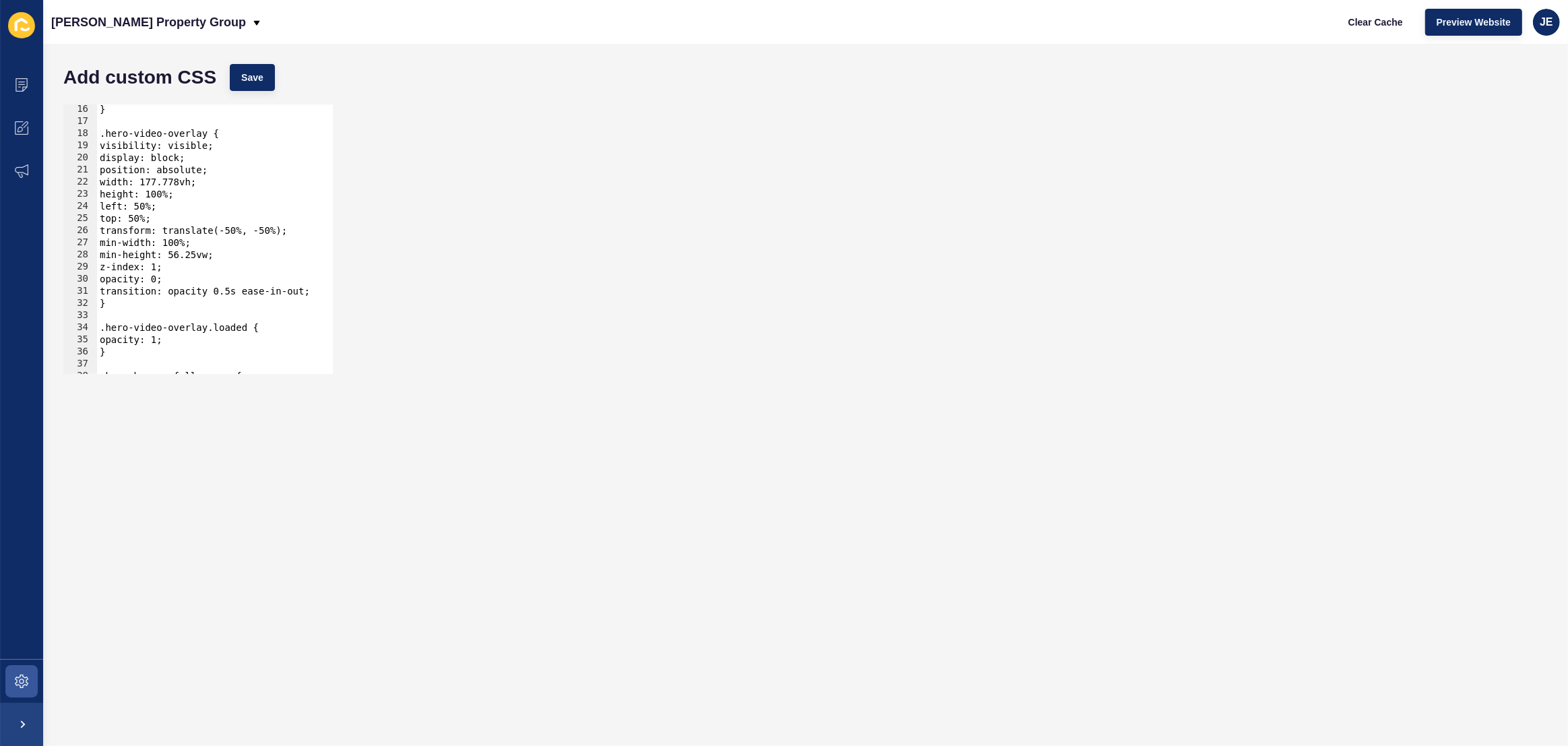
scroll to position [273, 0]
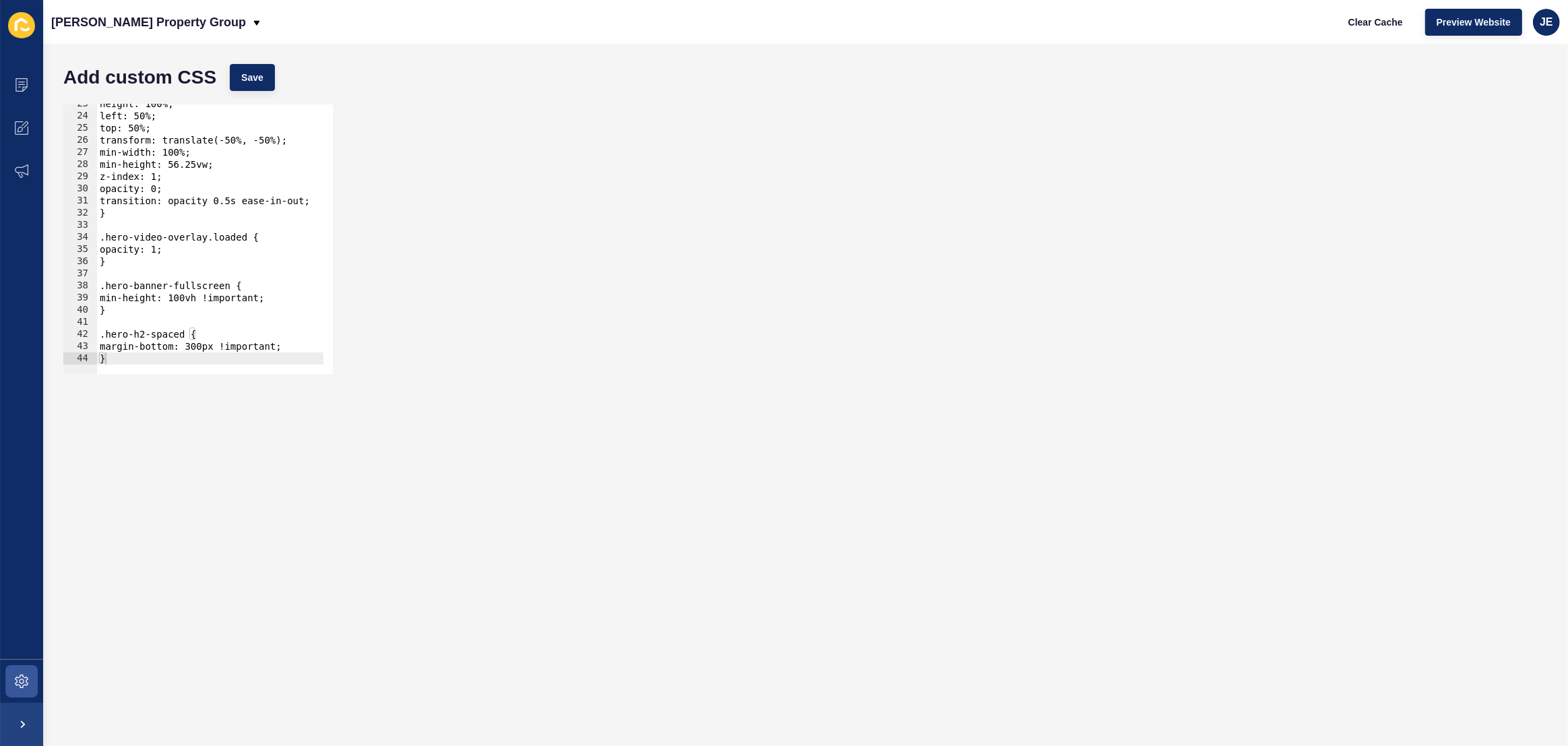
type textarea "min-height: 100vh !important;"
click at [274, 293] on div "height: 100%; left: 50%; top: 50%; transform: translate(-50%, -50%); min-width:…" at bounding box center [451, 240] width 707 height 284
type textarea "overflow: hidden;"
click at [269, 90] on button "Save" at bounding box center [252, 77] width 45 height 27
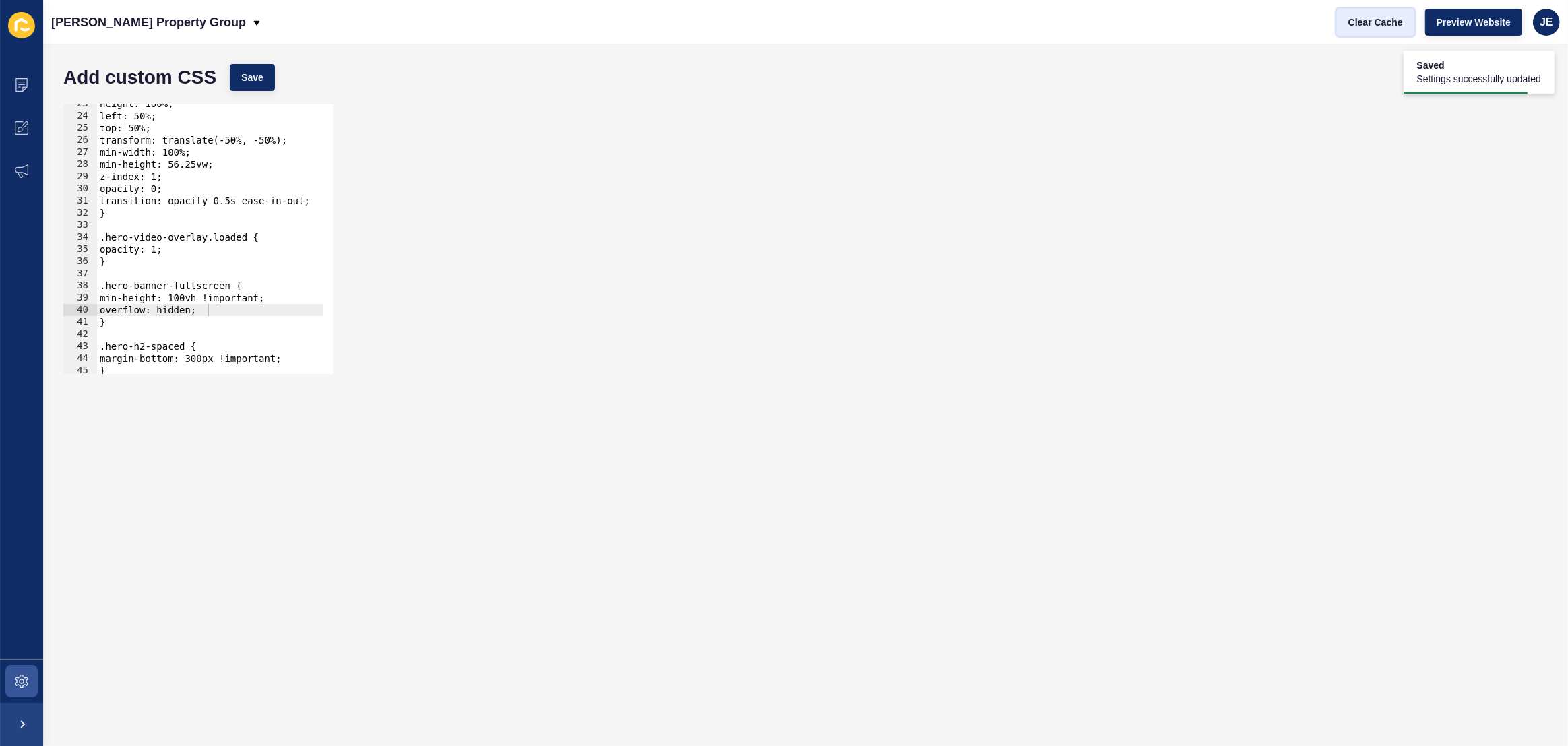
click at [1354, 25] on span "Clear Cache" at bounding box center [1376, 22] width 54 height 14
click at [27, 70] on span at bounding box center [21, 85] width 43 height 43
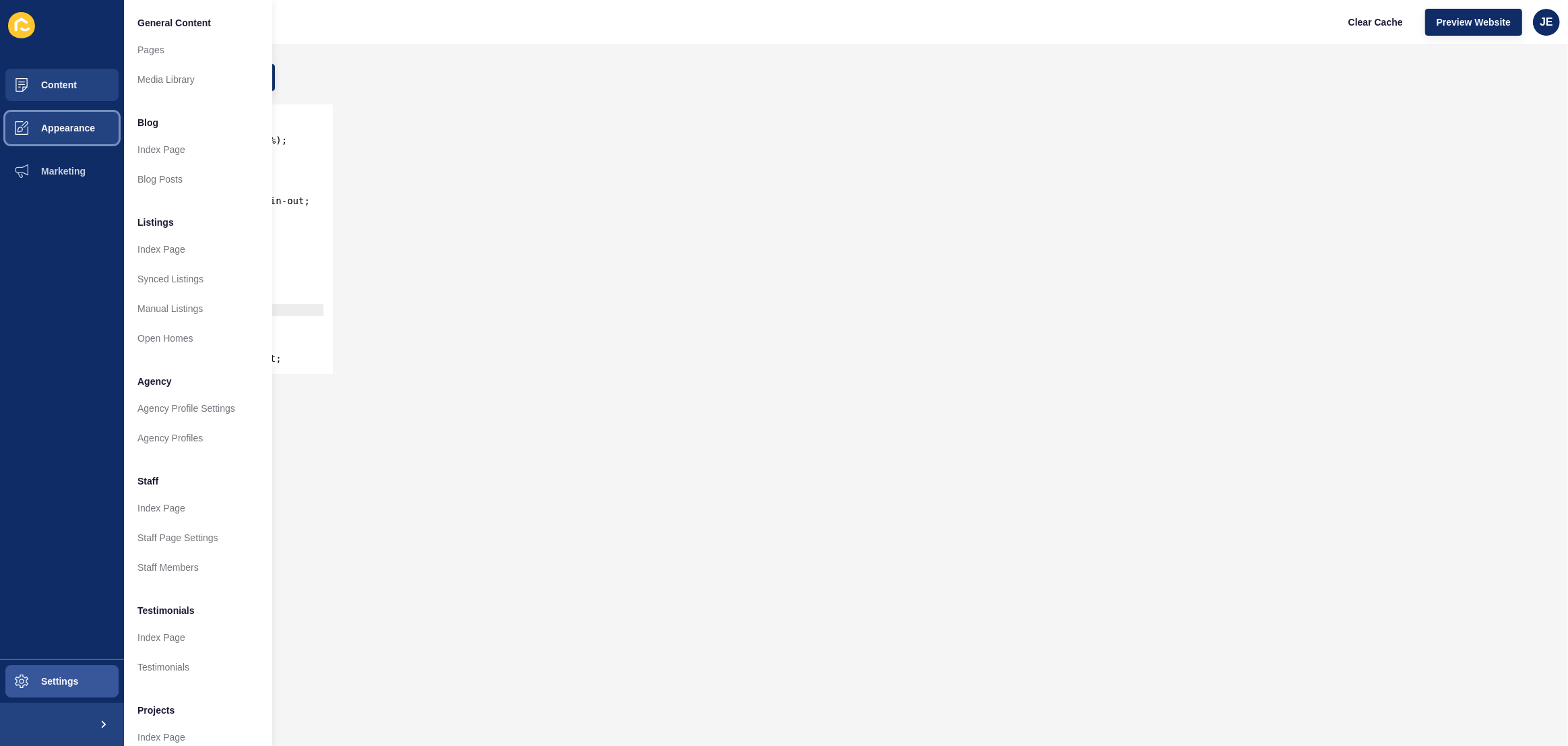
click at [48, 128] on span "Appearance" at bounding box center [46, 128] width 97 height 11
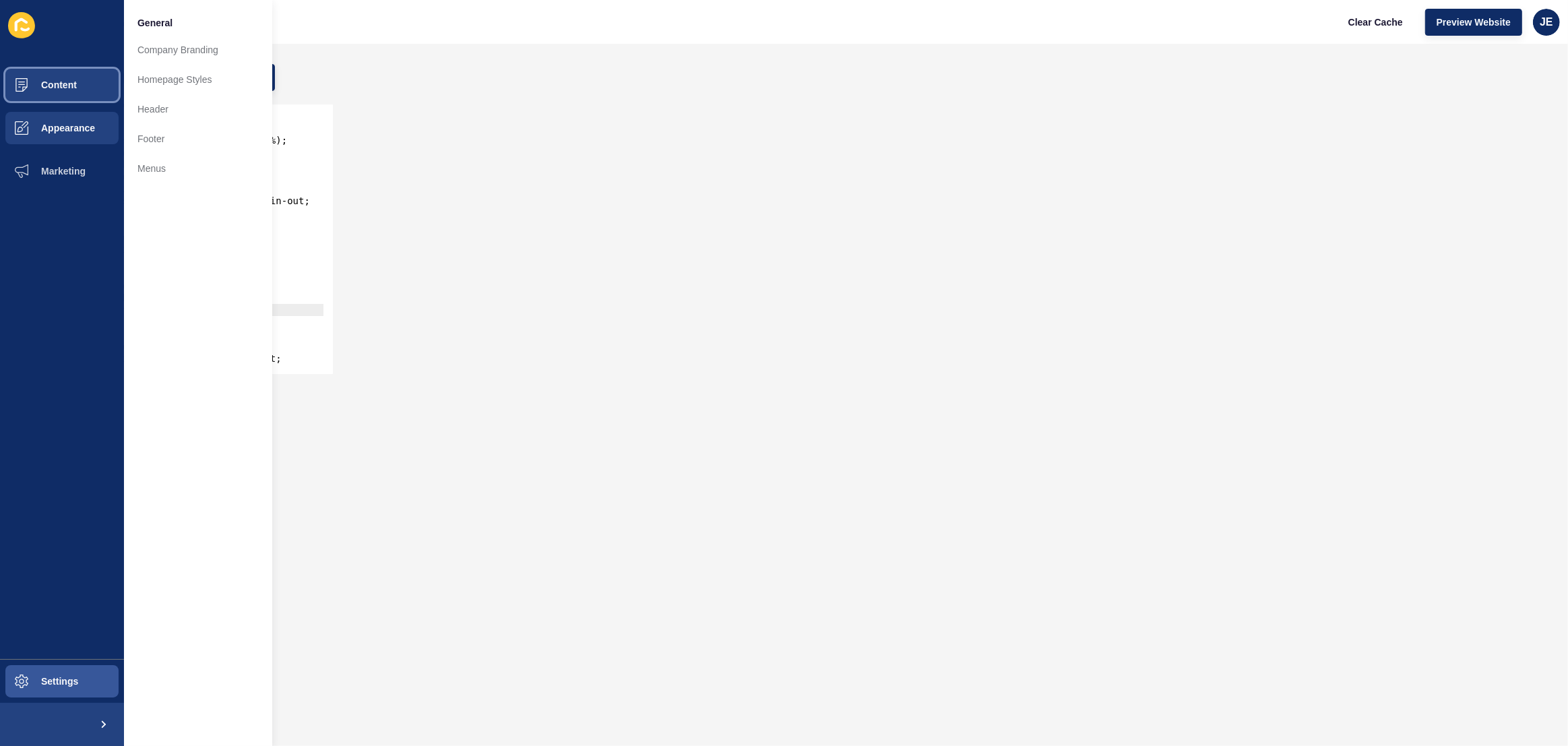
click at [72, 98] on button "Content" at bounding box center [62, 85] width 124 height 43
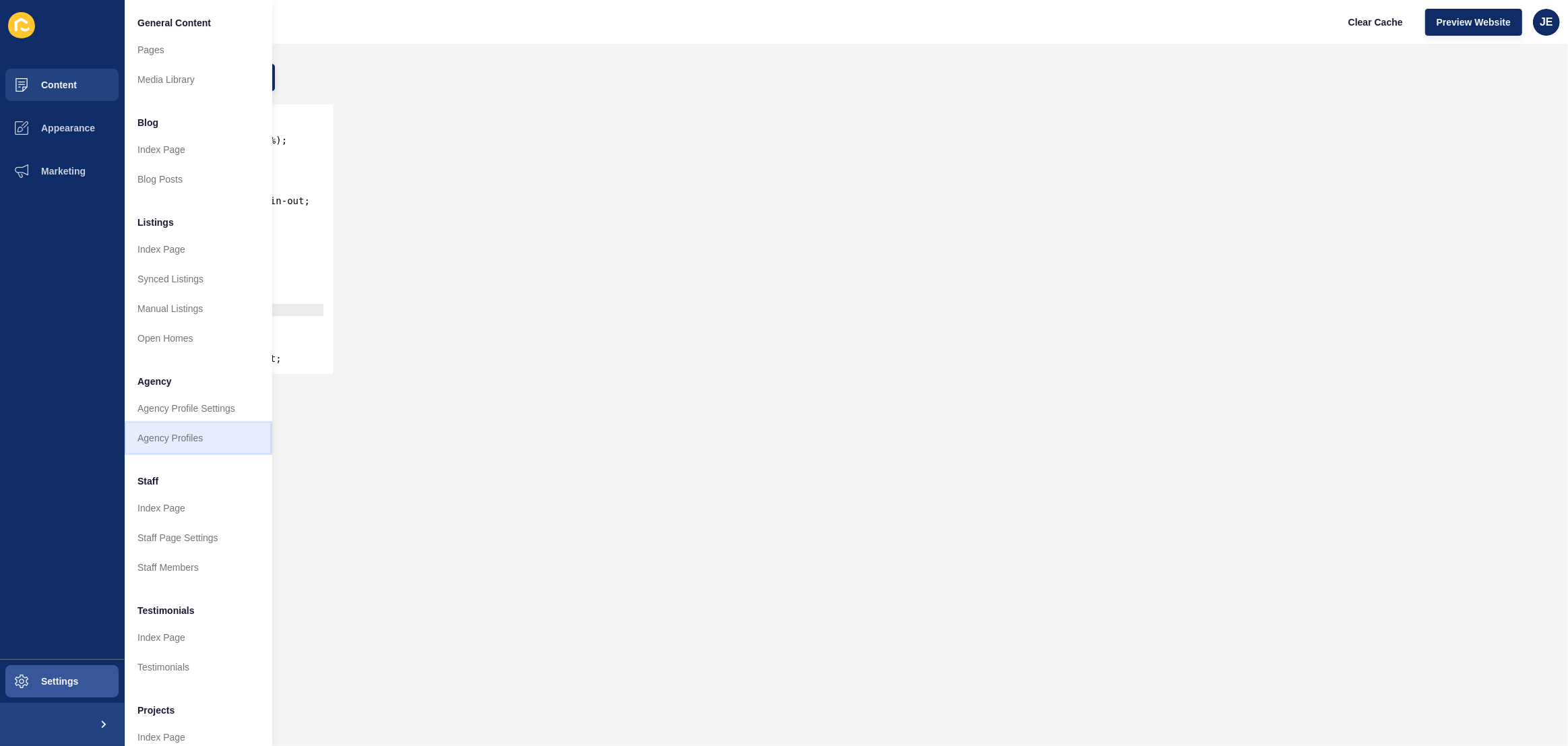
click at [183, 433] on link "Agency Profiles" at bounding box center [198, 438] width 148 height 30
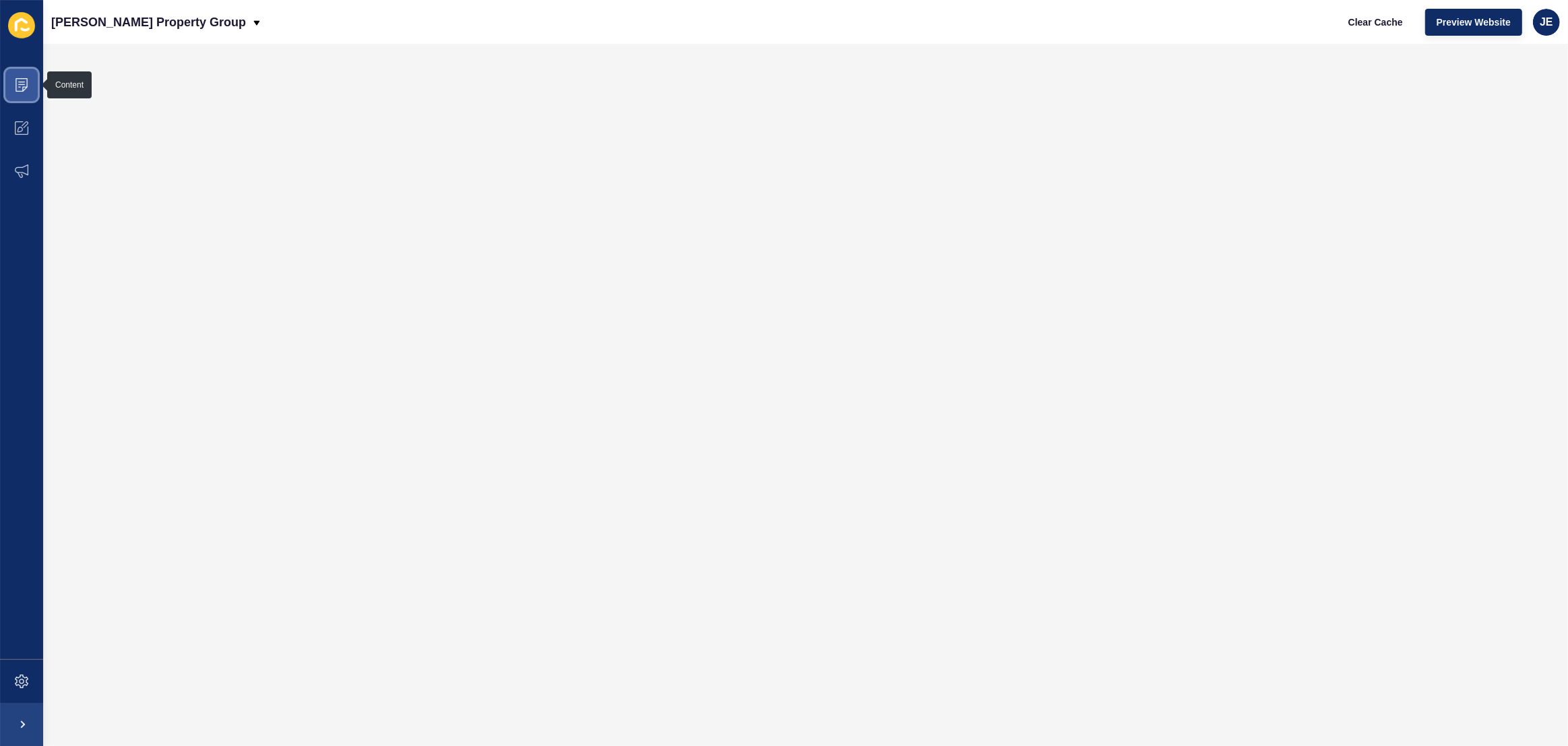
click at [15, 88] on icon at bounding box center [22, 85] width 14 height 14
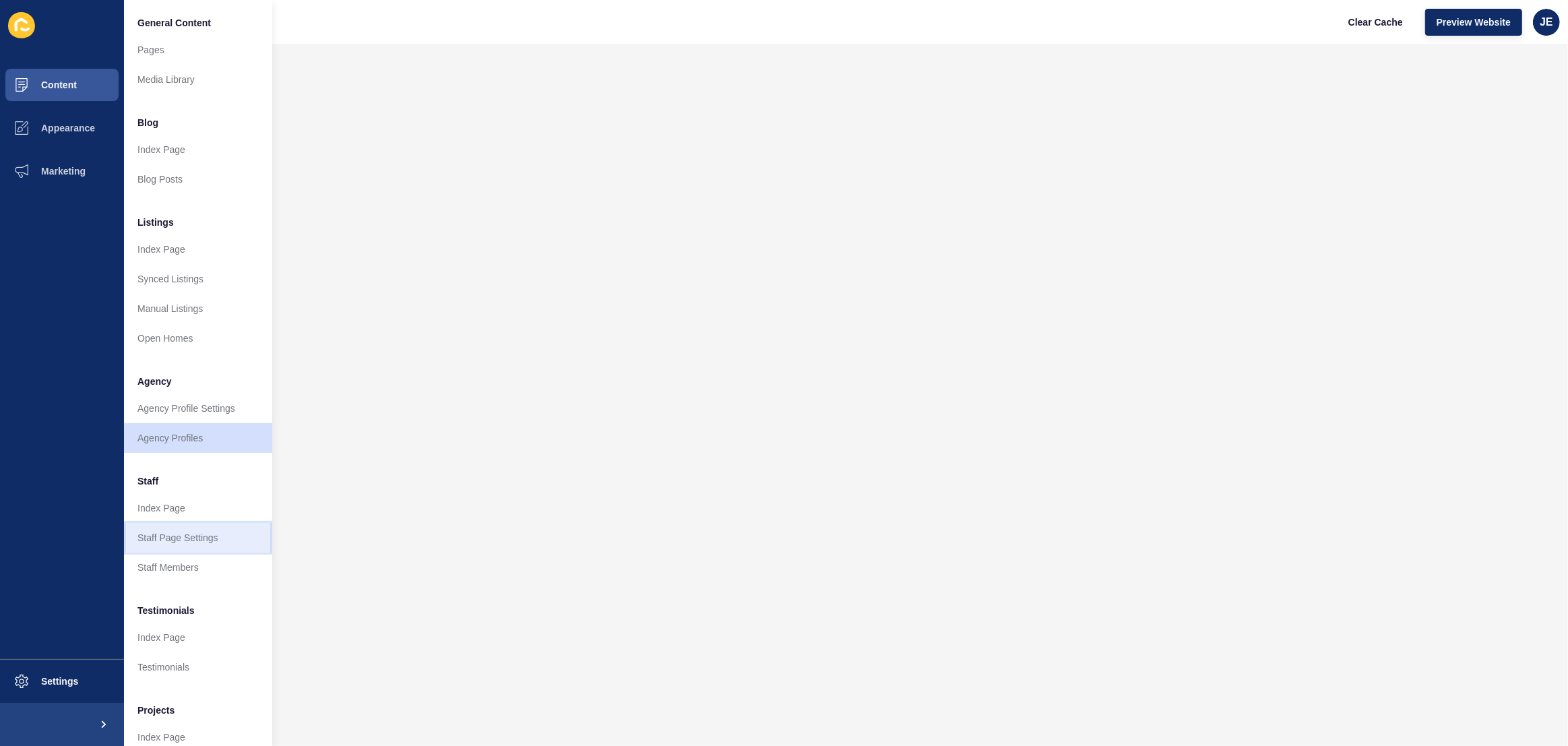
click at [193, 539] on link "Staff Page Settings" at bounding box center [198, 537] width 148 height 30
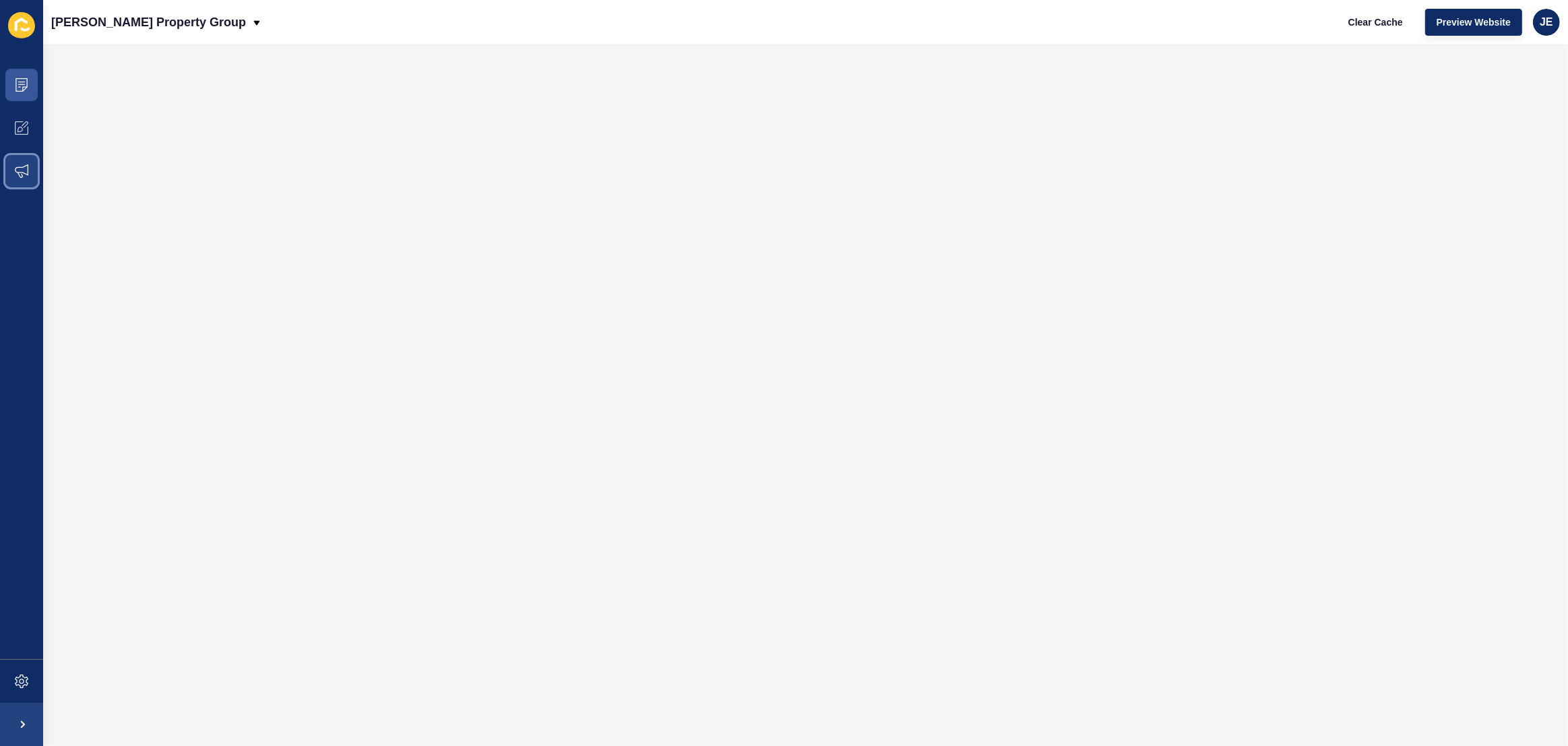
click at [13, 165] on span at bounding box center [21, 171] width 43 height 43
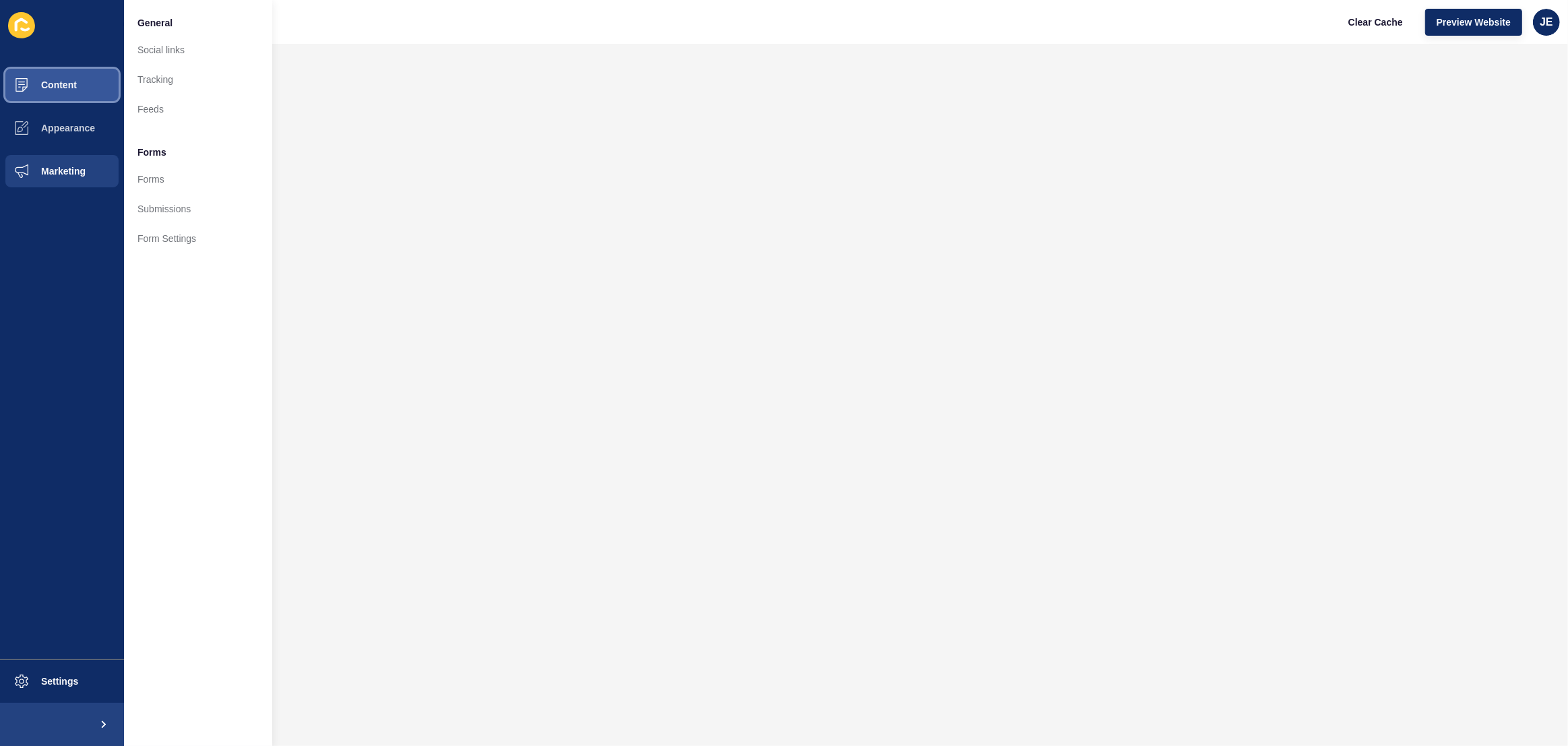
click at [70, 84] on span "Content" at bounding box center [37, 85] width 79 height 11
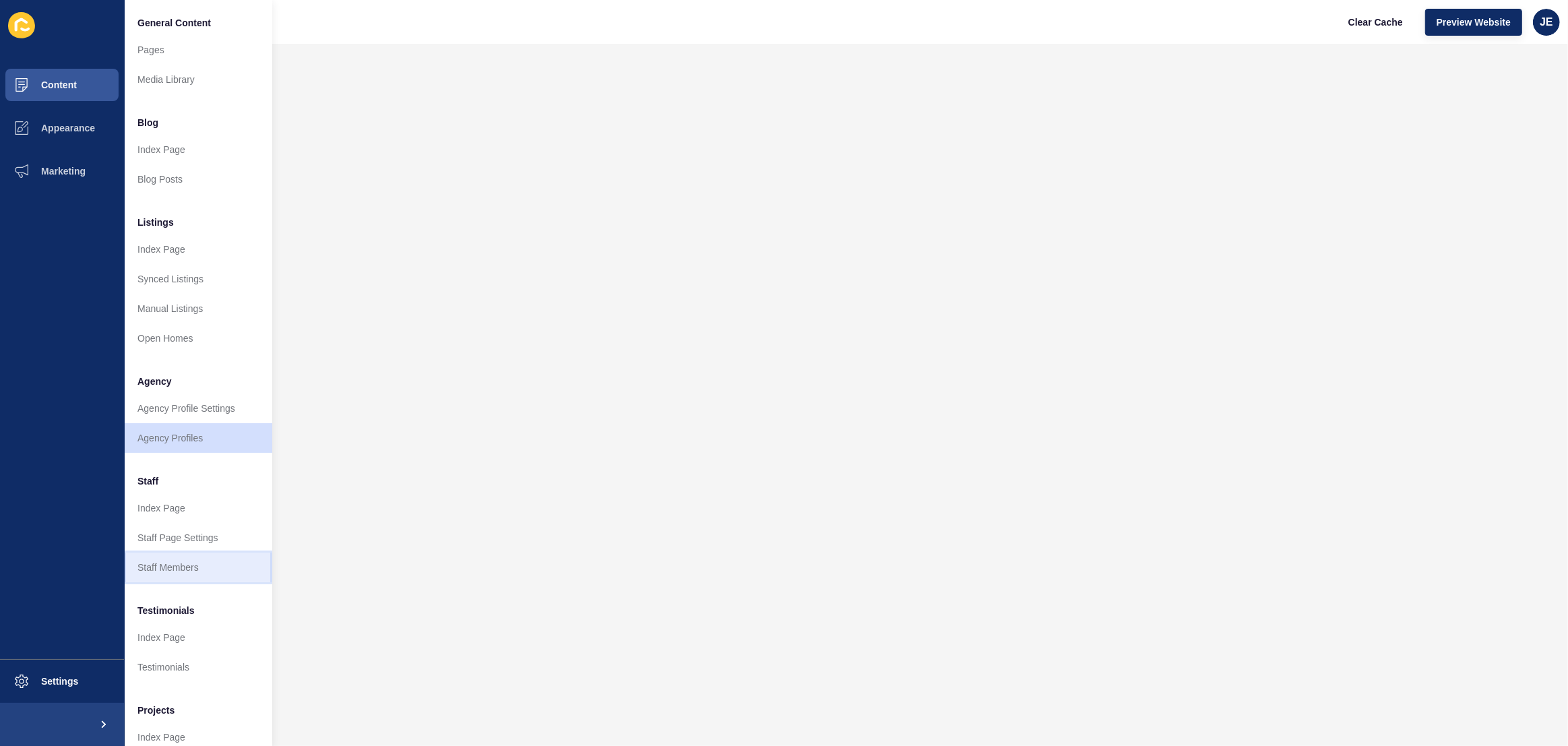
click at [177, 565] on link "Staff Members" at bounding box center [198, 567] width 148 height 30
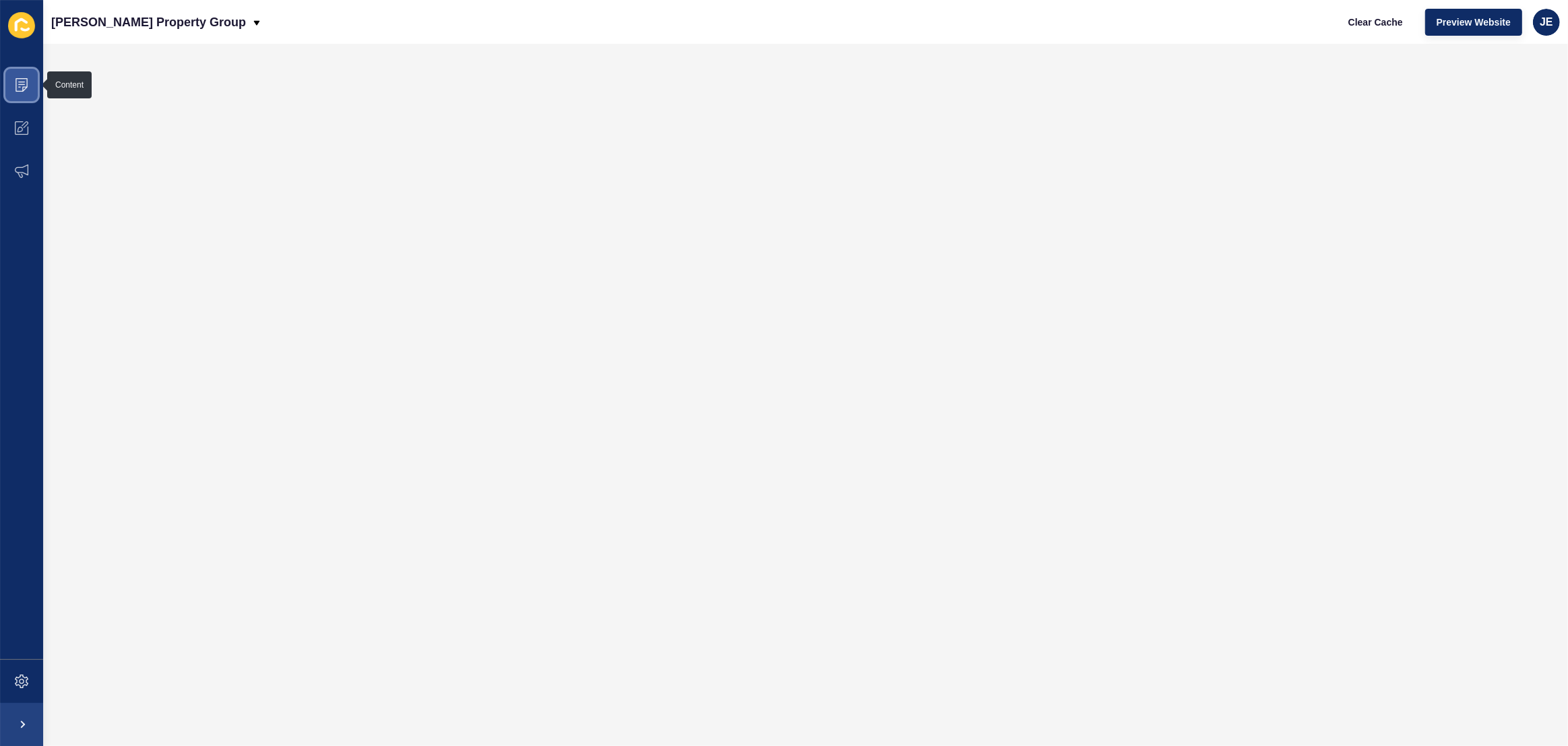
click at [28, 91] on icon at bounding box center [22, 85] width 14 height 14
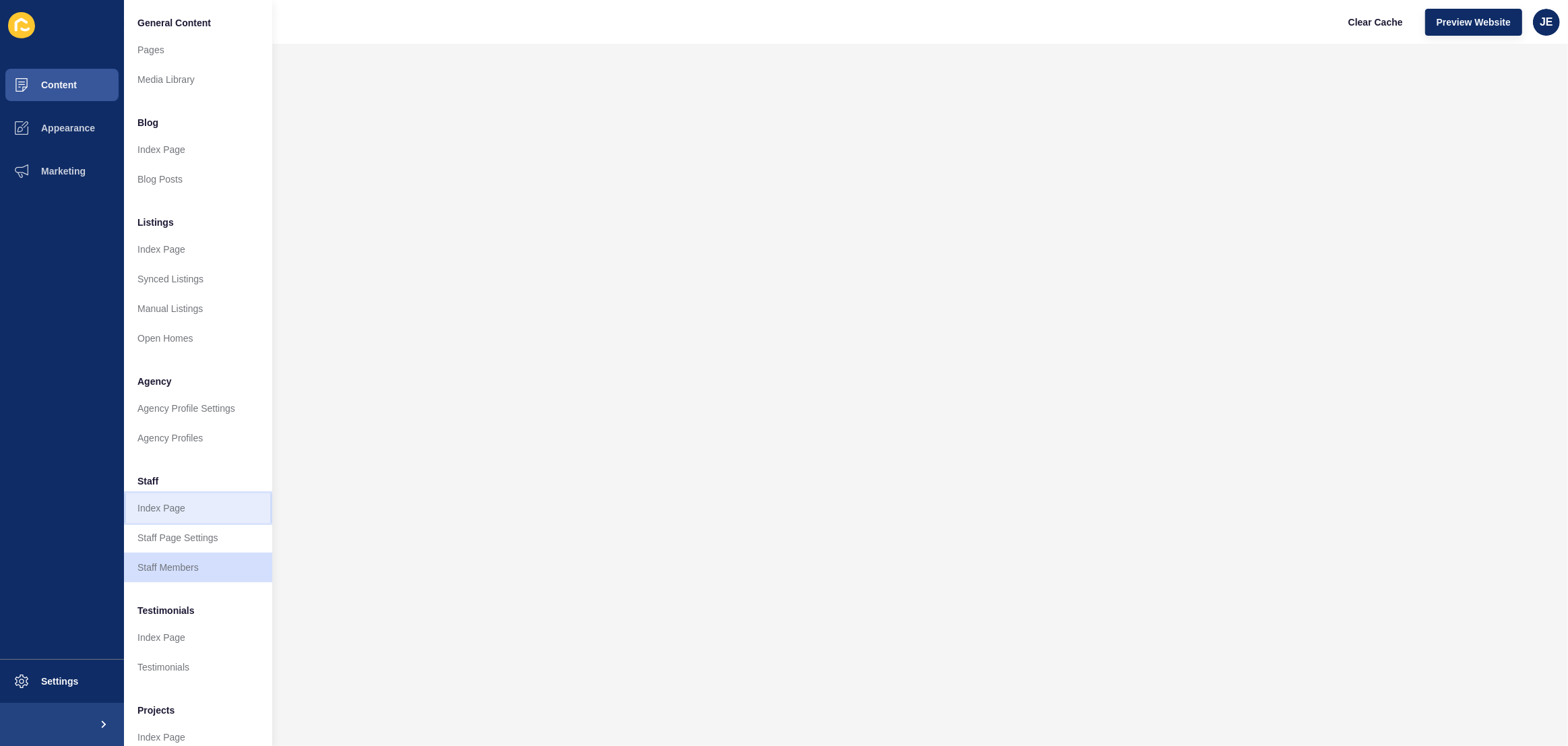
click at [170, 515] on link "Index Page" at bounding box center [198, 507] width 148 height 30
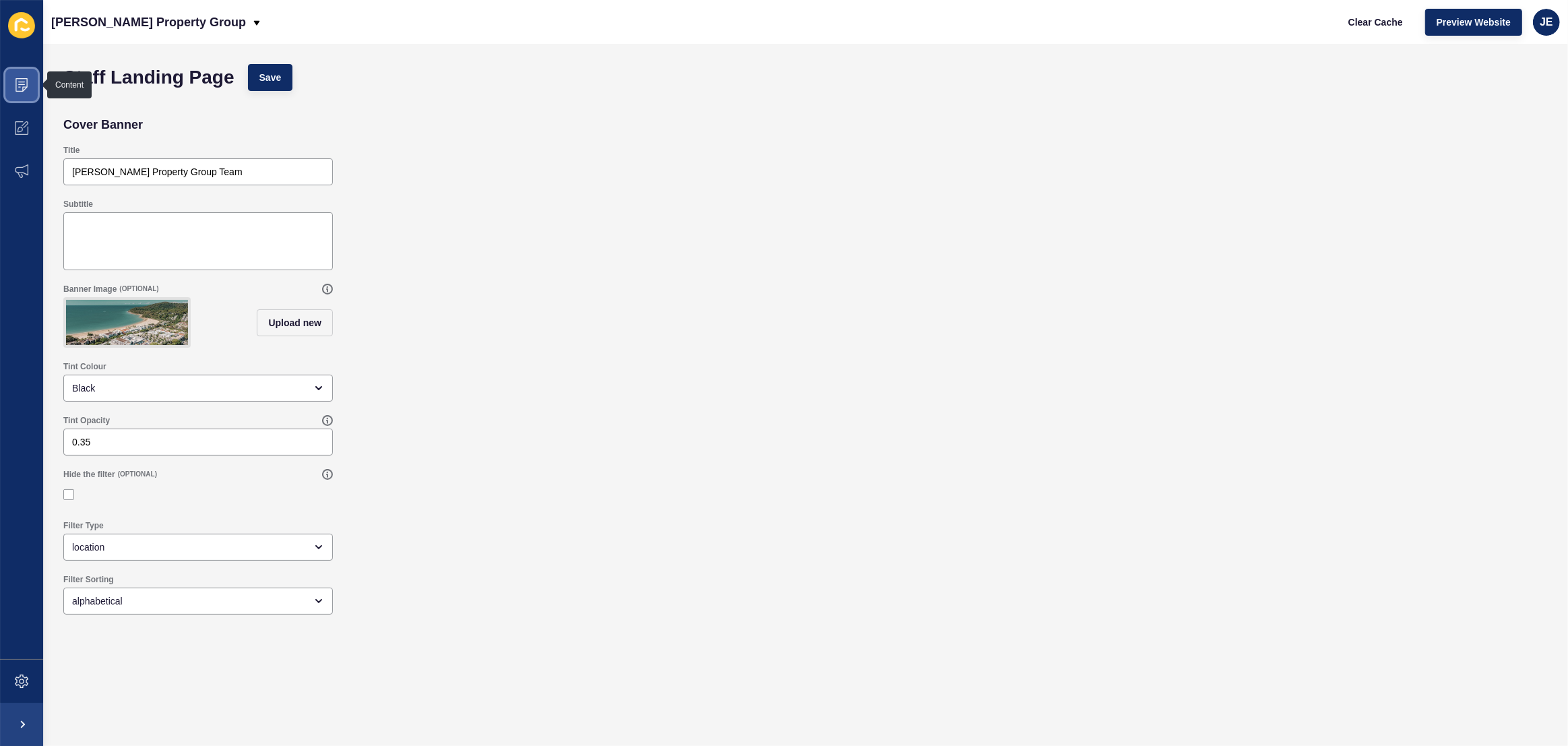
click at [15, 84] on icon at bounding box center [22, 85] width 14 height 14
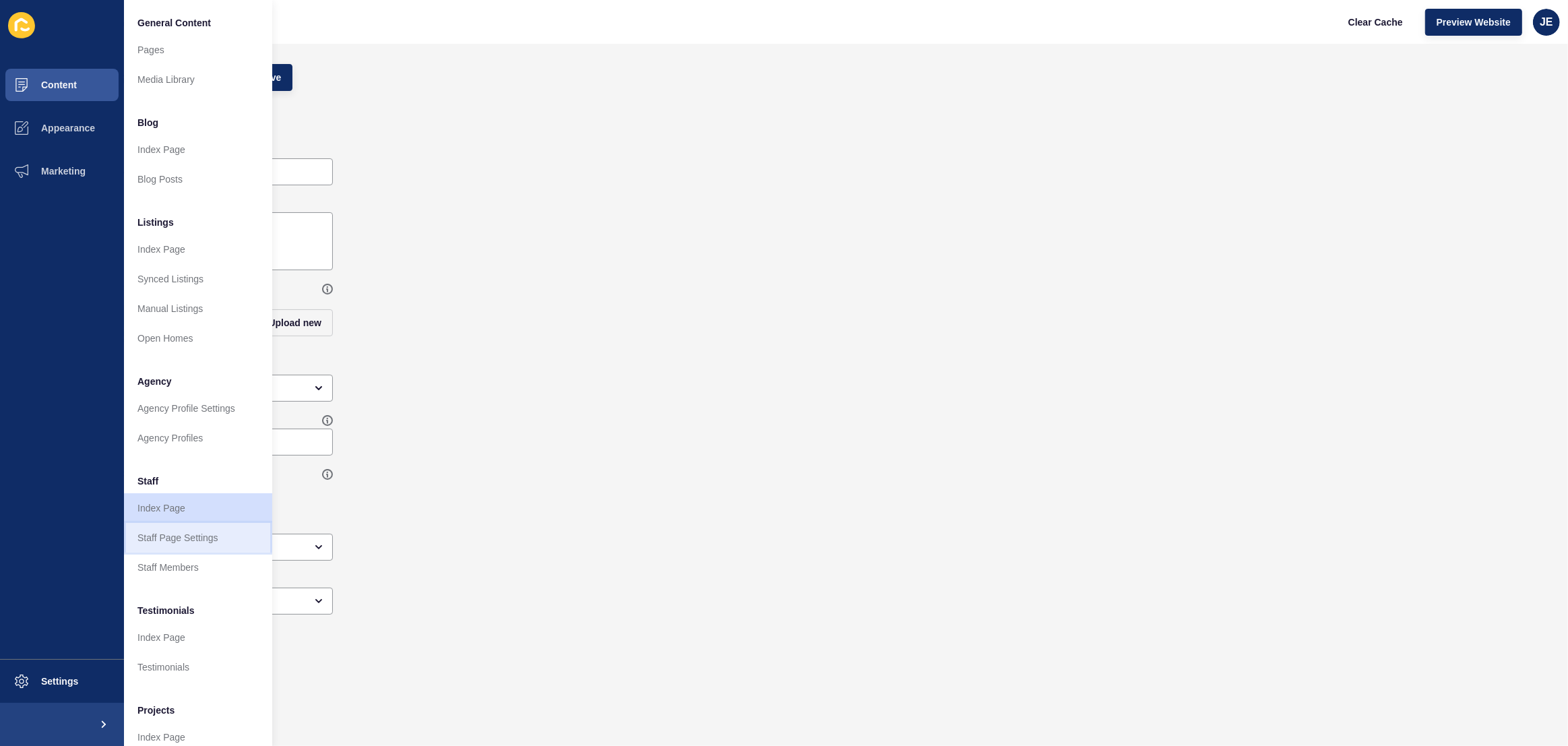
click at [167, 543] on link "Staff Page Settings" at bounding box center [198, 537] width 148 height 30
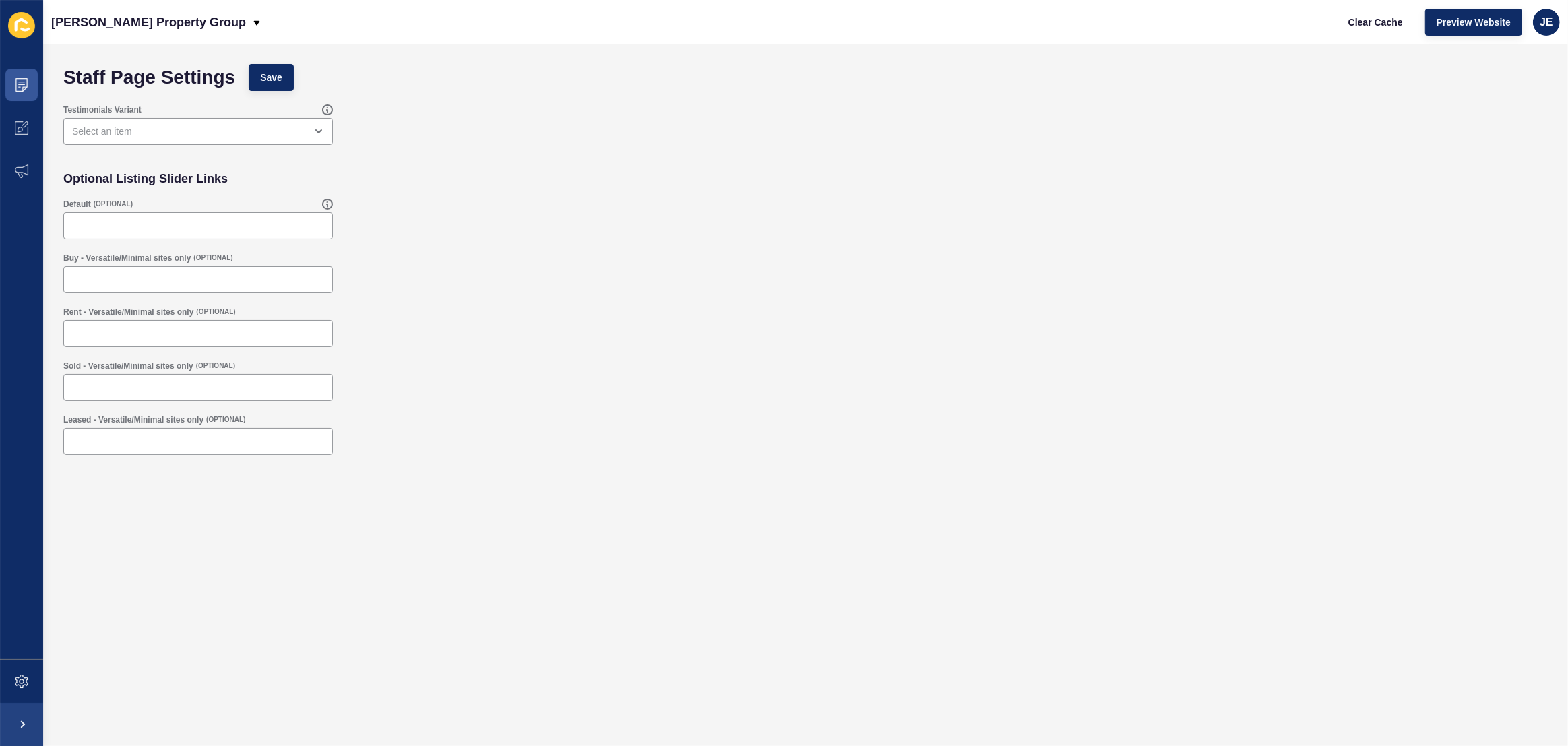
click at [623, 396] on div "Sold - Versatile/Minimal sites only (OPTIONAL)" at bounding box center [805, 381] width 1498 height 54
click at [27, 81] on icon at bounding box center [21, 85] width 12 height 14
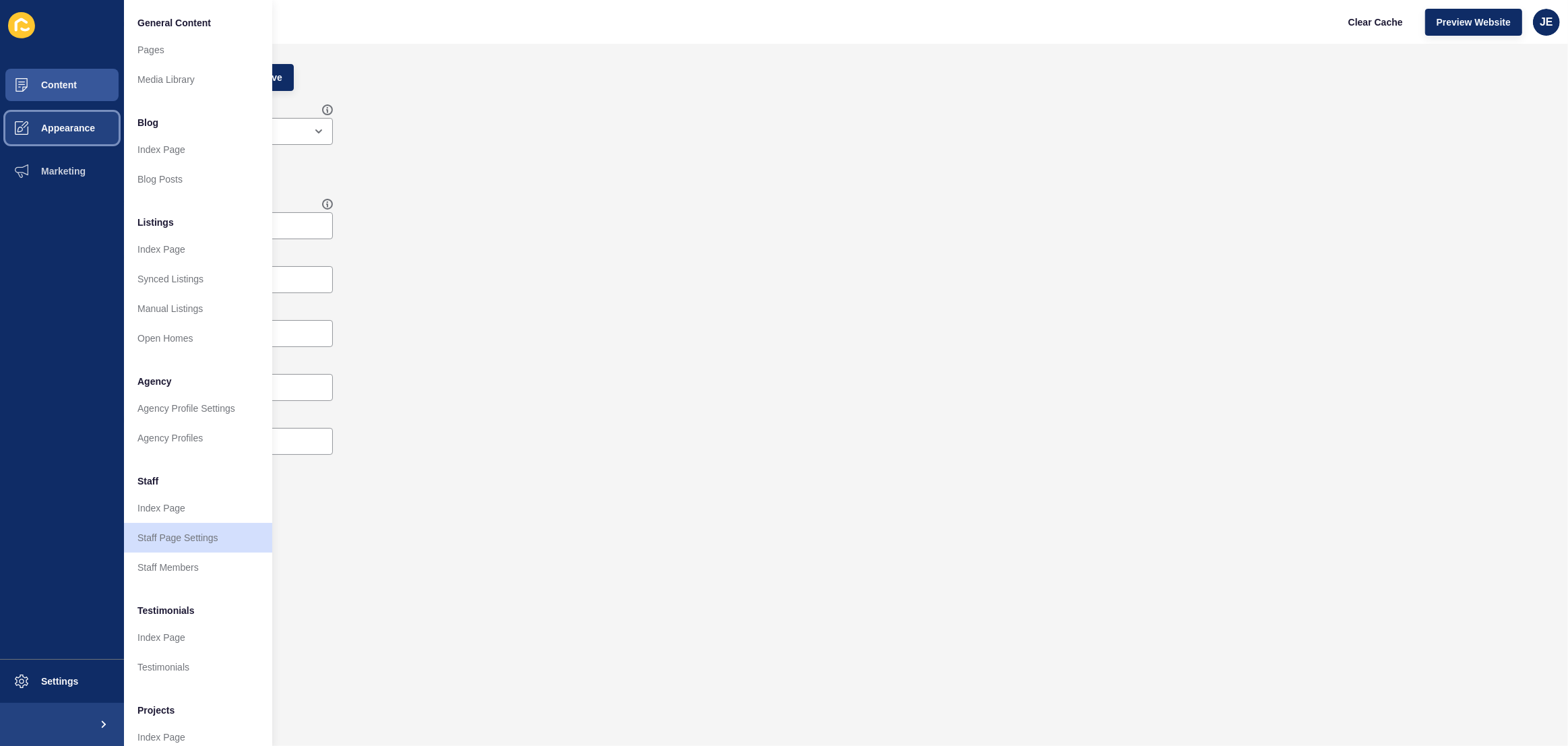
click at [70, 134] on button "Appearance" at bounding box center [62, 128] width 124 height 43
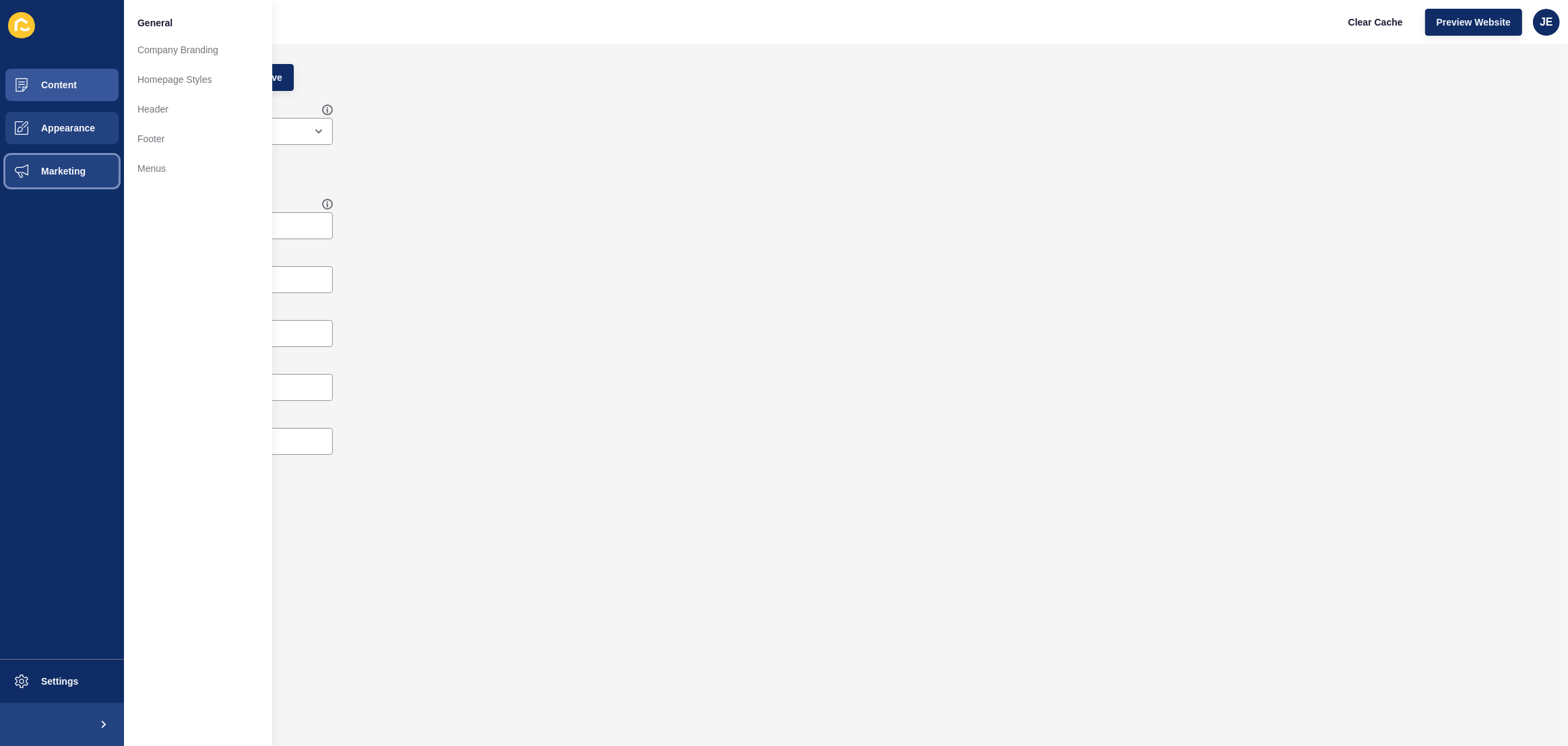
click at [66, 177] on button "Marketing" at bounding box center [62, 171] width 124 height 43
click at [63, 143] on button "Appearance" at bounding box center [62, 128] width 124 height 43
click at [67, 178] on button "Marketing" at bounding box center [62, 171] width 124 height 43
click at [66, 89] on span "Content" at bounding box center [37, 85] width 79 height 11
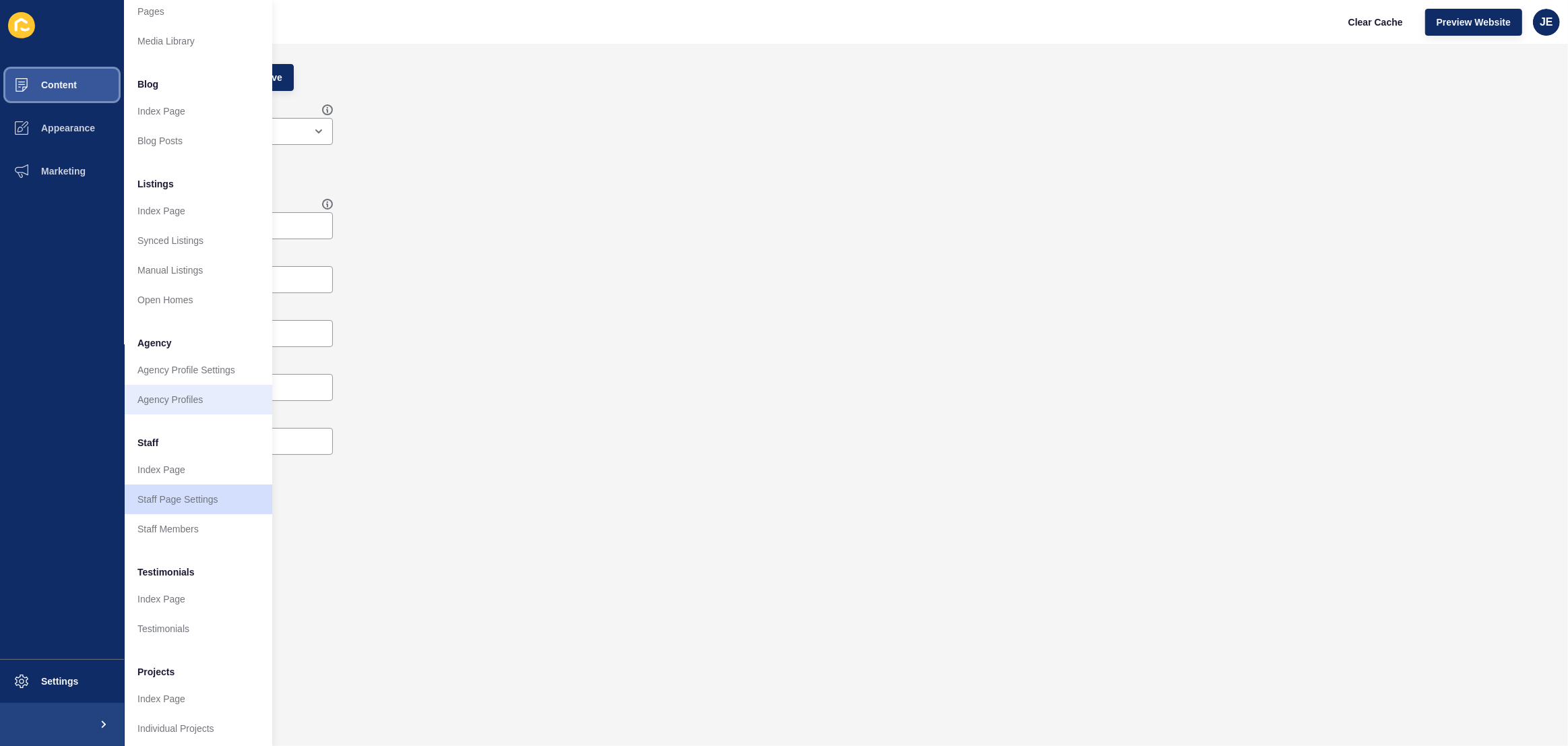
scroll to position [52, 0]
click at [174, 396] on link "Agency Profiles" at bounding box center [198, 394] width 148 height 30
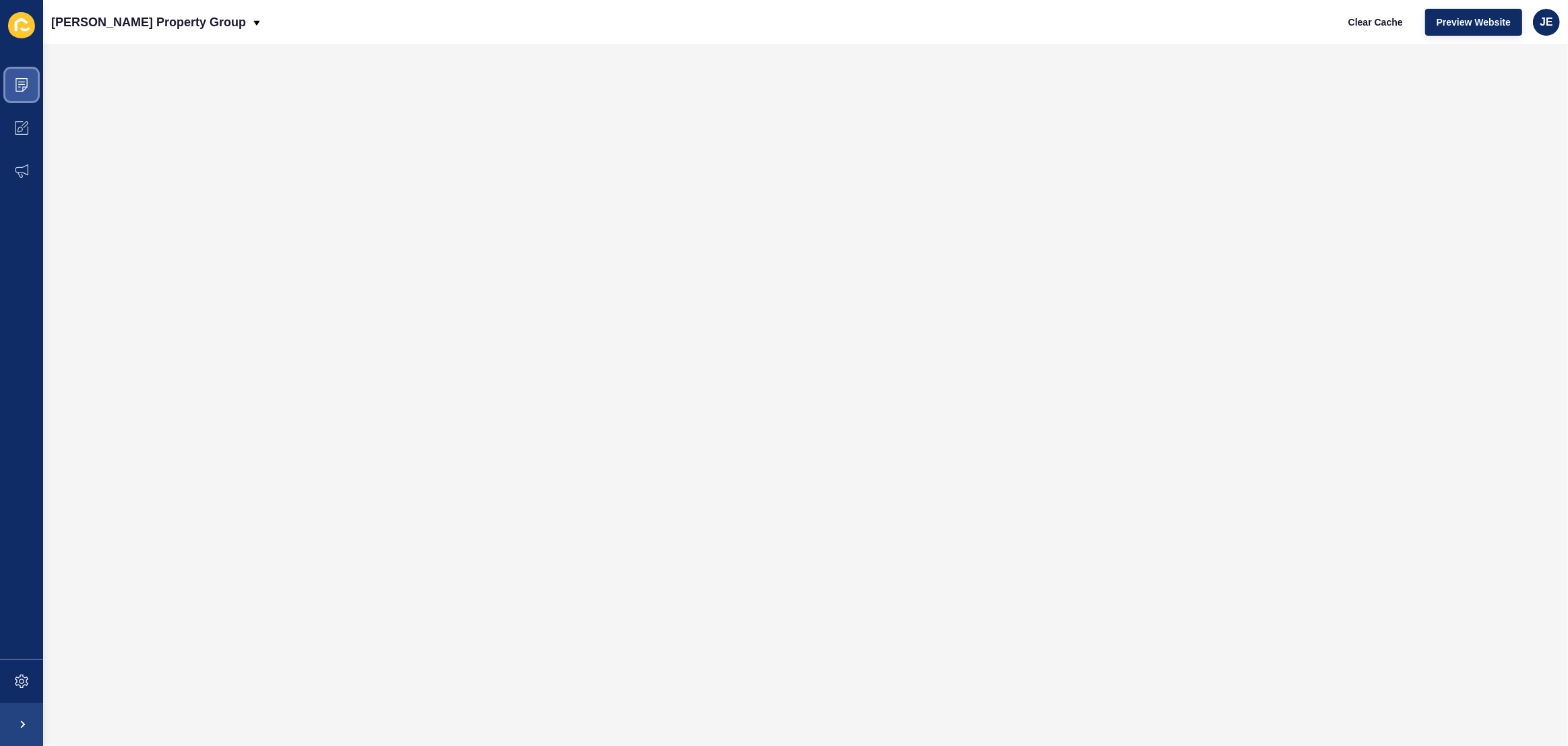
click at [18, 89] on icon at bounding box center [22, 85] width 14 height 14
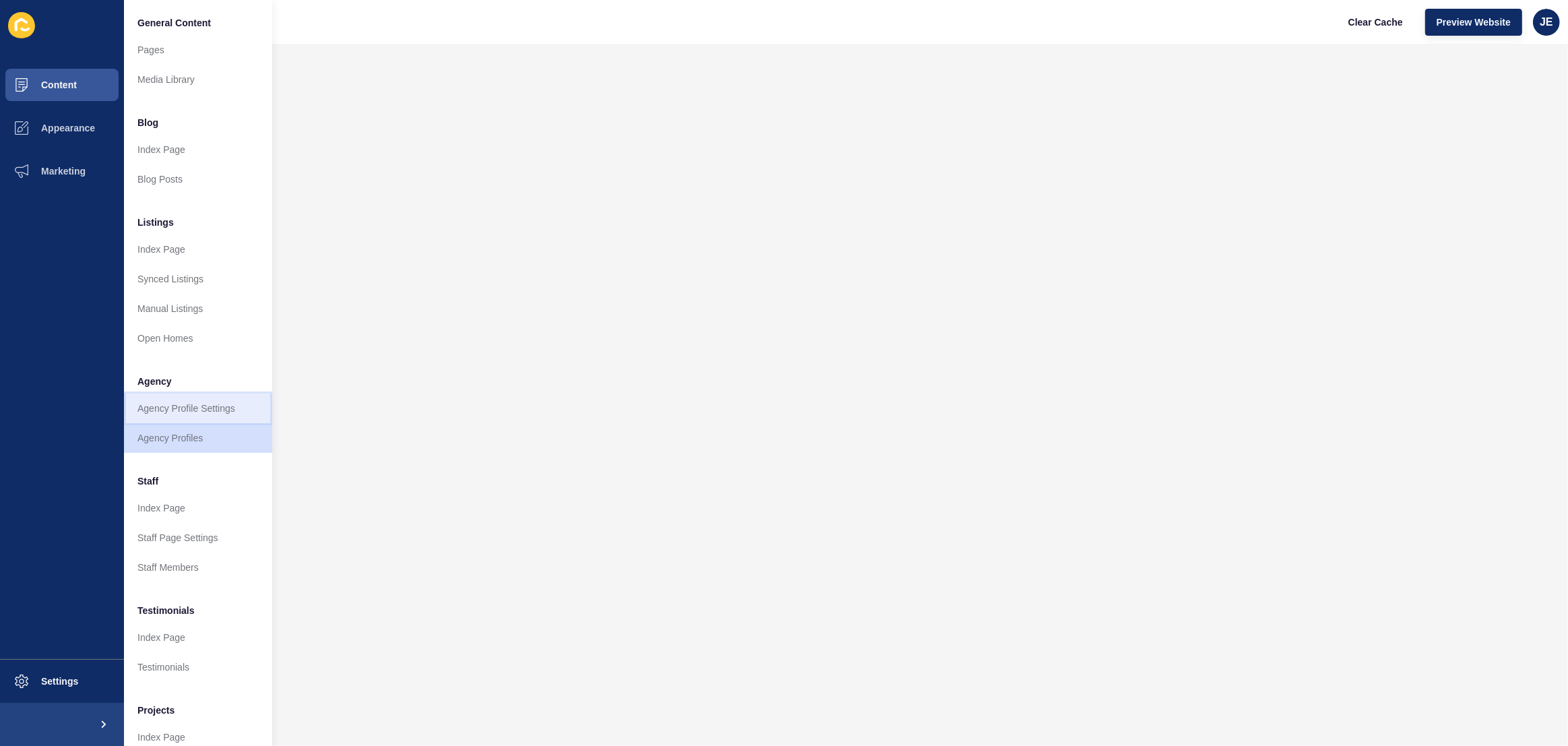
click at [172, 399] on link "Agency Profile Settings" at bounding box center [198, 408] width 148 height 30
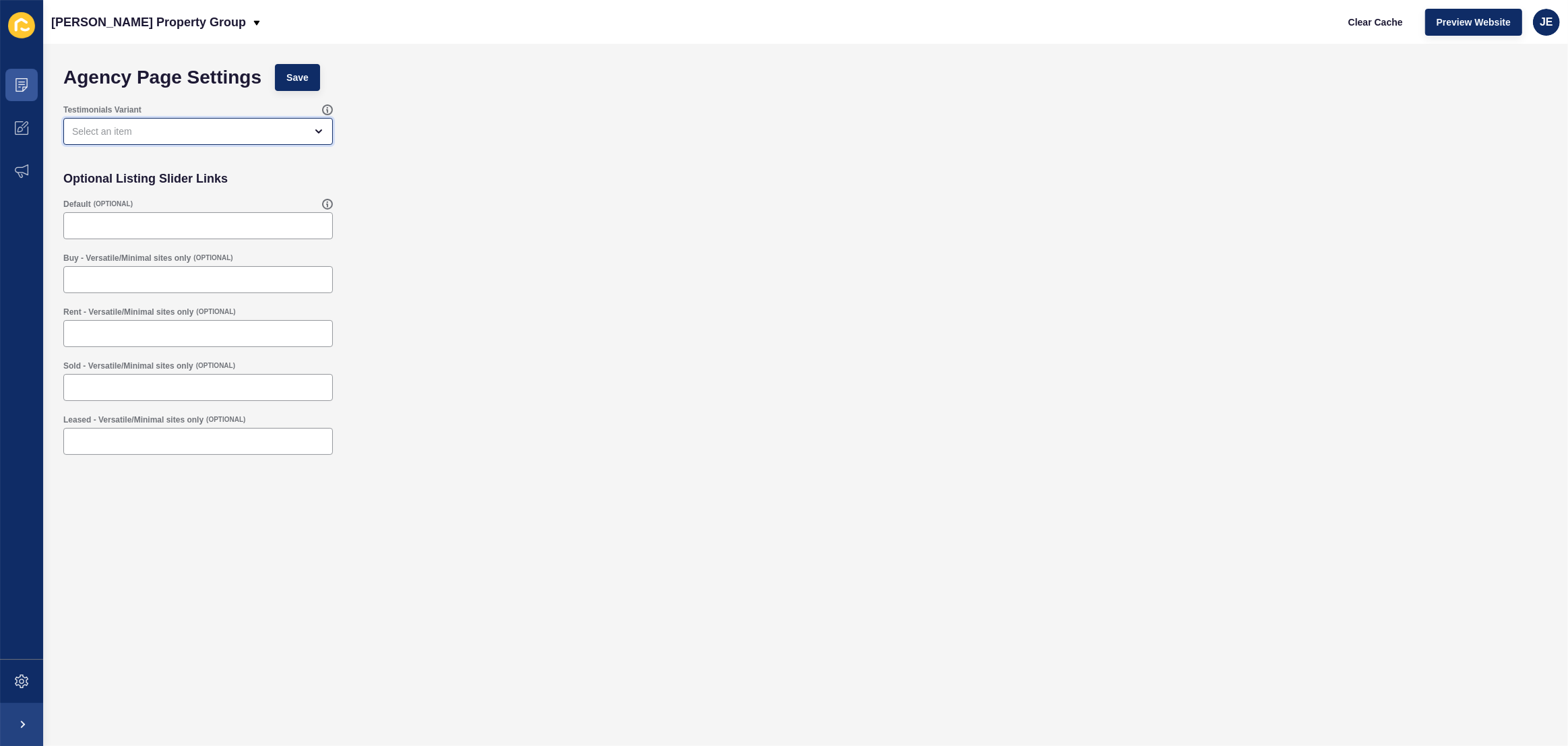
click at [210, 141] on div "open menu" at bounding box center [198, 131] width 270 height 27
click at [221, 134] on div "close menu" at bounding box center [189, 132] width 233 height 14
click at [429, 179] on div "Optional Listing Slider Links" at bounding box center [805, 178] width 1498 height 27
click at [228, 216] on div at bounding box center [198, 225] width 270 height 27
click at [439, 271] on div "Buy - Versatile/Minimal sites only (OPTIONAL)" at bounding box center [805, 273] width 1498 height 54
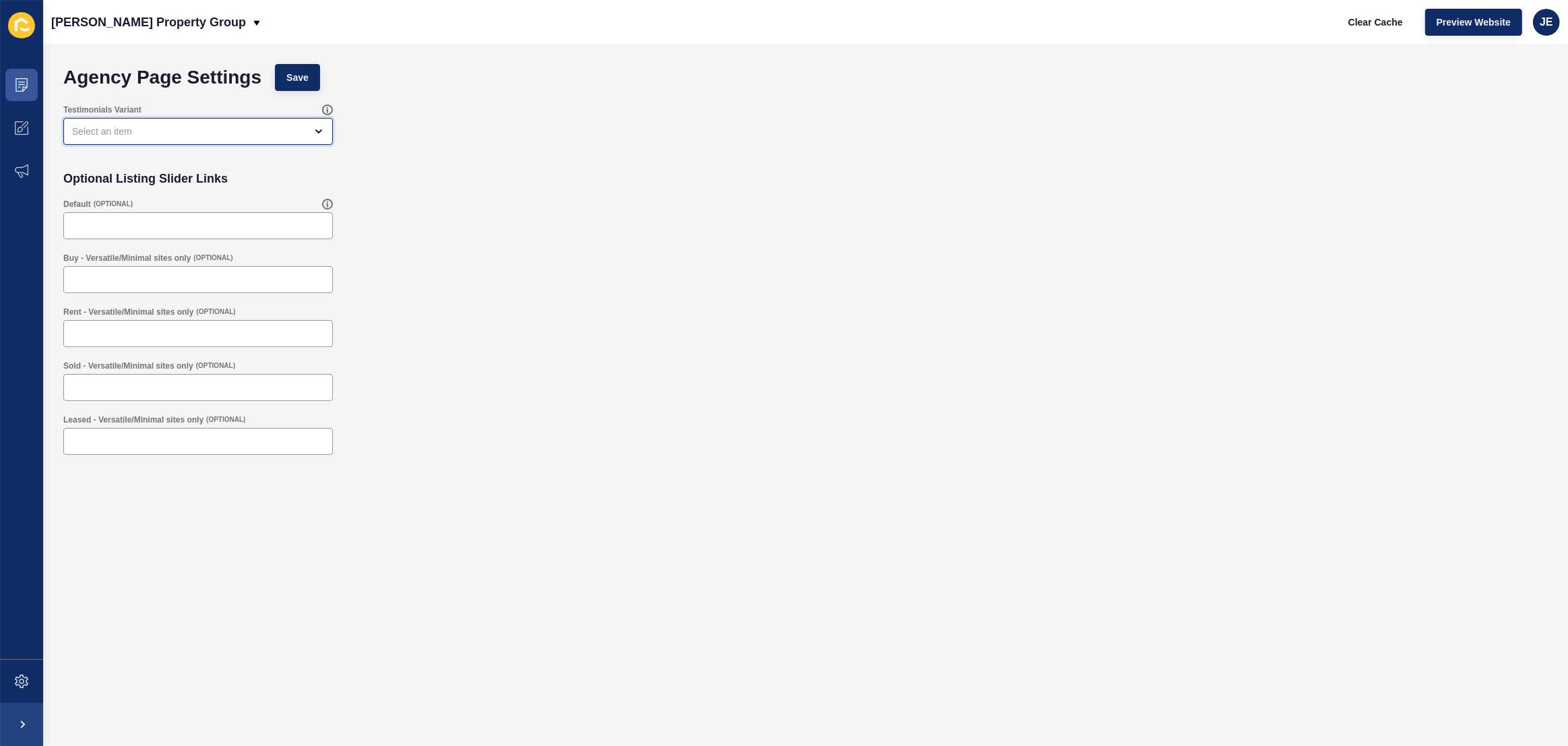
click at [106, 134] on div "open menu" at bounding box center [189, 132] width 233 height 14
click at [19, 87] on icon at bounding box center [19, 87] width 3 height 1
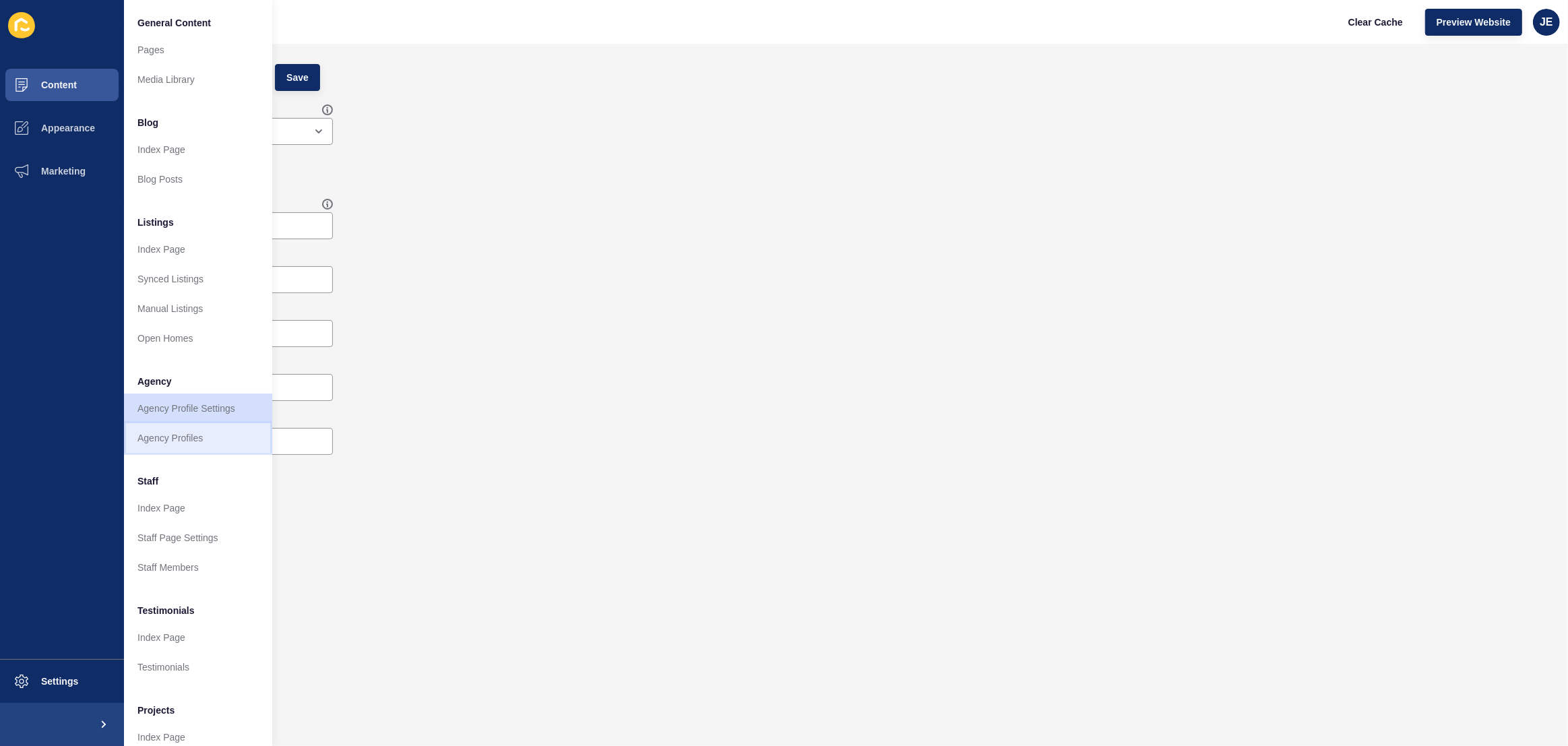
click at [163, 427] on link "Agency Profiles" at bounding box center [198, 438] width 148 height 30
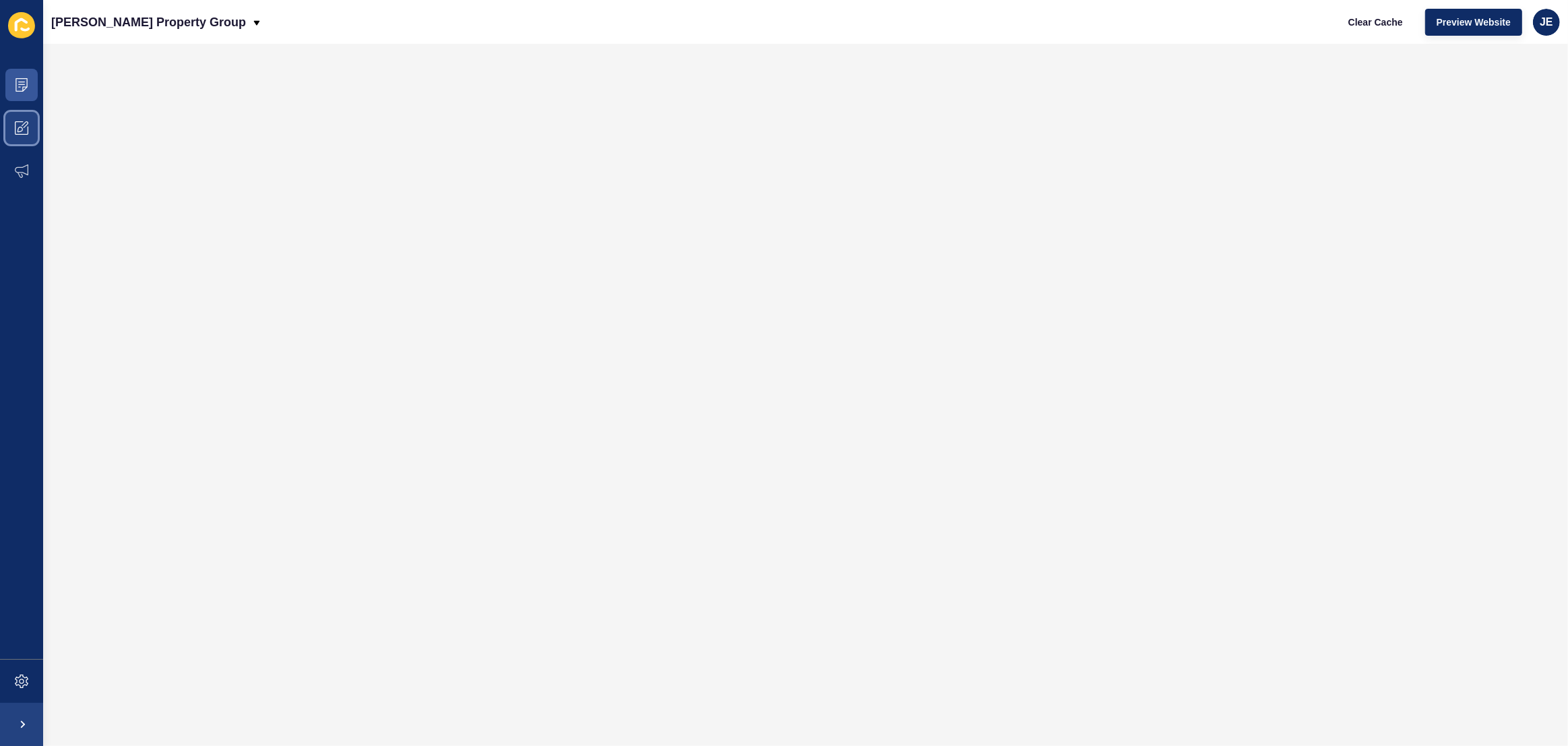
click at [22, 138] on span at bounding box center [21, 128] width 43 height 43
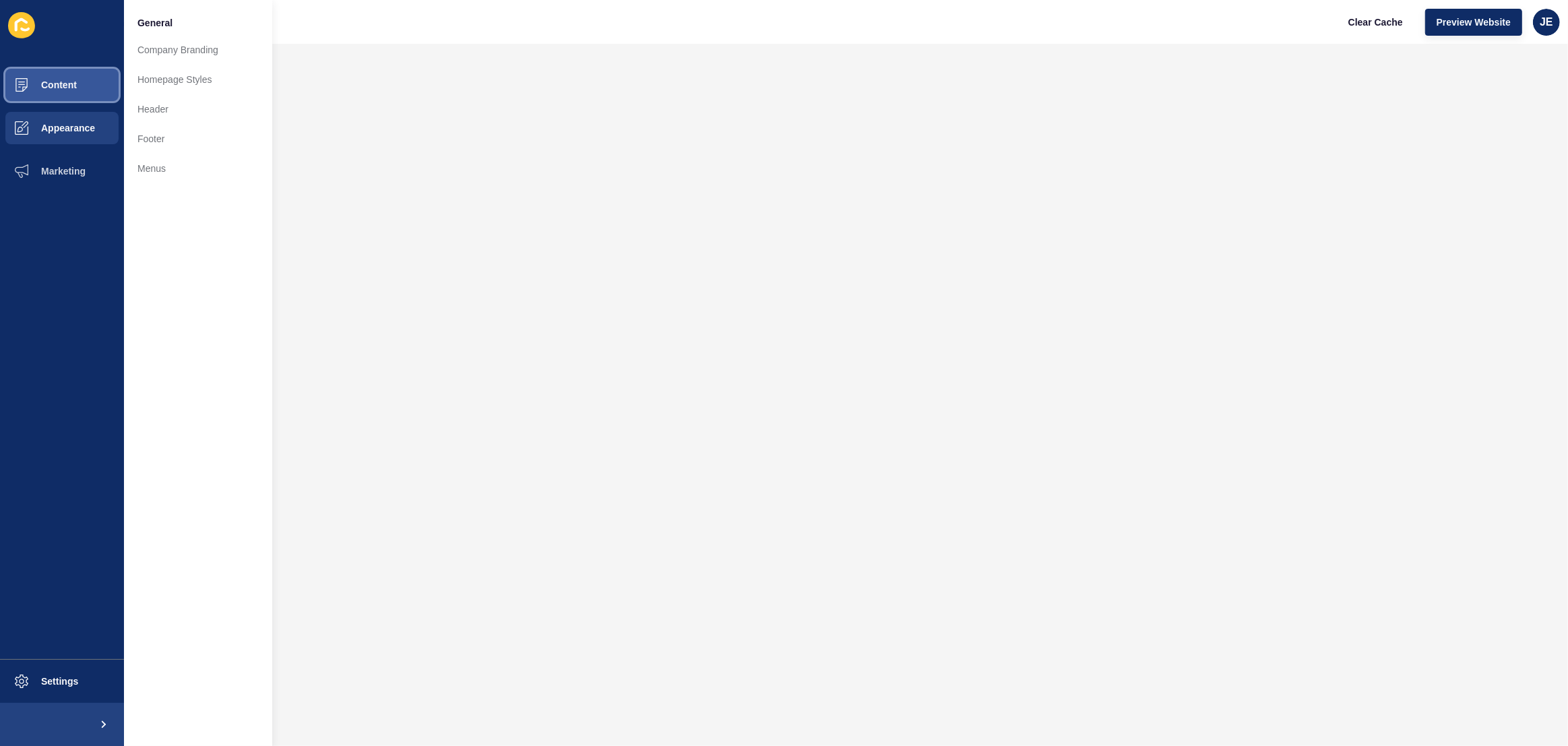
click at [81, 89] on button "Content" at bounding box center [62, 85] width 124 height 43
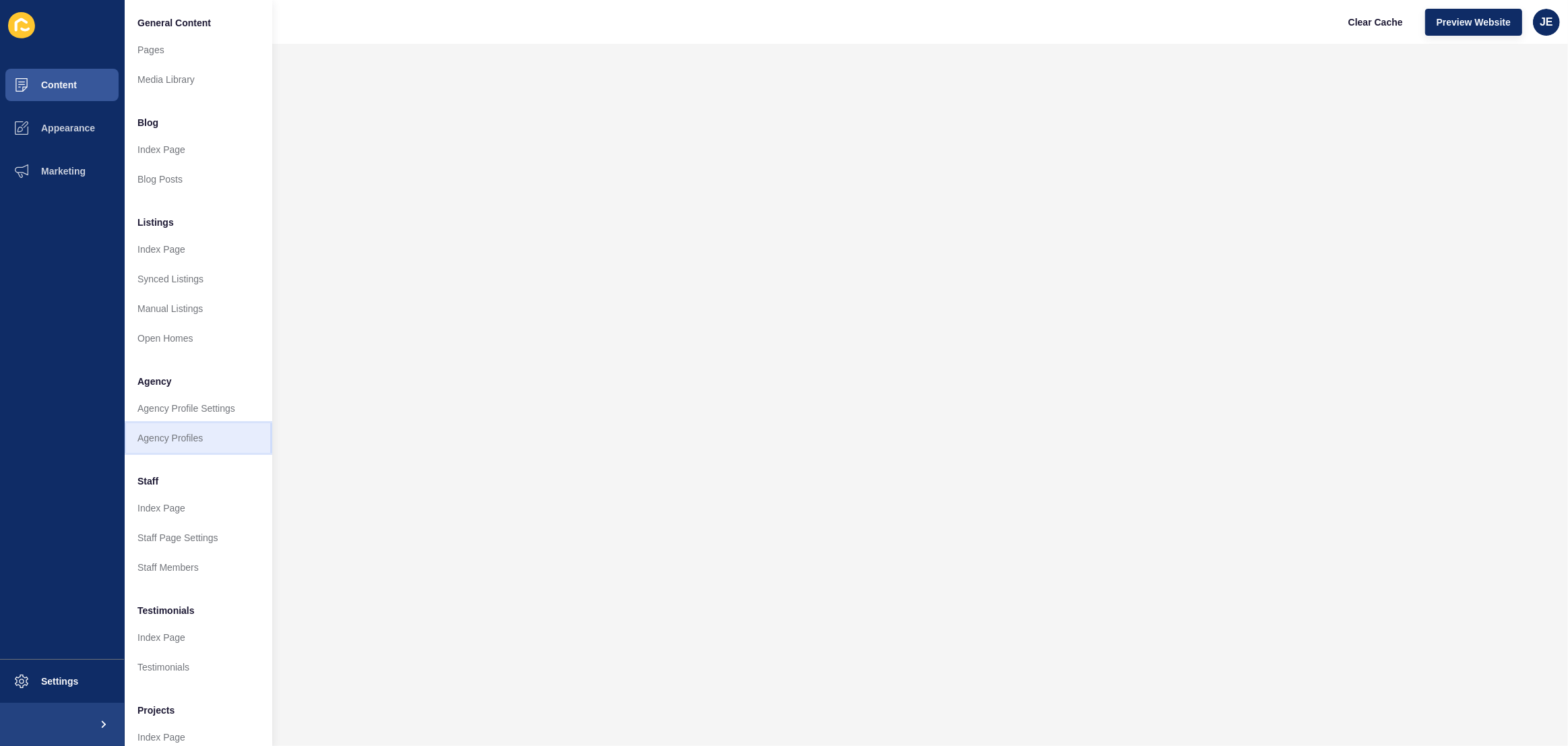
click at [174, 450] on link "Agency Profiles" at bounding box center [198, 438] width 148 height 30
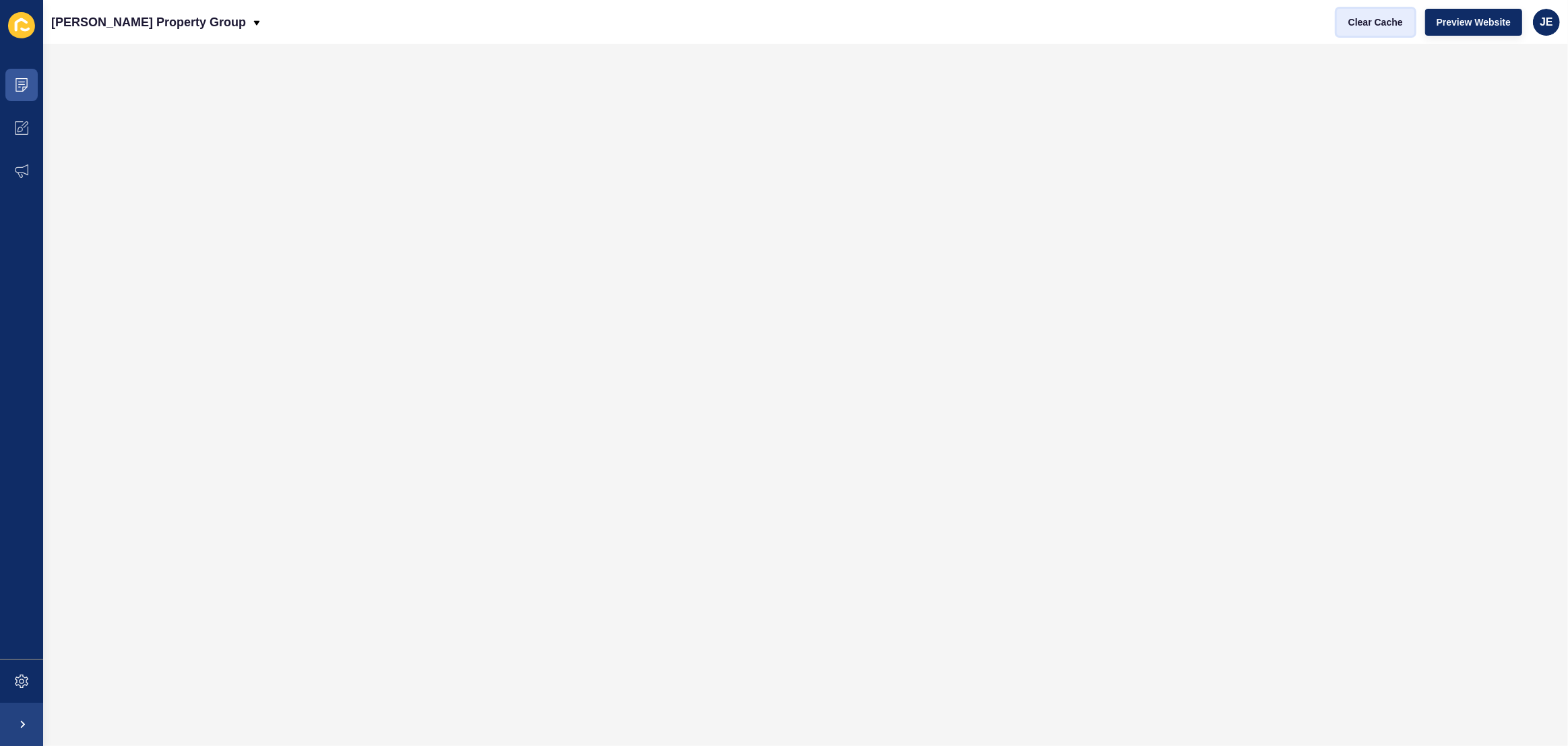
click at [1383, 26] on span "Clear Cache" at bounding box center [1376, 22] width 54 height 14
click at [1463, 26] on span "Preview Website" at bounding box center [1474, 22] width 74 height 14
click at [1369, 22] on span "Clear Cache" at bounding box center [1376, 22] width 54 height 14
